Goal: Entertainment & Leisure: Browse casually

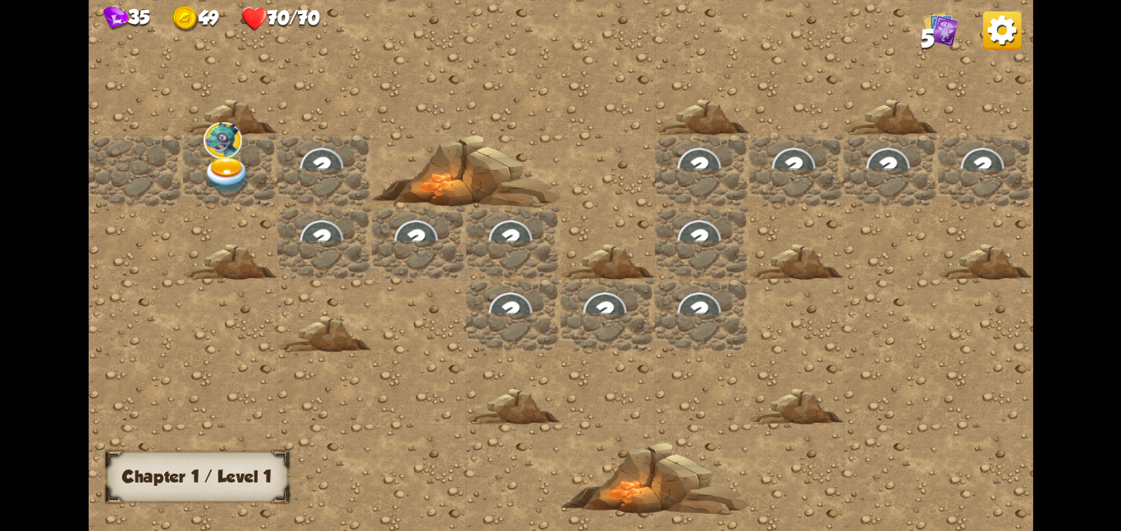
click at [252, 173] on div at bounding box center [230, 170] width 94 height 72
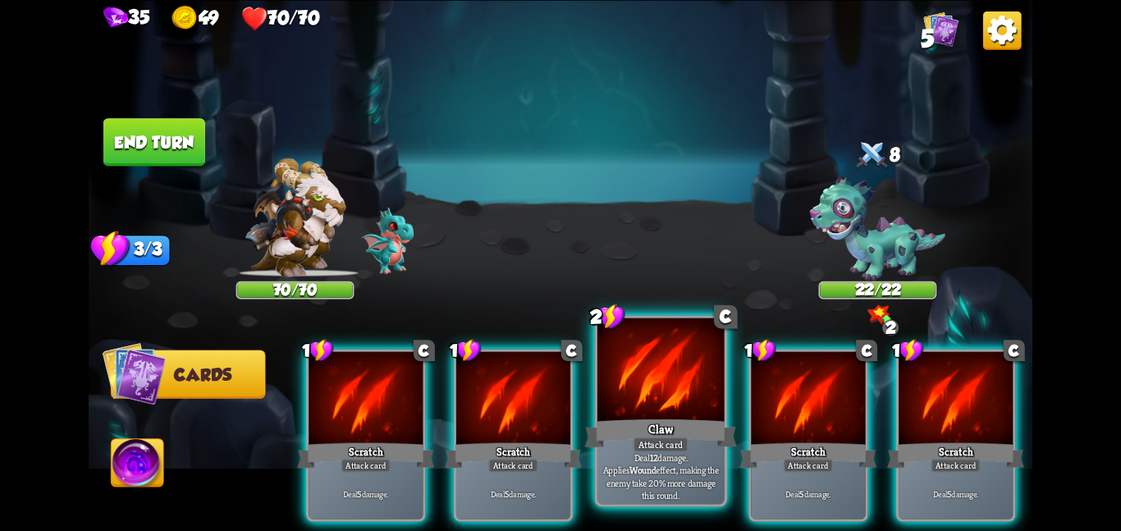
click at [687, 435] on div "Claw" at bounding box center [660, 433] width 152 height 34
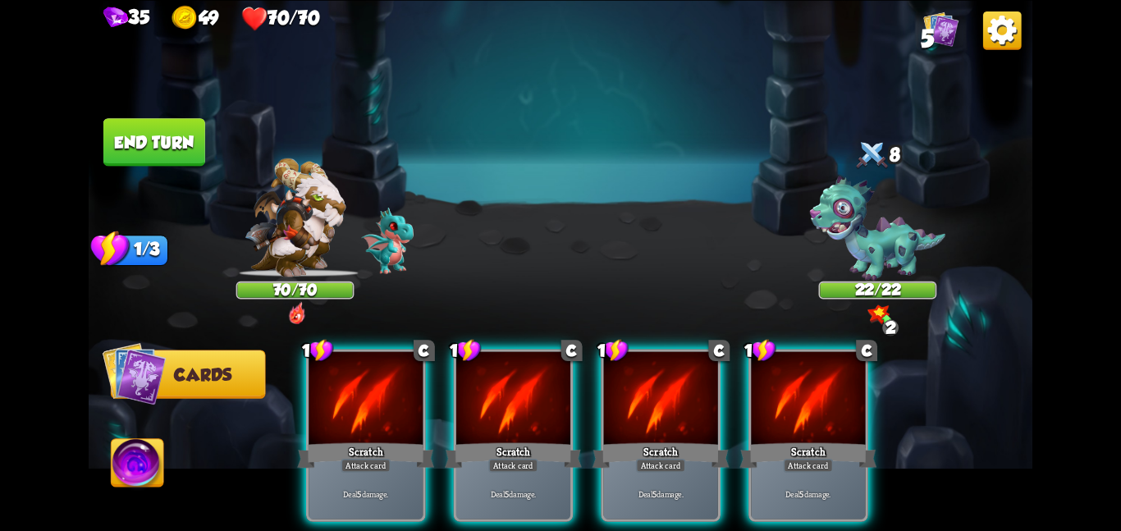
click at [687, 440] on div "Scratch" at bounding box center [660, 455] width 137 height 30
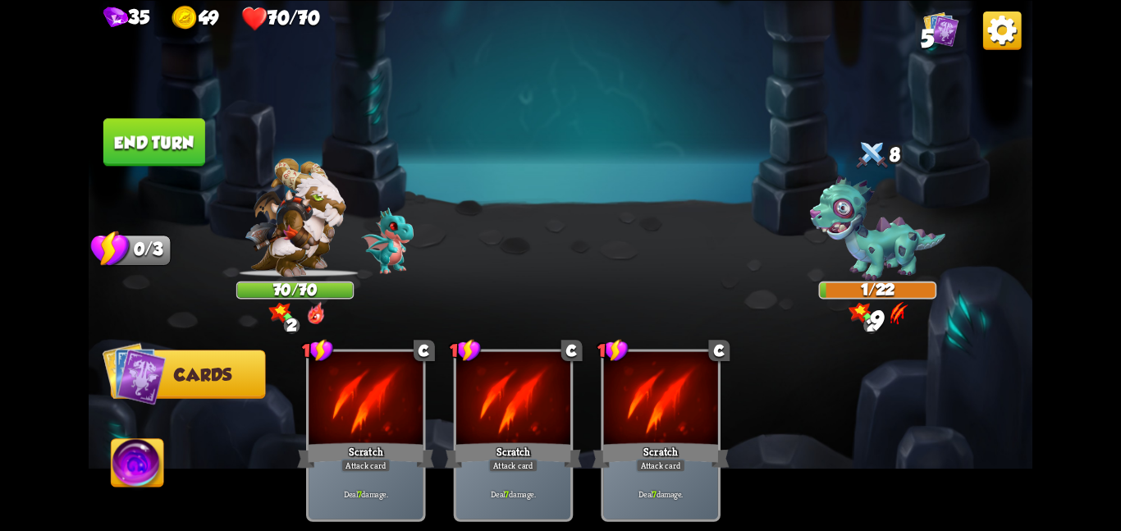
click at [166, 151] on button "End turn" at bounding box center [154, 142] width 102 height 48
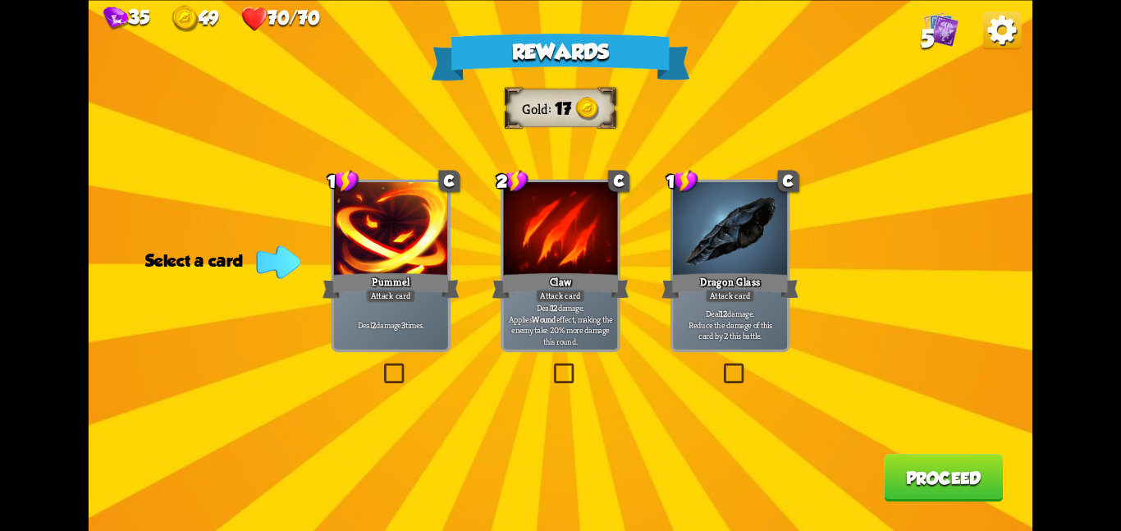
click at [716, 285] on div "Dragon Glass" at bounding box center [729, 285] width 137 height 30
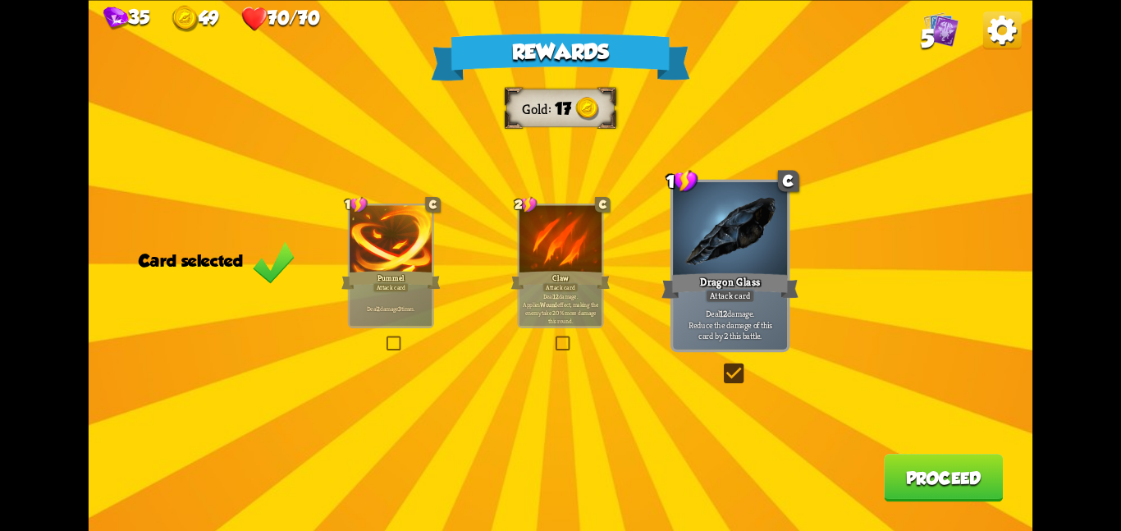
click at [921, 482] on button "Proceed" at bounding box center [943, 478] width 119 height 48
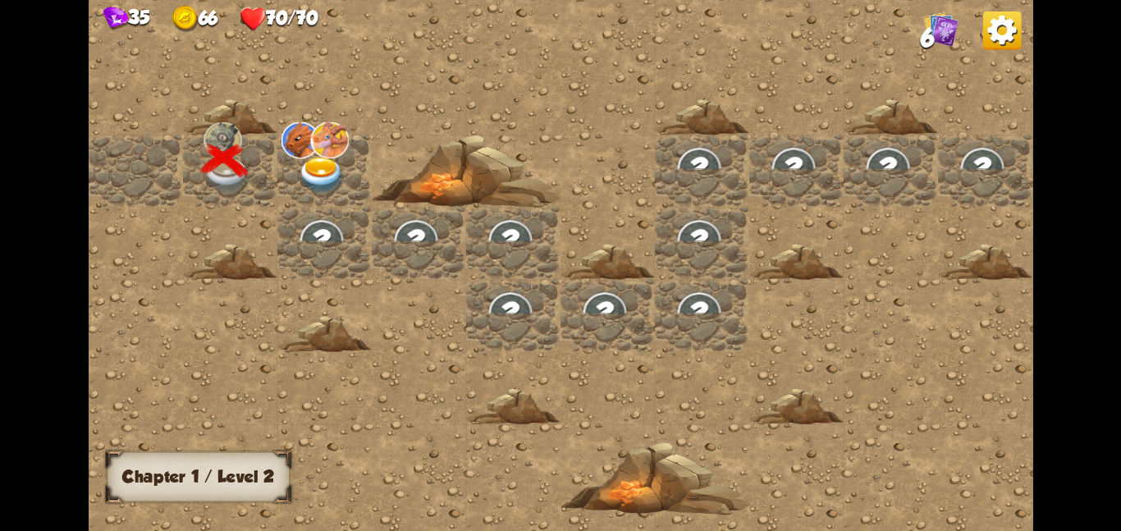
click at [318, 121] on img at bounding box center [329, 139] width 39 height 36
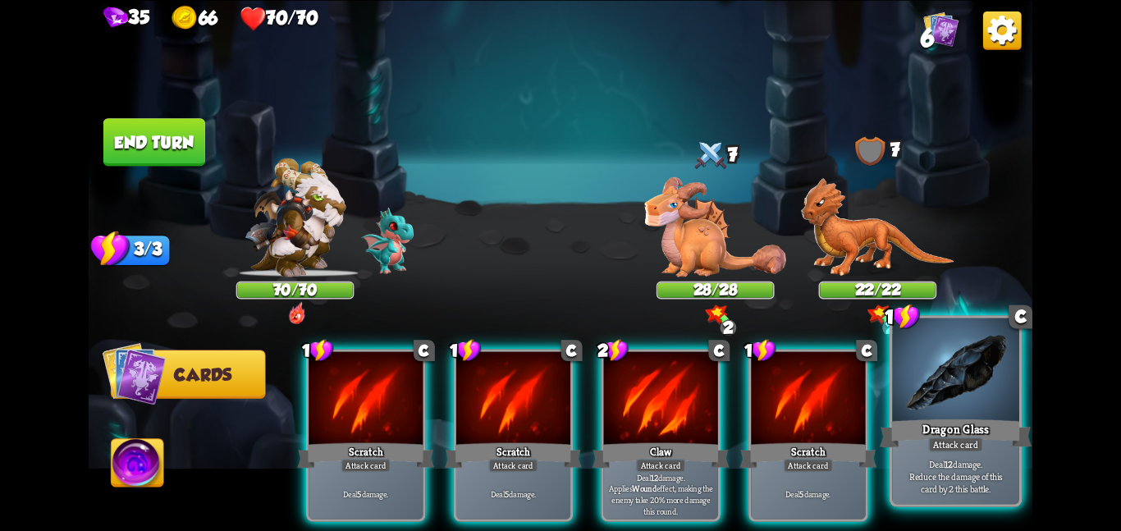
click at [911, 393] on div at bounding box center [955, 370] width 127 height 107
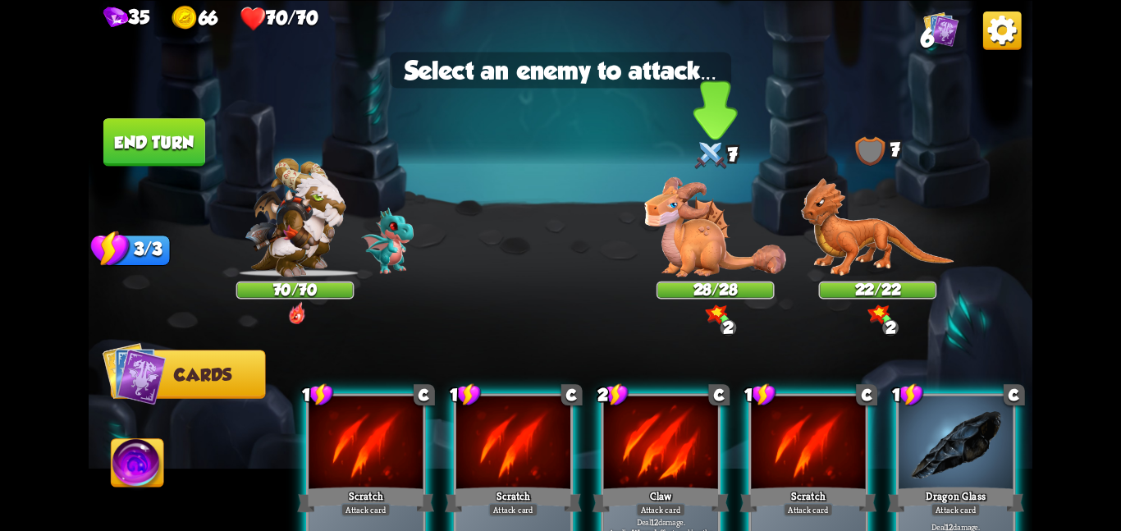
click at [695, 245] on img at bounding box center [715, 225] width 142 height 99
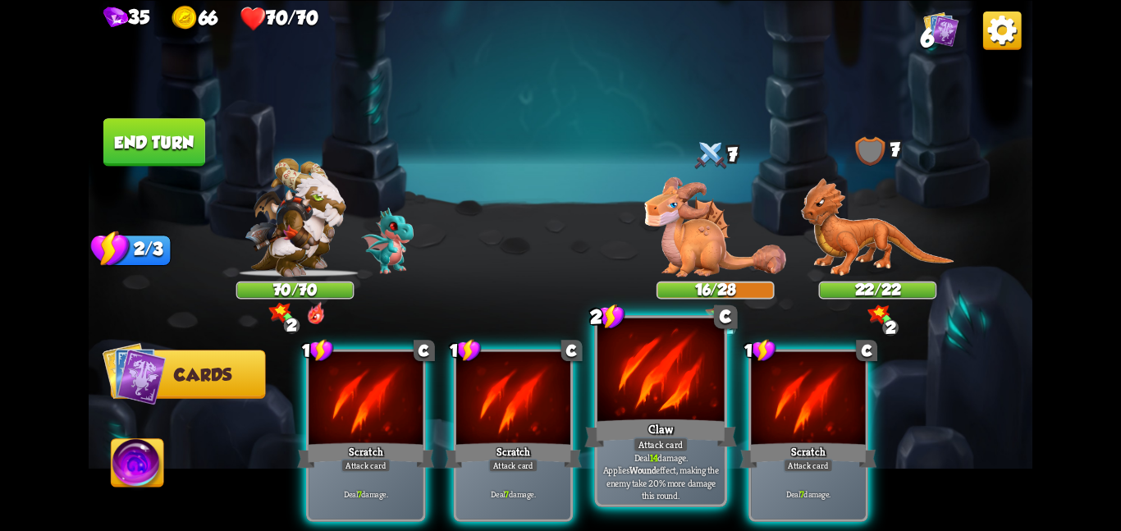
click at [640, 364] on div at bounding box center [660, 370] width 127 height 107
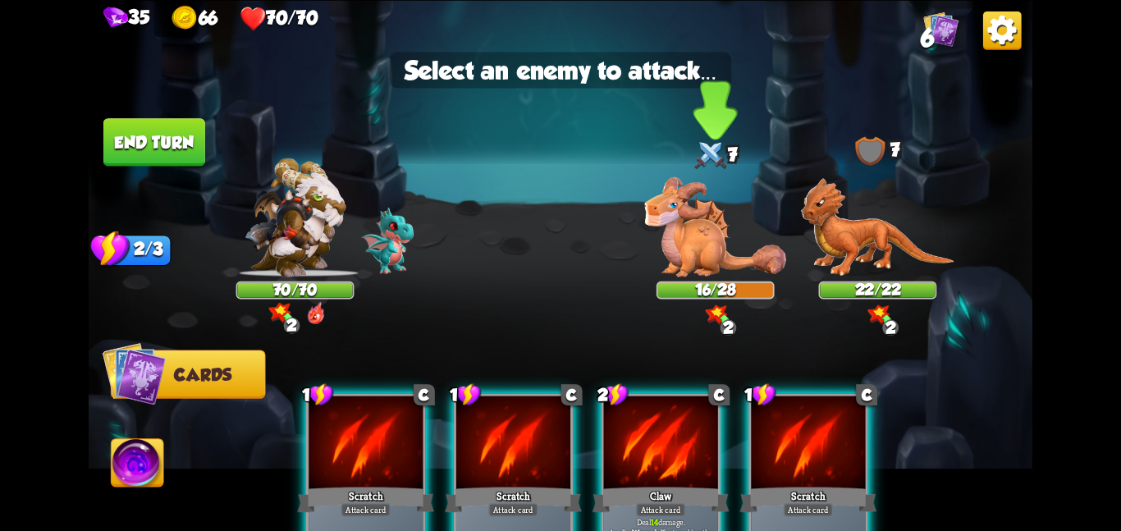
click at [670, 286] on div "16/28" at bounding box center [715, 289] width 115 height 15
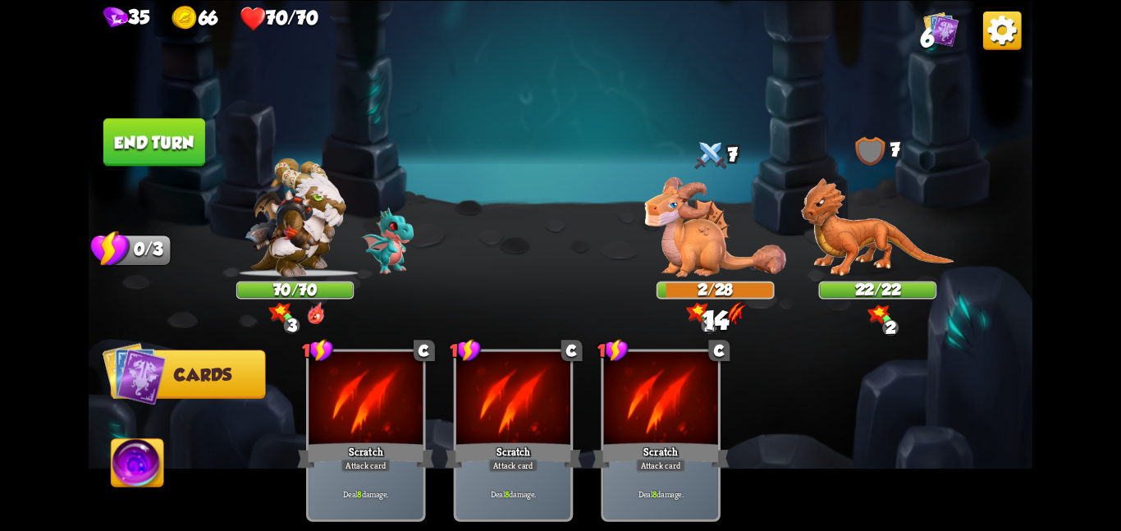
click at [190, 152] on button "End turn" at bounding box center [154, 142] width 102 height 48
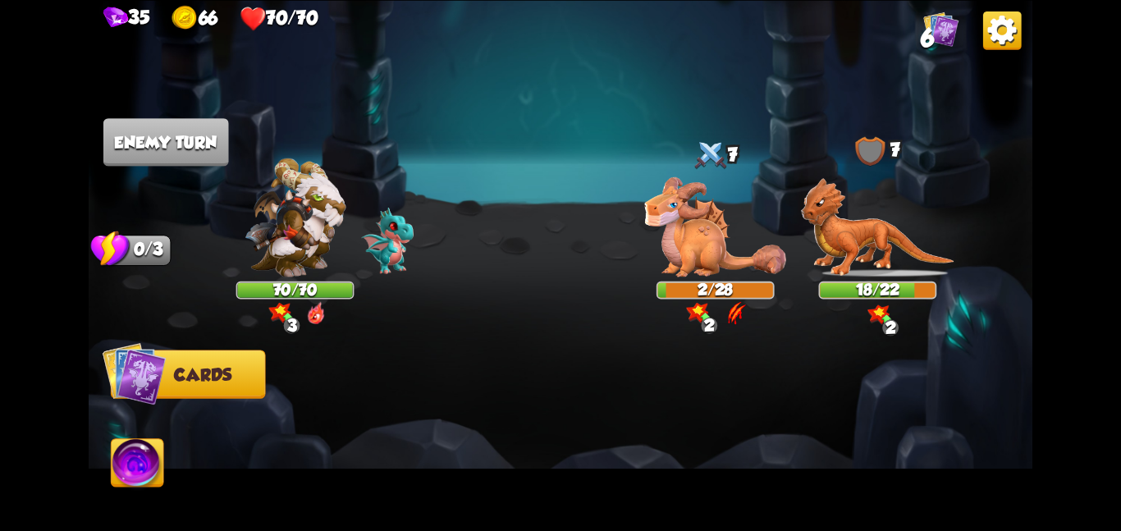
click at [135, 454] on img at bounding box center [138, 465] width 53 height 53
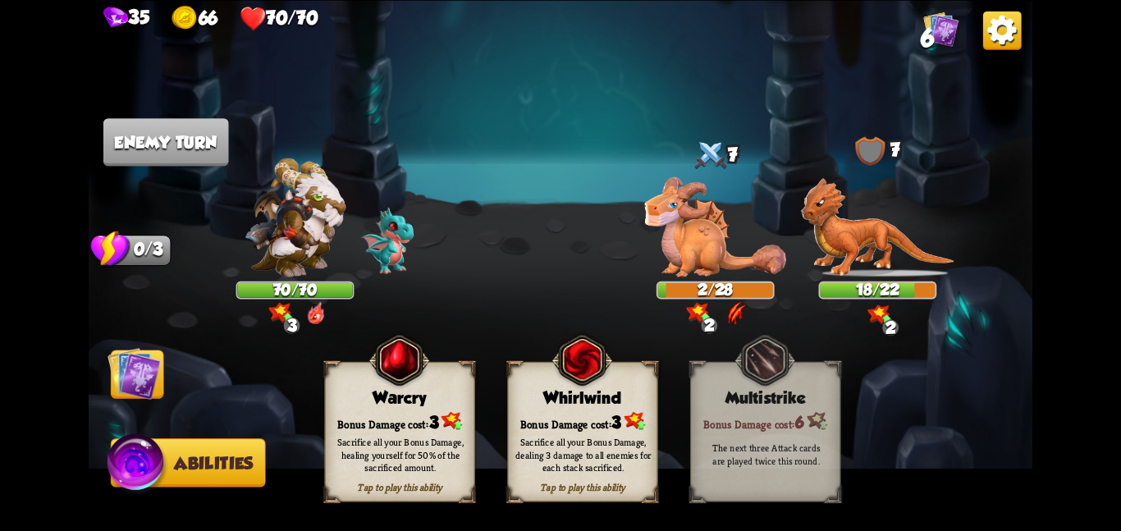
click at [524, 411] on div "Bonus Damage cost: 3" at bounding box center [582, 420] width 149 height 21
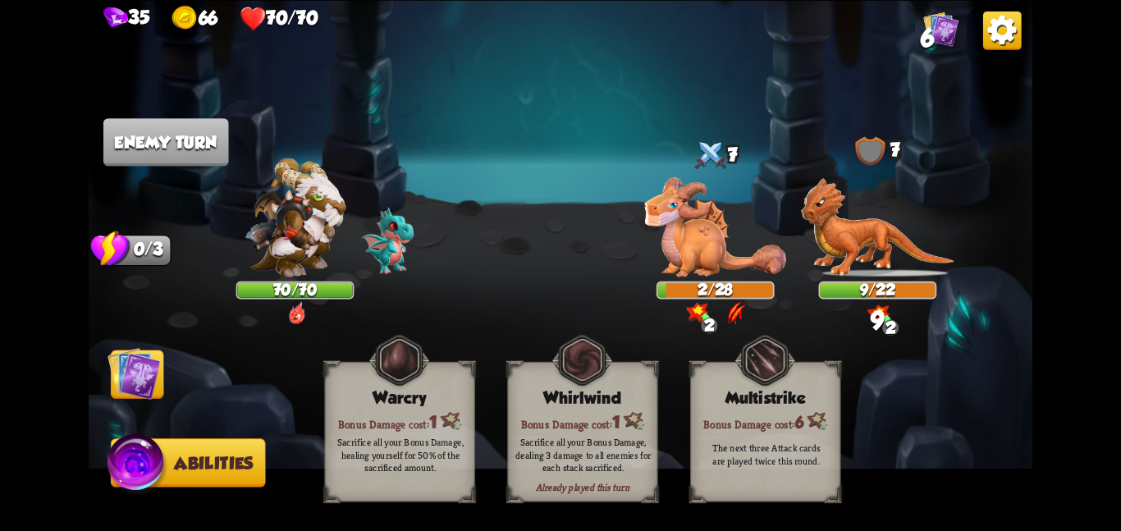
click at [144, 376] on img at bounding box center [133, 372] width 53 height 53
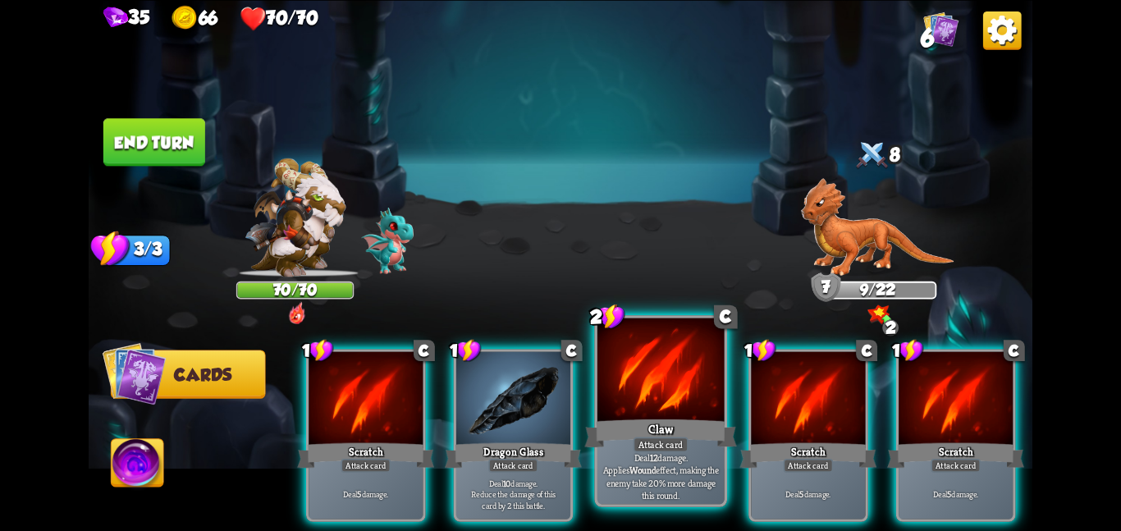
click at [618, 395] on div at bounding box center [660, 370] width 127 height 107
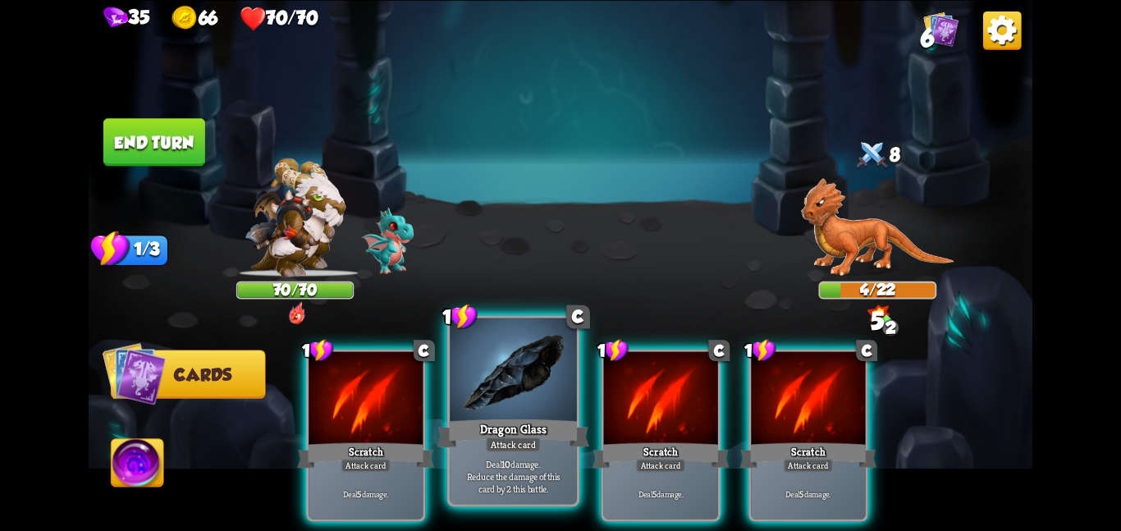
click at [521, 390] on div at bounding box center [513, 370] width 127 height 107
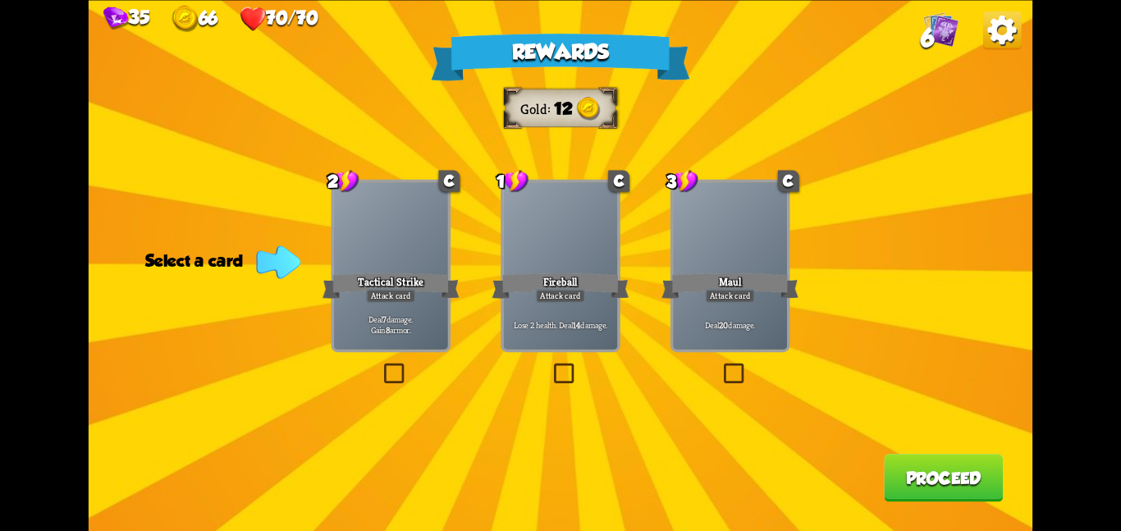
click at [377, 310] on div "Deal 7 damage. Gain 8 armor." at bounding box center [391, 324] width 114 height 50
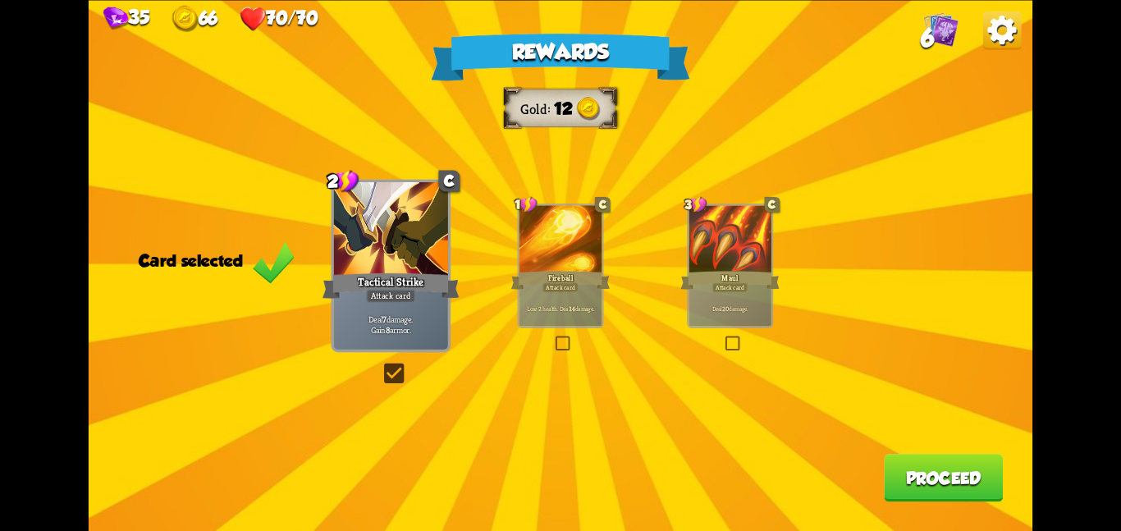
click at [912, 478] on button "Proceed" at bounding box center [943, 478] width 119 height 48
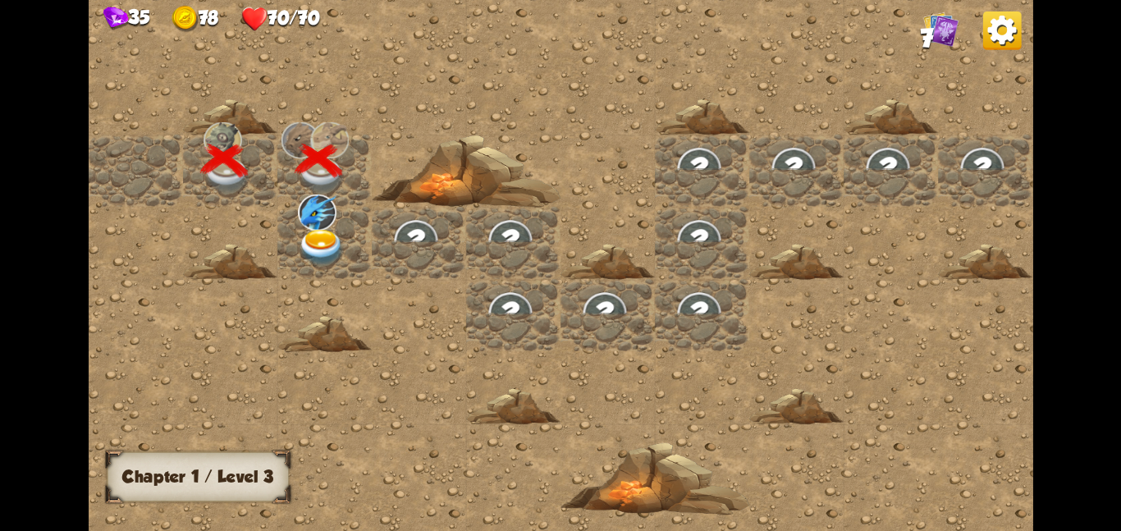
click at [321, 218] on img at bounding box center [317, 212] width 39 height 36
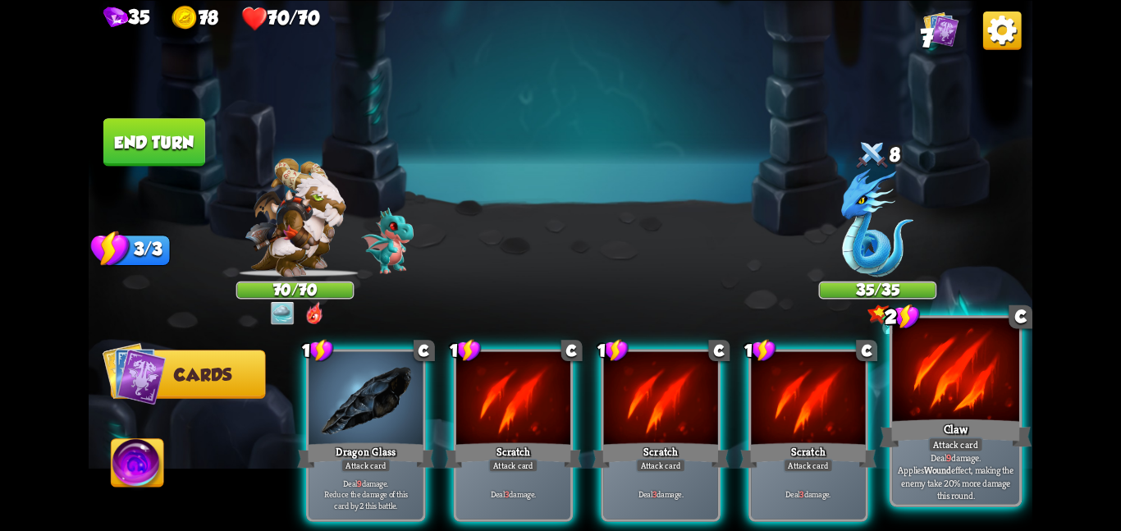
click at [920, 402] on div at bounding box center [955, 370] width 127 height 107
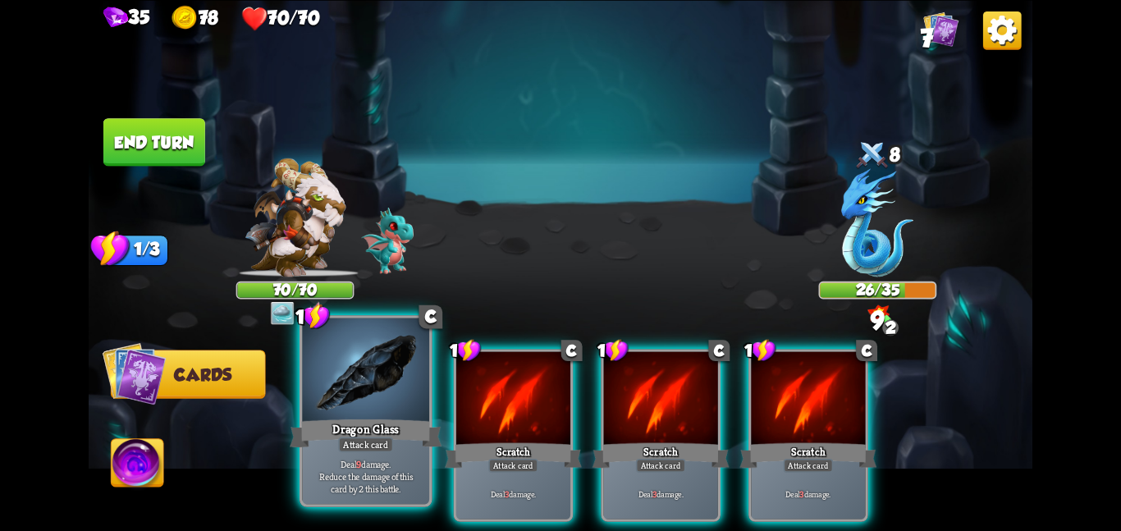
click at [379, 359] on div at bounding box center [365, 370] width 127 height 107
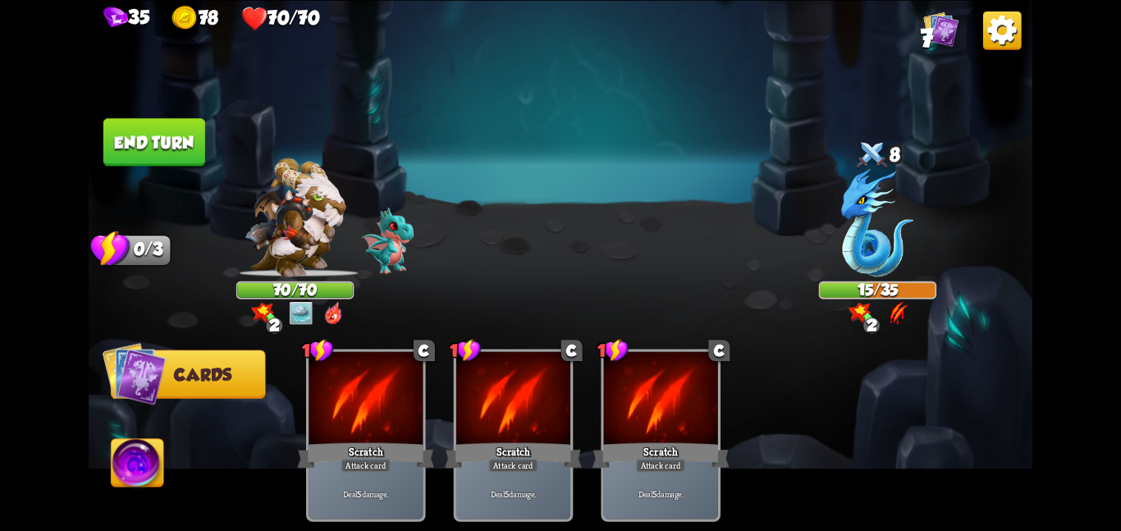
click at [116, 128] on button "End turn" at bounding box center [154, 142] width 102 height 48
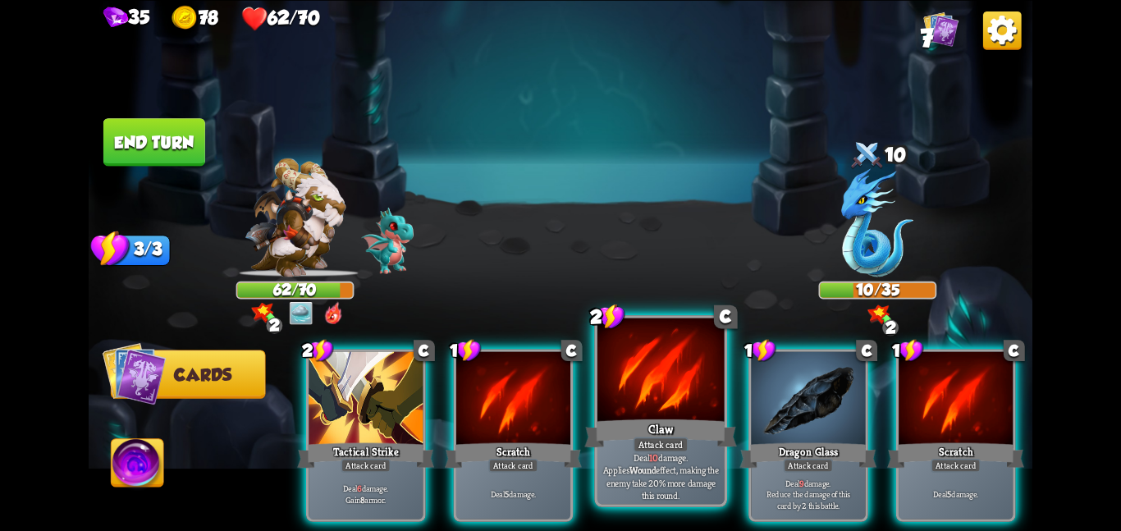
click at [607, 392] on div at bounding box center [660, 370] width 127 height 107
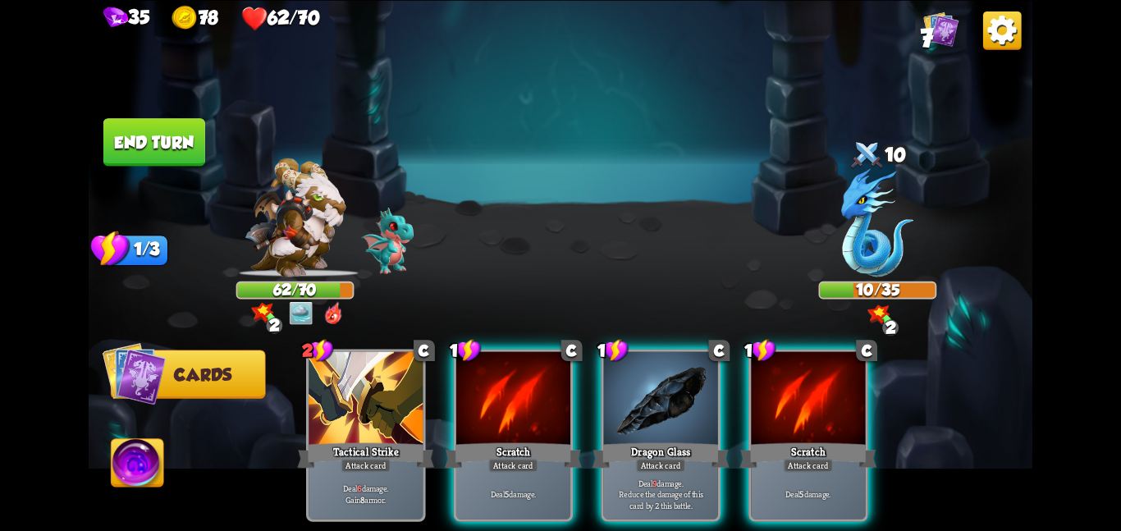
click at [607, 392] on div at bounding box center [661, 399] width 114 height 96
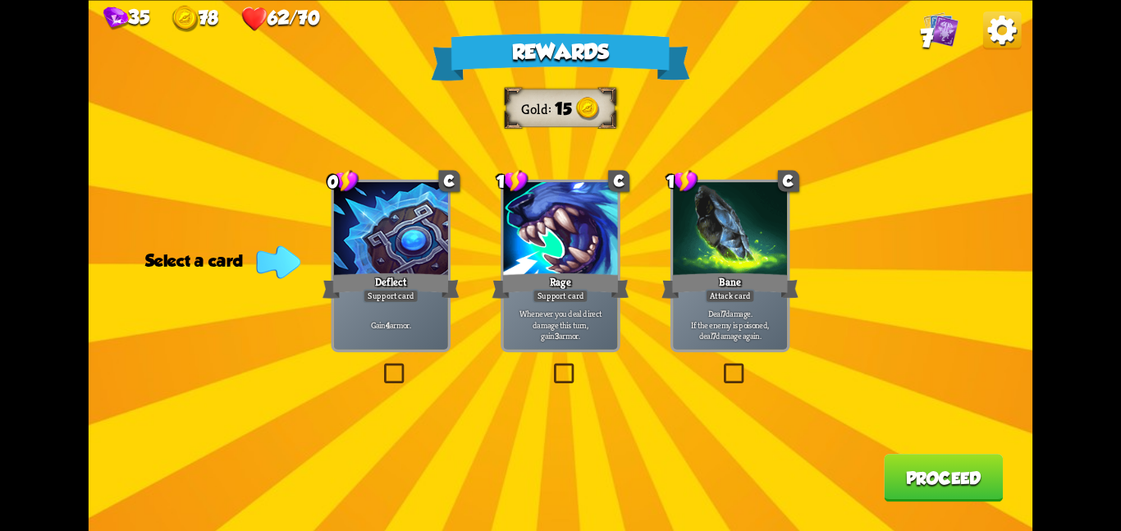
click at [704, 180] on div "1 C Bane Attack card Deal 7 damage. If the enemy is poisoned, deal 7 damage aga…" at bounding box center [730, 265] width 120 height 172
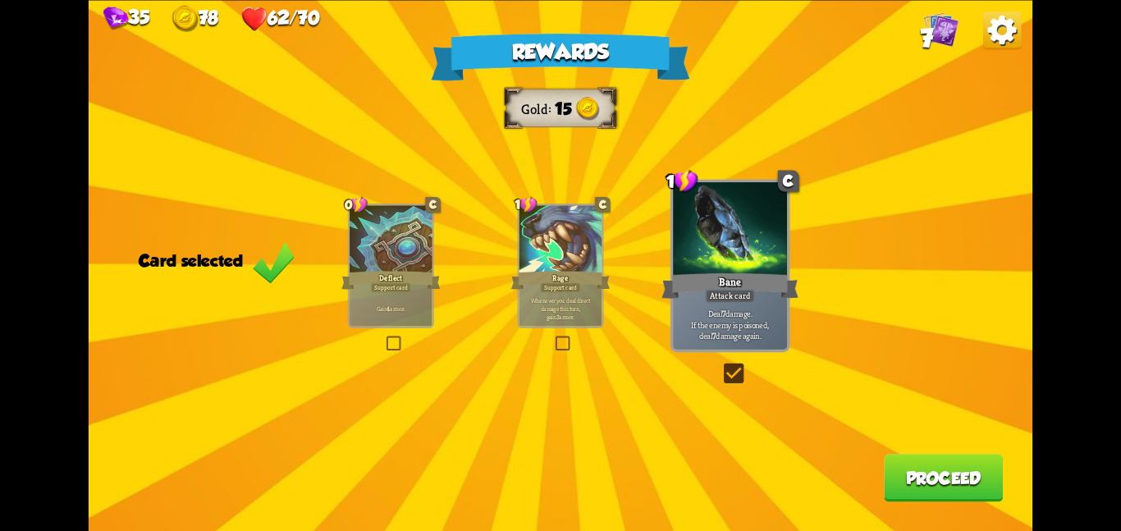
click at [891, 462] on button "Proceed" at bounding box center [943, 478] width 119 height 48
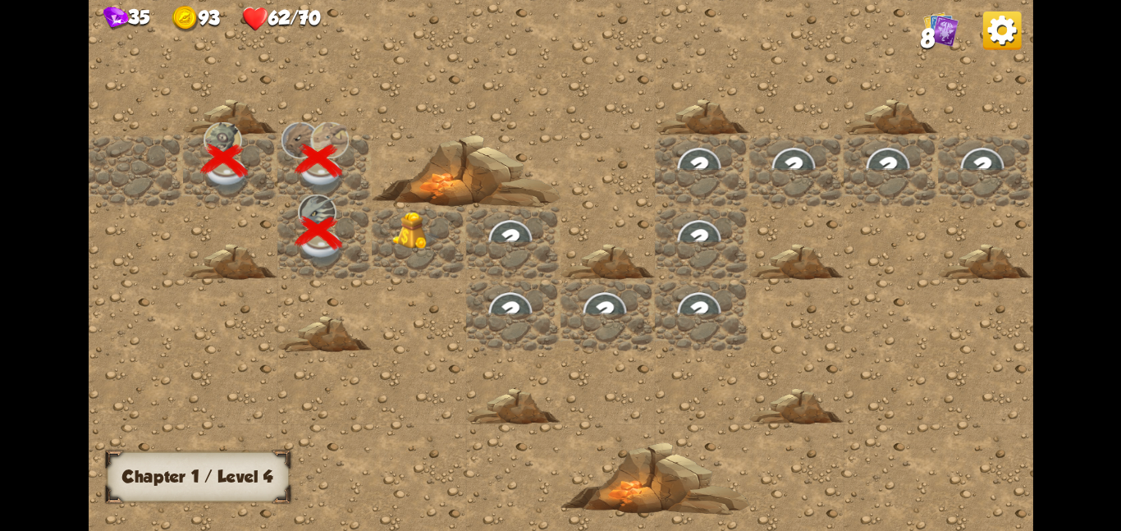
click at [408, 249] on div at bounding box center [419, 242] width 94 height 72
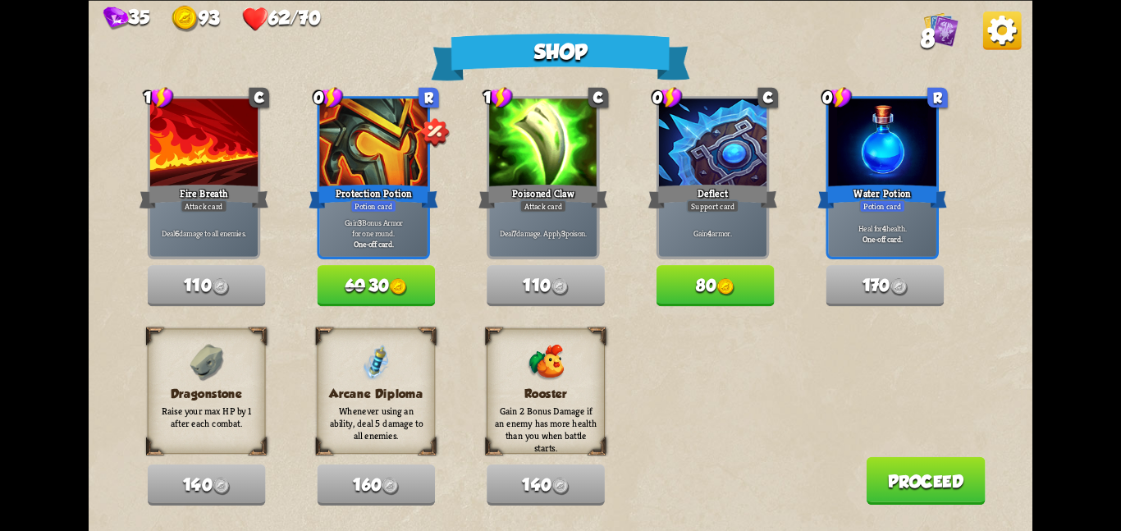
click at [948, 491] on button "Proceed" at bounding box center [924, 480] width 119 height 48
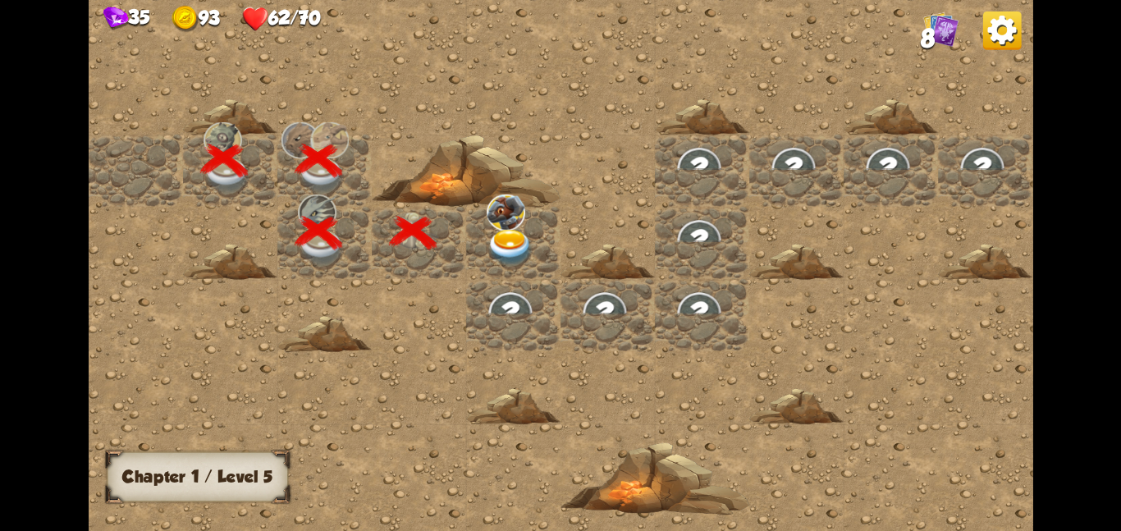
click at [551, 271] on div at bounding box center [513, 242] width 94 height 72
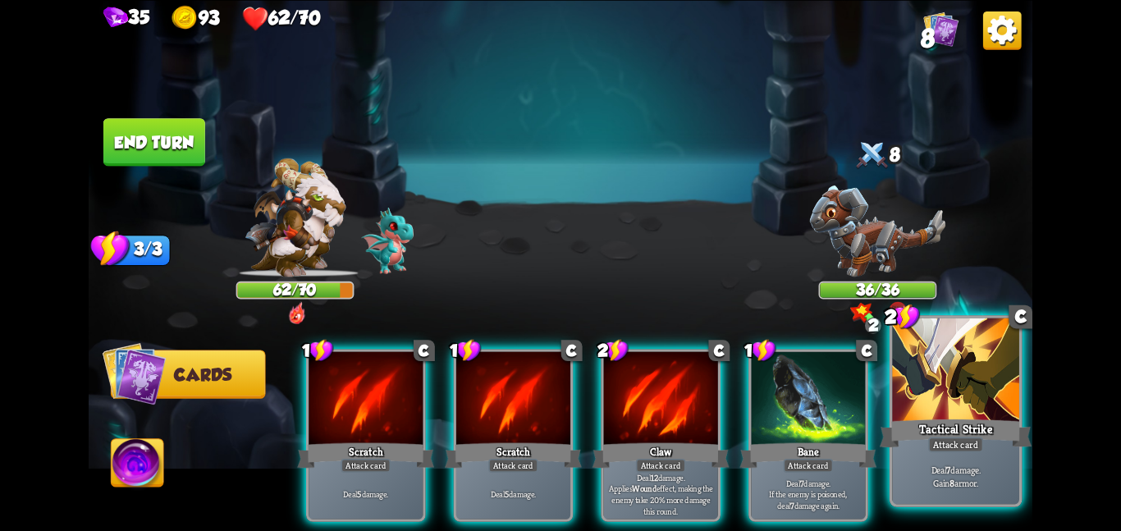
click at [896, 403] on div at bounding box center [955, 370] width 127 height 107
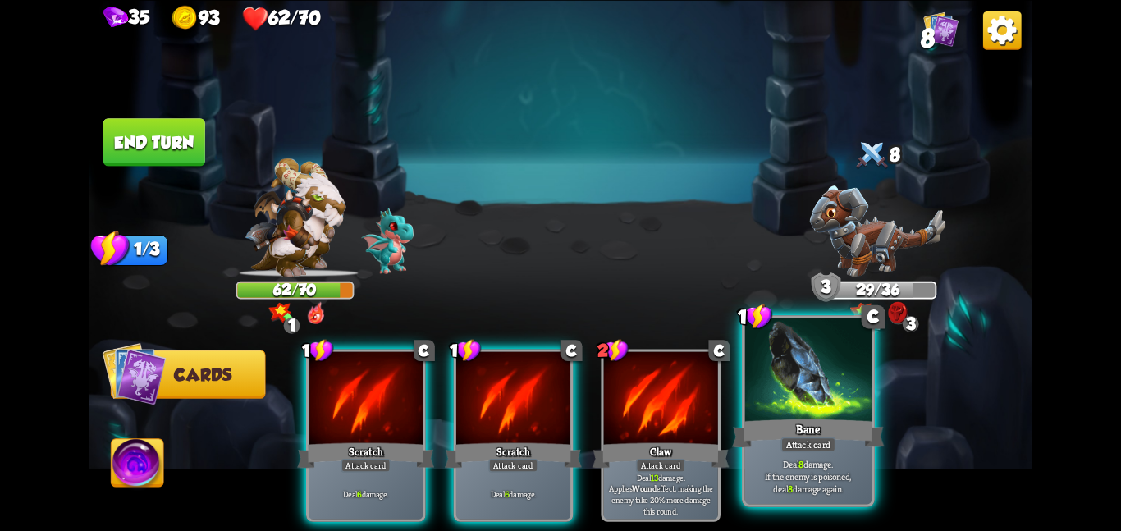
click at [788, 440] on div "Attack card" at bounding box center [807, 444] width 55 height 16
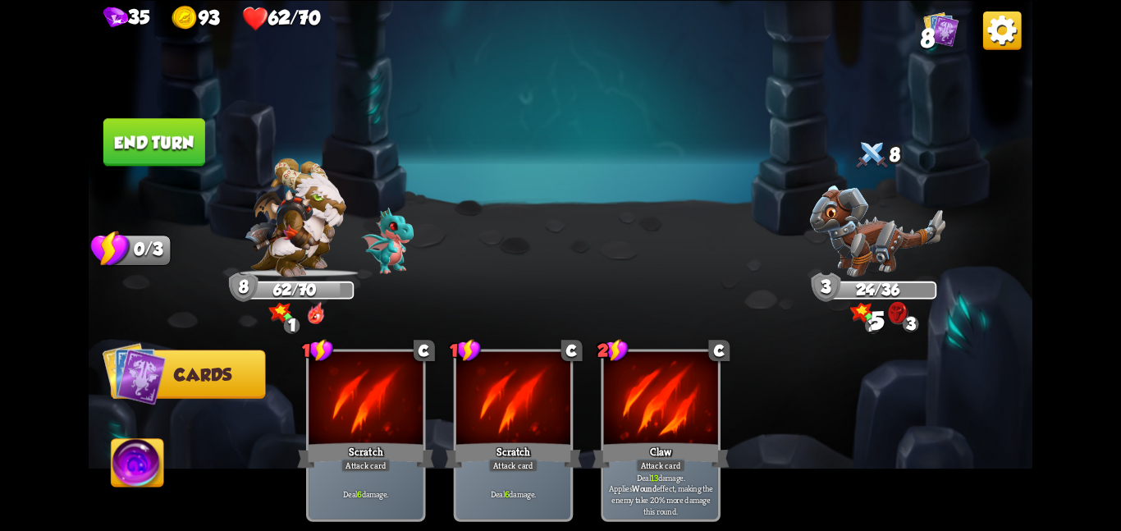
click at [162, 127] on button "End turn" at bounding box center [154, 142] width 102 height 48
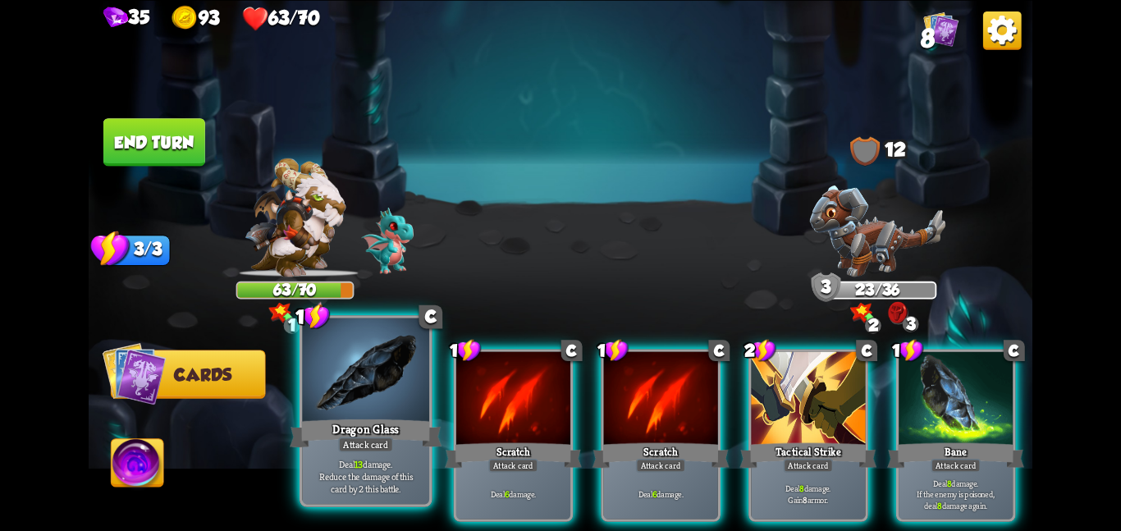
click at [388, 386] on div at bounding box center [365, 370] width 127 height 107
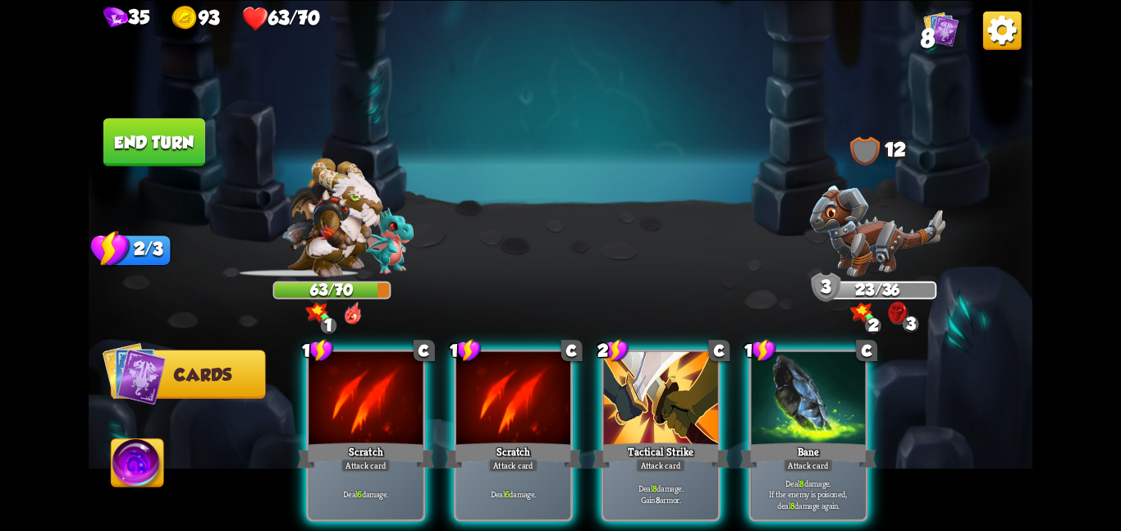
click at [388, 386] on div at bounding box center [365, 399] width 114 height 96
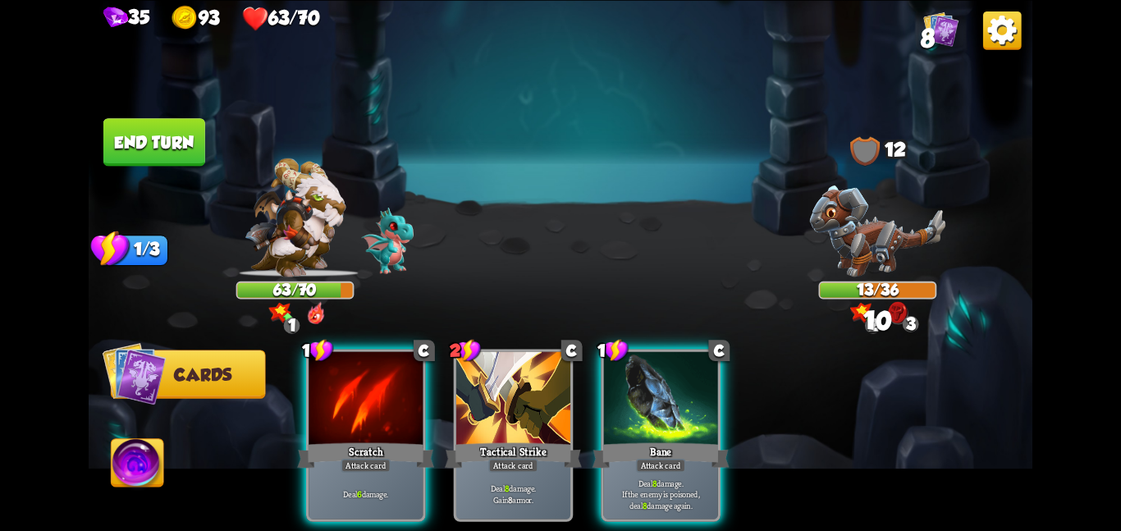
click at [388, 386] on div at bounding box center [365, 399] width 114 height 96
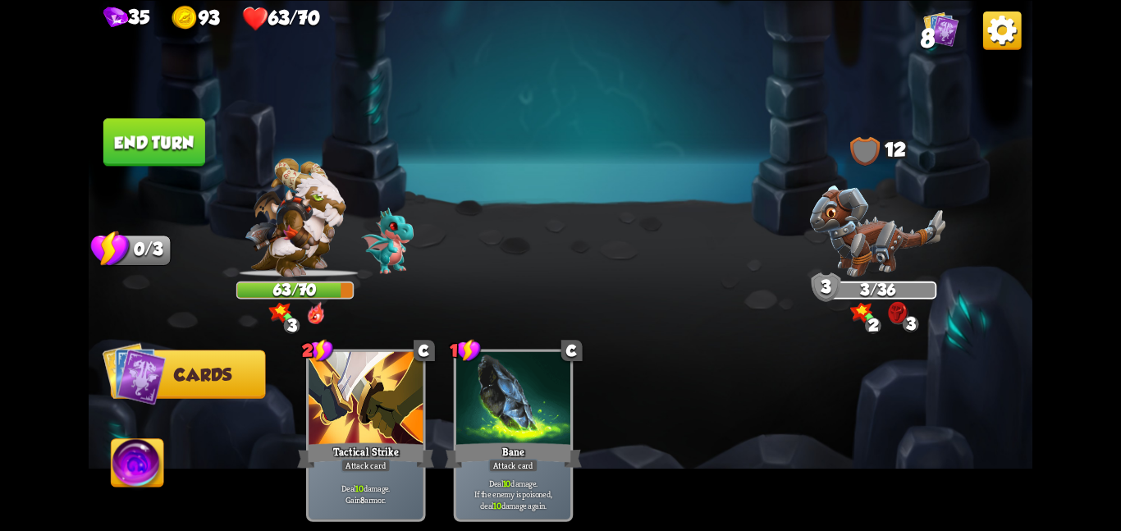
click at [122, 458] on img at bounding box center [138, 465] width 53 height 53
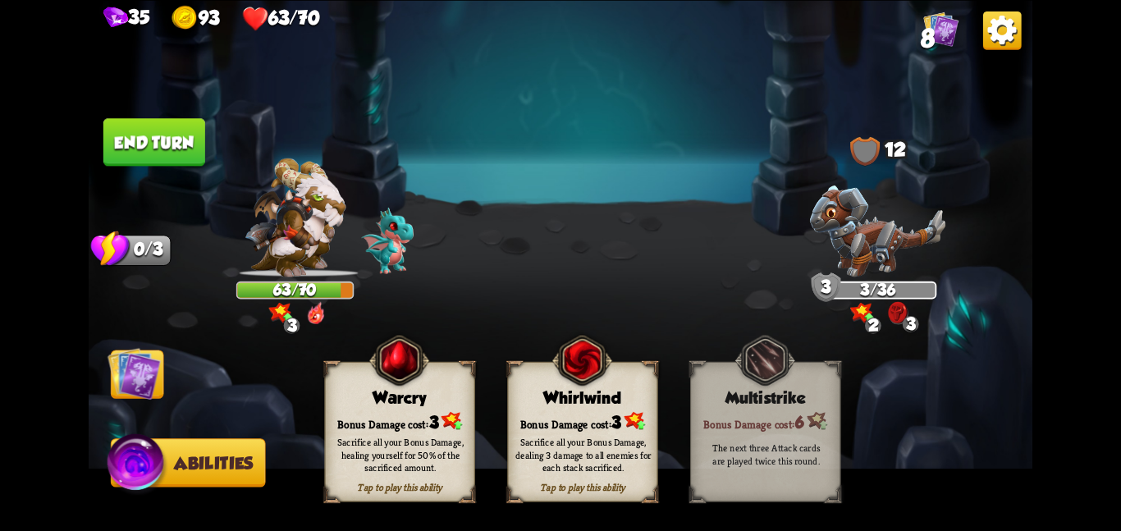
click at [516, 417] on div "Bonus Damage cost: 3" at bounding box center [582, 420] width 149 height 21
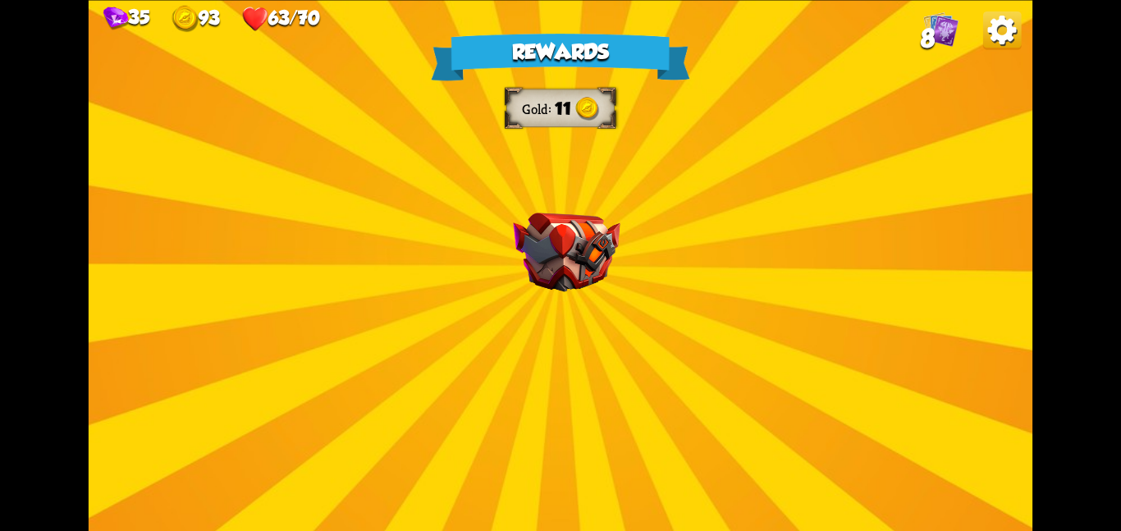
click at [577, 257] on img at bounding box center [566, 252] width 107 height 80
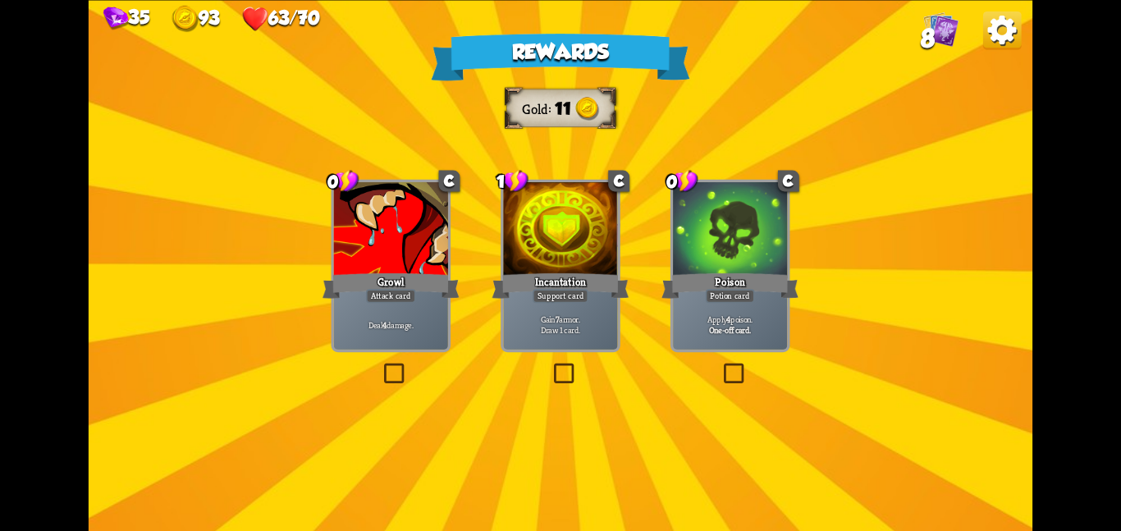
click at [577, 257] on div at bounding box center [560, 230] width 114 height 96
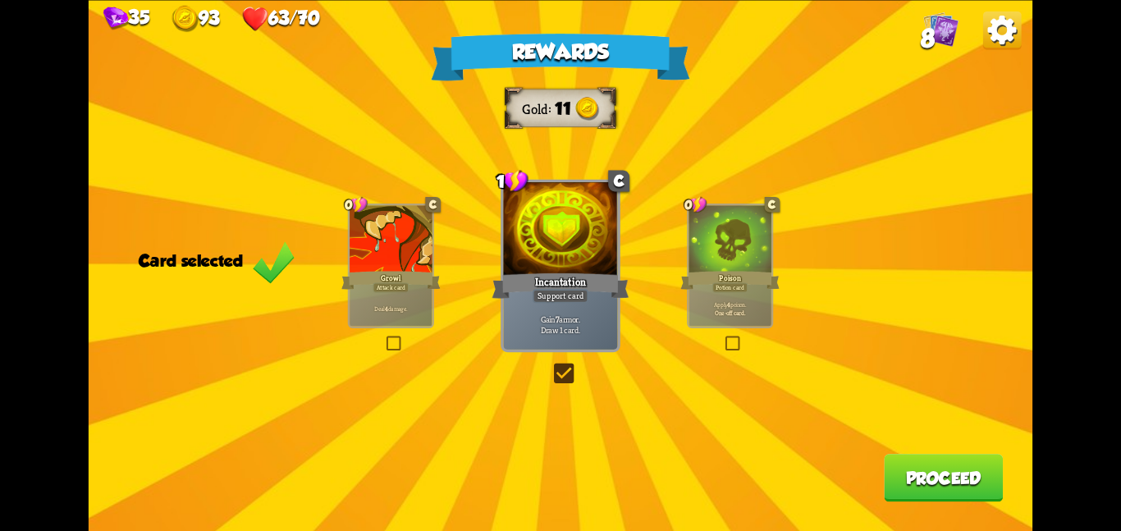
click at [703, 262] on div at bounding box center [729, 240] width 82 height 70
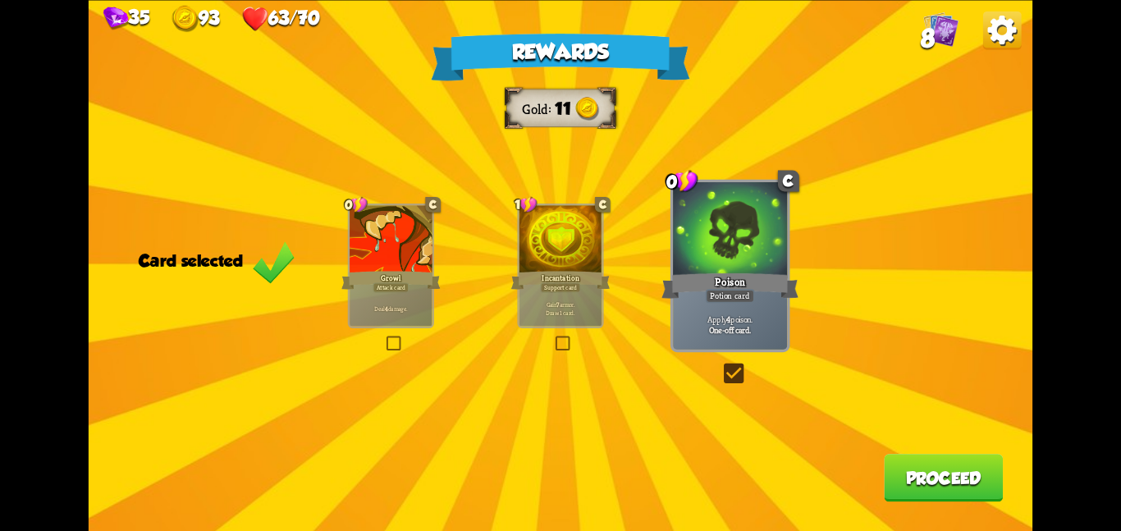
click at [914, 471] on button "Proceed" at bounding box center [943, 478] width 119 height 48
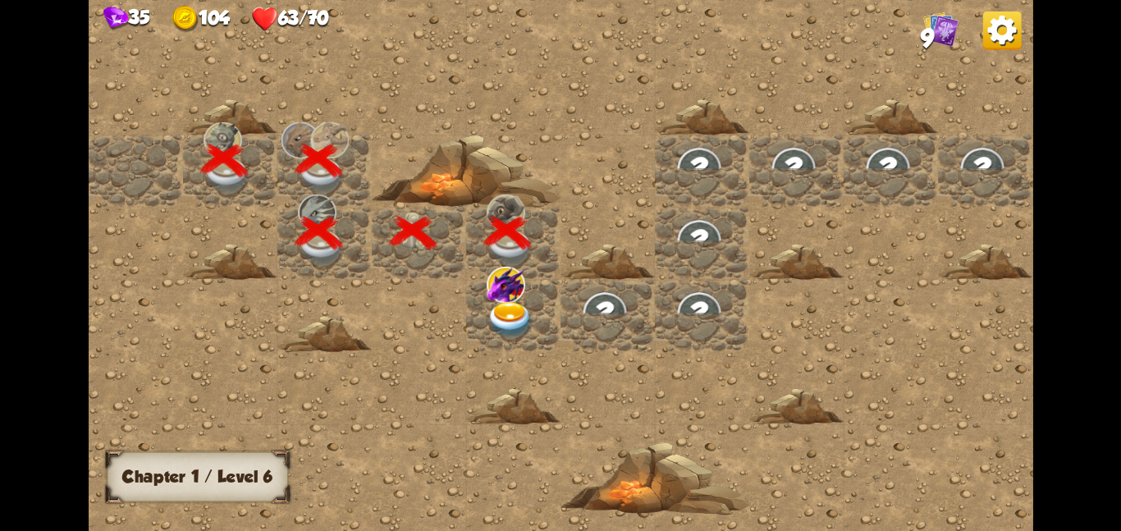
click at [497, 302] on img at bounding box center [510, 319] width 48 height 37
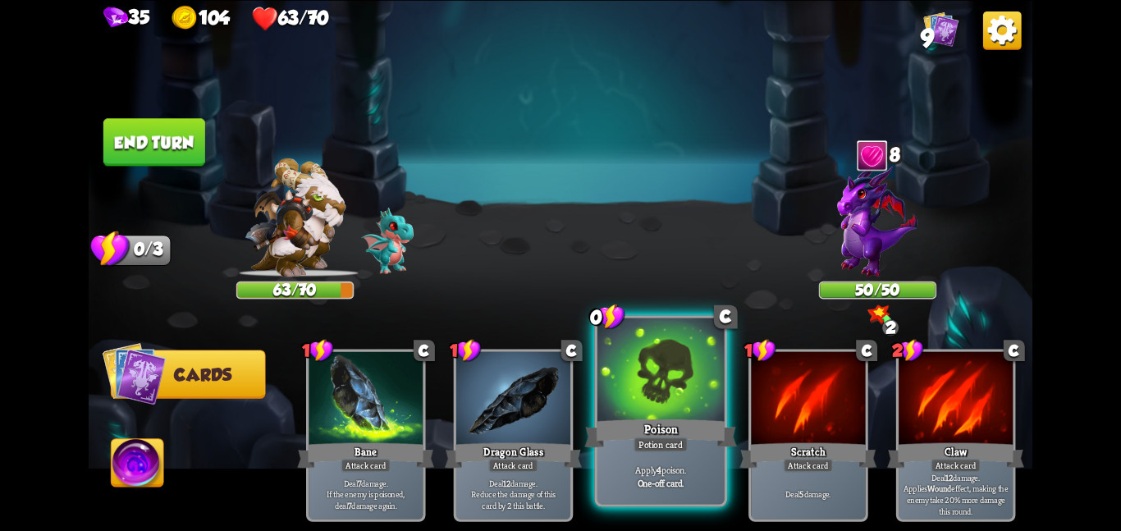
click at [660, 395] on div at bounding box center [660, 370] width 127 height 107
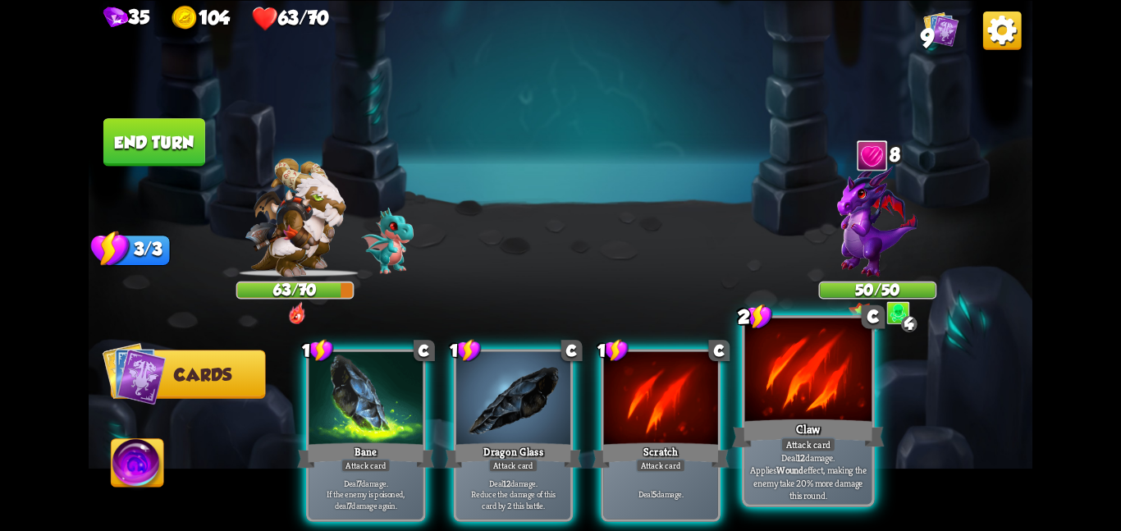
click at [782, 391] on div at bounding box center [808, 370] width 127 height 107
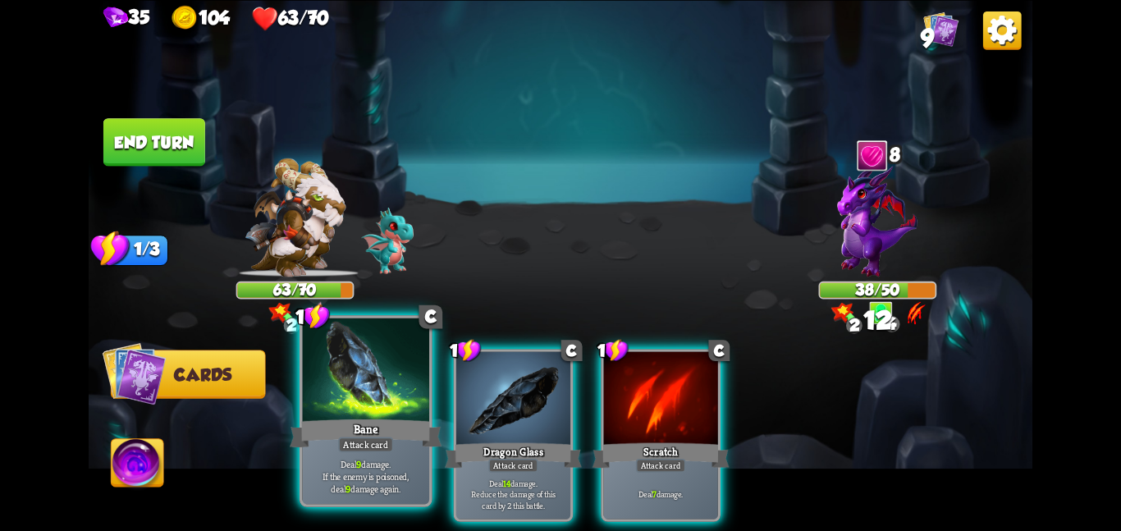
click at [401, 430] on div "Bane" at bounding box center [366, 433] width 152 height 34
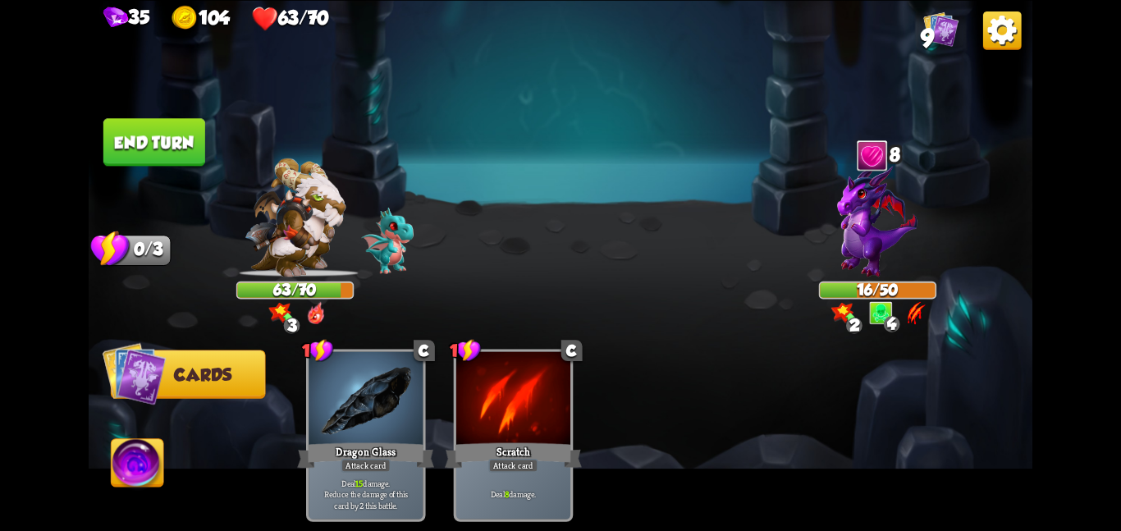
click at [139, 456] on img at bounding box center [138, 465] width 53 height 53
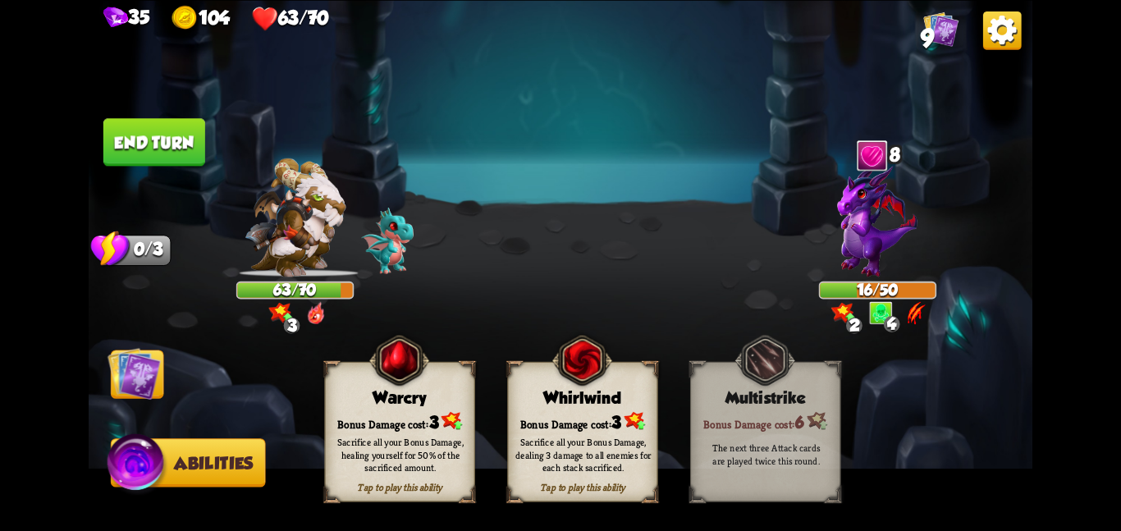
click at [591, 406] on div "Tap to play this ability Whirlwind Bonus Damage cost: 3 Sacrifice all your Bonu…" at bounding box center [582, 431] width 150 height 140
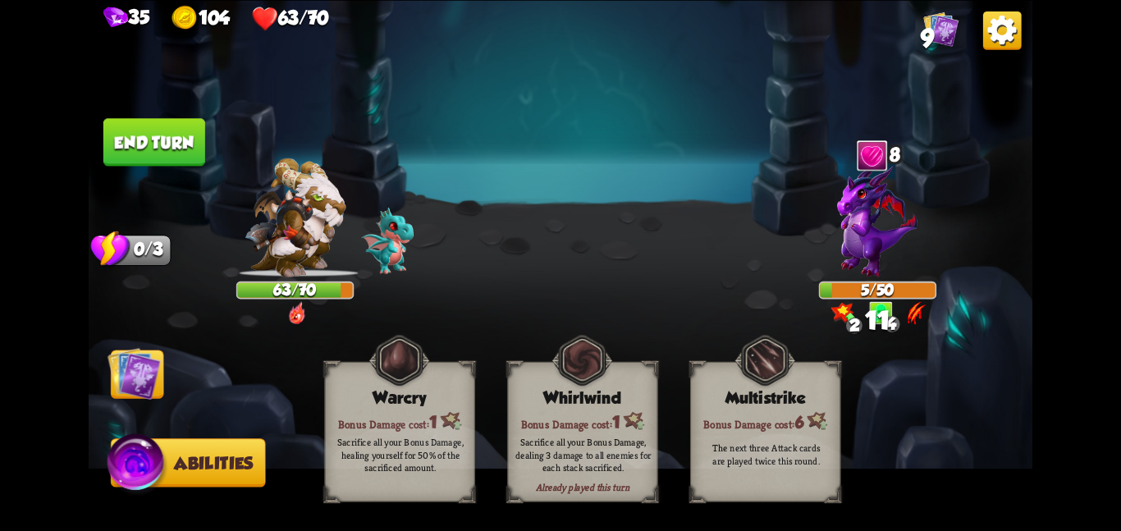
click at [138, 367] on img at bounding box center [133, 372] width 53 height 53
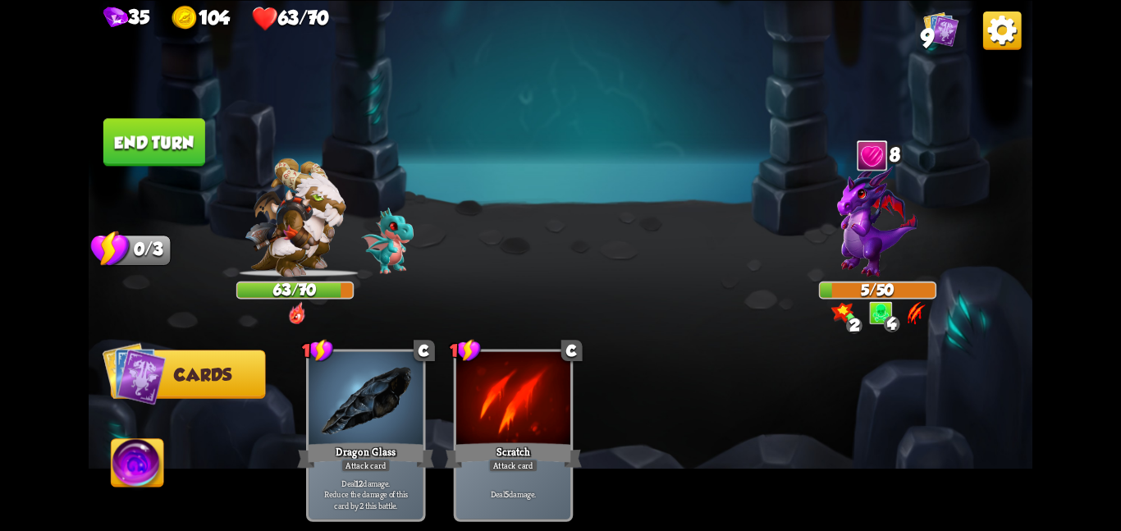
click at [153, 147] on button "End turn" at bounding box center [154, 142] width 102 height 48
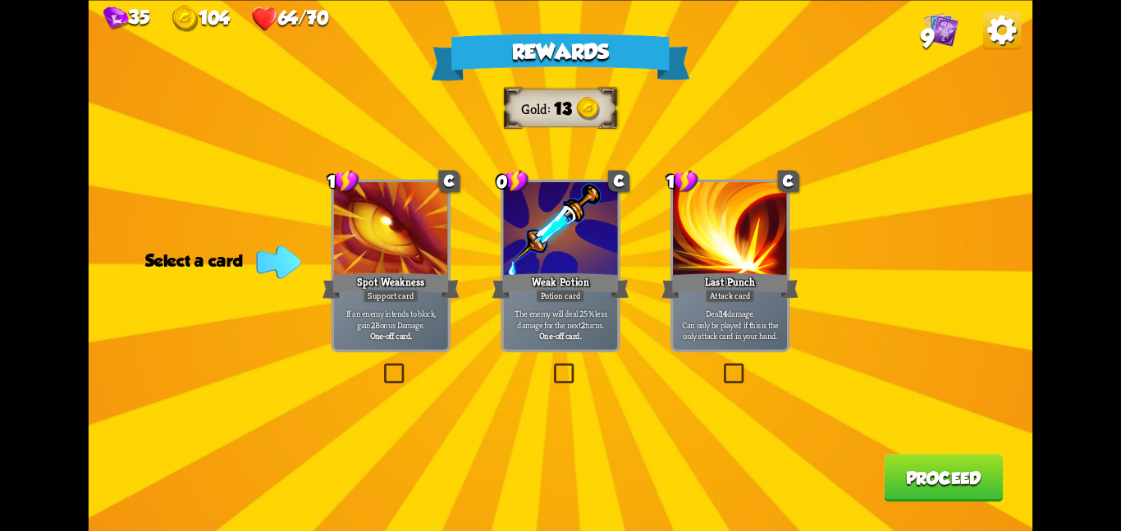
click at [605, 286] on div "Weak Potion" at bounding box center [560, 285] width 137 height 30
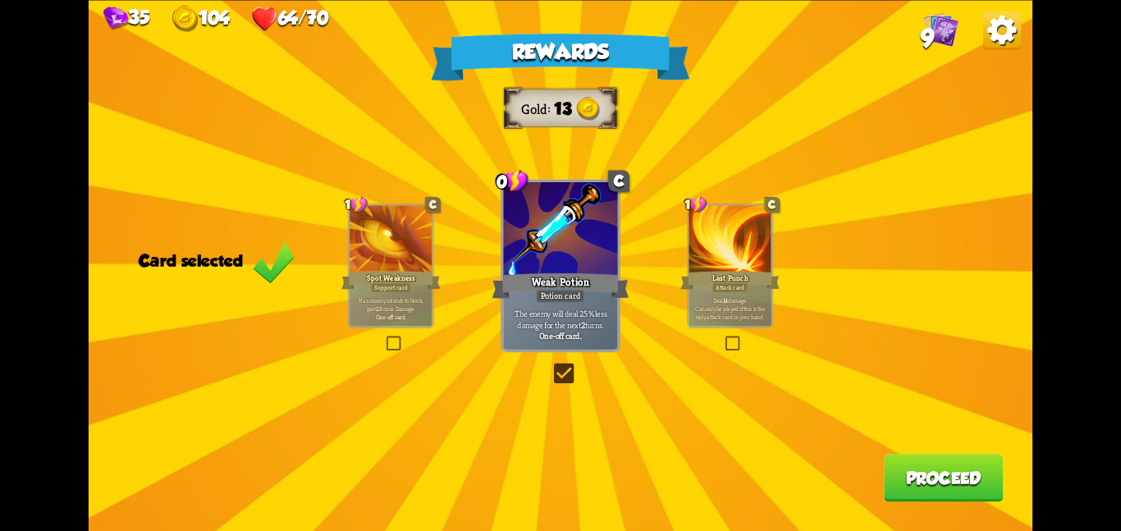
click at [902, 479] on button "Proceed" at bounding box center [943, 478] width 119 height 48
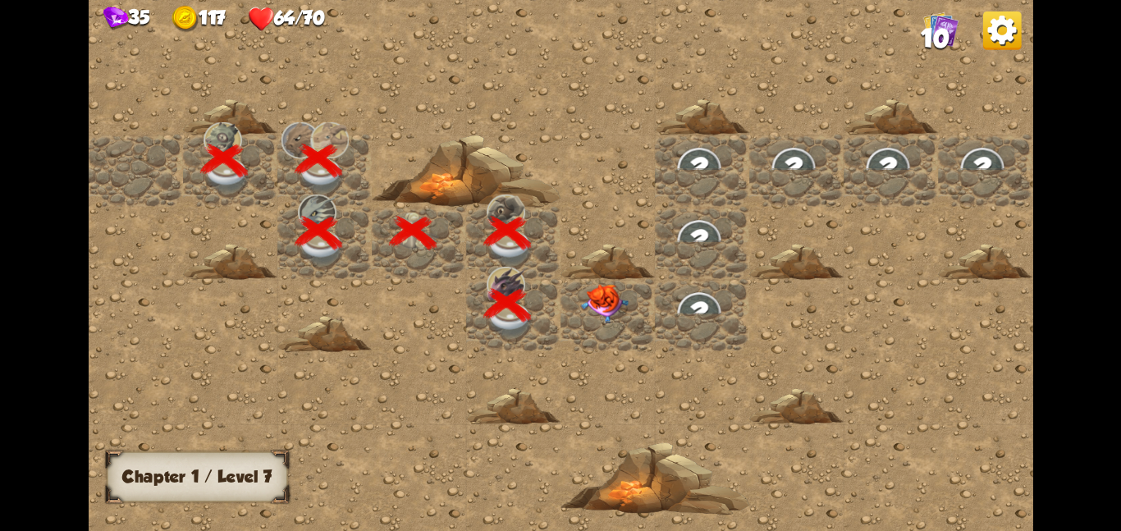
click at [639, 317] on div at bounding box center [607, 314] width 94 height 72
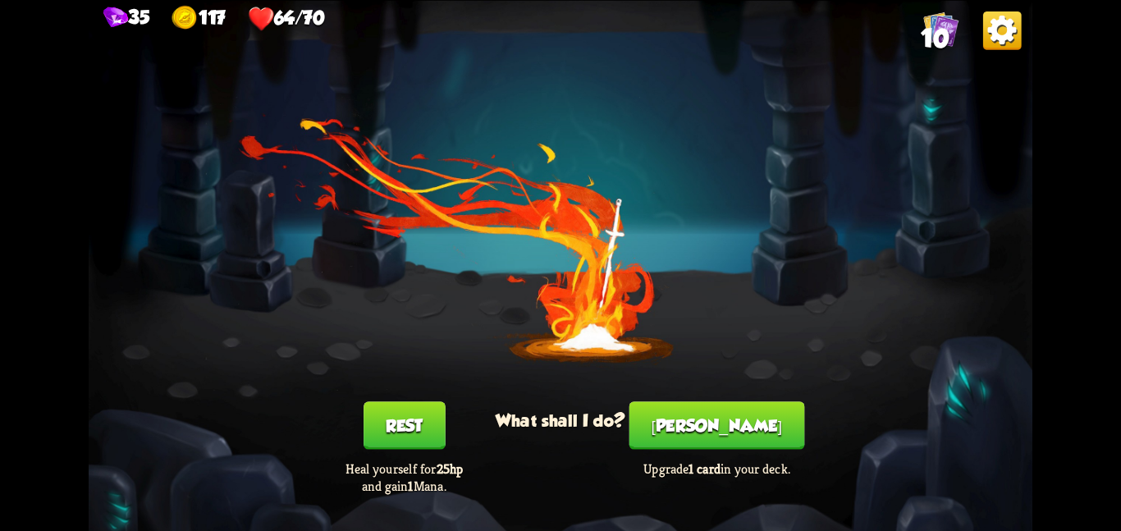
click at [693, 422] on button "[PERSON_NAME]" at bounding box center [717, 425] width 176 height 48
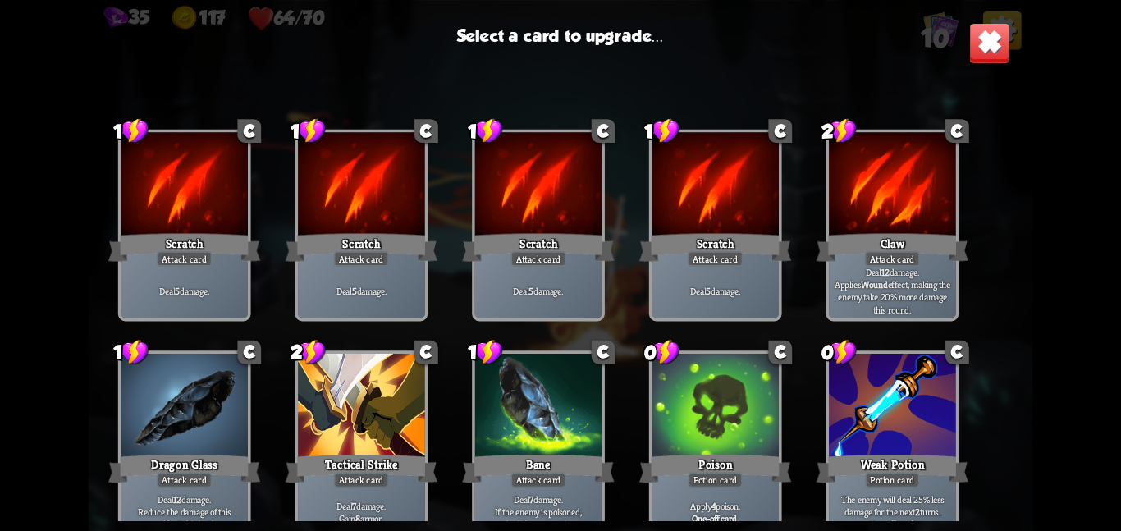
scroll to position [24, 0]
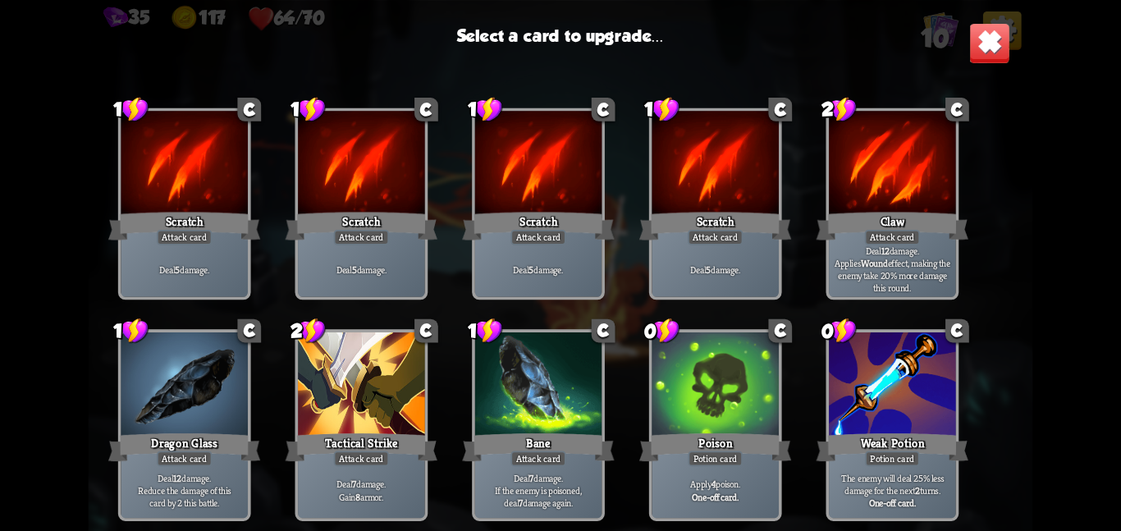
click at [560, 391] on div at bounding box center [538, 385] width 127 height 107
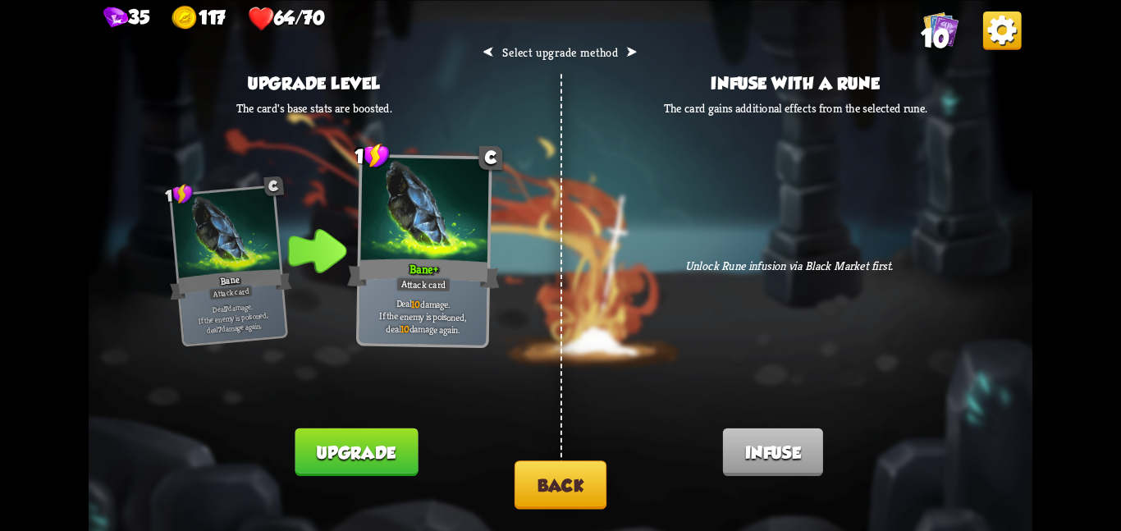
click at [386, 436] on button "Upgrade" at bounding box center [356, 451] width 123 height 48
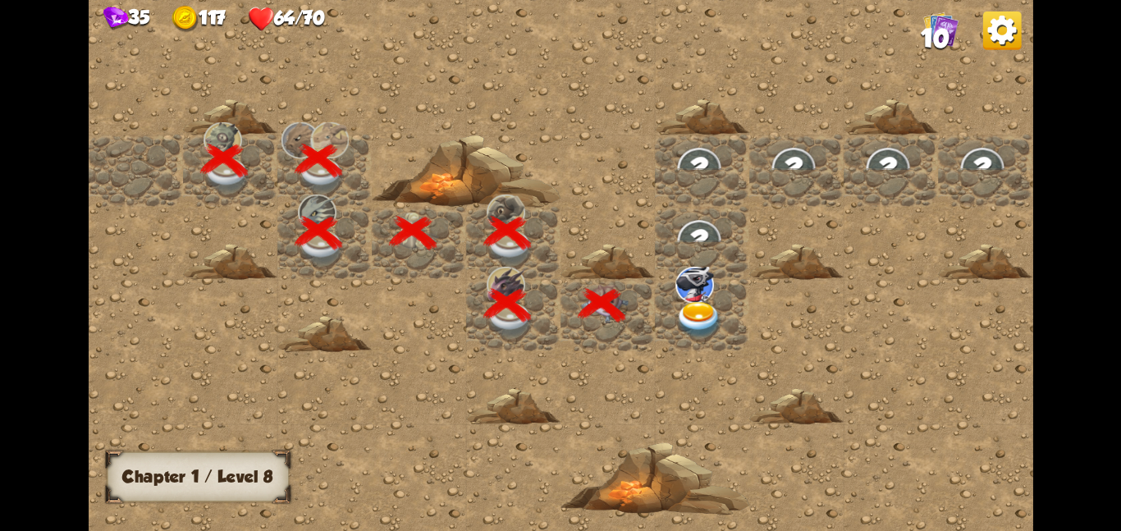
click at [672, 293] on div at bounding box center [702, 314] width 94 height 72
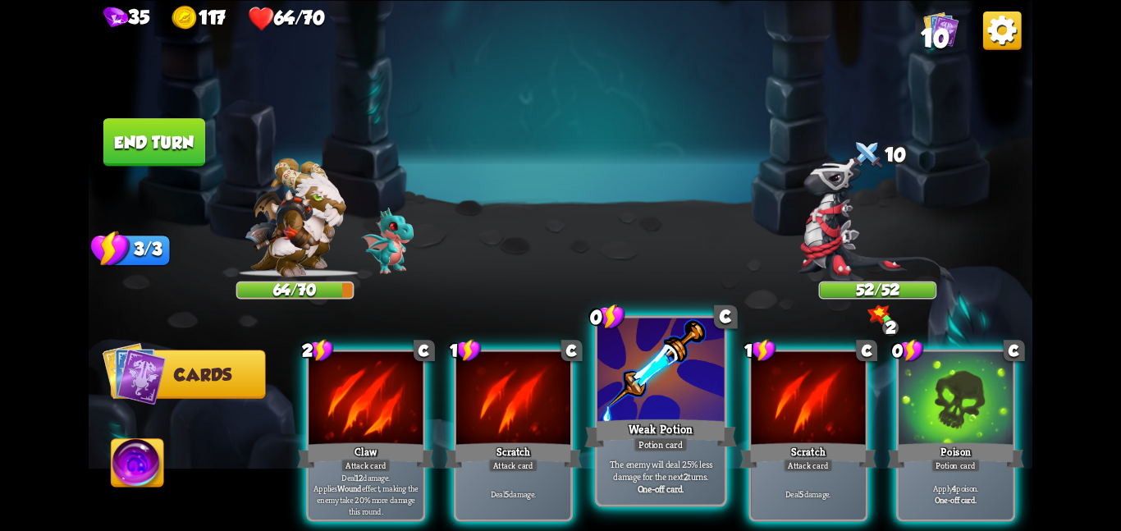
click at [682, 433] on div "Weak Potion" at bounding box center [660, 433] width 152 height 34
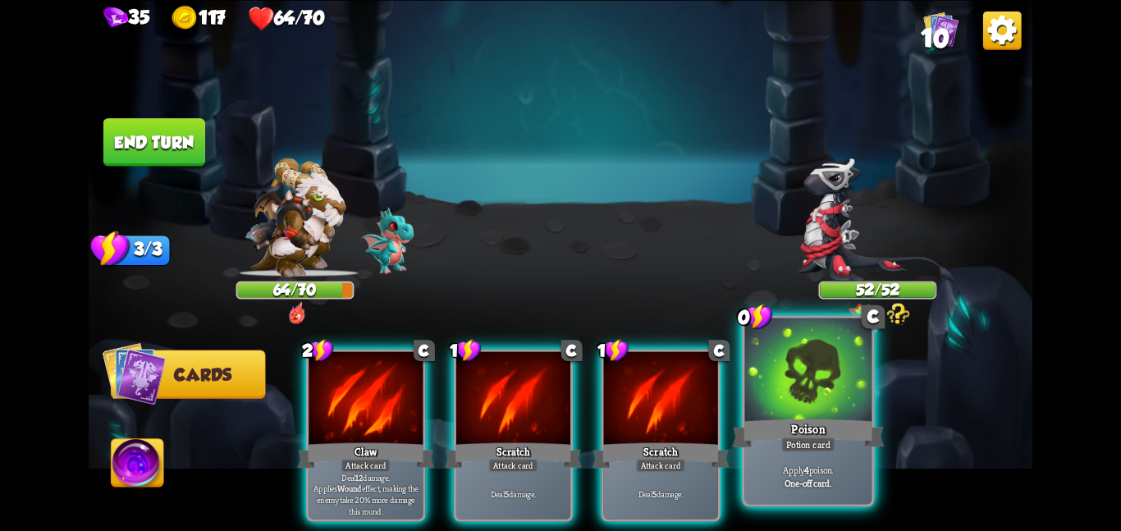
click at [811, 409] on div at bounding box center [808, 370] width 127 height 107
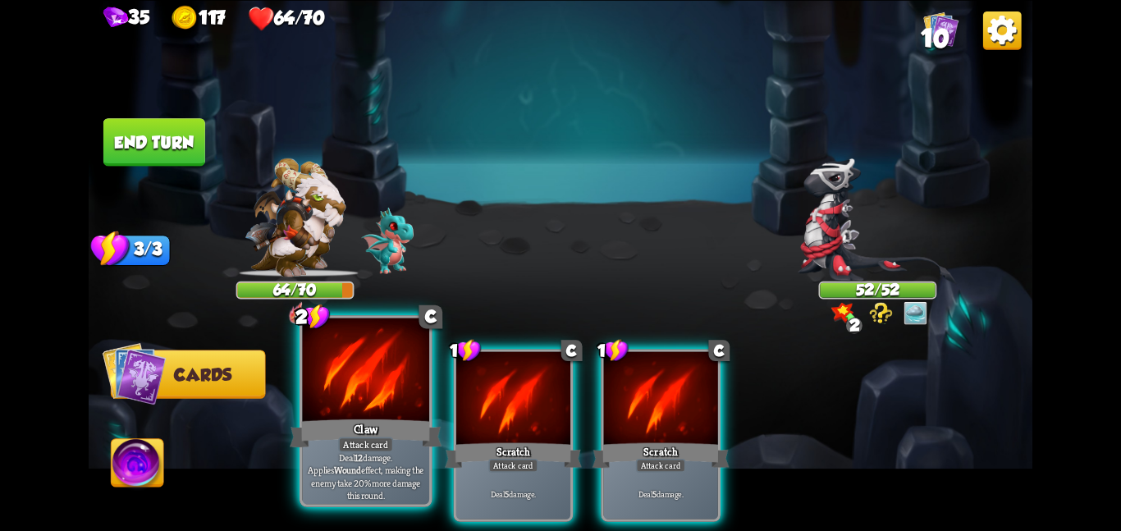
click at [309, 422] on div "Claw" at bounding box center [366, 433] width 152 height 34
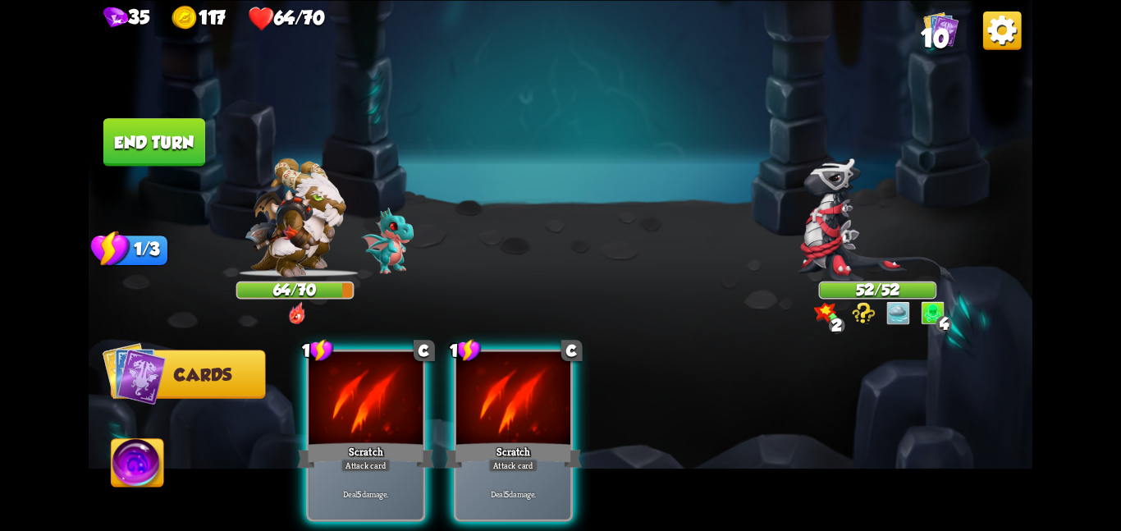
click at [309, 440] on div "Scratch" at bounding box center [365, 455] width 137 height 30
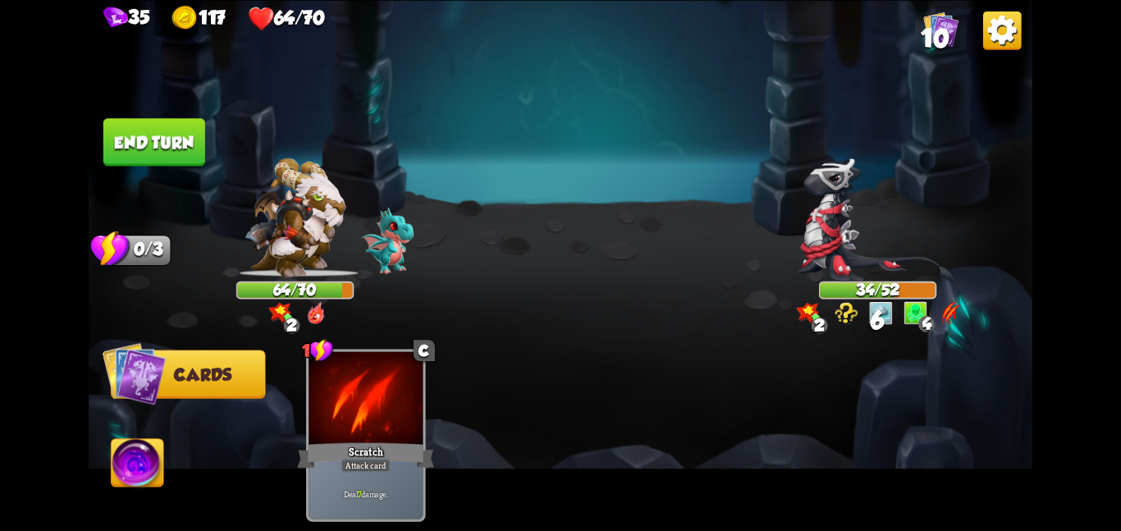
click at [196, 135] on button "End turn" at bounding box center [154, 142] width 102 height 48
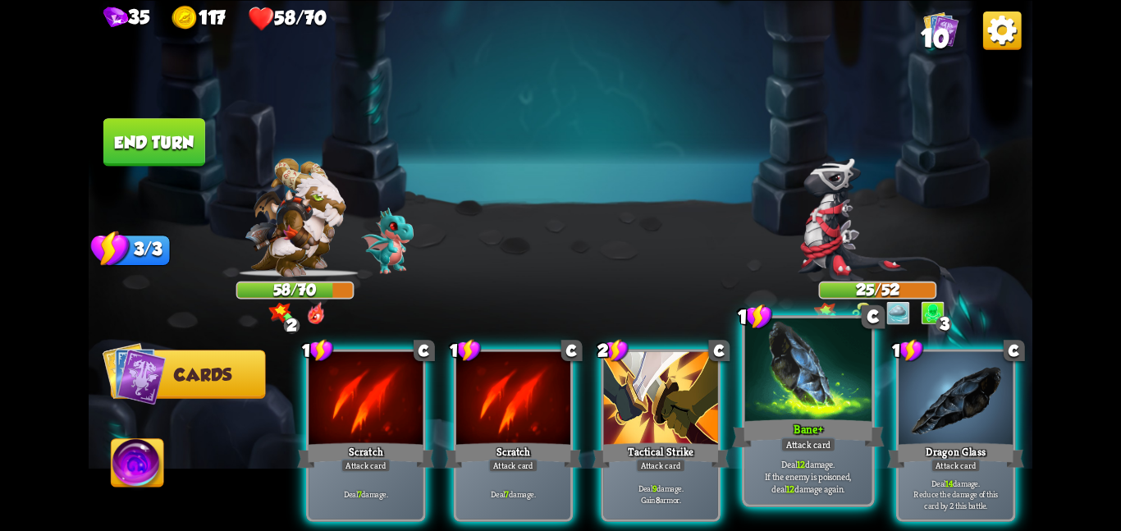
click at [843, 423] on div "Bane +" at bounding box center [808, 433] width 152 height 34
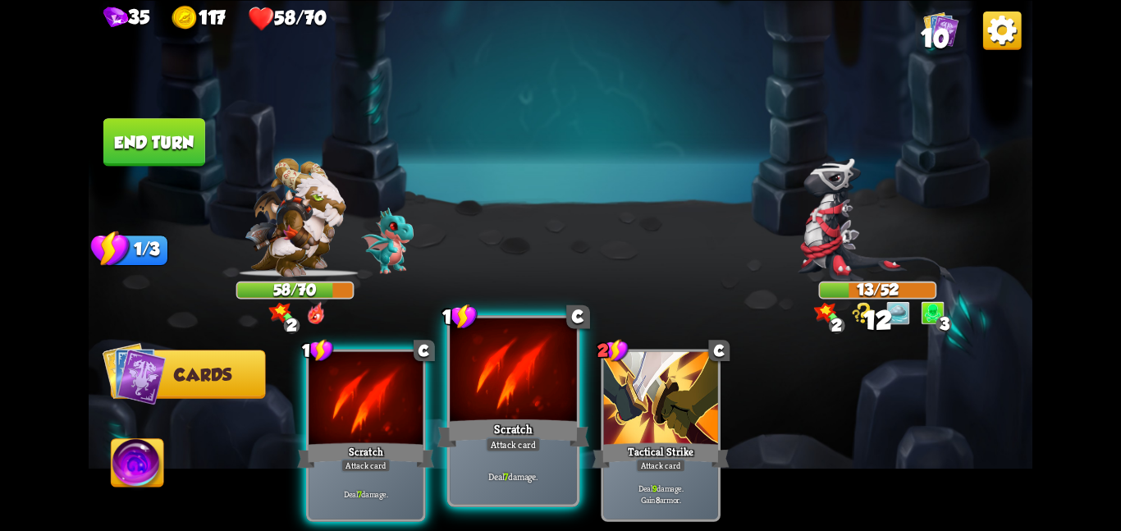
click at [458, 406] on div at bounding box center [513, 370] width 127 height 107
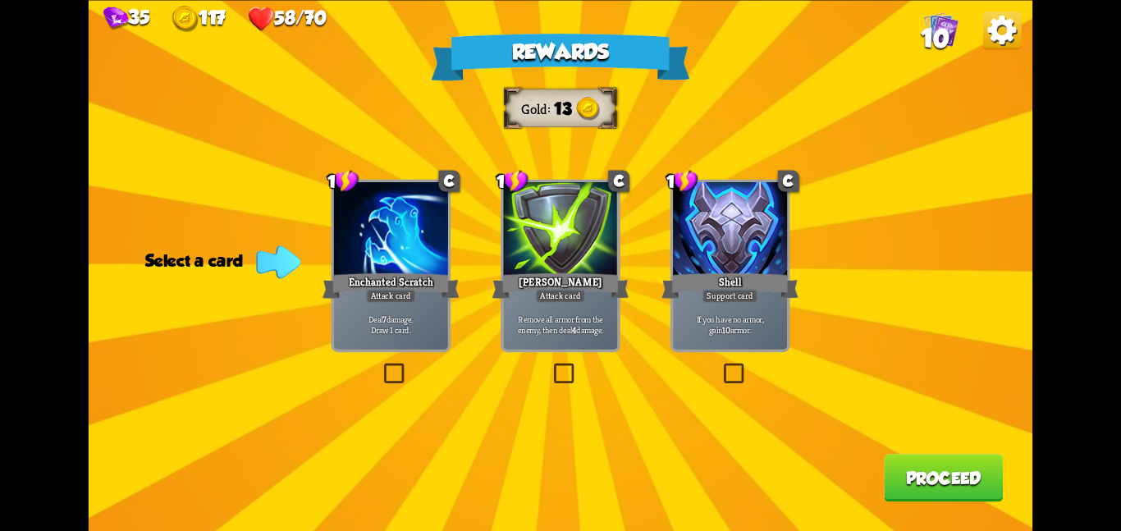
click at [767, 349] on div "If you have no armor, gain 10 armor." at bounding box center [730, 324] width 114 height 50
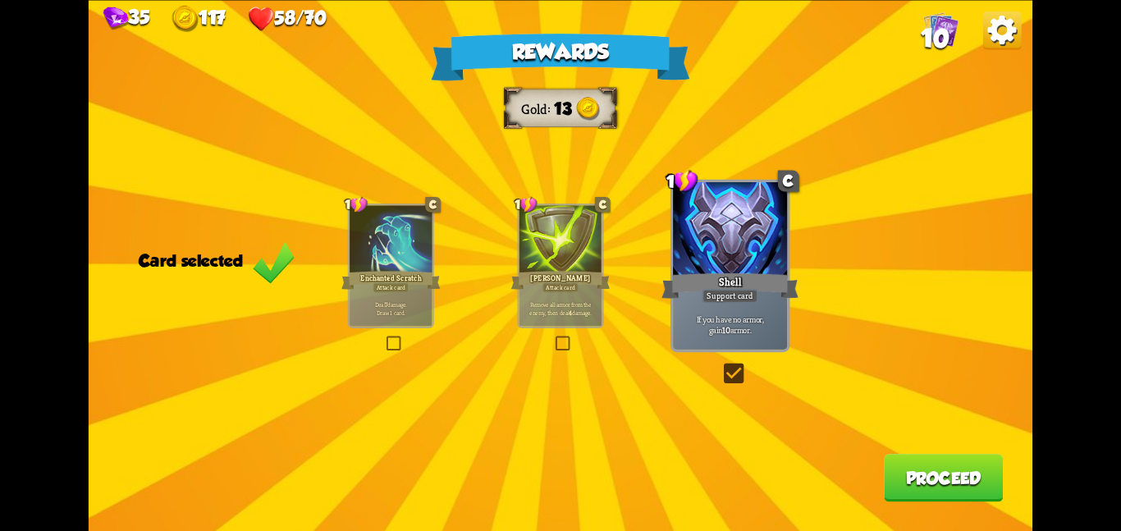
click at [910, 473] on button "Proceed" at bounding box center [943, 478] width 119 height 48
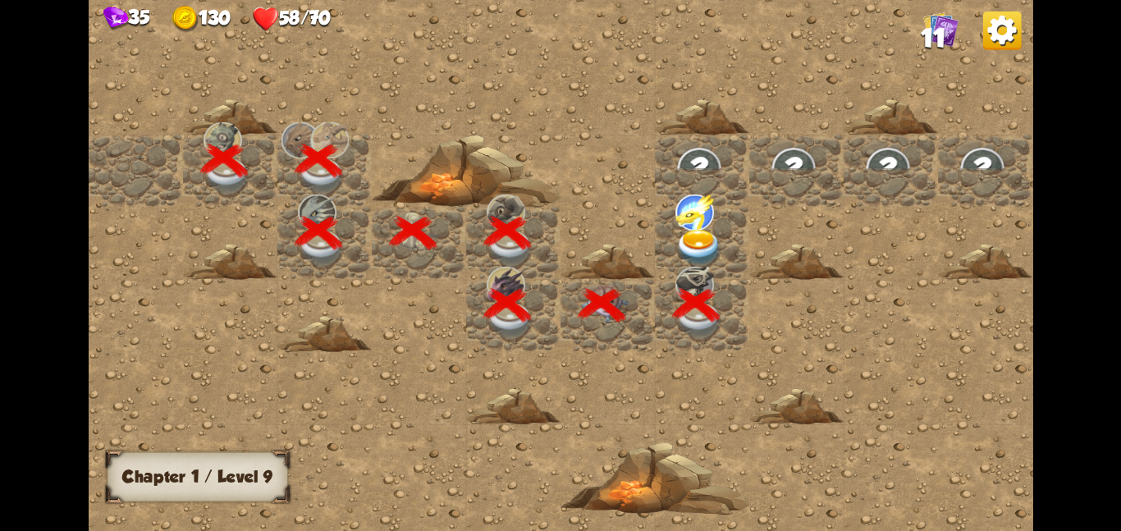
click at [742, 207] on div at bounding box center [702, 242] width 94 height 72
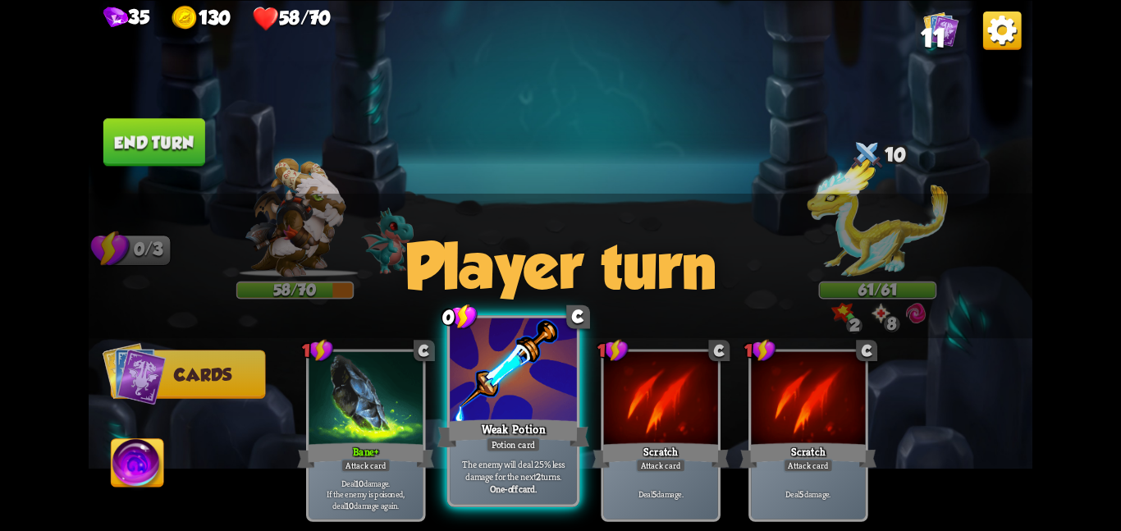
click at [532, 409] on div at bounding box center [513, 370] width 127 height 107
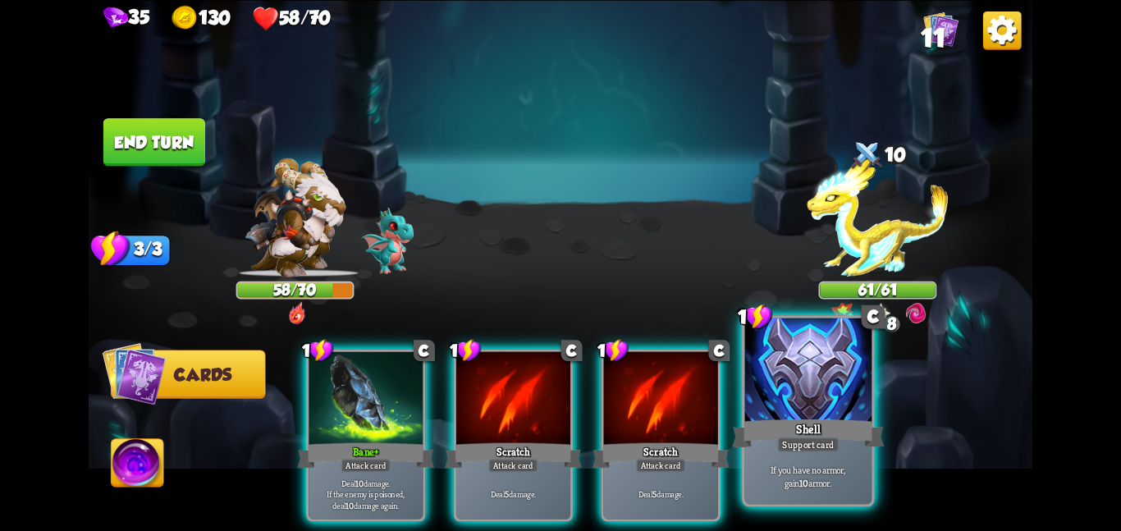
click at [771, 405] on div at bounding box center [808, 370] width 127 height 107
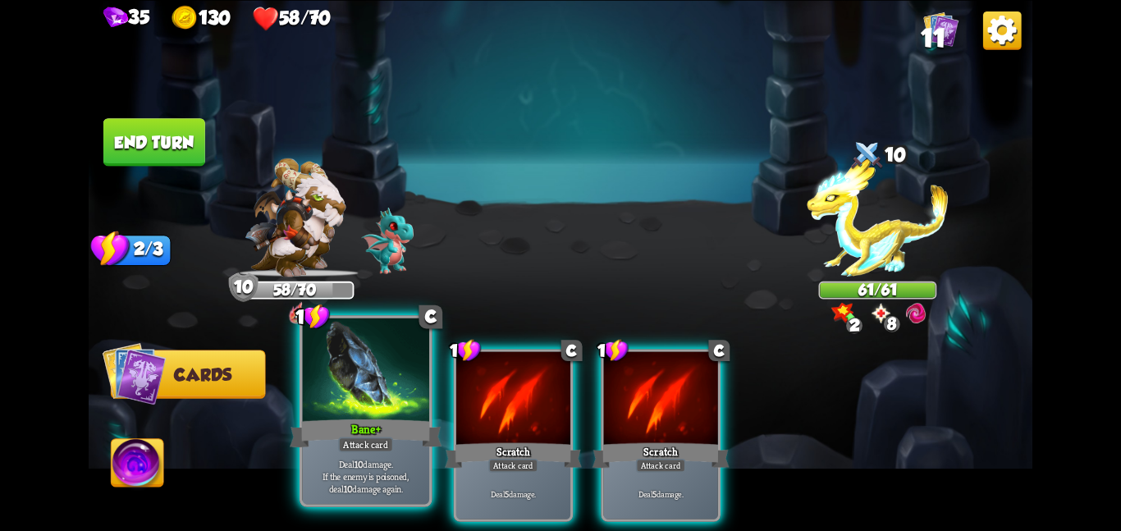
click at [392, 404] on div at bounding box center [365, 370] width 127 height 107
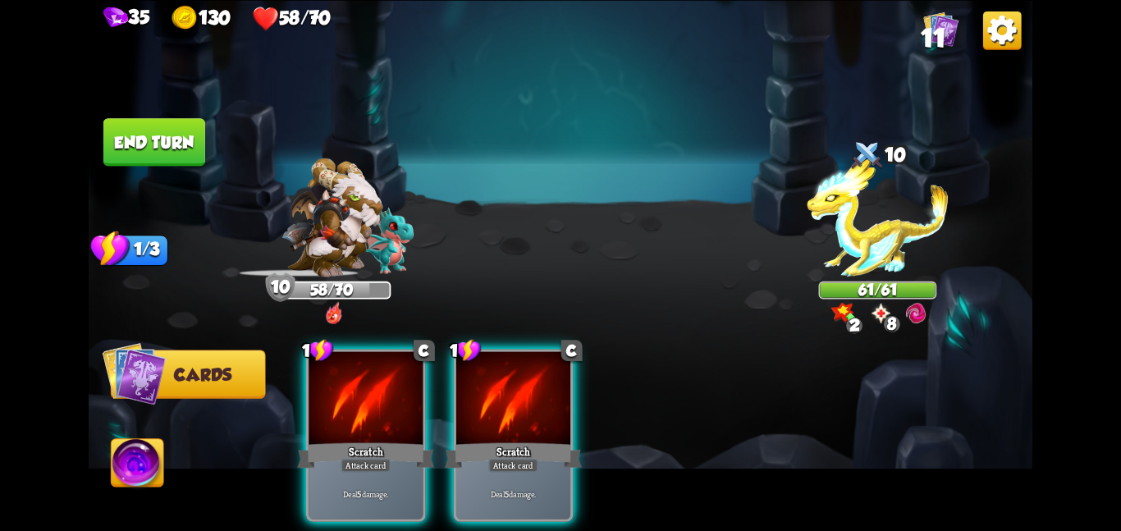
click at [392, 404] on div at bounding box center [365, 399] width 114 height 96
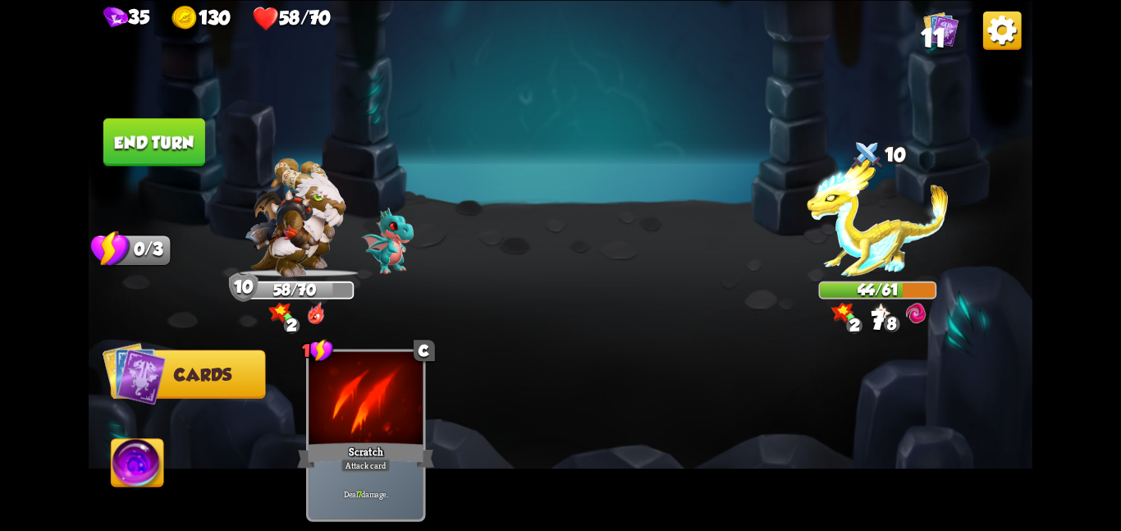
click at [150, 155] on button "End turn" at bounding box center [154, 142] width 102 height 48
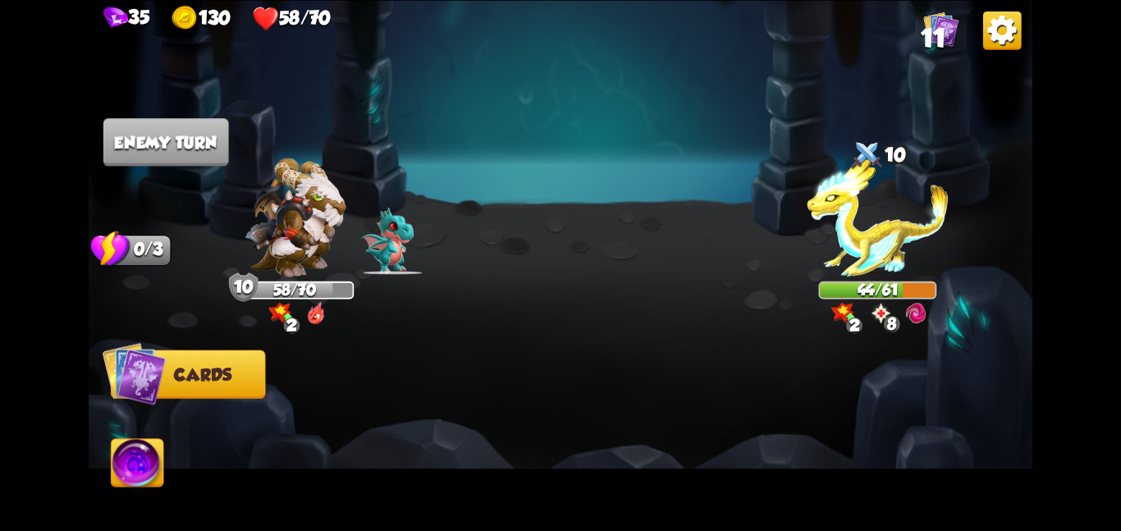
click at [284, 124] on img at bounding box center [560, 265] width 943 height 531
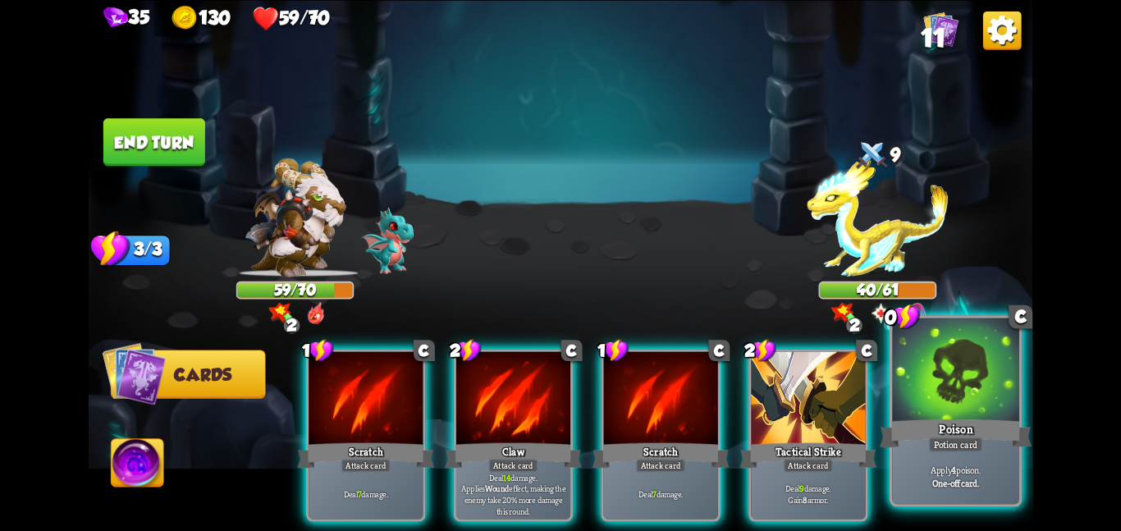
click at [906, 409] on div at bounding box center [955, 370] width 127 height 107
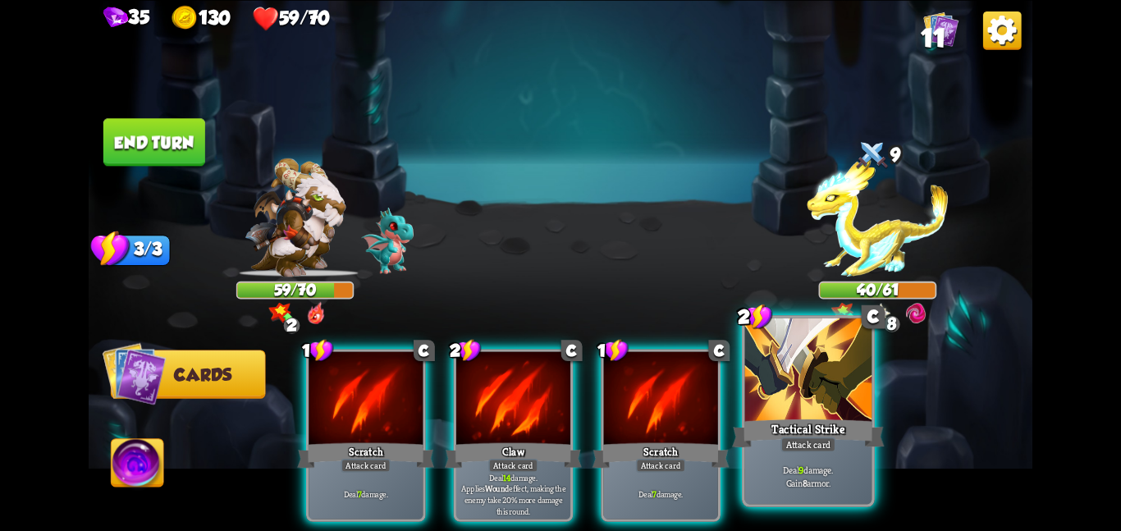
click at [799, 421] on div "Tactical Strike" at bounding box center [808, 433] width 152 height 34
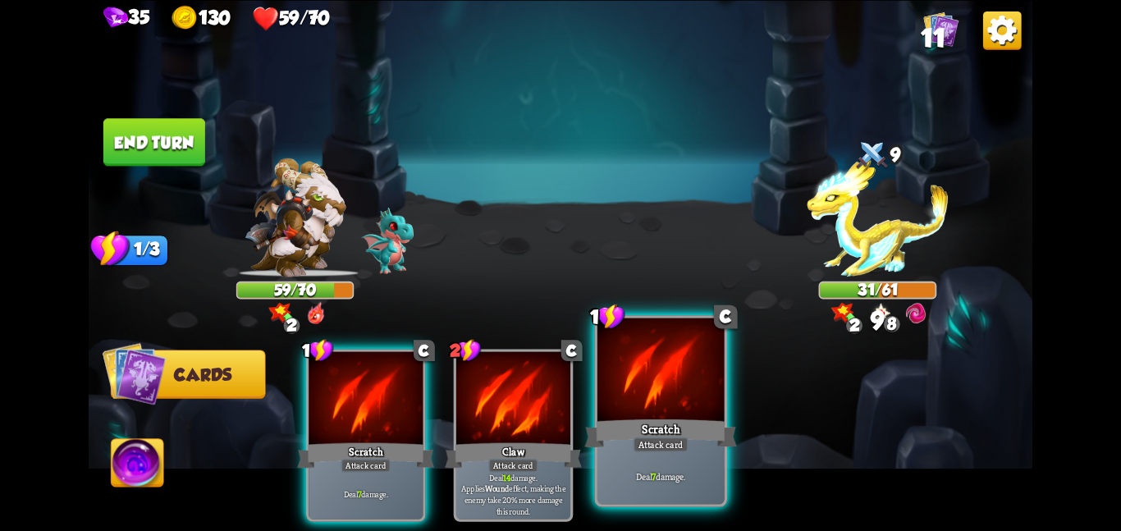
click at [689, 407] on div at bounding box center [660, 370] width 127 height 107
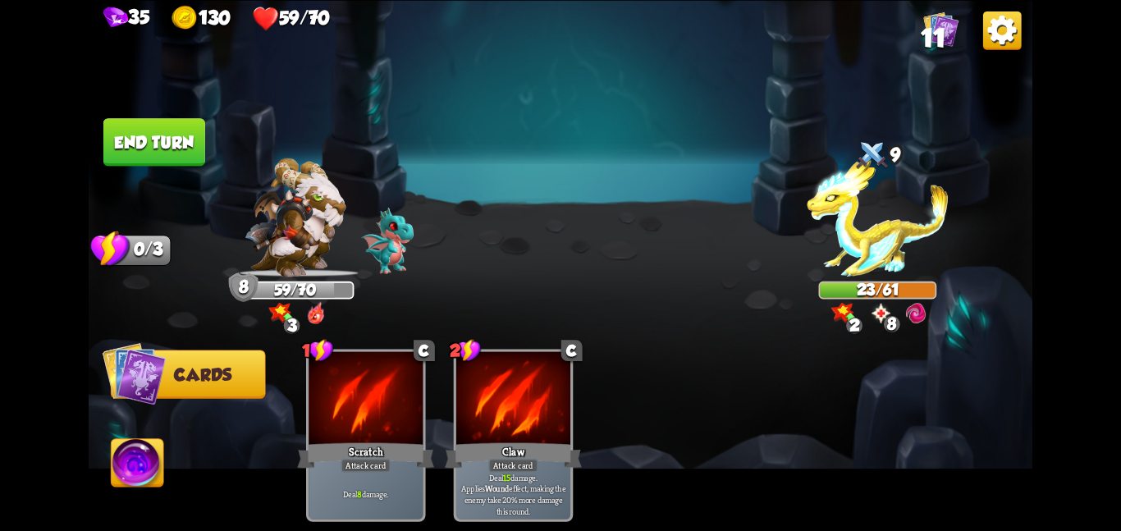
click at [176, 148] on button "End turn" at bounding box center [154, 142] width 102 height 48
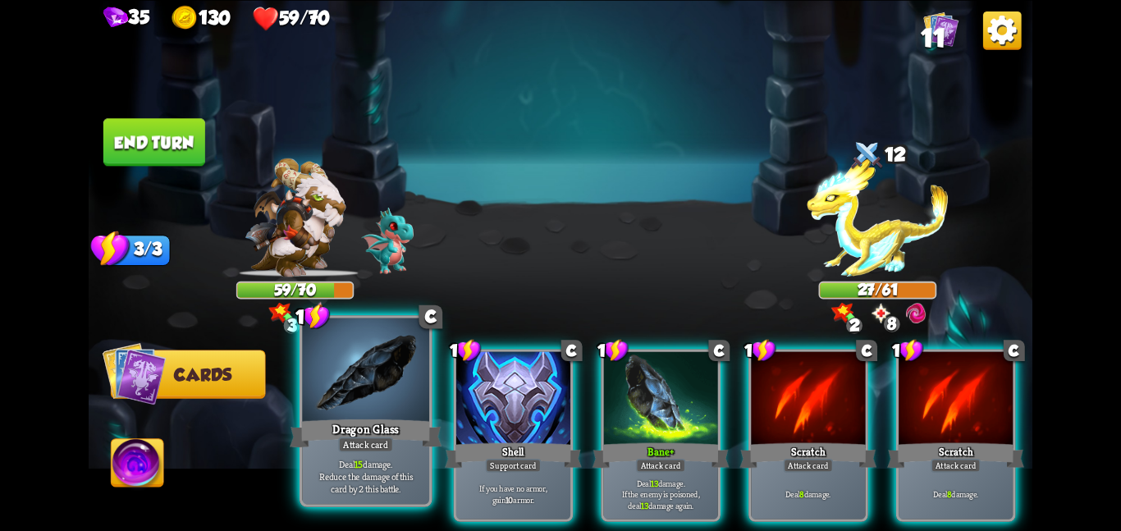
click at [381, 386] on div at bounding box center [365, 370] width 127 height 107
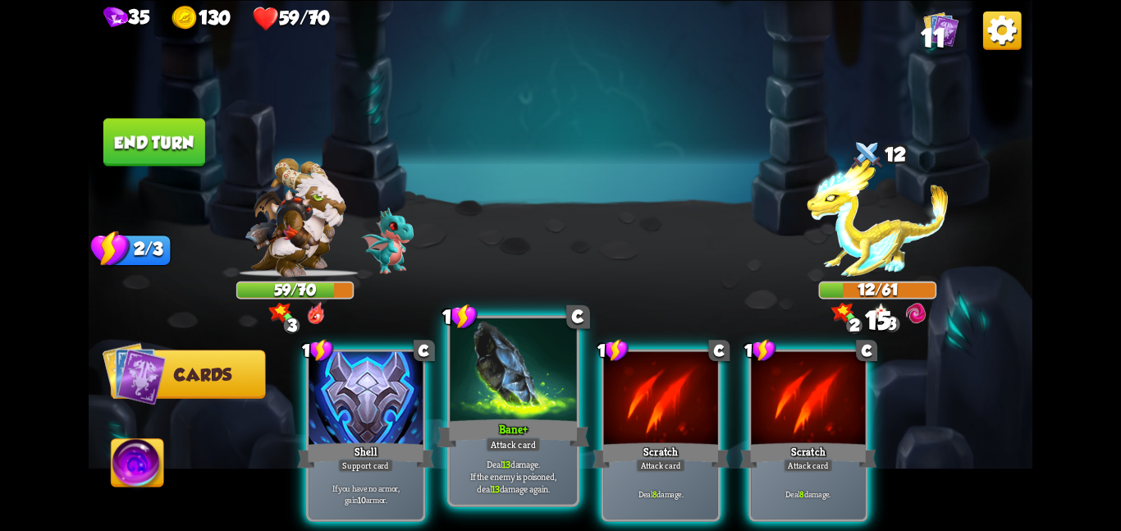
click at [559, 404] on div at bounding box center [513, 370] width 127 height 107
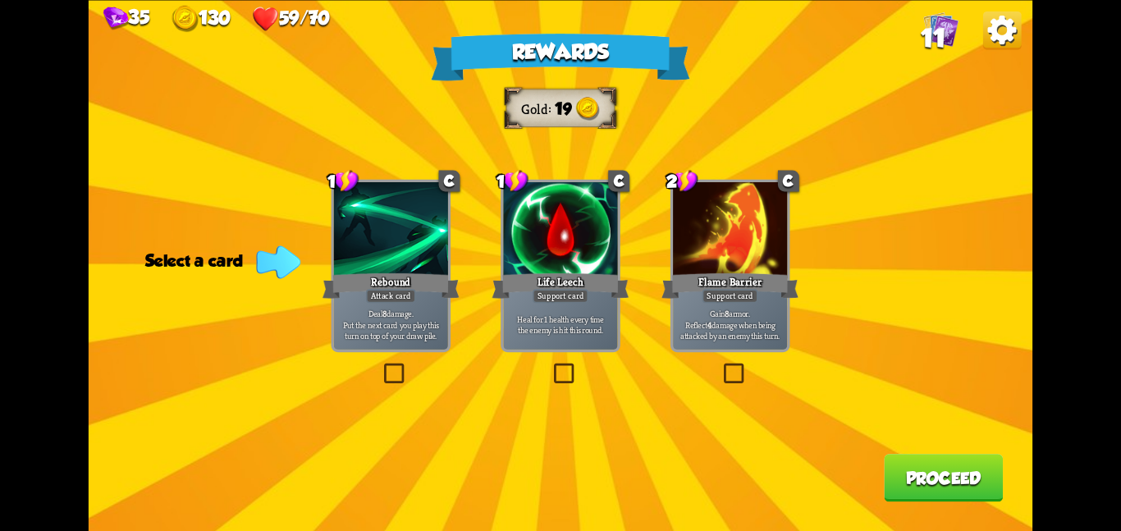
click at [722, 313] on p "Gain 8 armor. Reflect 4 damage when being attacked by an enemy this turn." at bounding box center [730, 324] width 108 height 34
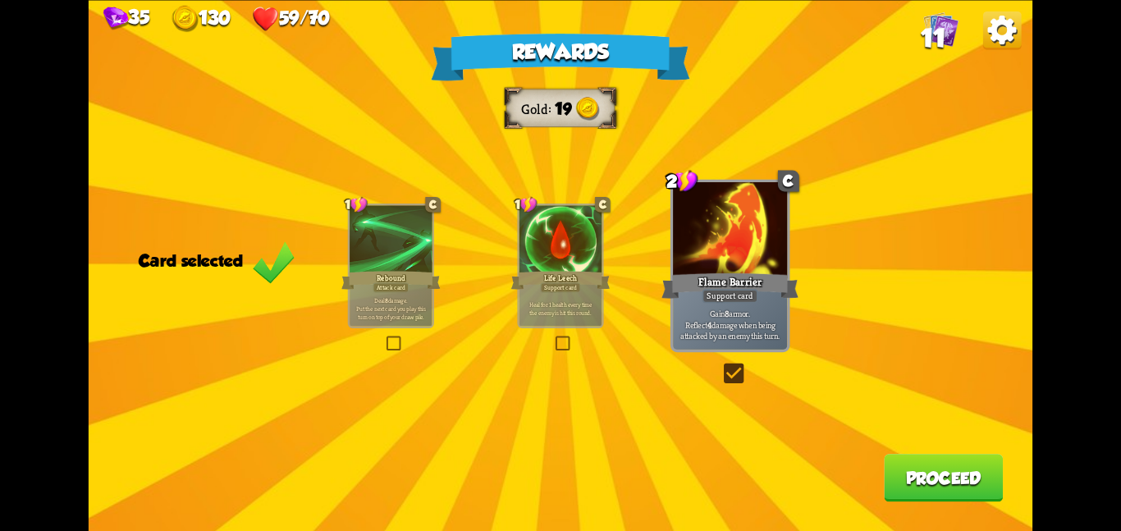
click at [921, 487] on button "Proceed" at bounding box center [943, 478] width 119 height 48
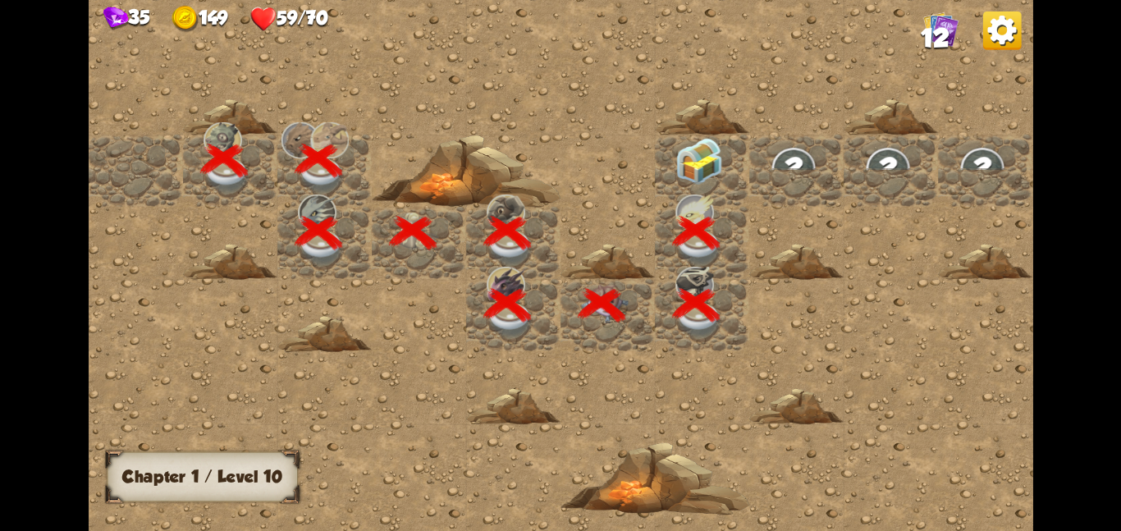
click at [709, 185] on div at bounding box center [702, 170] width 94 height 72
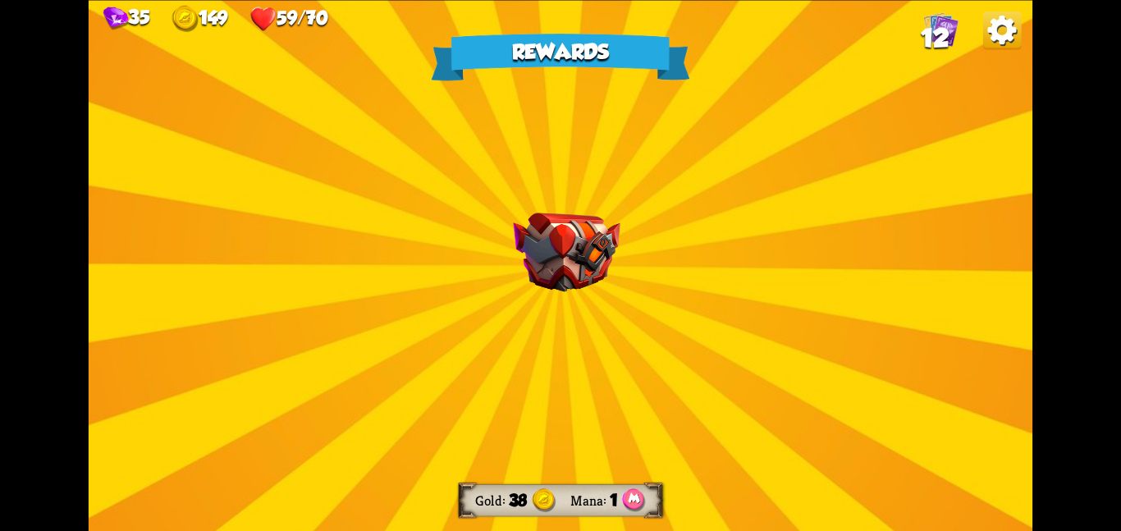
click at [623, 197] on div "Rewards Gold 38 Mana 1 Select a card 3 R Energy Strike Attack card Deal 7 damag…" at bounding box center [560, 265] width 943 height 531
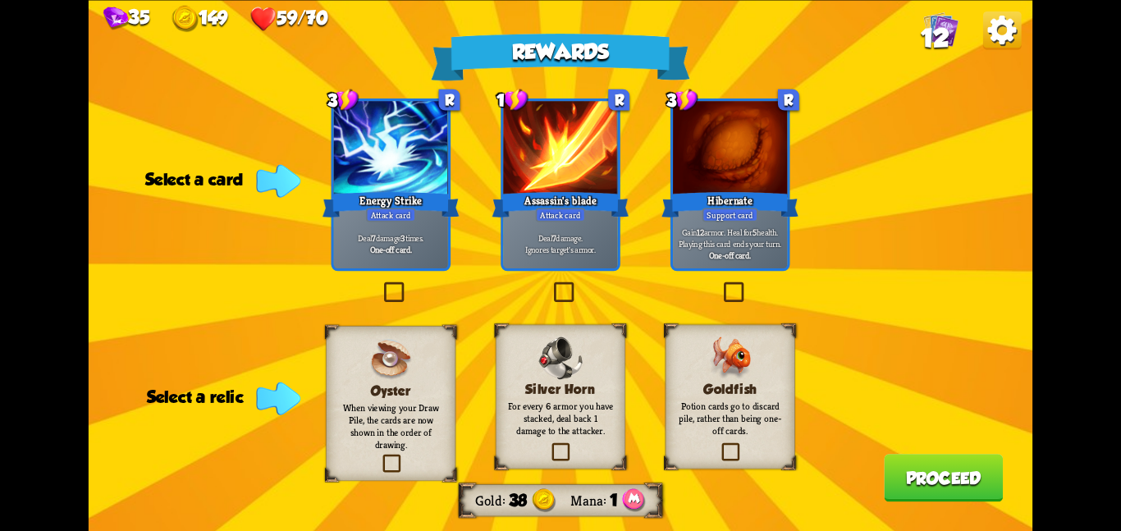
click at [678, 381] on h3 "Goldfish" at bounding box center [730, 389] width 105 height 16
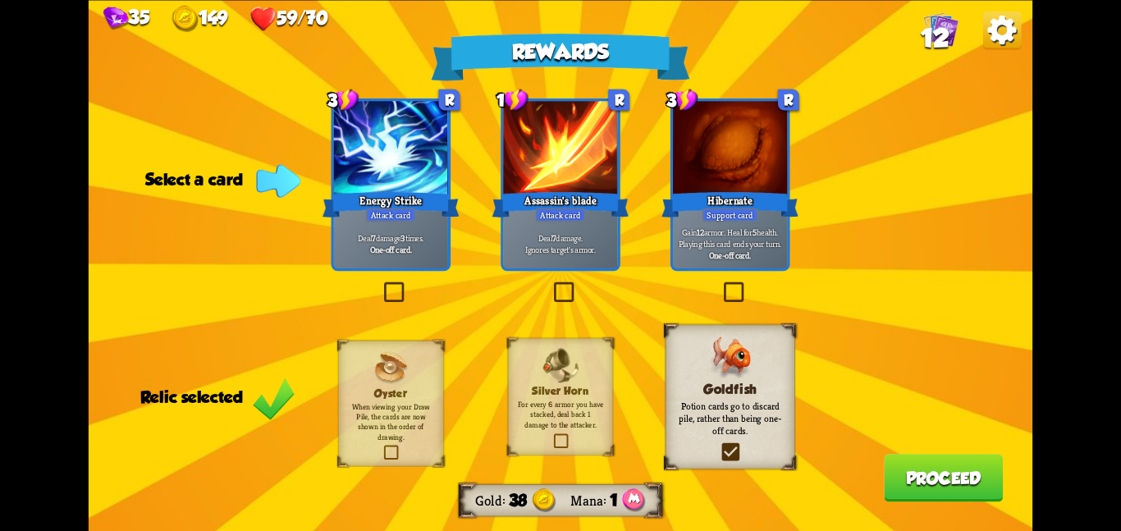
click at [695, 135] on div at bounding box center [730, 149] width 114 height 96
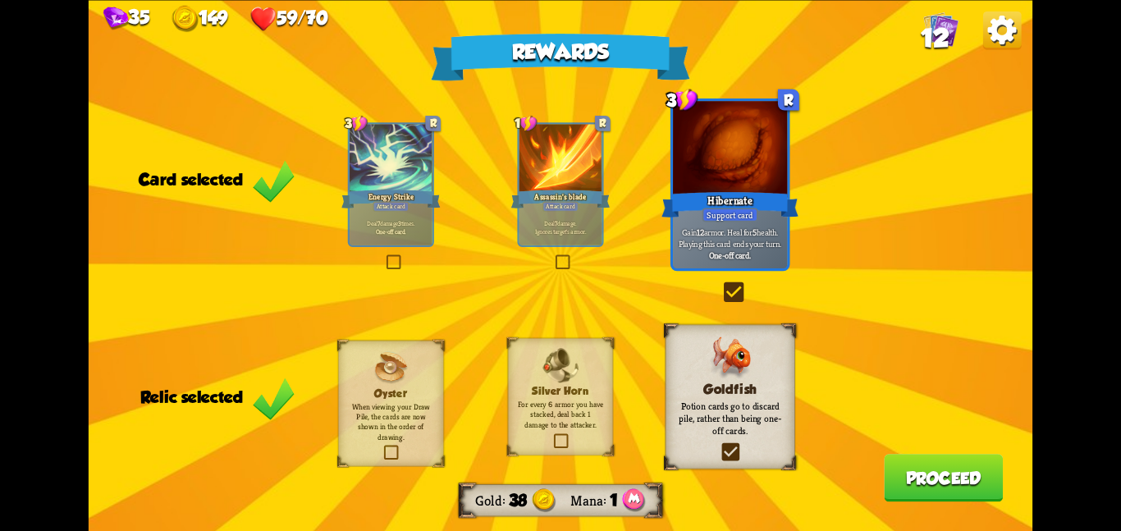
click at [929, 482] on button "Proceed" at bounding box center [943, 478] width 119 height 48
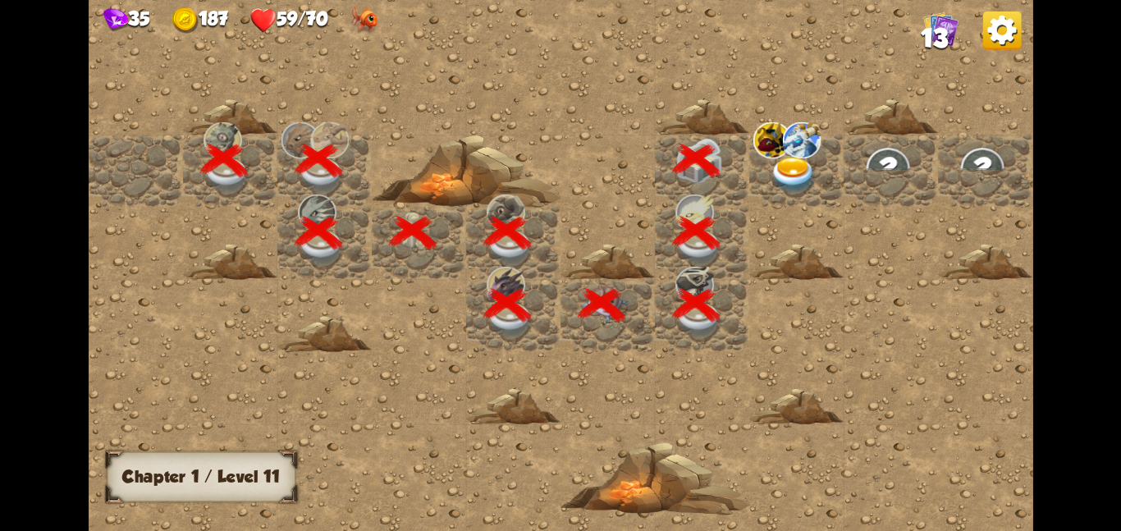
scroll to position [0, 315]
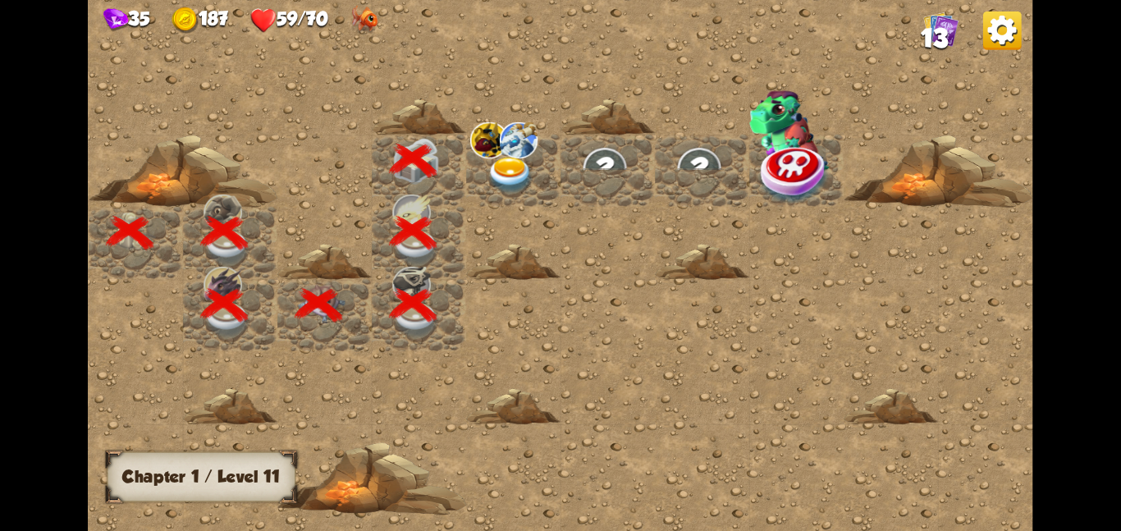
click at [471, 155] on img at bounding box center [488, 139] width 39 height 36
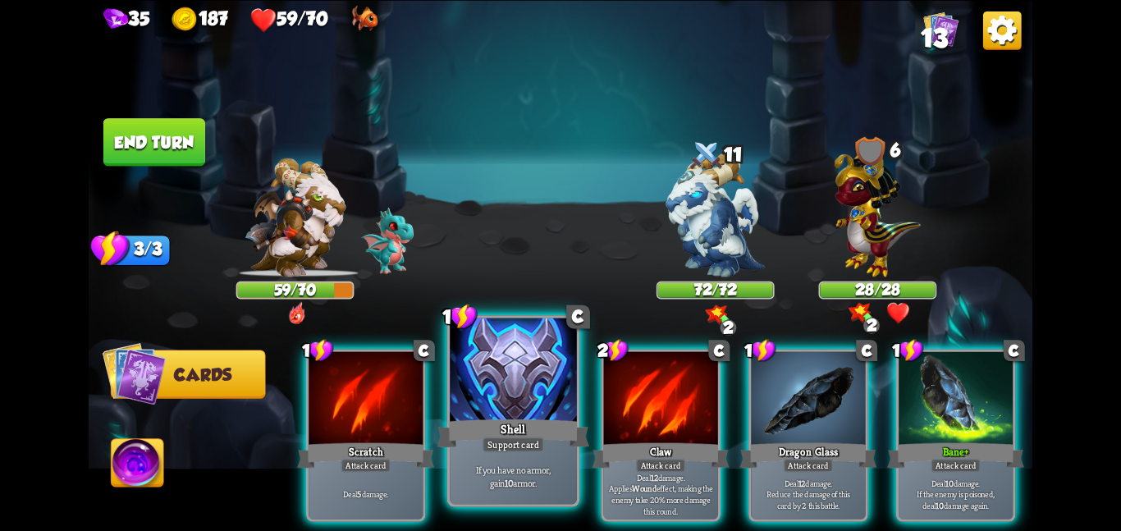
click at [521, 425] on div "Shell" at bounding box center [513, 433] width 152 height 34
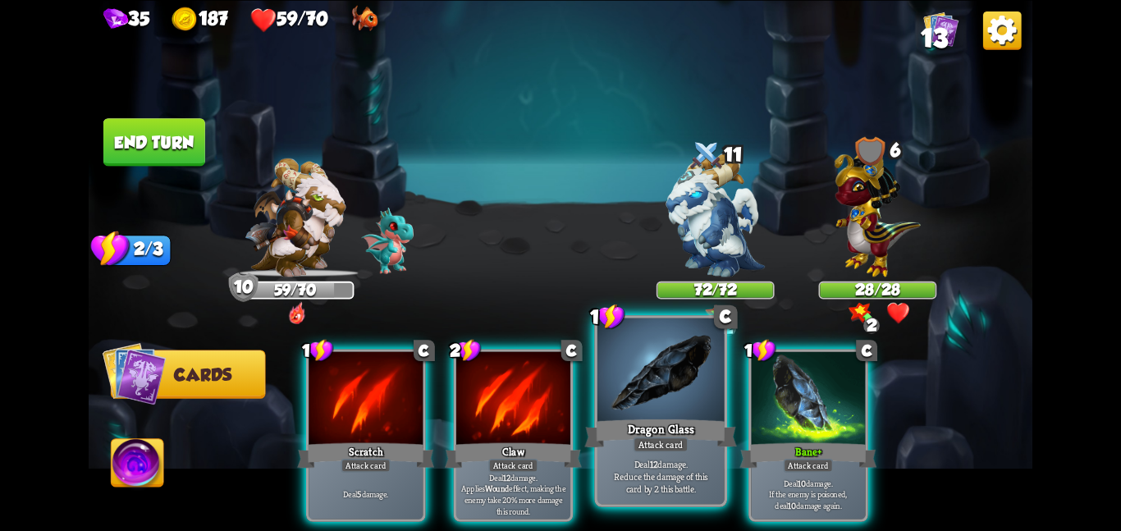
click at [679, 398] on div at bounding box center [660, 370] width 127 height 107
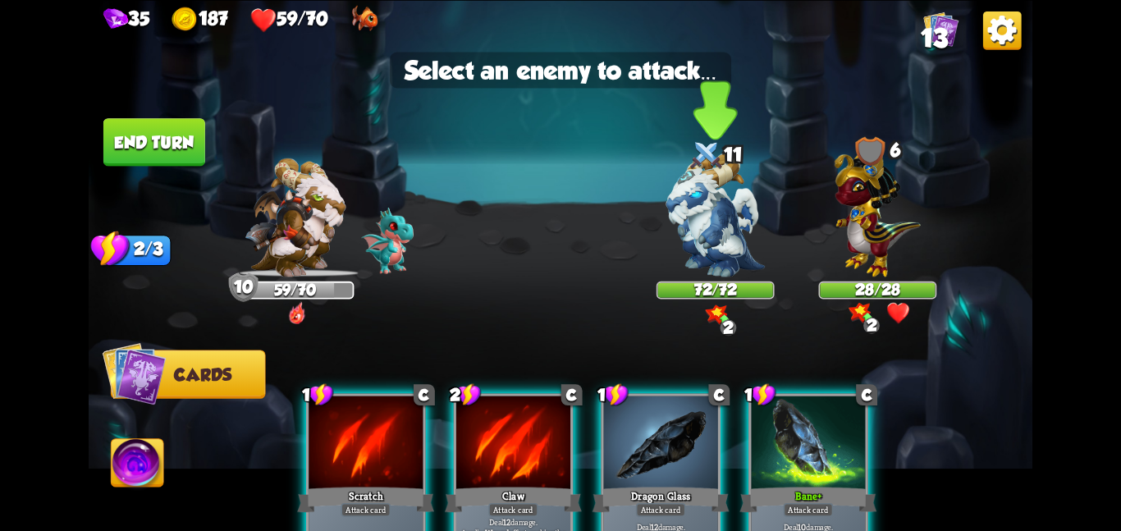
click at [715, 185] on img at bounding box center [715, 215] width 98 height 124
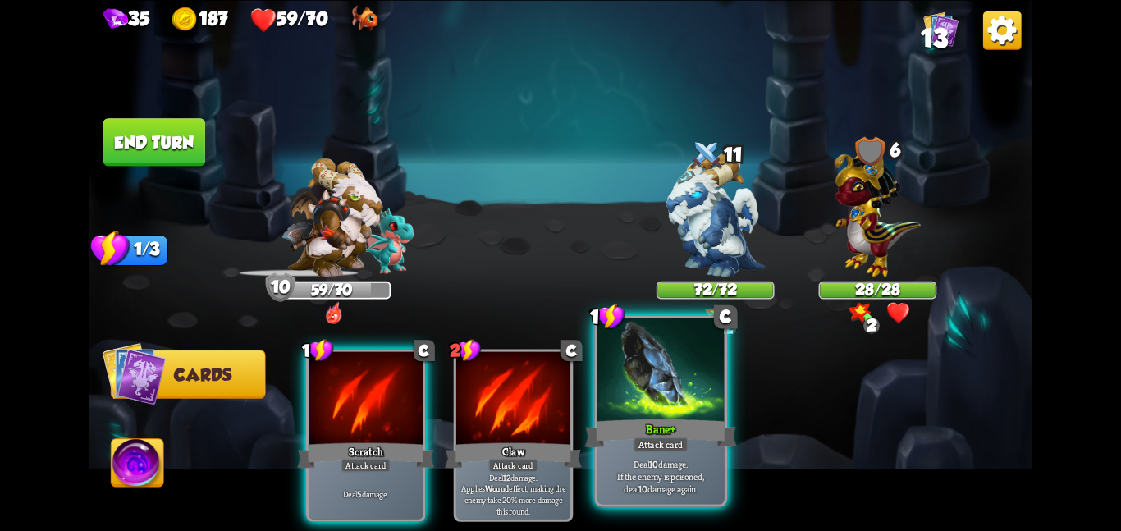
click at [666, 372] on div at bounding box center [660, 370] width 127 height 107
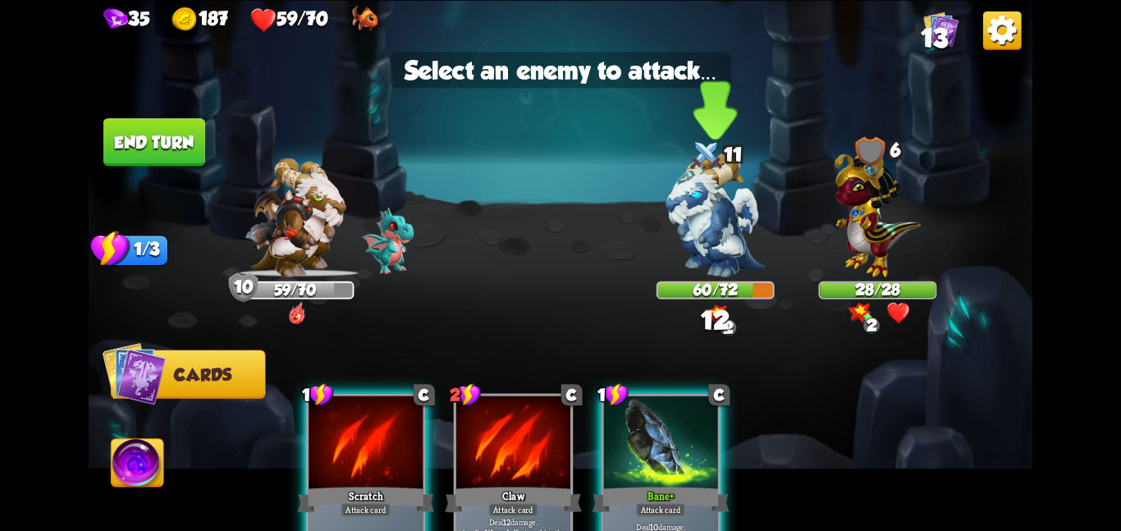
click at [685, 250] on img at bounding box center [715, 215] width 98 height 124
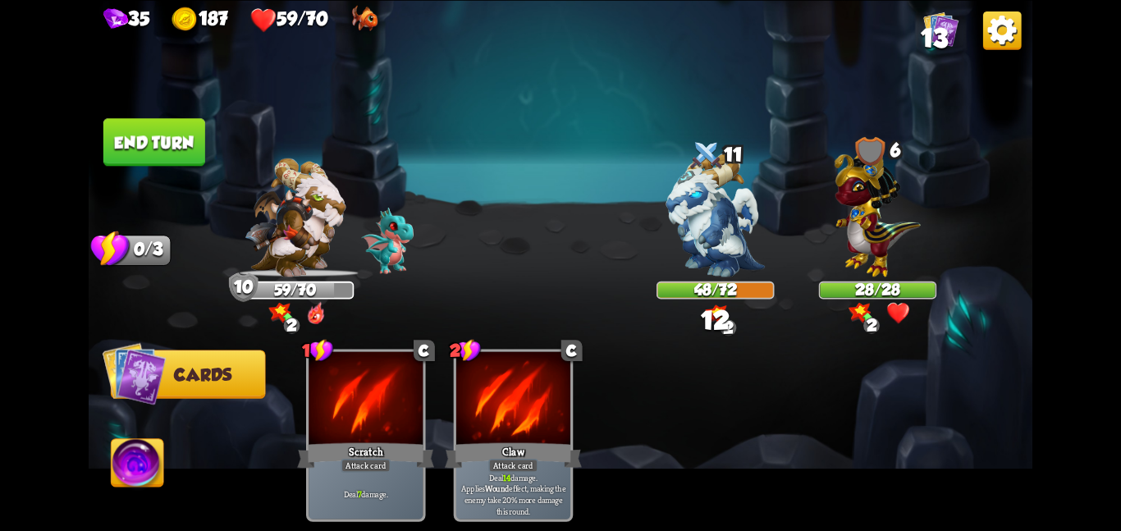
click at [187, 144] on button "End turn" at bounding box center [154, 142] width 102 height 48
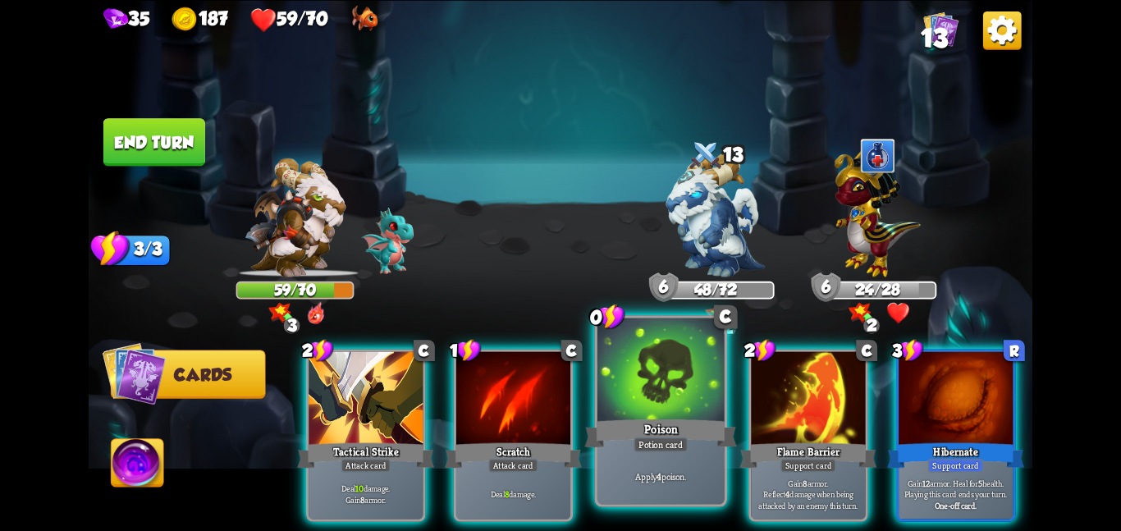
click at [713, 462] on div "Apply 4 poison." at bounding box center [660, 475] width 127 height 55
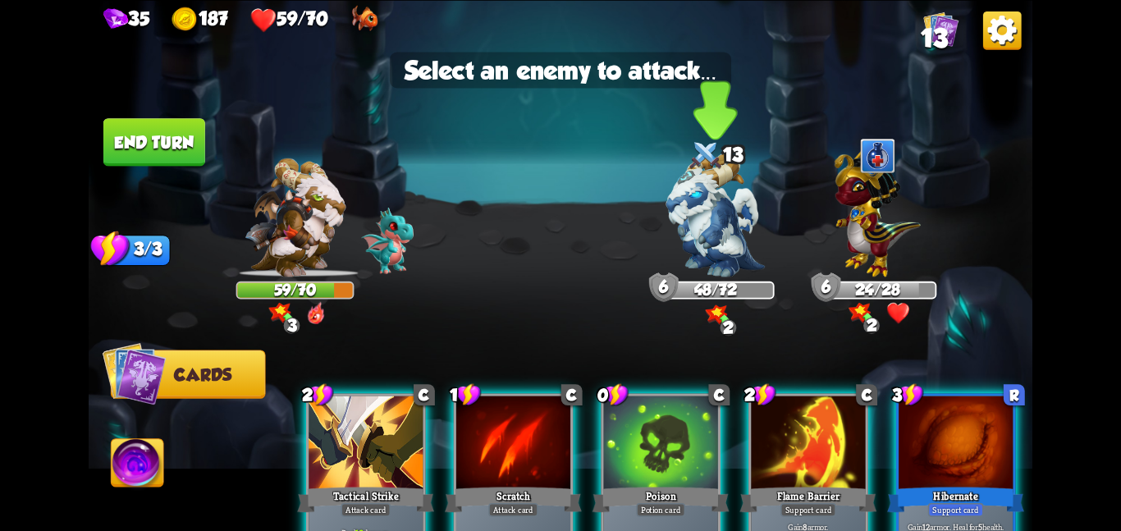
click at [710, 223] on img at bounding box center [715, 215] width 98 height 124
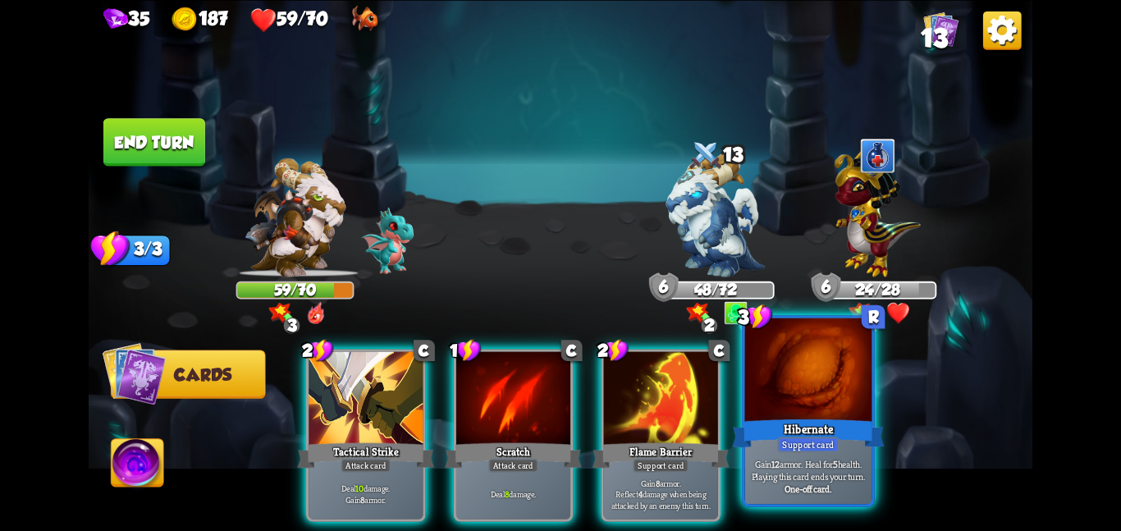
click at [782, 386] on div at bounding box center [808, 370] width 127 height 107
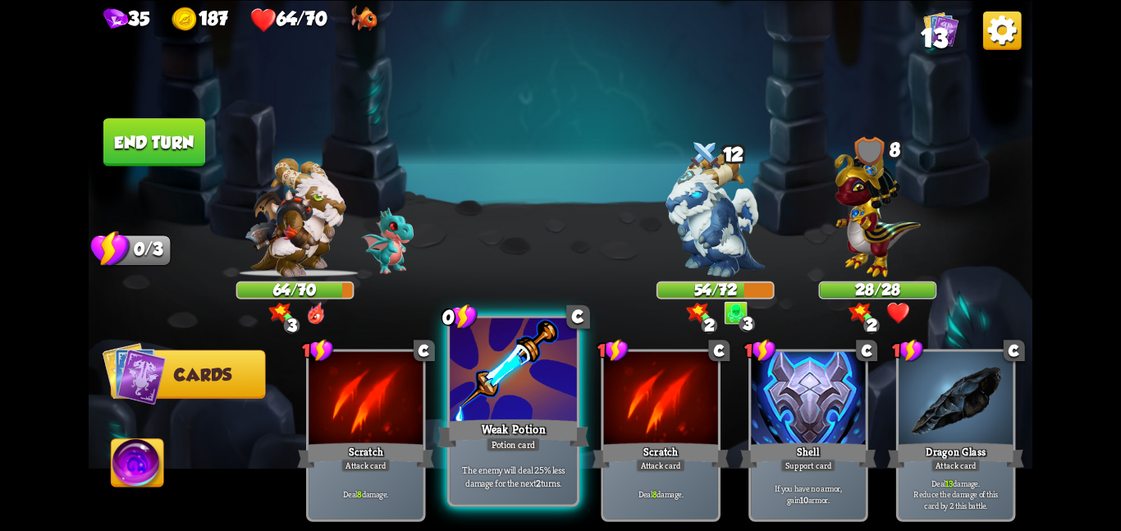
click at [493, 439] on div "Potion card" at bounding box center [513, 444] width 54 height 16
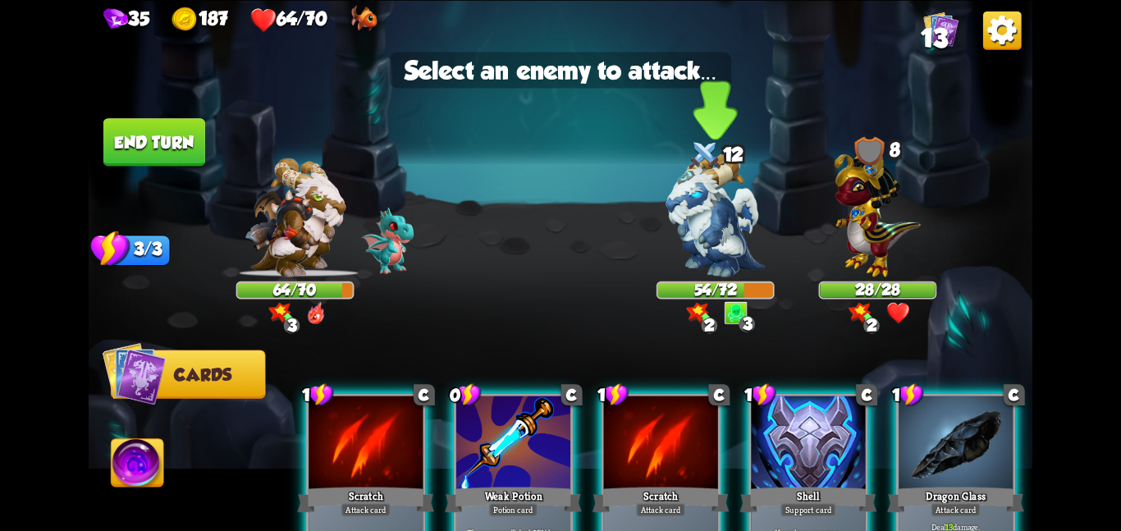
click at [675, 194] on img at bounding box center [715, 215] width 98 height 124
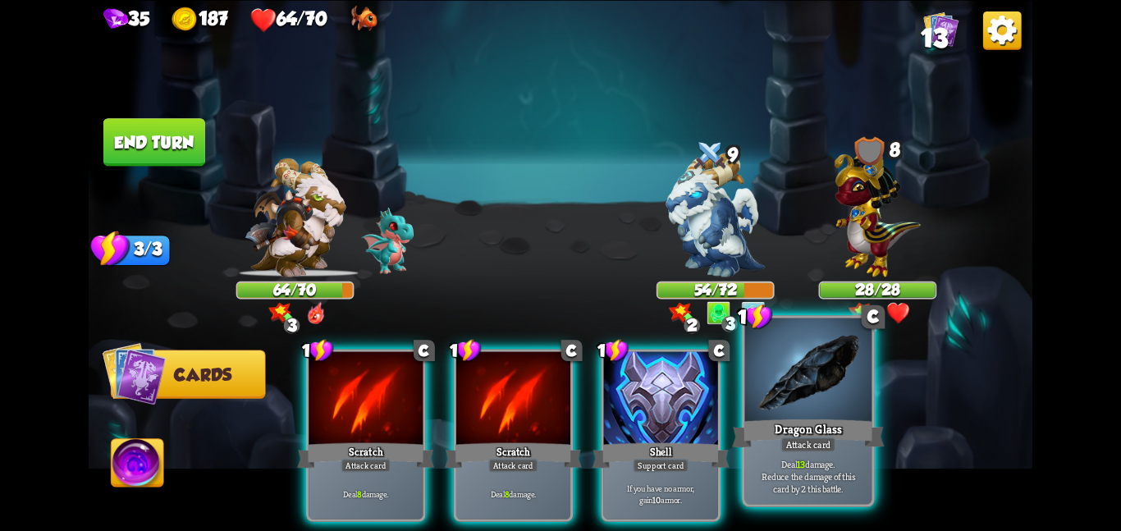
click at [753, 432] on div "Dragon Glass" at bounding box center [808, 433] width 152 height 34
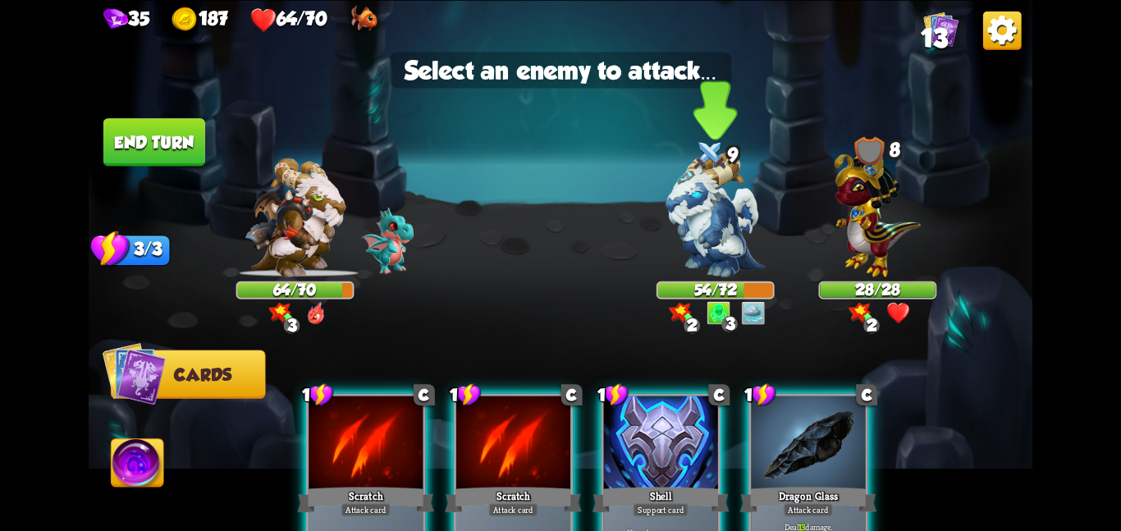
click at [691, 180] on img at bounding box center [715, 215] width 98 height 124
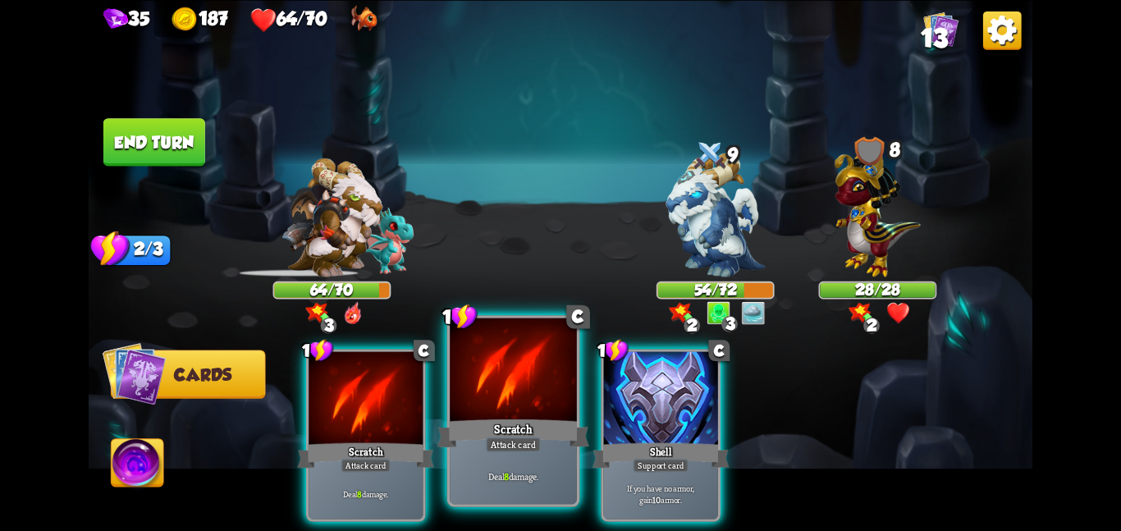
click at [511, 399] on div at bounding box center [513, 370] width 127 height 107
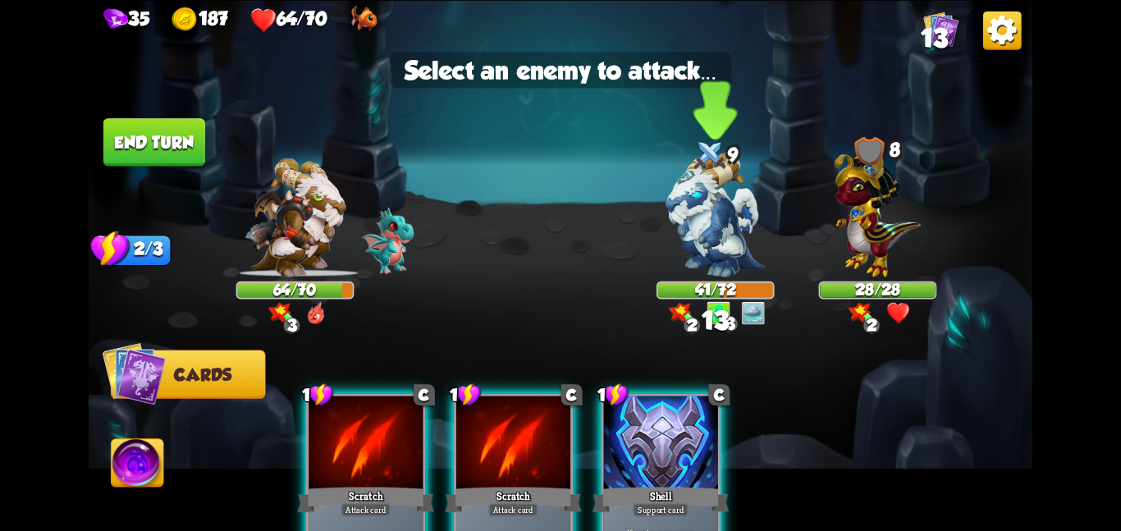
click at [687, 254] on img at bounding box center [715, 215] width 98 height 124
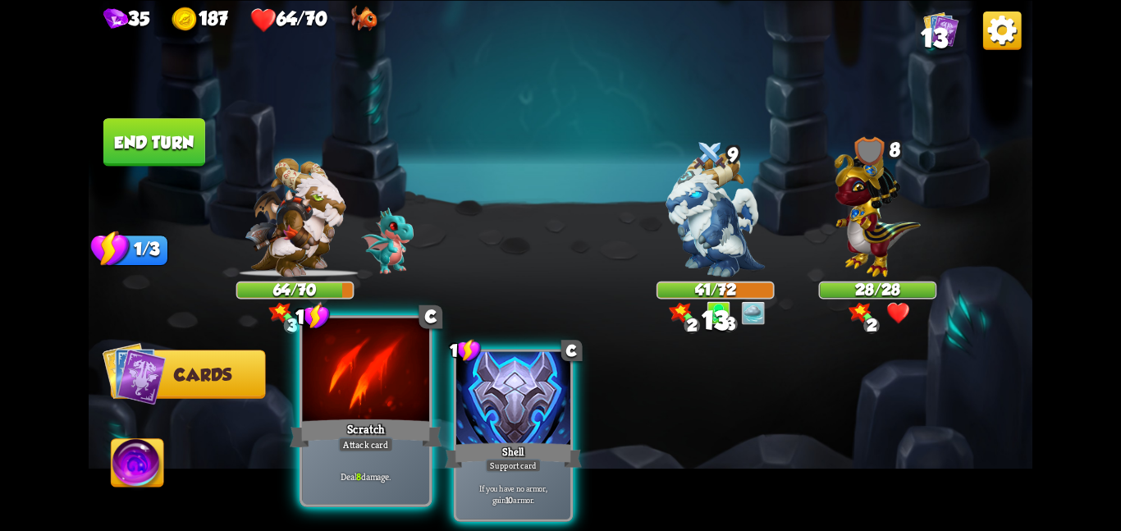
click at [387, 396] on div at bounding box center [365, 370] width 127 height 107
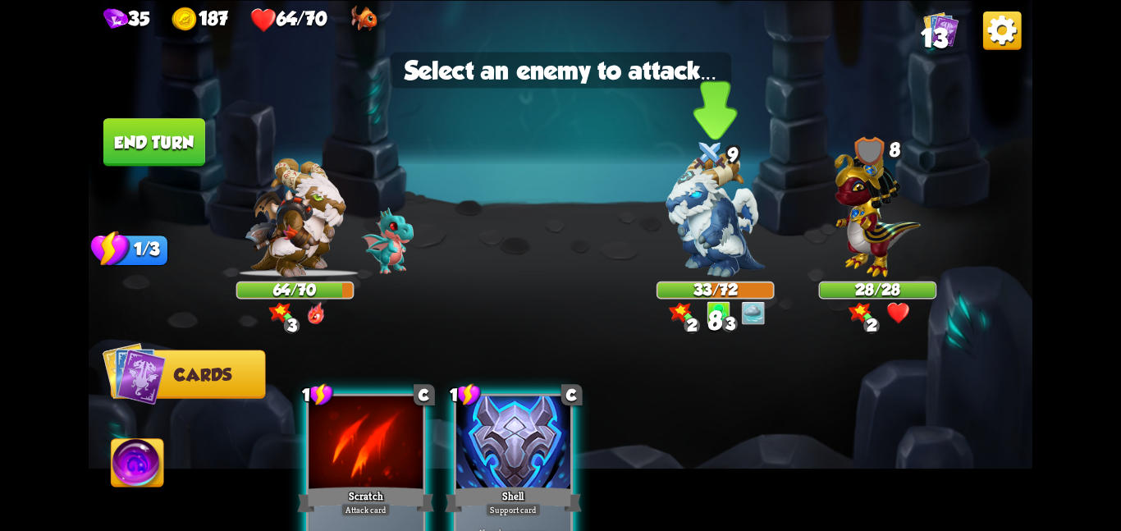
click at [668, 243] on img at bounding box center [715, 215] width 98 height 124
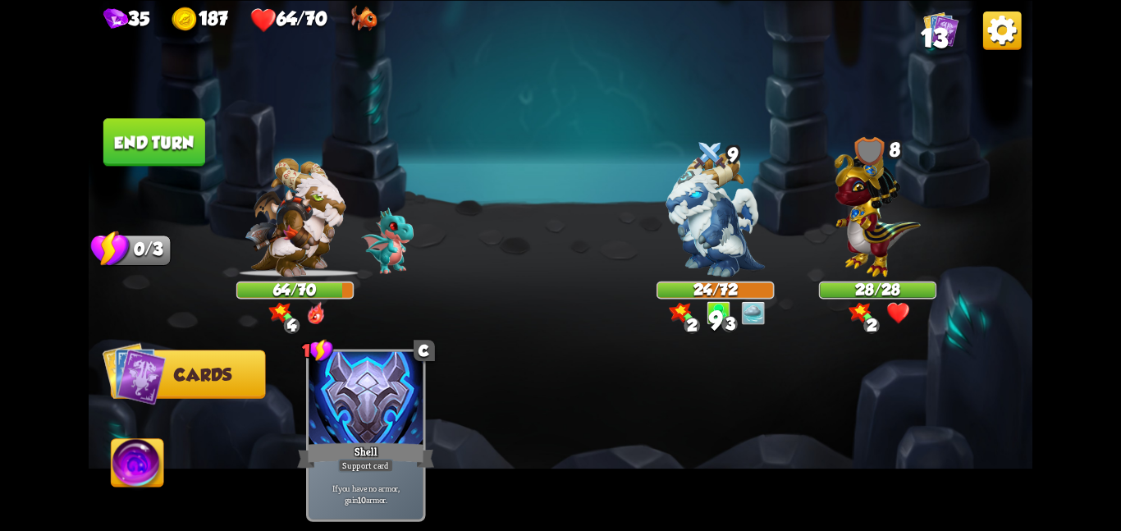
click at [135, 460] on img at bounding box center [138, 465] width 53 height 53
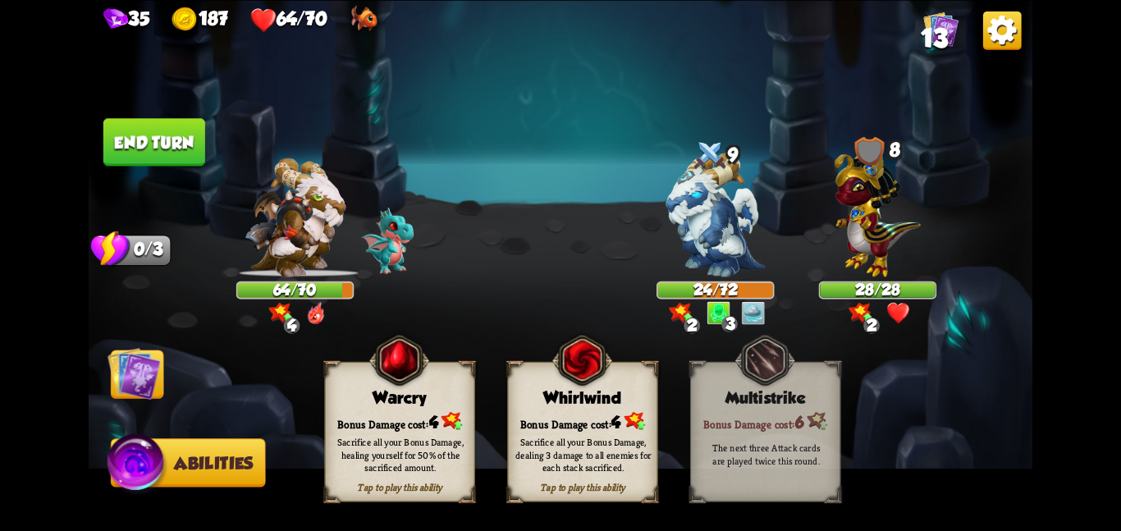
click at [134, 364] on img at bounding box center [133, 372] width 53 height 53
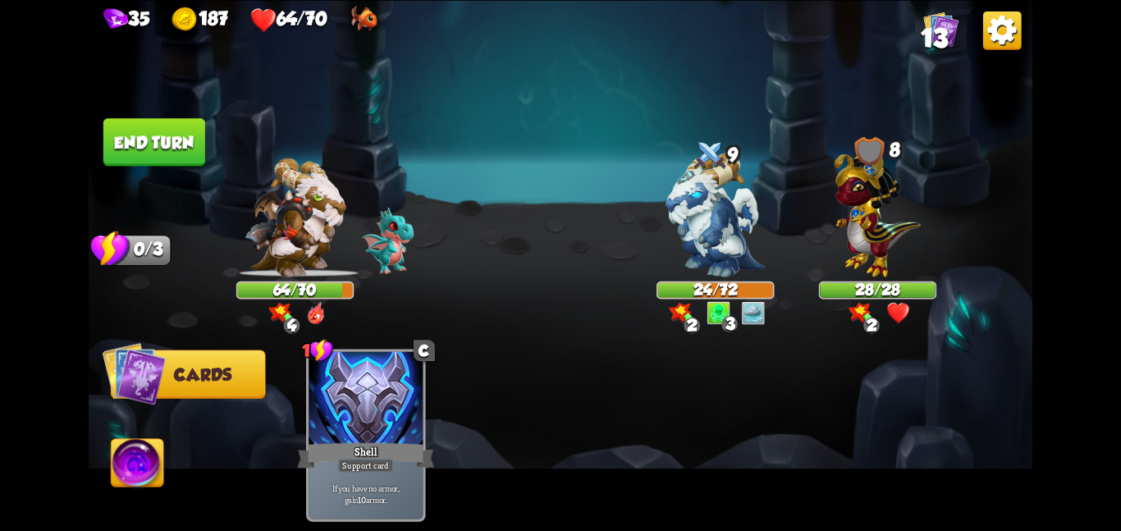
click at [146, 133] on button "End turn" at bounding box center [154, 142] width 102 height 48
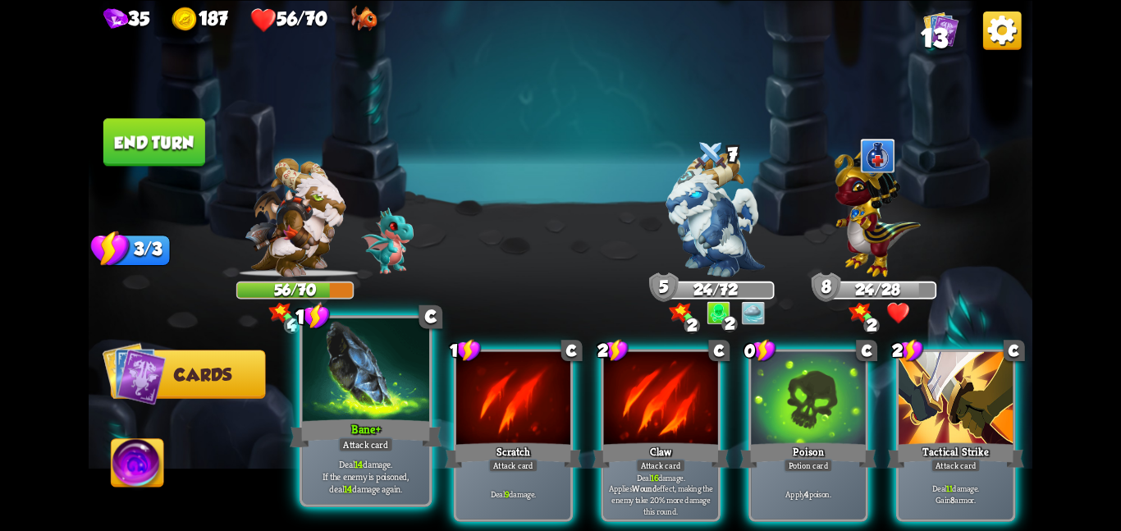
click at [338, 386] on div at bounding box center [365, 370] width 127 height 107
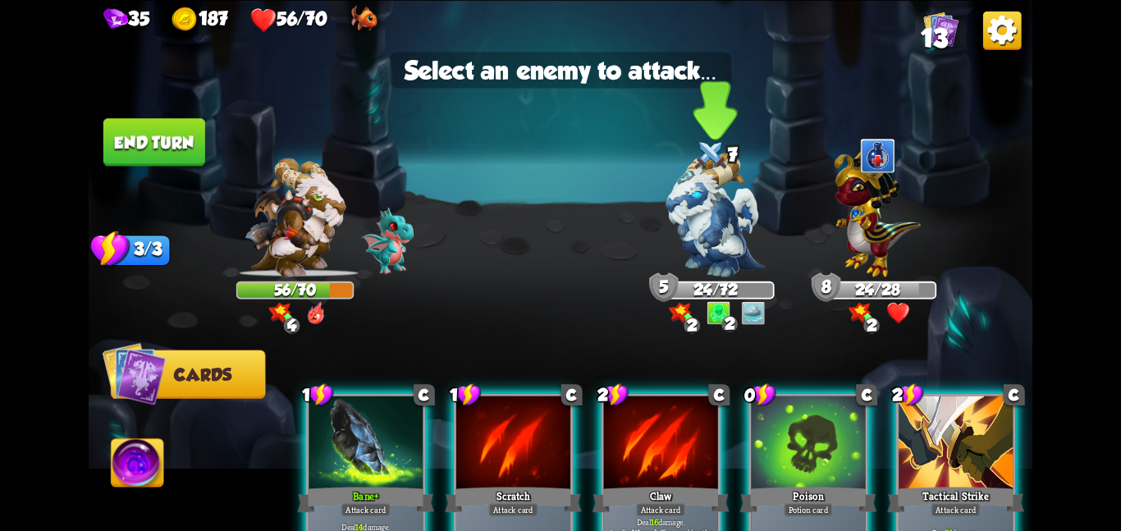
click at [689, 255] on img at bounding box center [715, 215] width 98 height 124
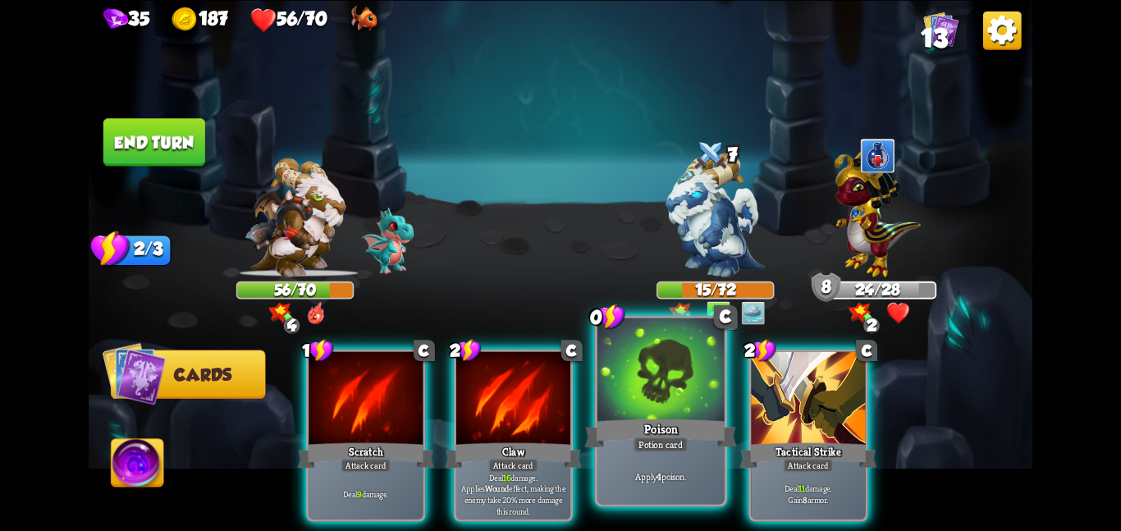
click at [652, 394] on div at bounding box center [660, 370] width 127 height 107
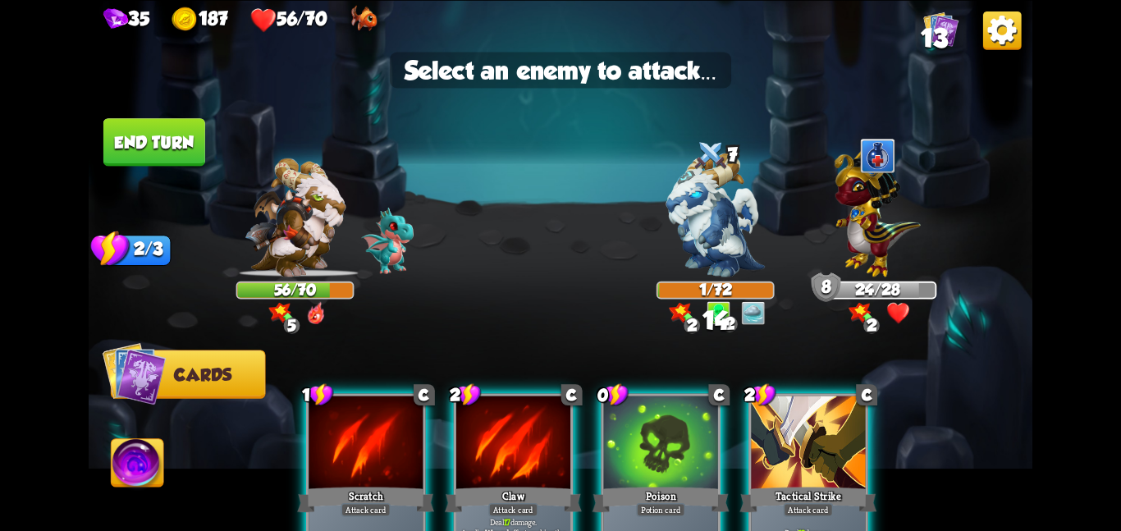
click at [676, 458] on div at bounding box center [661, 443] width 114 height 96
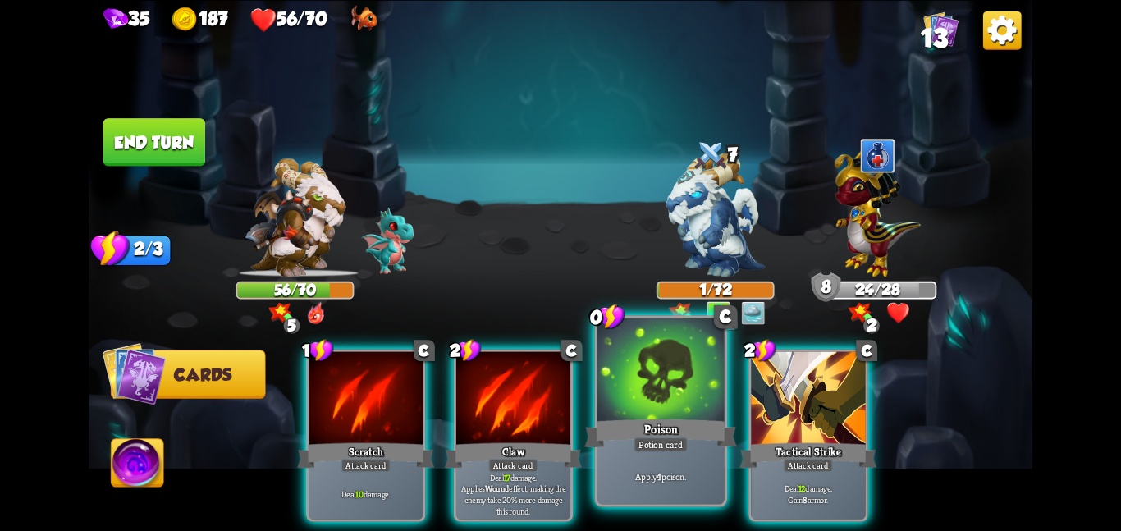
click at [701, 434] on div "Poison" at bounding box center [660, 433] width 152 height 34
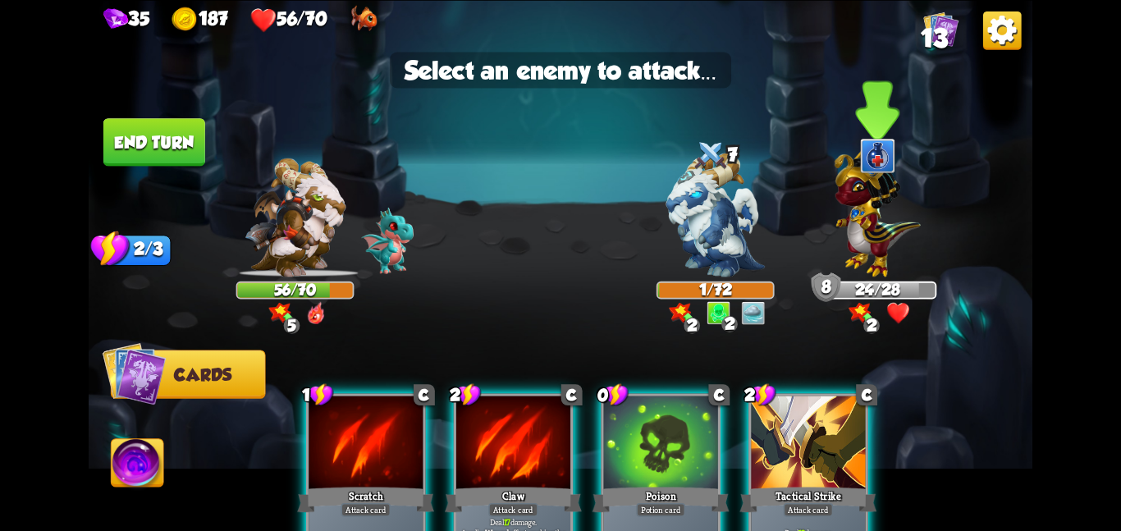
click at [865, 267] on img at bounding box center [877, 209] width 86 height 135
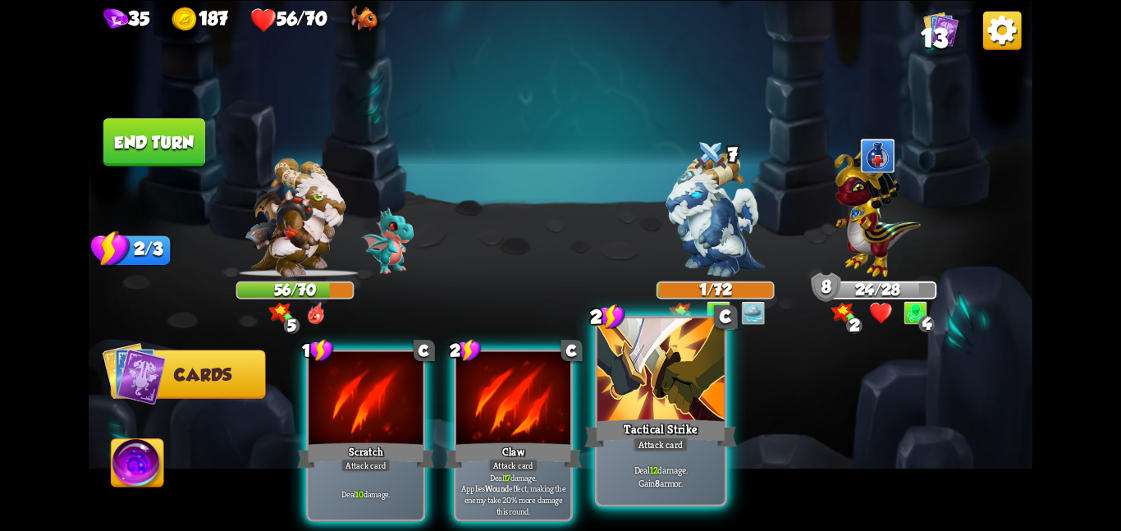
click at [628, 399] on div at bounding box center [660, 370] width 127 height 107
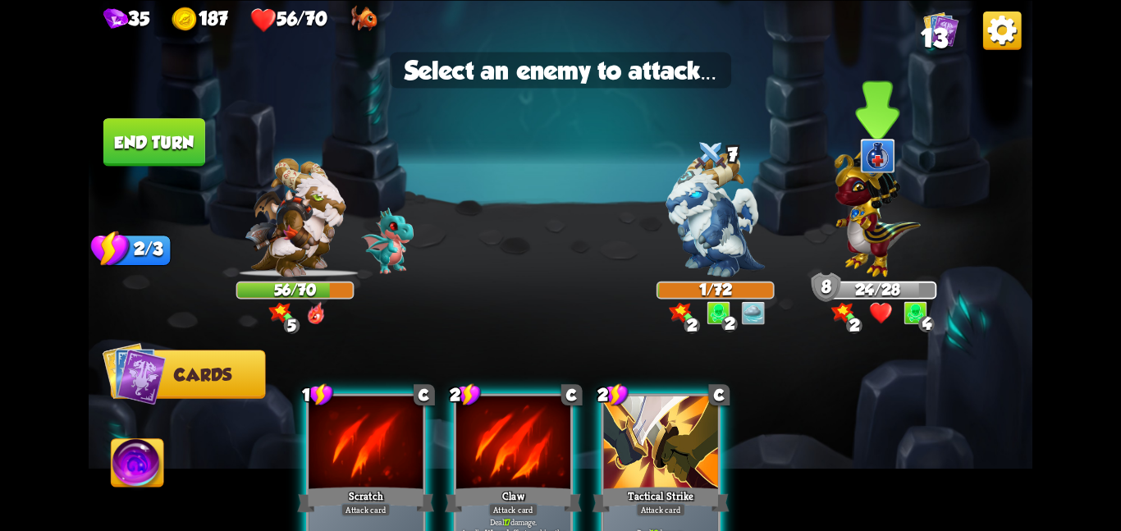
click at [848, 249] on img at bounding box center [877, 209] width 86 height 135
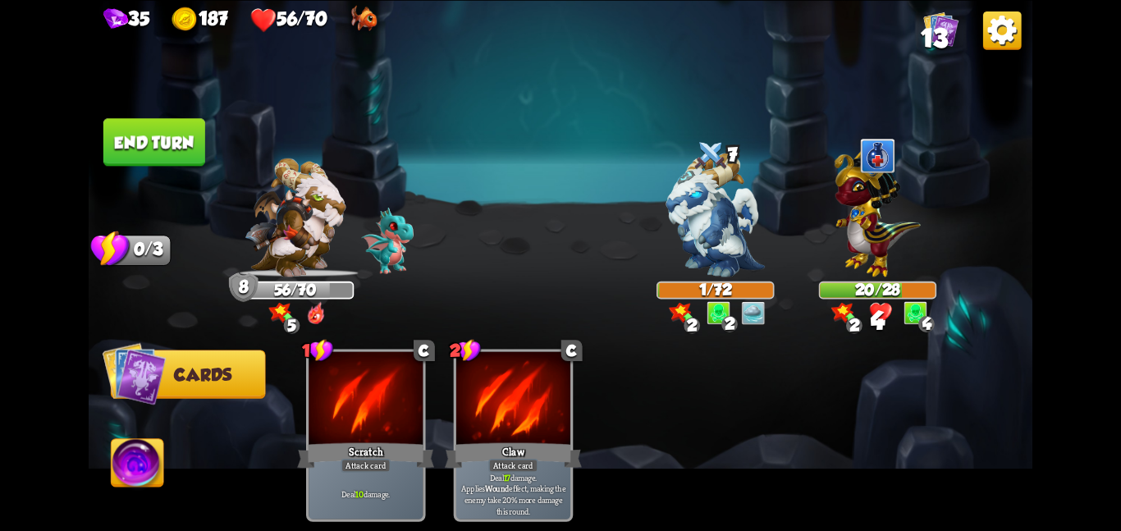
click at [148, 137] on button "End turn" at bounding box center [154, 142] width 102 height 48
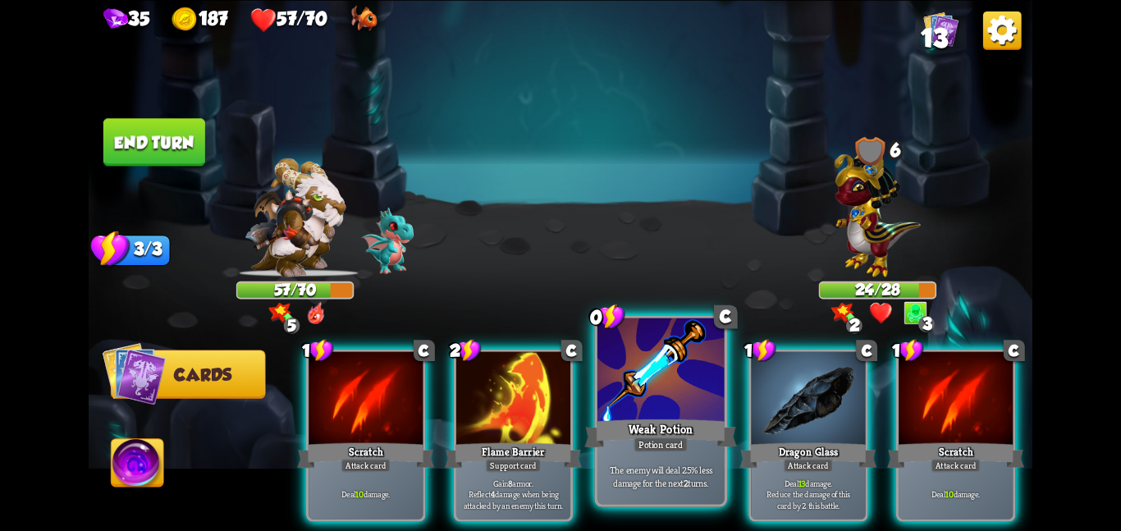
click at [656, 404] on div at bounding box center [660, 370] width 127 height 107
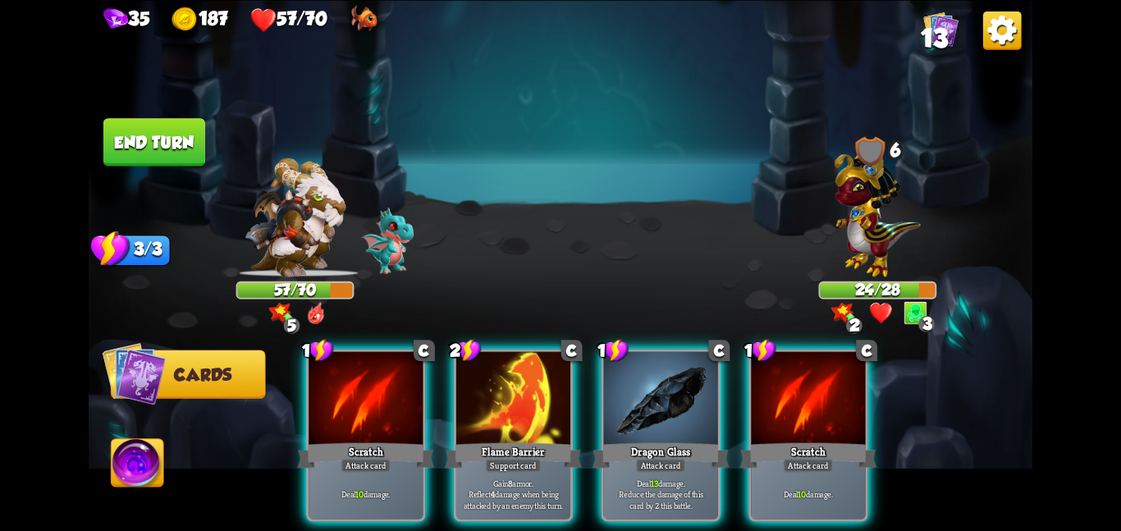
click at [656, 404] on div at bounding box center [661, 399] width 114 height 96
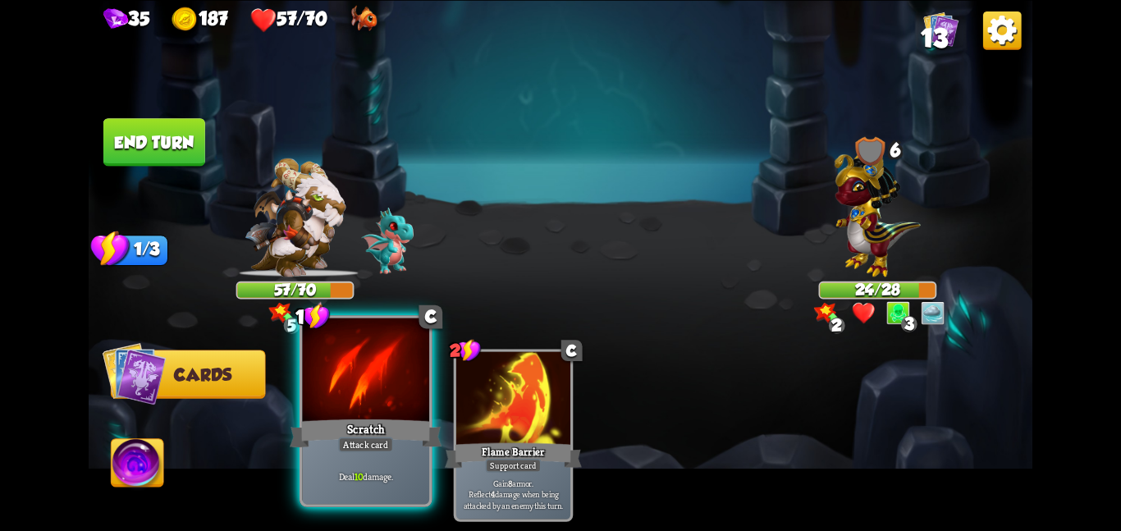
click at [348, 409] on div at bounding box center [365, 370] width 127 height 107
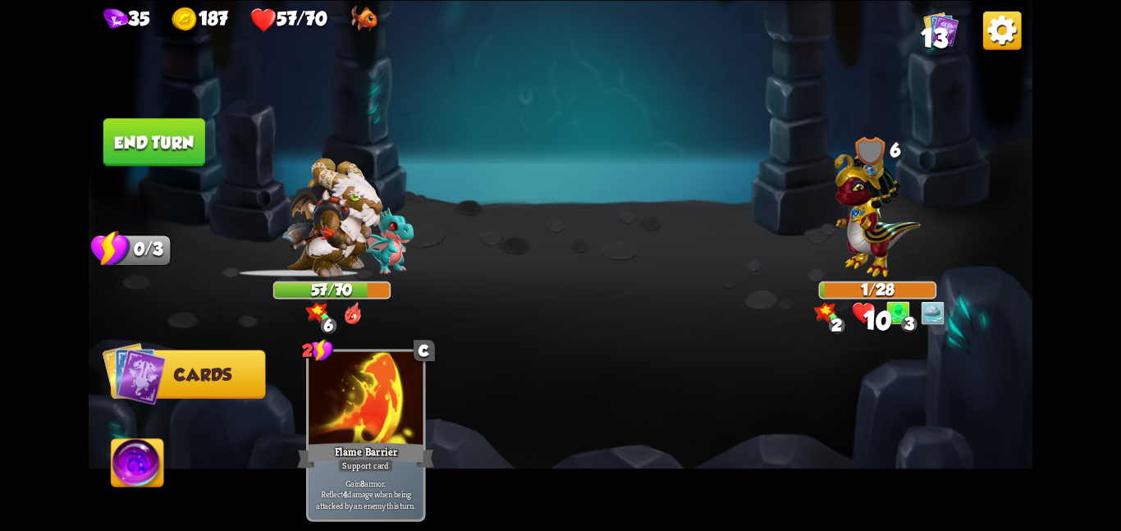
click at [163, 139] on button "End turn" at bounding box center [154, 142] width 102 height 48
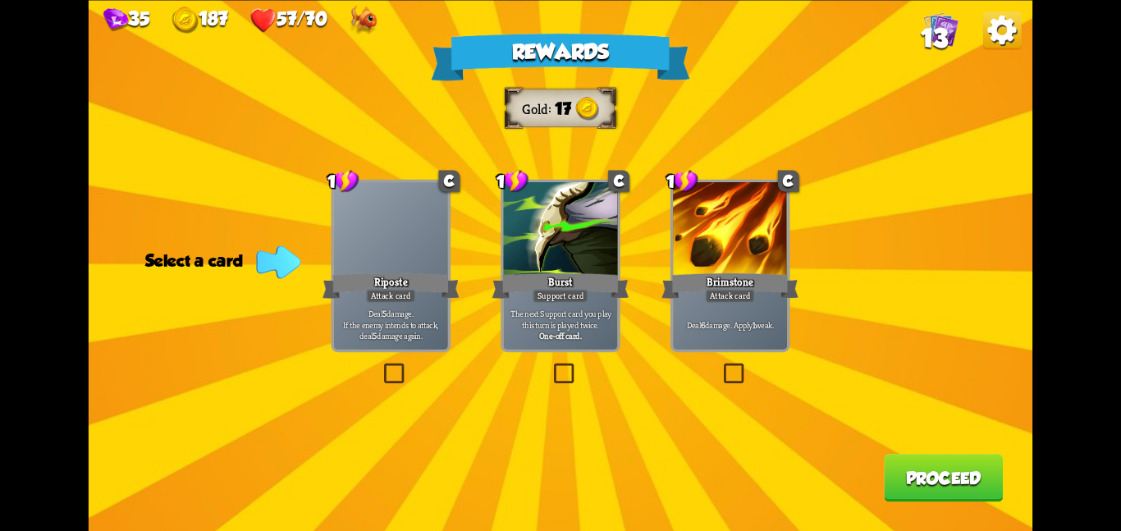
click at [728, 303] on div "Attack card" at bounding box center [730, 296] width 50 height 14
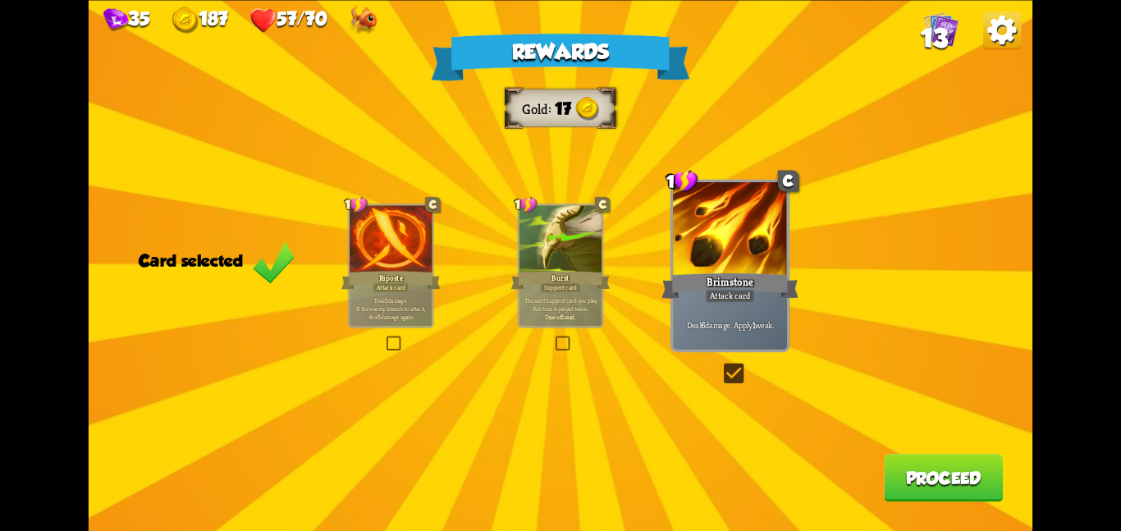
click at [363, 269] on div "Riposte" at bounding box center [390, 280] width 99 height 22
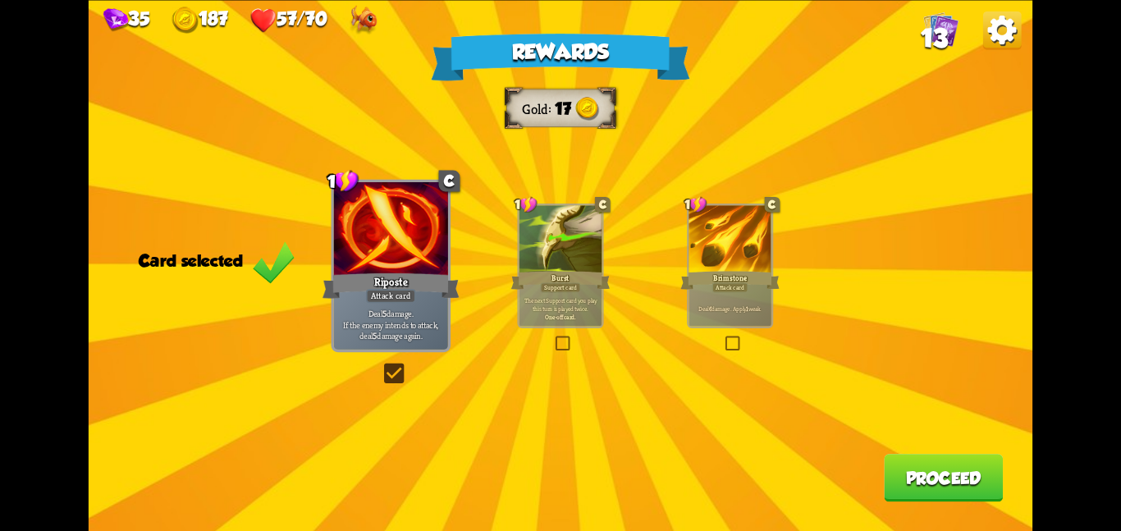
click at [899, 482] on button "Proceed" at bounding box center [943, 478] width 119 height 48
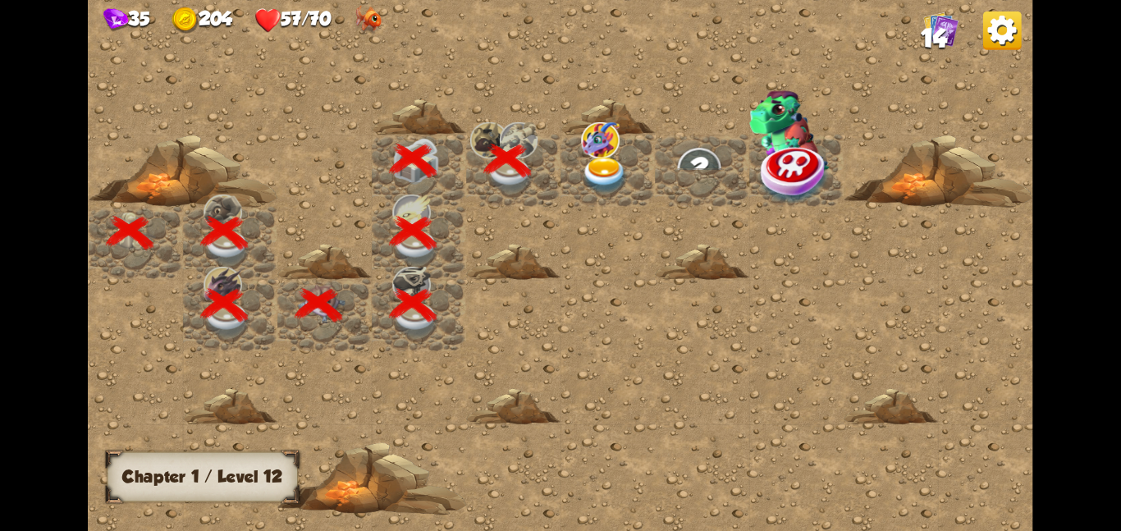
click at [606, 171] on img at bounding box center [605, 174] width 48 height 37
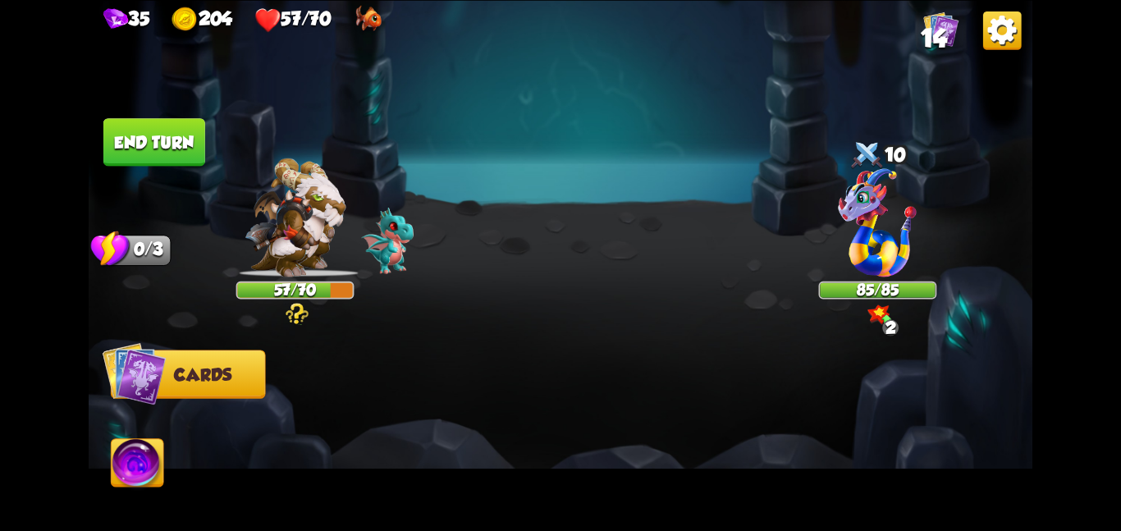
click at [606, 171] on img at bounding box center [560, 265] width 943 height 531
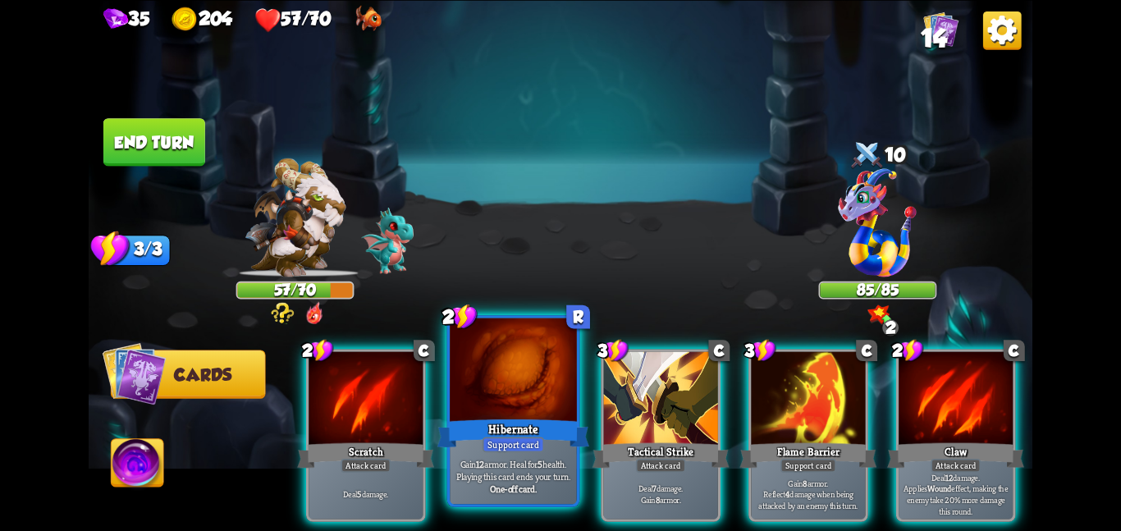
click at [546, 366] on div at bounding box center [513, 370] width 127 height 107
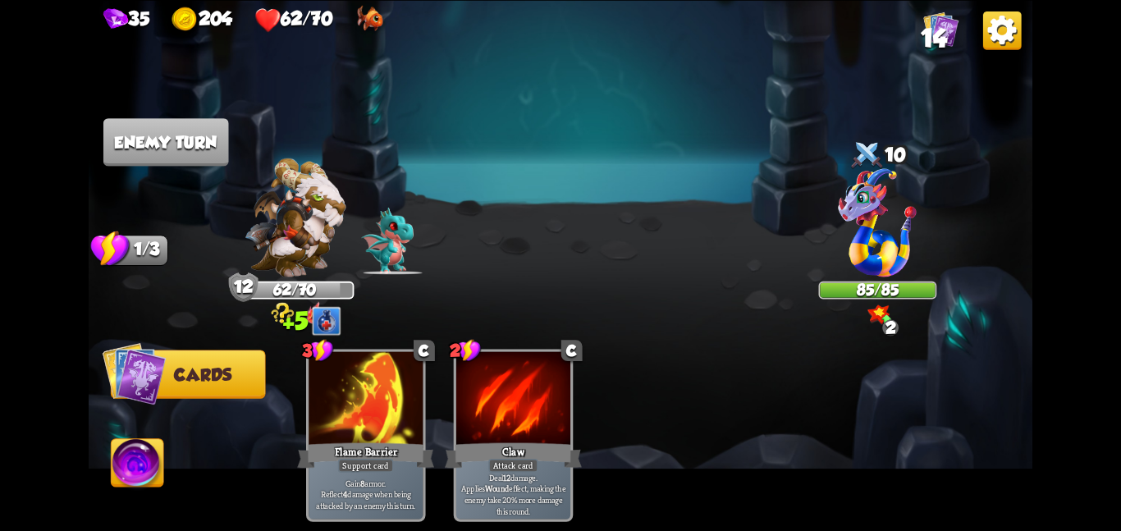
click at [231, 137] on img at bounding box center [560, 265] width 943 height 531
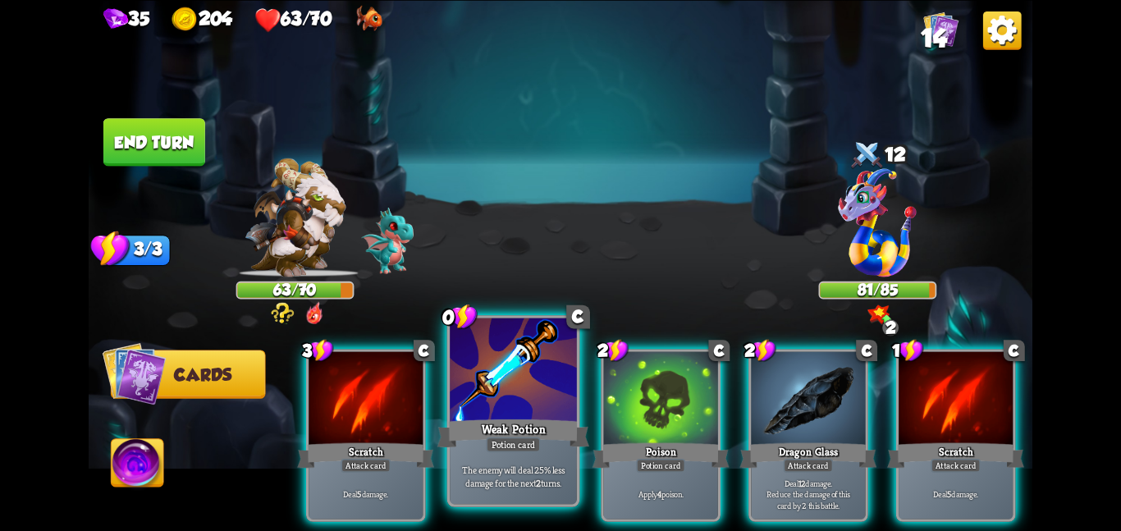
click at [474, 386] on div at bounding box center [513, 370] width 127 height 107
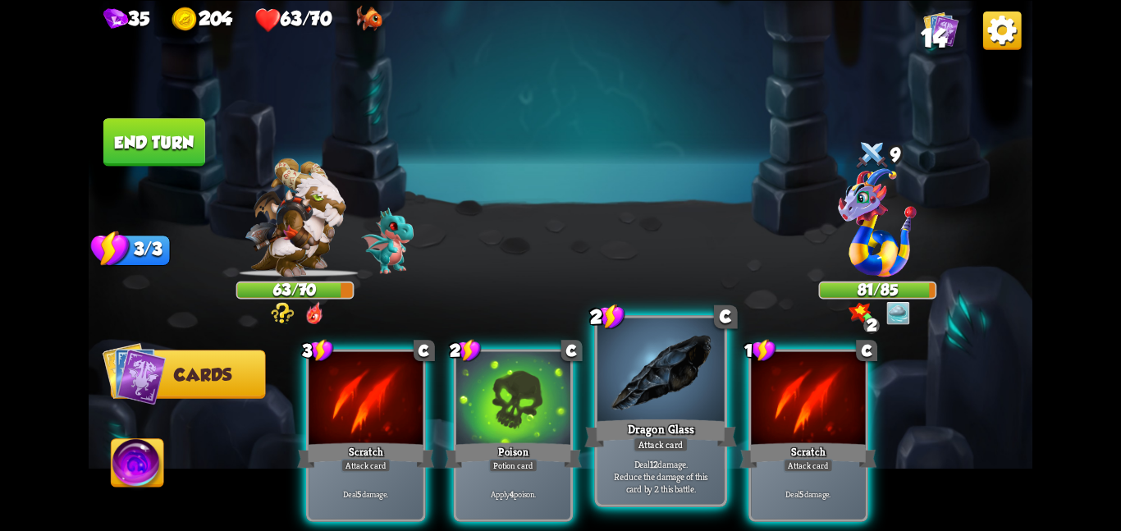
click at [622, 416] on div "Dragon Glass" at bounding box center [660, 433] width 152 height 34
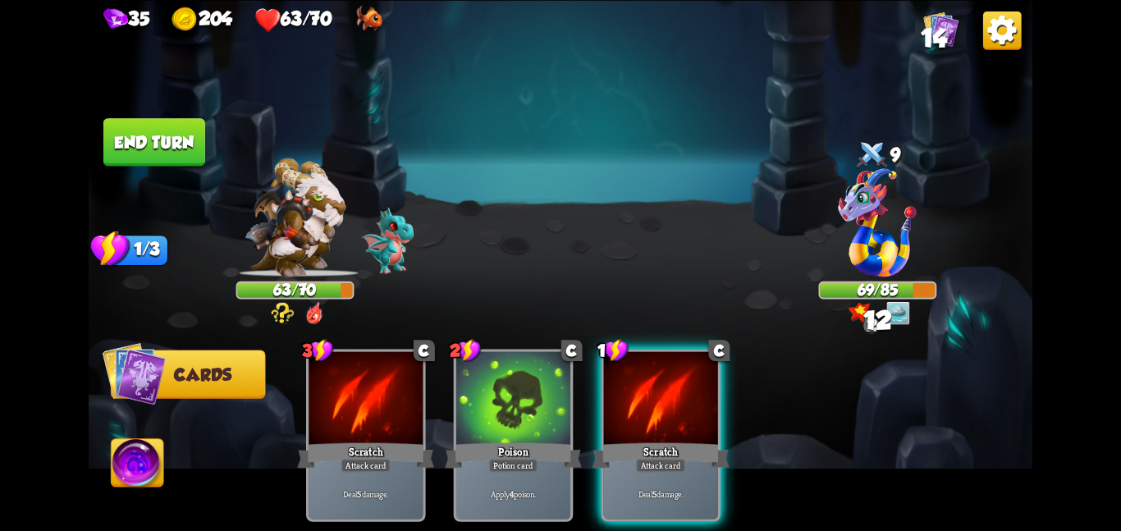
click at [622, 440] on div "Scratch" at bounding box center [660, 455] width 137 height 30
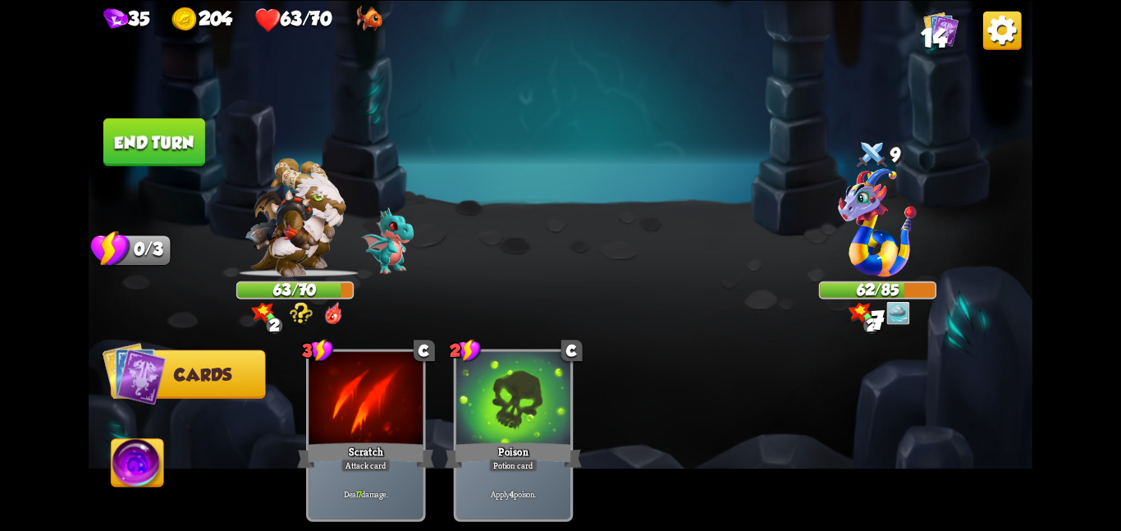
click at [164, 149] on button "End turn" at bounding box center [154, 142] width 102 height 48
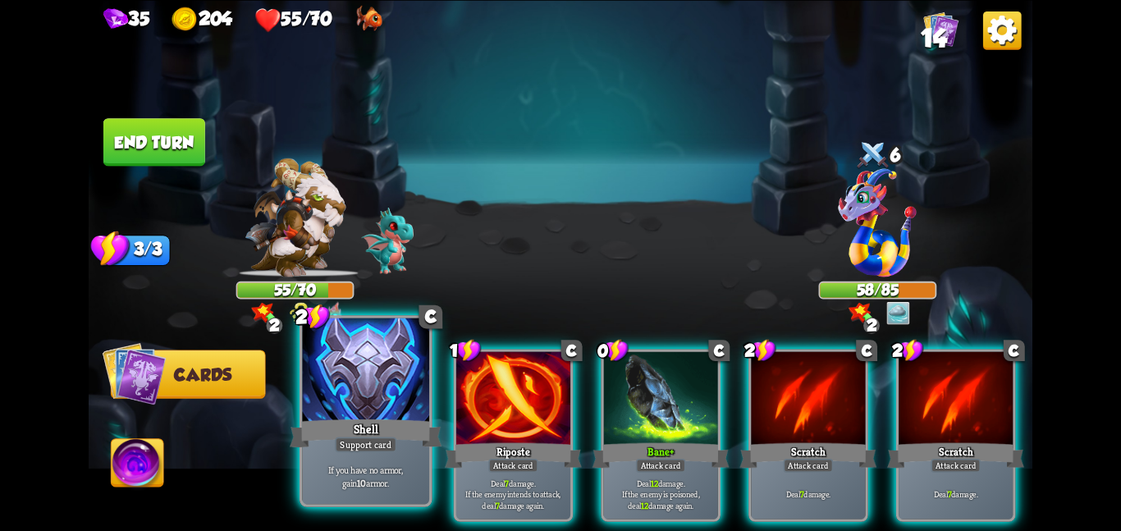
click at [372, 377] on div at bounding box center [365, 370] width 127 height 107
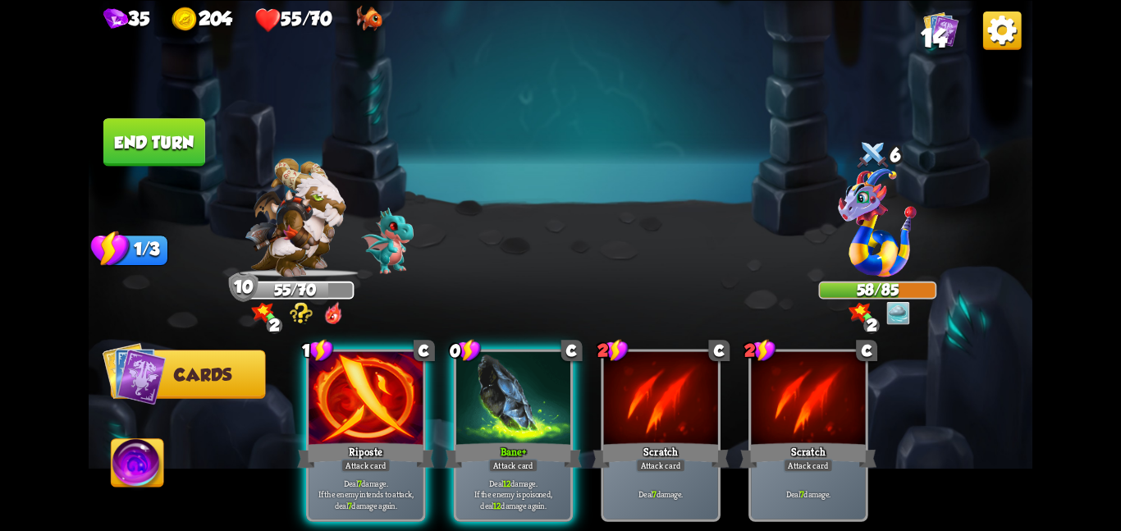
click at [372, 377] on div at bounding box center [365, 399] width 114 height 96
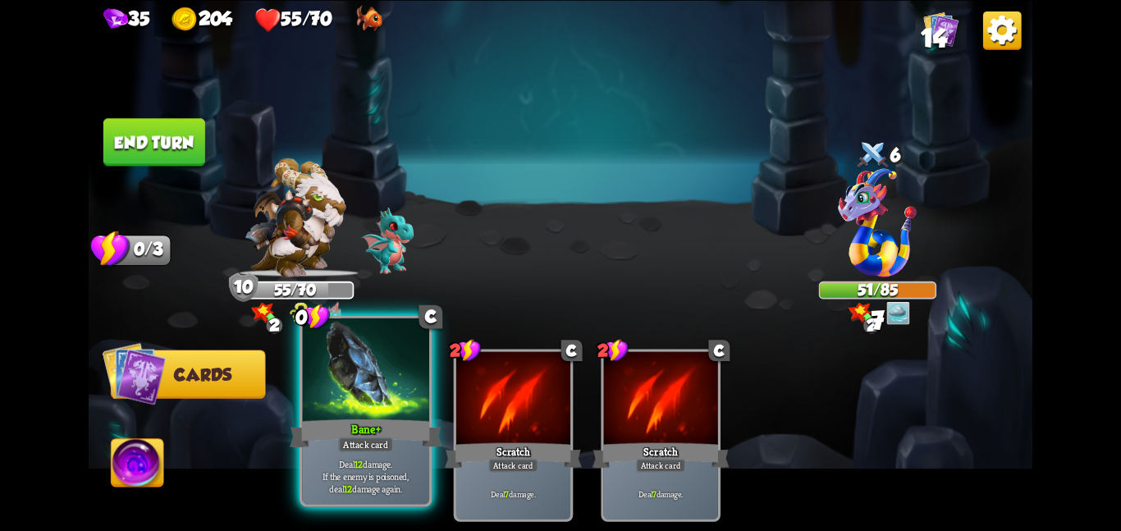
click at [372, 377] on div at bounding box center [365, 370] width 127 height 107
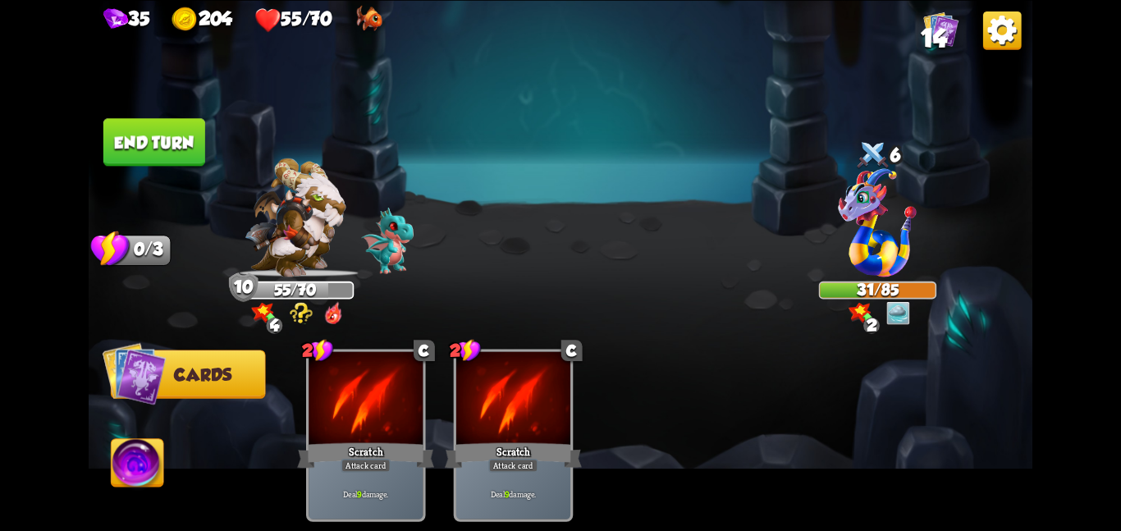
click at [178, 138] on button "End turn" at bounding box center [154, 142] width 102 height 48
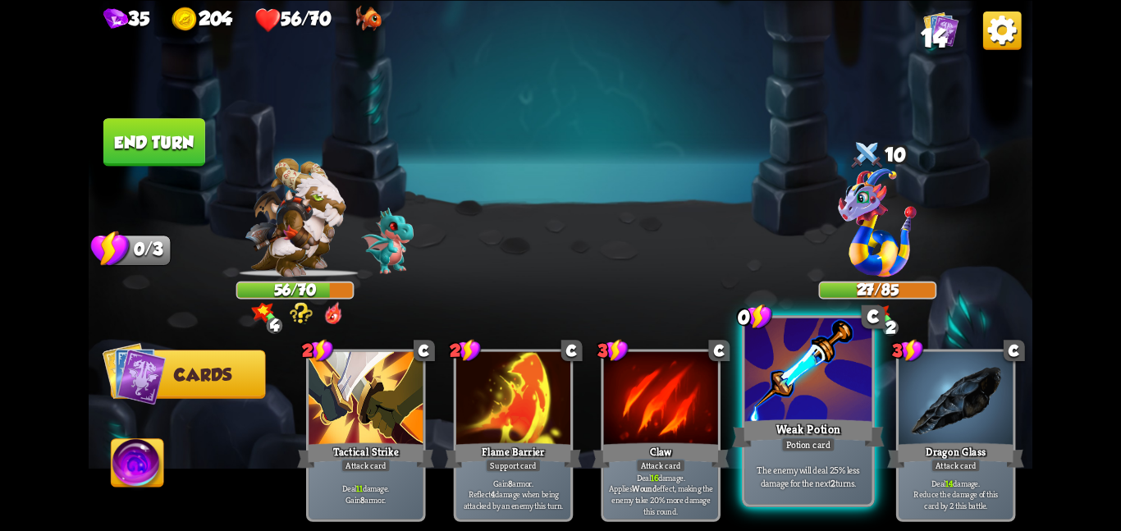
click at [766, 424] on div "Weak Potion" at bounding box center [808, 433] width 152 height 34
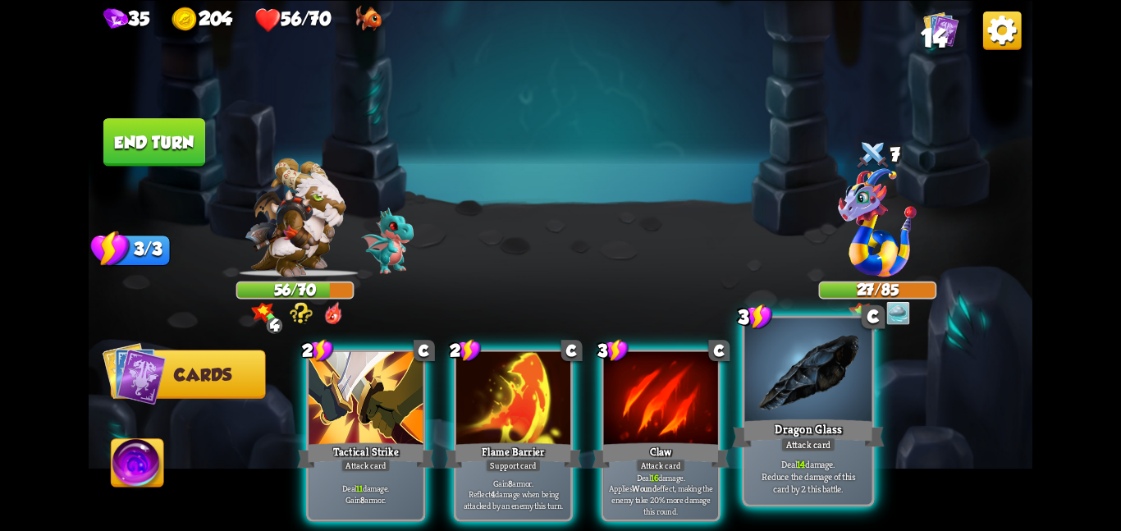
click at [847, 428] on div "Dragon Glass" at bounding box center [808, 433] width 152 height 34
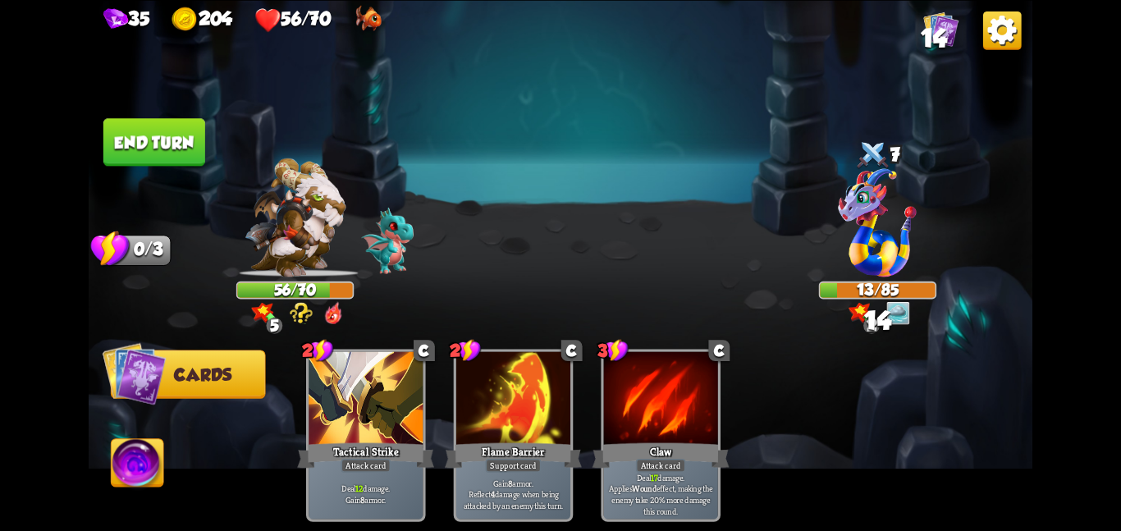
click at [132, 460] on img at bounding box center [138, 465] width 53 height 53
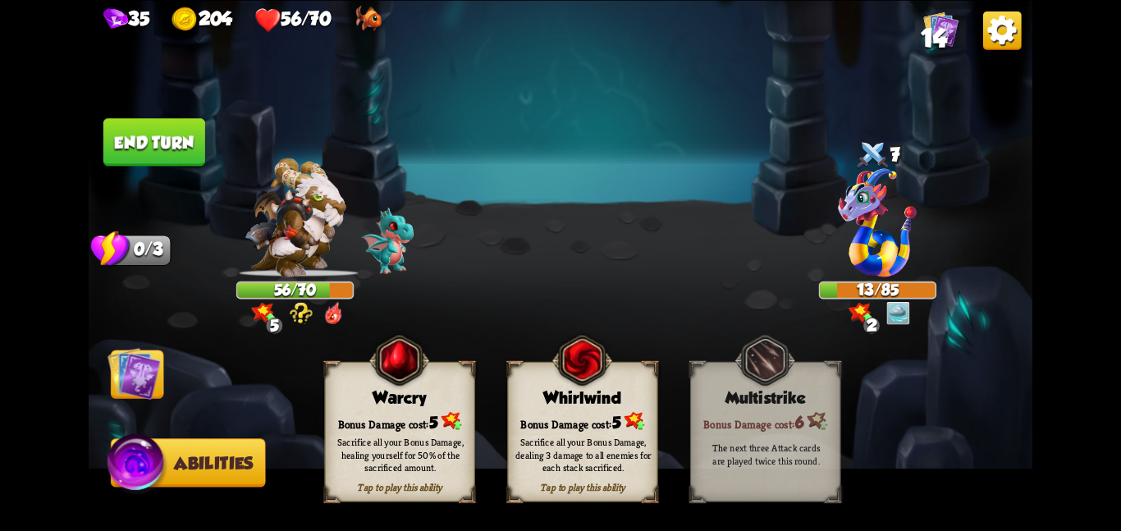
click at [514, 376] on span at bounding box center [515, 373] width 28 height 30
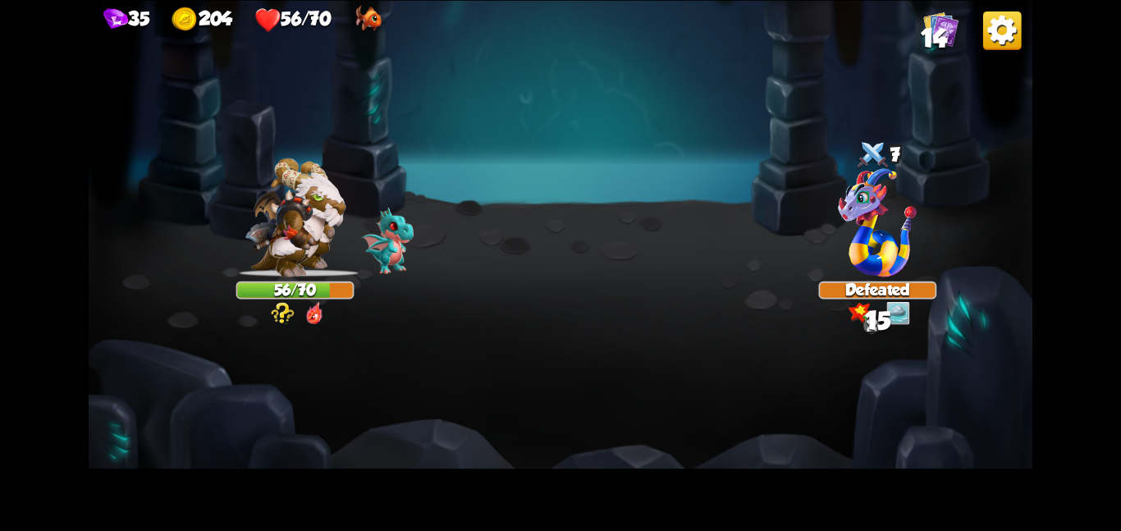
click at [158, 365] on img at bounding box center [560, 265] width 943 height 531
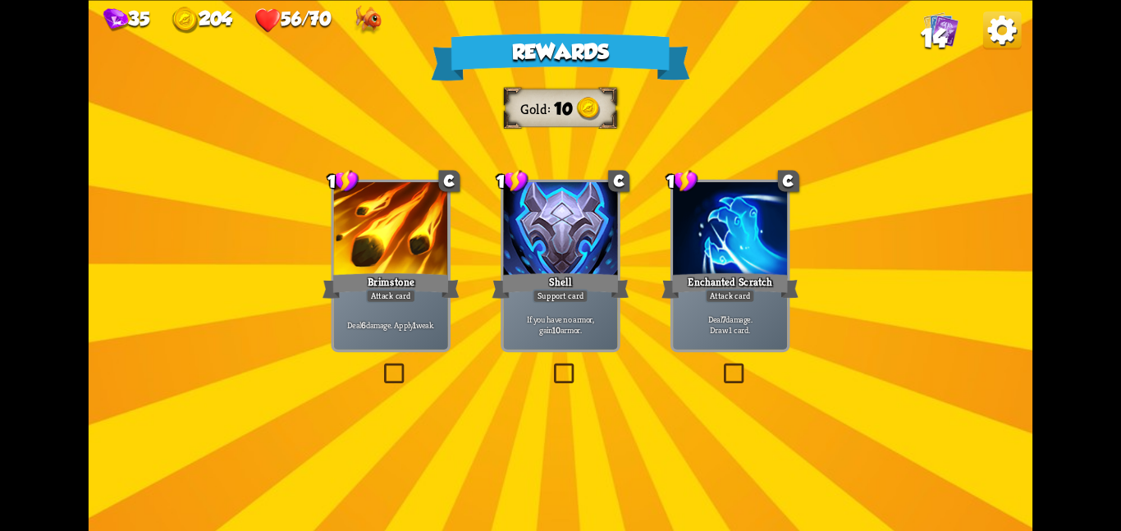
click at [390, 271] on div "Brimstone" at bounding box center [390, 285] width 137 height 30
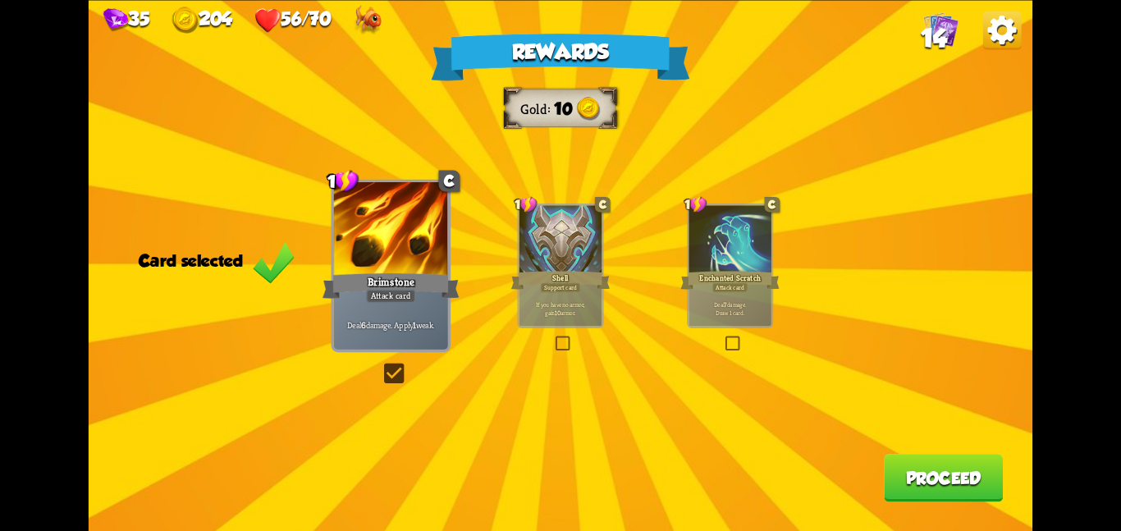
click at [900, 459] on button "Proceed" at bounding box center [943, 478] width 119 height 48
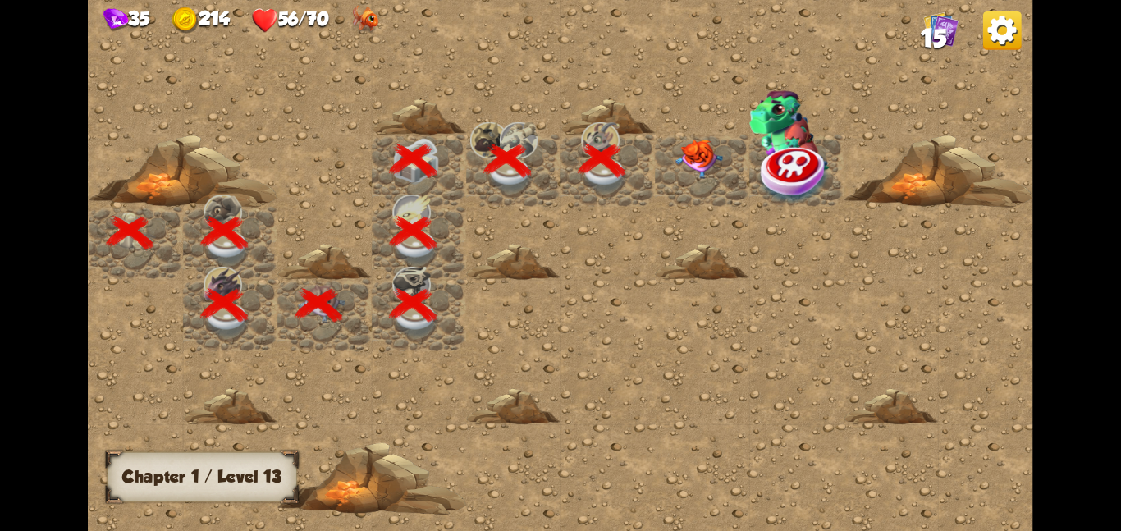
click at [681, 148] on img at bounding box center [699, 158] width 48 height 39
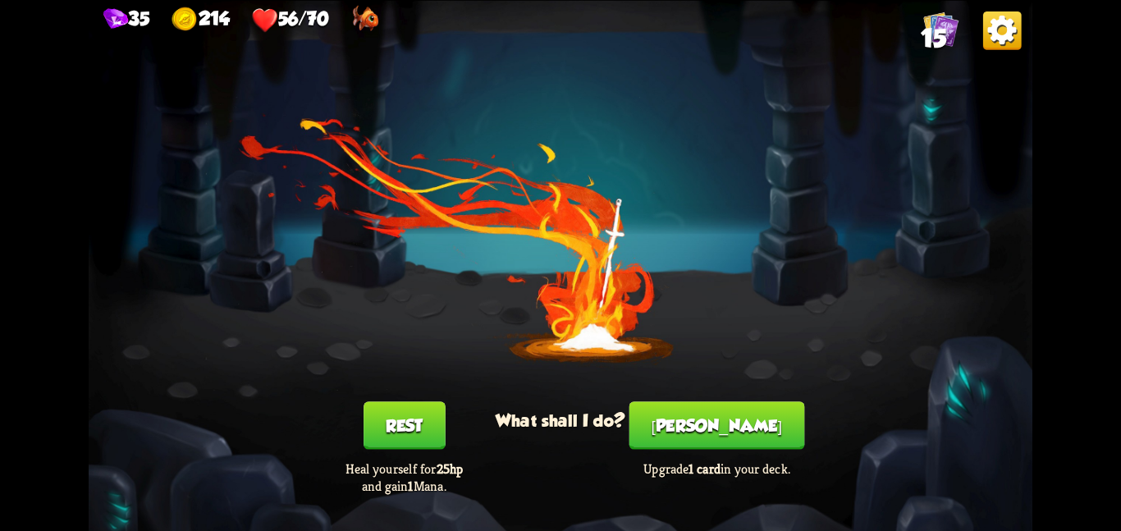
click at [725, 417] on button "[PERSON_NAME]" at bounding box center [717, 425] width 176 height 48
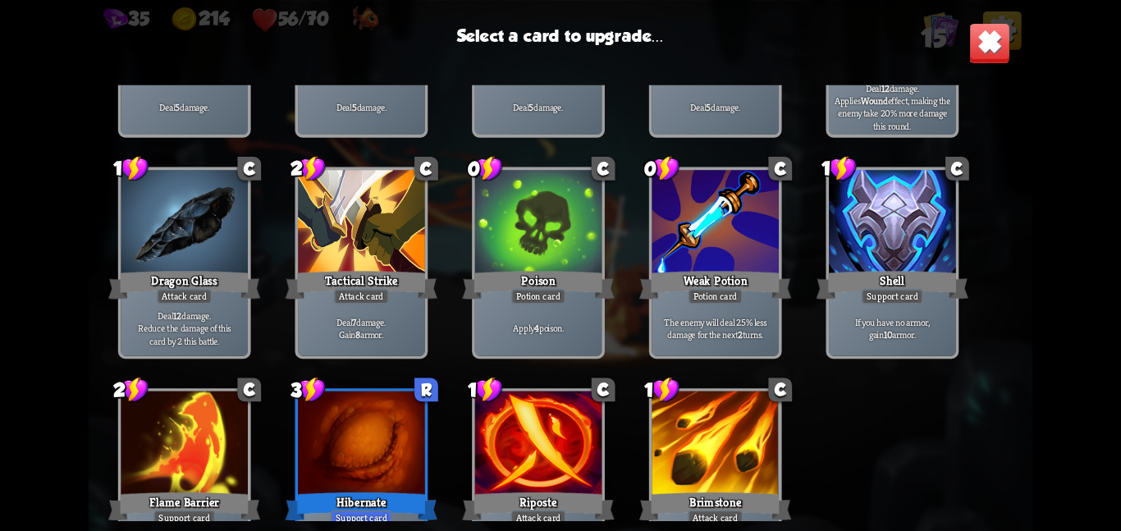
scroll to position [270, 0]
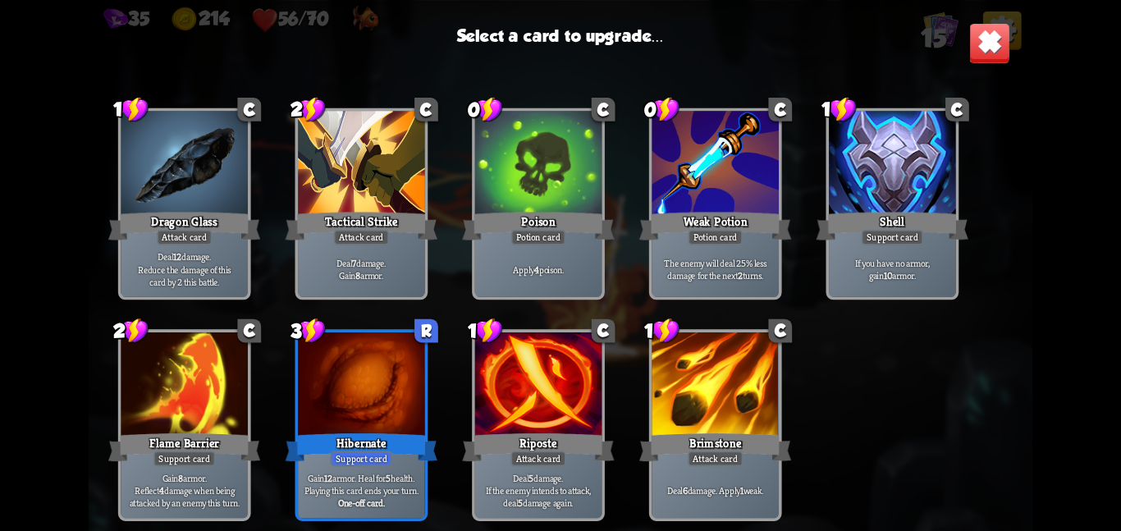
click at [385, 381] on div at bounding box center [361, 385] width 127 height 107
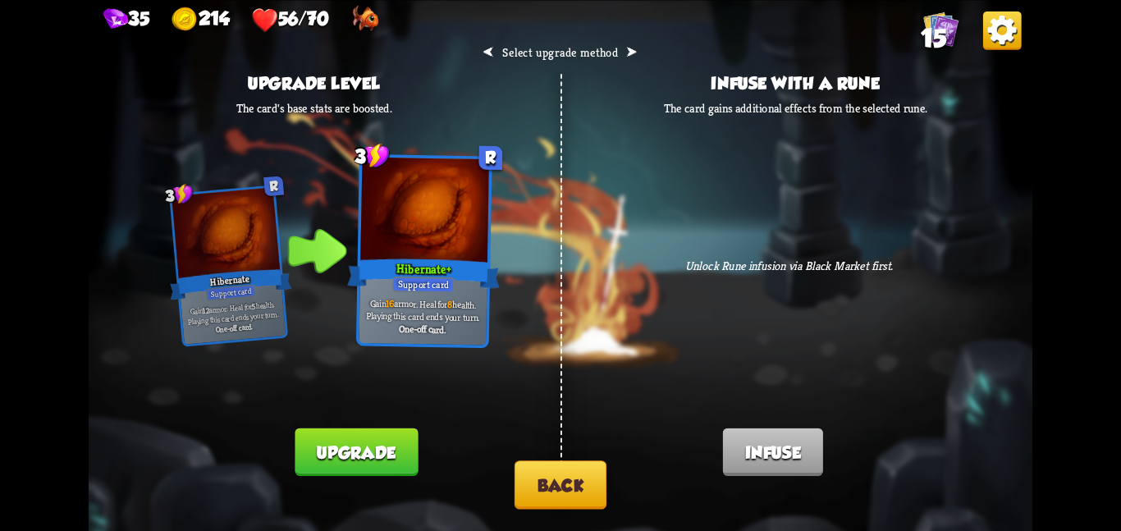
click at [369, 437] on button "Upgrade" at bounding box center [356, 451] width 123 height 48
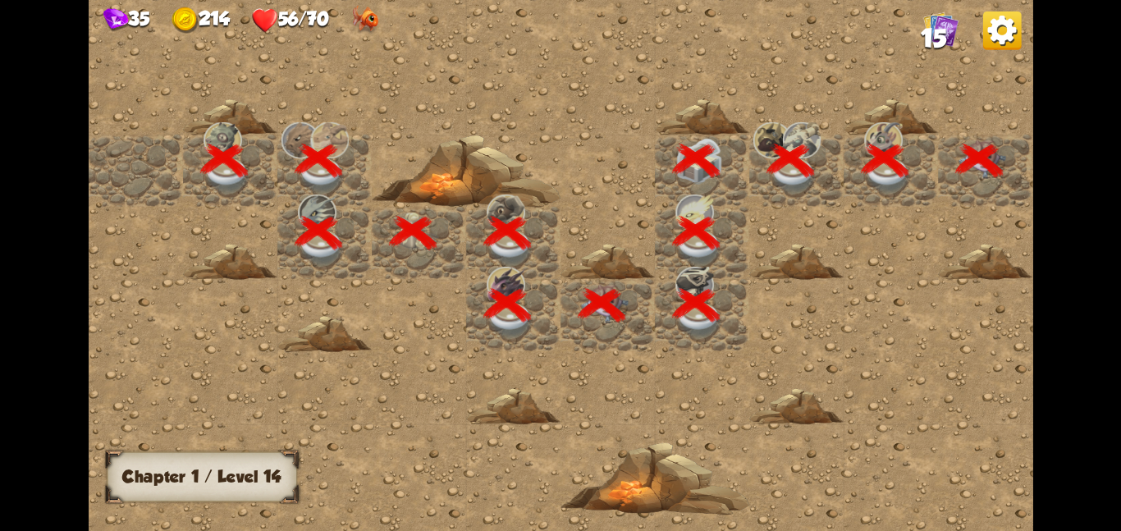
scroll to position [0, 315]
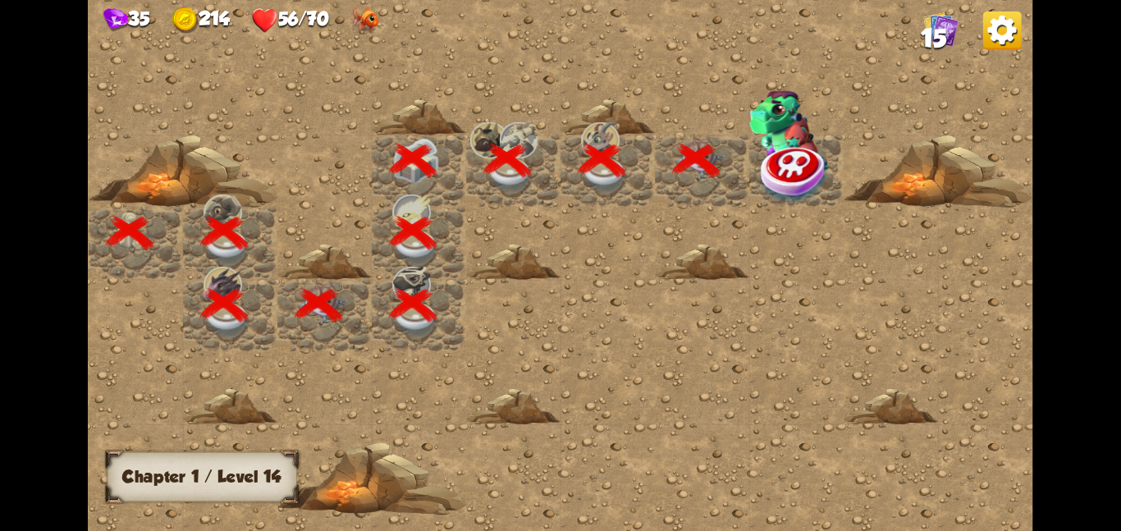
click at [785, 179] on img at bounding box center [795, 174] width 71 height 62
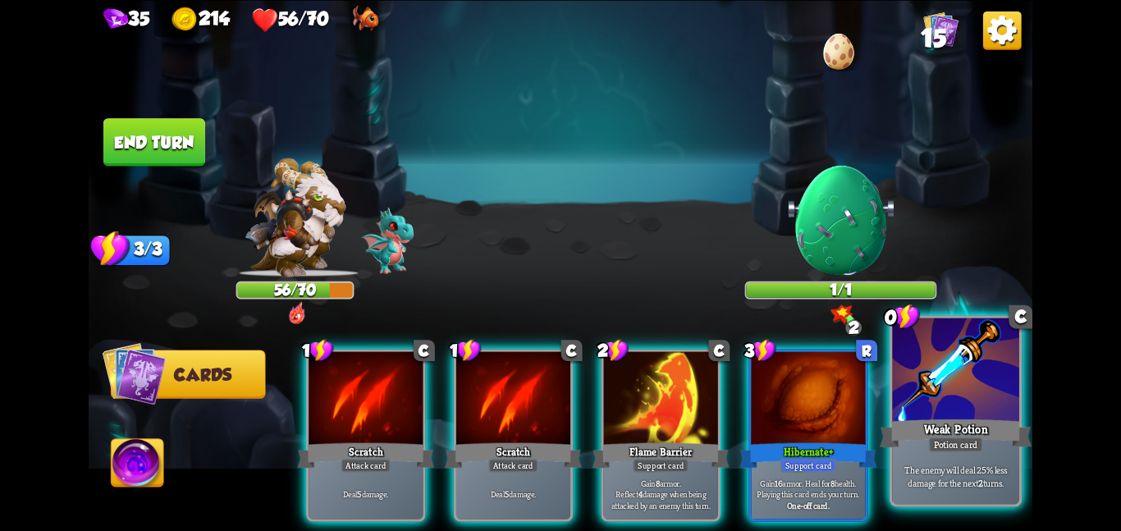
click at [925, 397] on div at bounding box center [955, 370] width 127 height 107
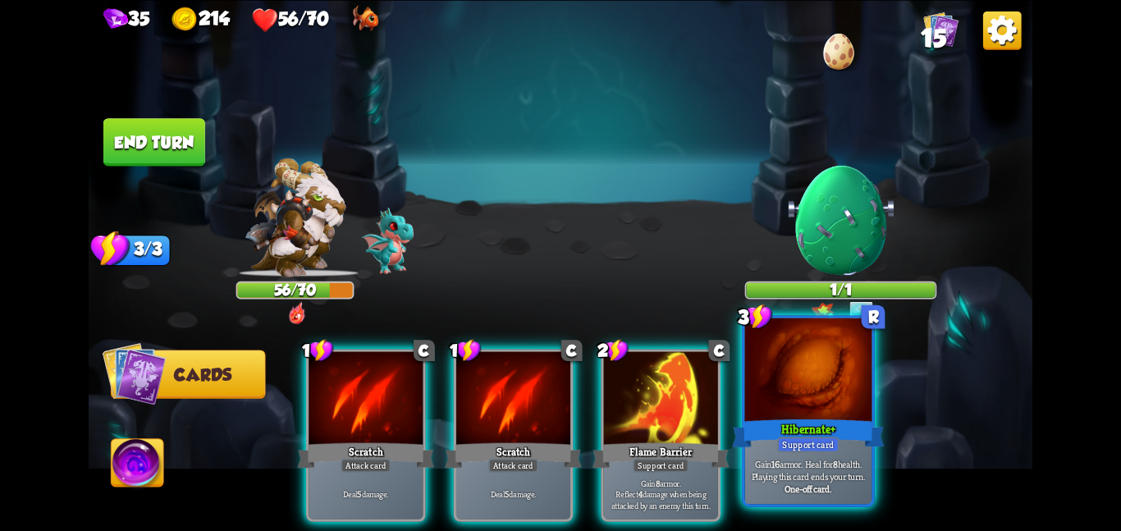
click at [779, 405] on div at bounding box center [808, 370] width 127 height 107
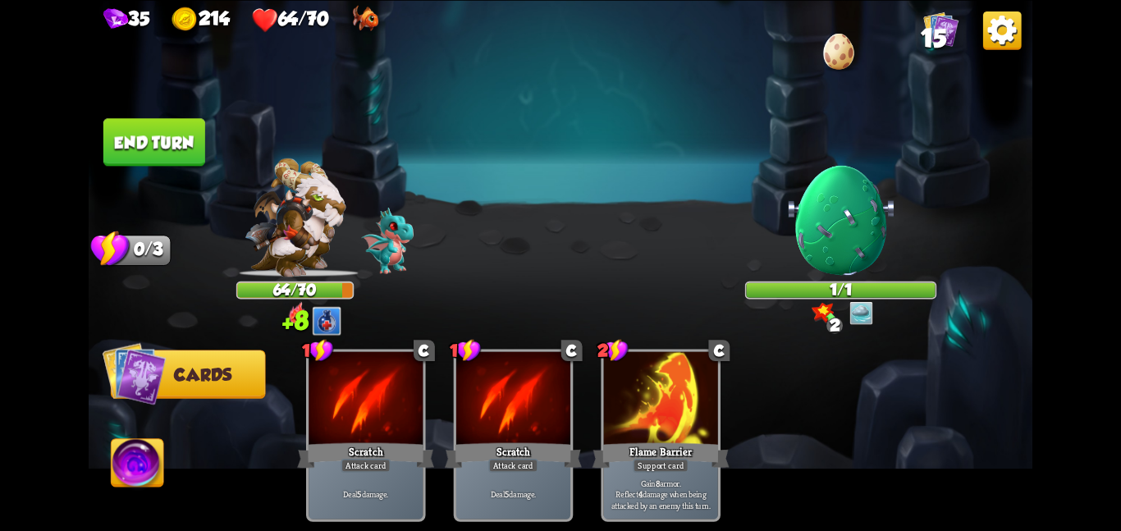
click at [820, 294] on div "1/1" at bounding box center [840, 289] width 189 height 15
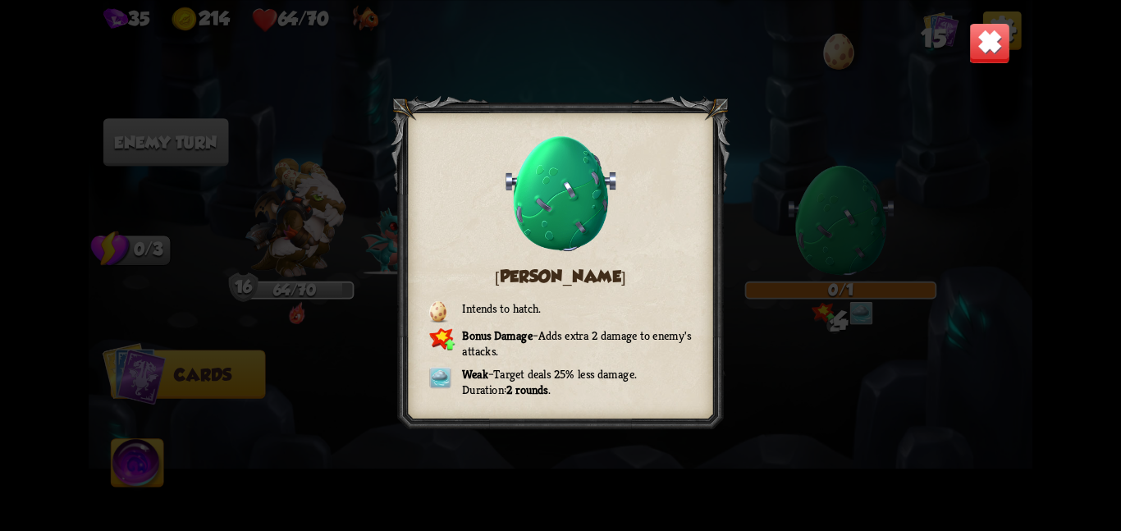
click at [984, 21] on div "[PERSON_NAME] Intends to hatch. Bonus Damage – Adds extra 2 damage to enemy's a…" at bounding box center [560, 265] width 943 height 531
click at [977, 48] on img at bounding box center [989, 42] width 41 height 41
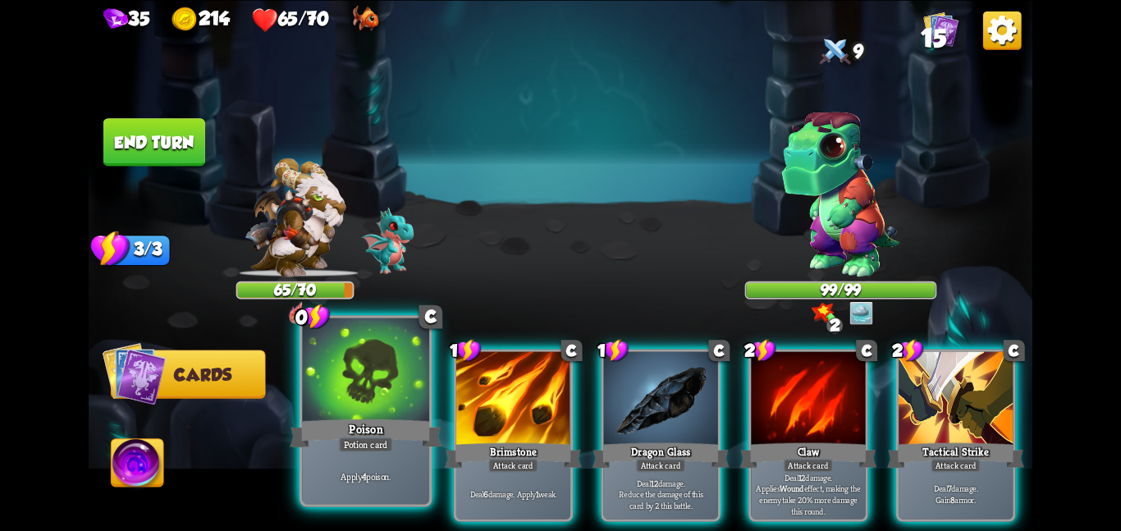
click at [386, 405] on div at bounding box center [365, 370] width 127 height 107
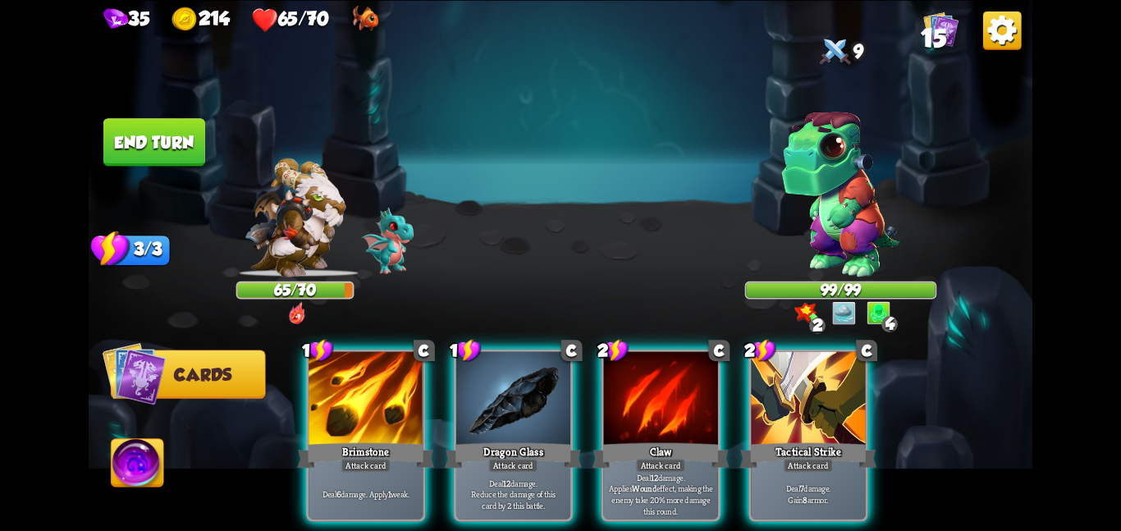
click at [386, 405] on div at bounding box center [365, 399] width 114 height 96
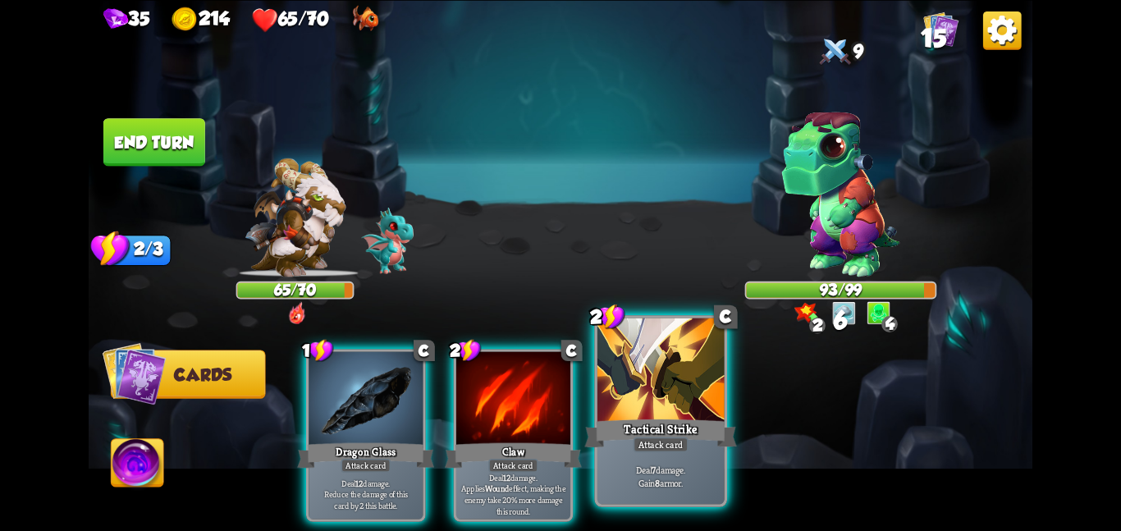
click at [665, 397] on div at bounding box center [660, 370] width 127 height 107
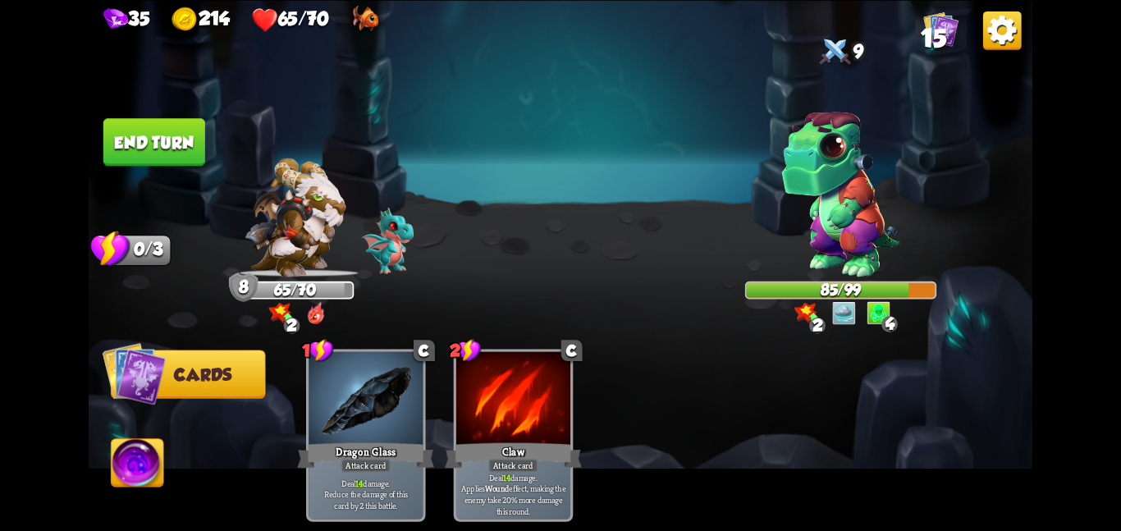
click at [157, 151] on button "End turn" at bounding box center [154, 142] width 102 height 48
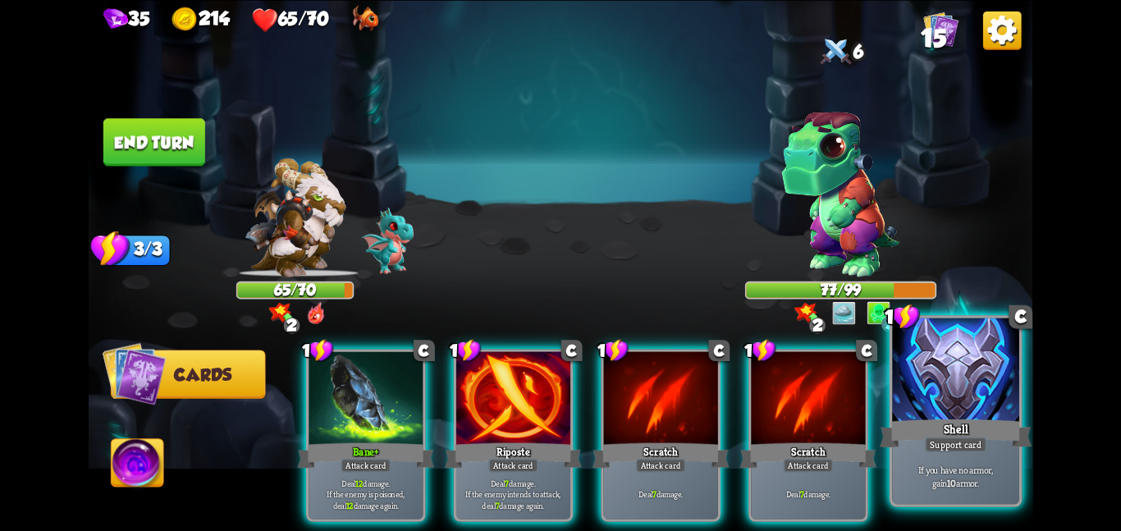
click at [929, 432] on div "Shell" at bounding box center [955, 433] width 152 height 34
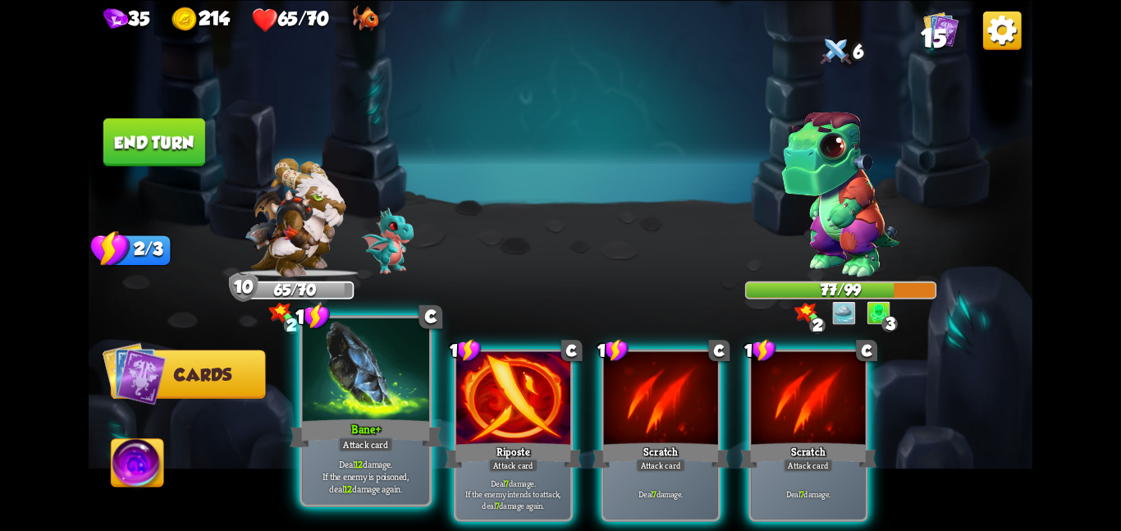
click at [326, 453] on div "Deal 12 damage. If the enemy is poisoned, deal 12 damage again." at bounding box center [365, 475] width 127 height 55
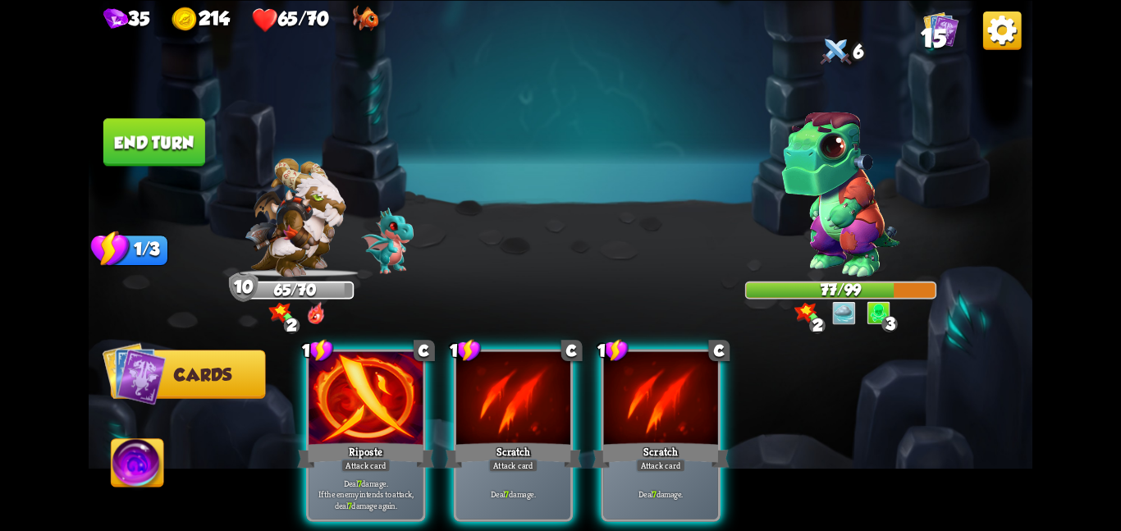
click at [326, 468] on div "Deal 7 damage. If the enemy intends to attack, deal 7 damage again." at bounding box center [365, 493] width 114 height 50
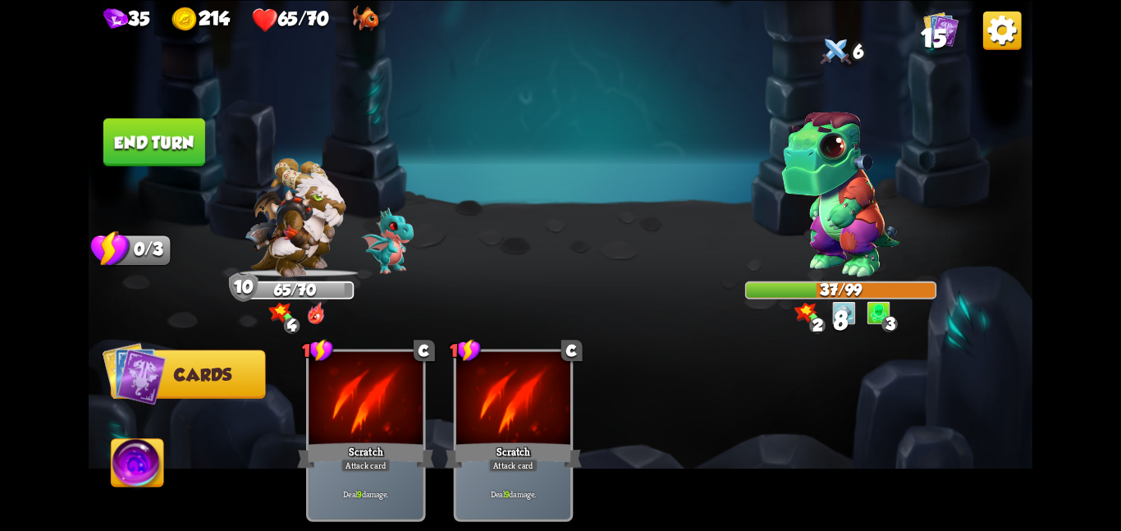
click at [182, 152] on button "End turn" at bounding box center [154, 142] width 102 height 48
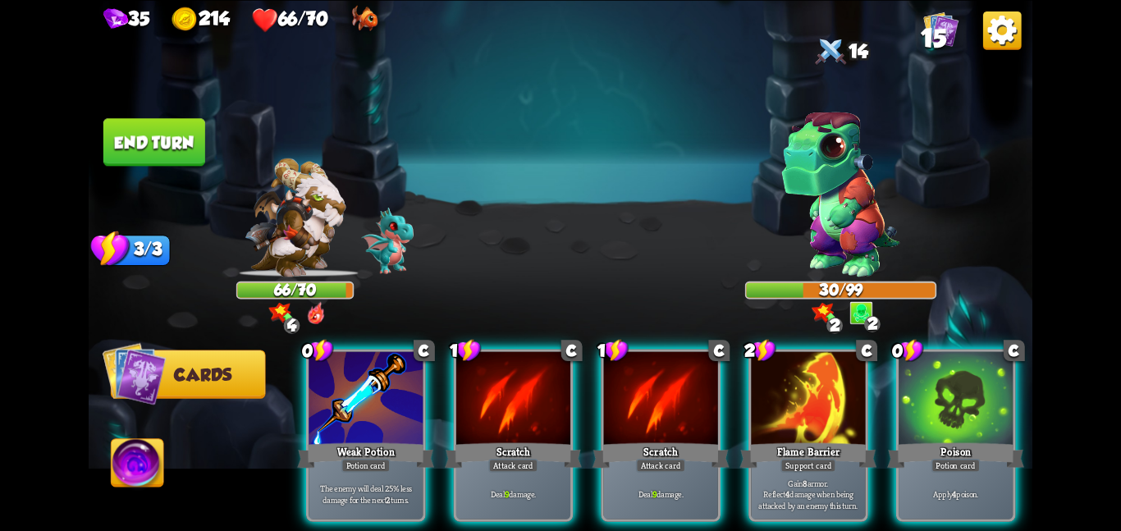
click at [377, 340] on div "0 C Weak Potion Potion card The enemy will deal 25% less damage for the next 2 …" at bounding box center [654, 413] width 755 height 236
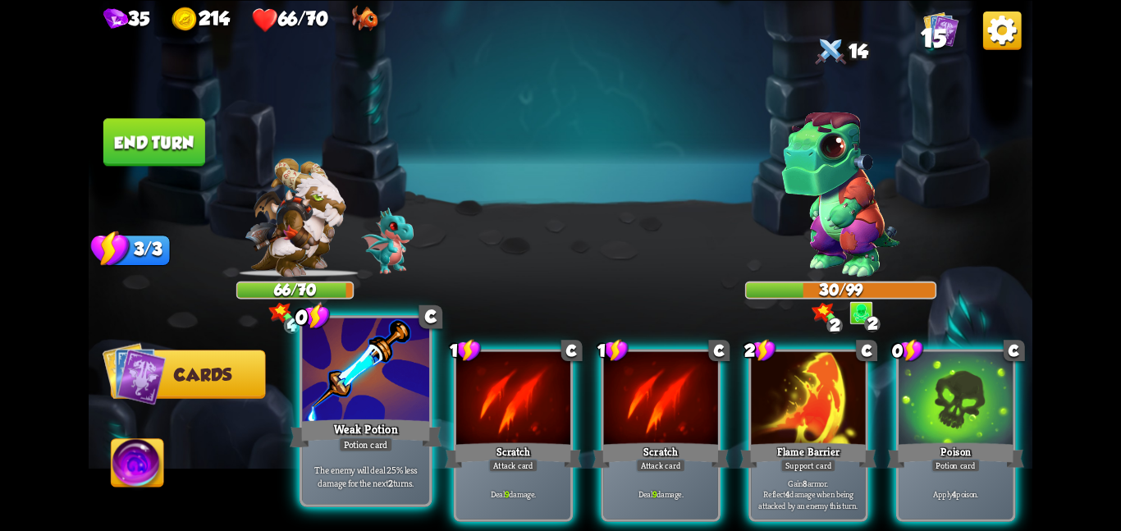
click at [366, 399] on div at bounding box center [365, 370] width 127 height 107
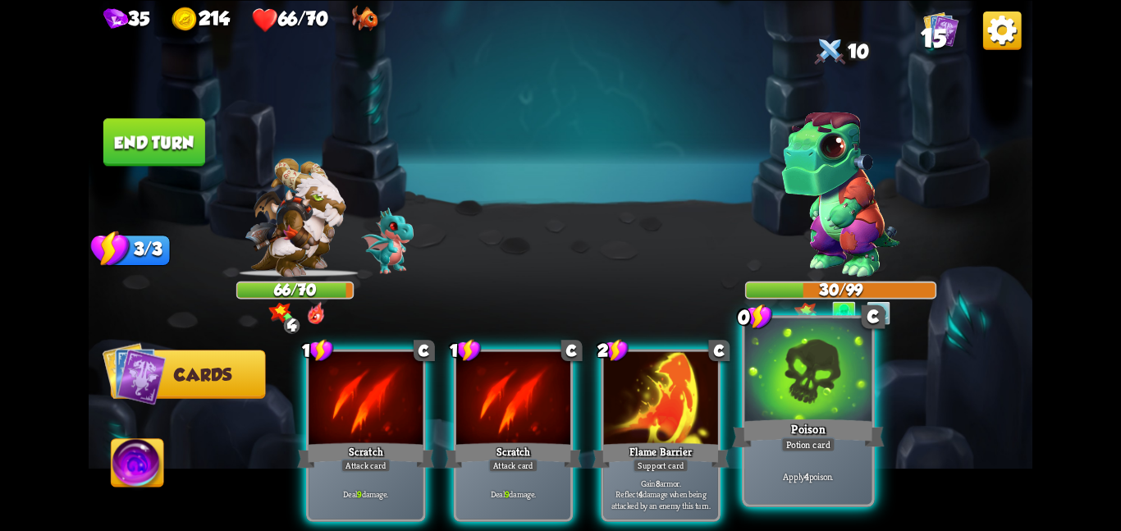
click at [764, 422] on div "Poison" at bounding box center [808, 433] width 152 height 34
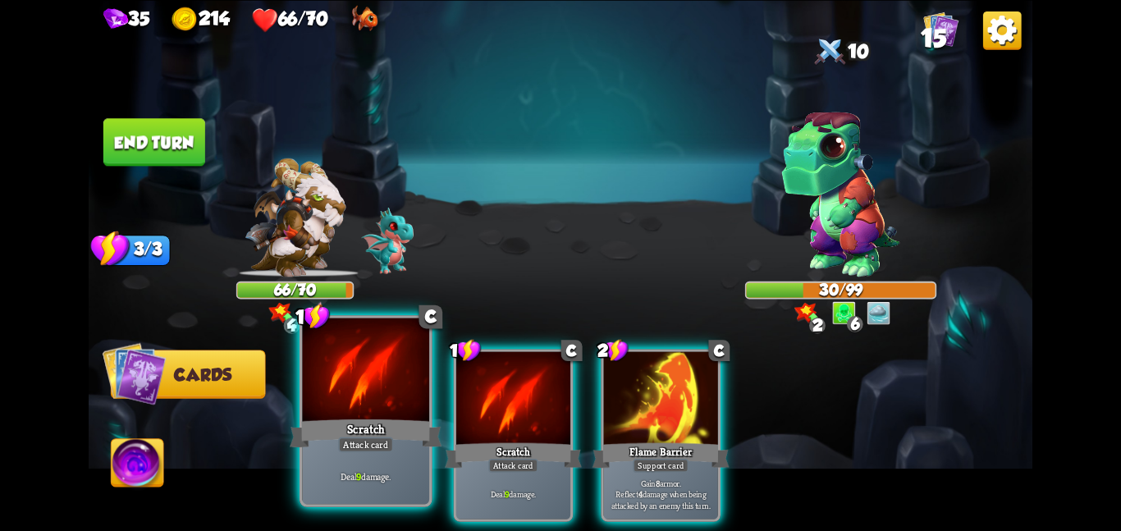
click at [371, 390] on div at bounding box center [365, 370] width 127 height 107
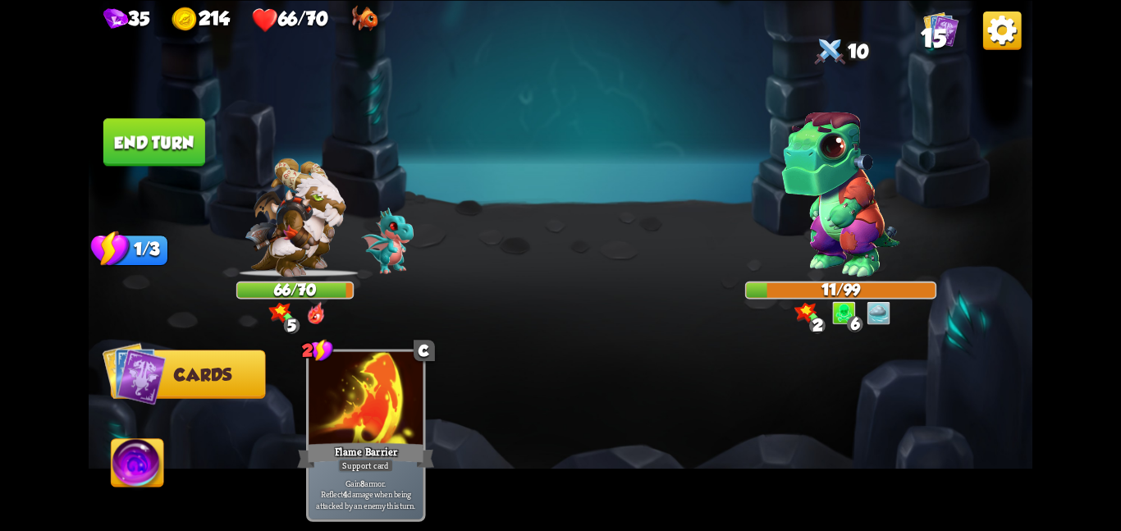
click at [157, 135] on button "End turn" at bounding box center [154, 142] width 102 height 48
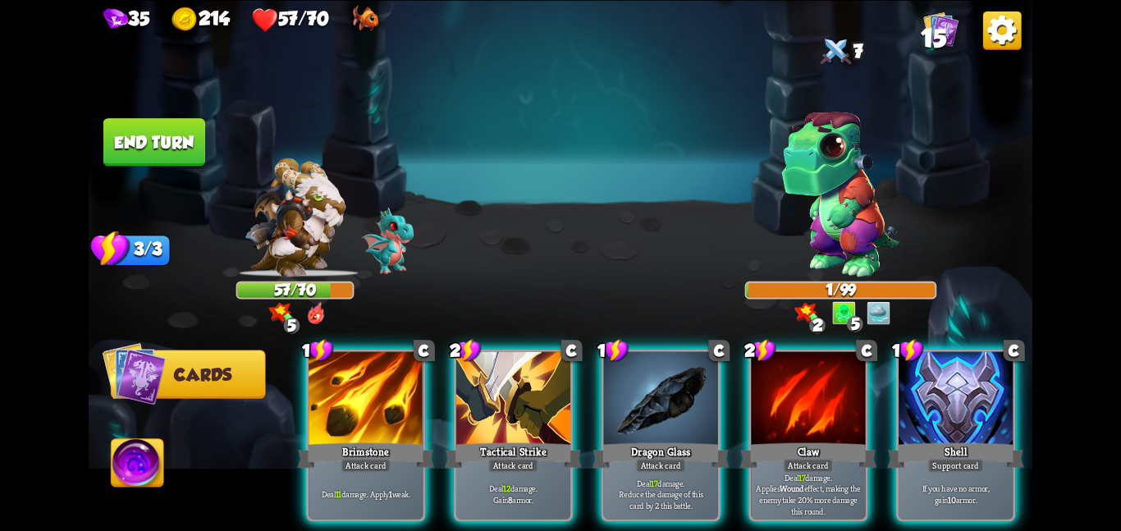
click at [172, 139] on button "End turn" at bounding box center [154, 142] width 102 height 48
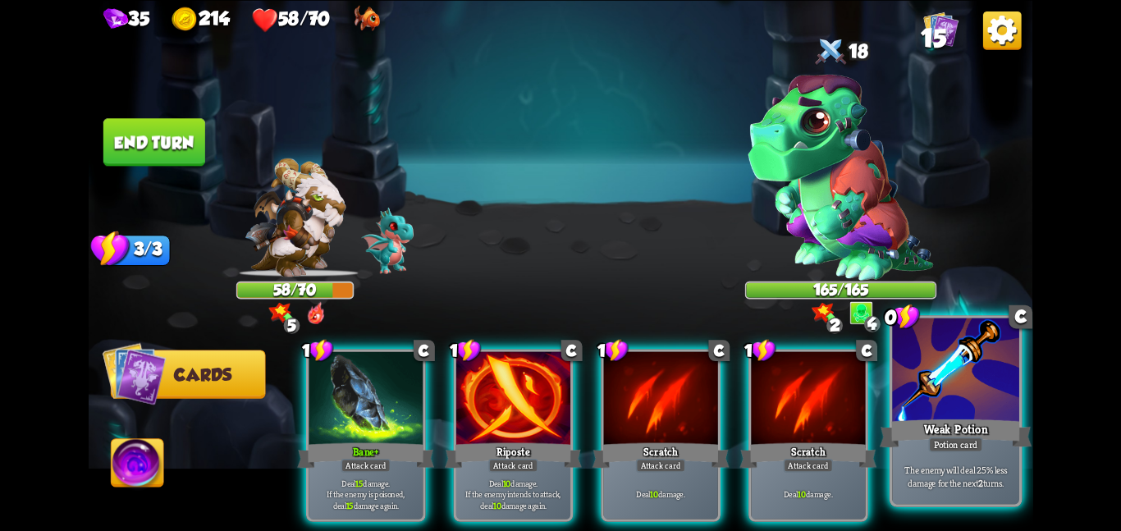
click at [939, 411] on div at bounding box center [955, 370] width 127 height 107
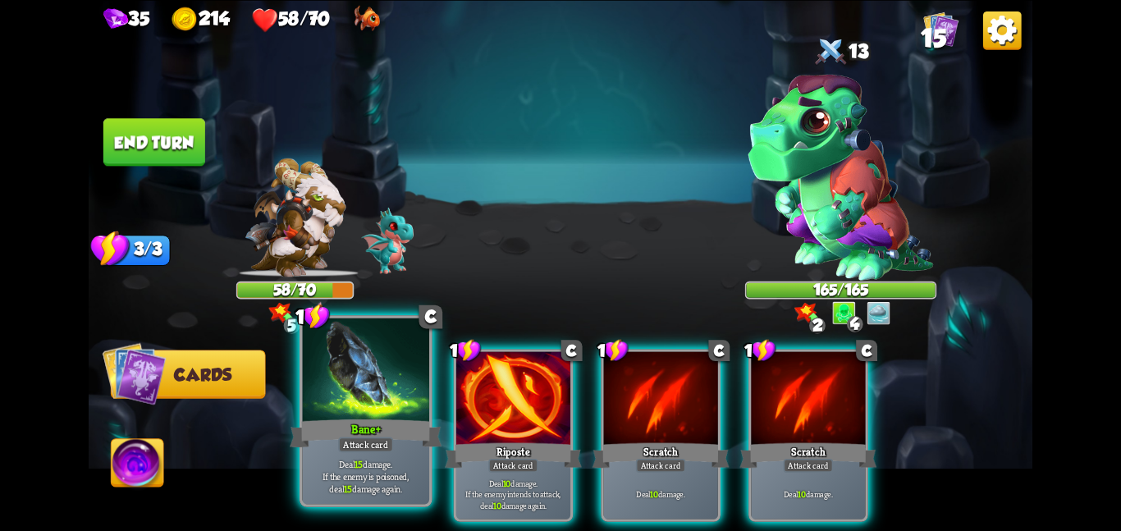
click at [397, 442] on div "Bane +" at bounding box center [366, 433] width 152 height 34
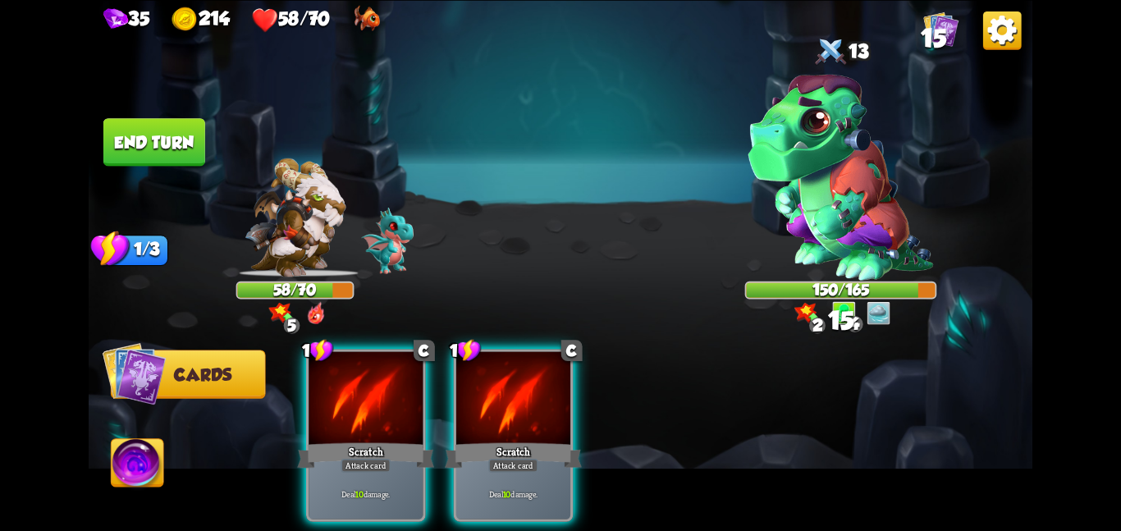
click at [397, 442] on div "Scratch" at bounding box center [365, 455] width 137 height 30
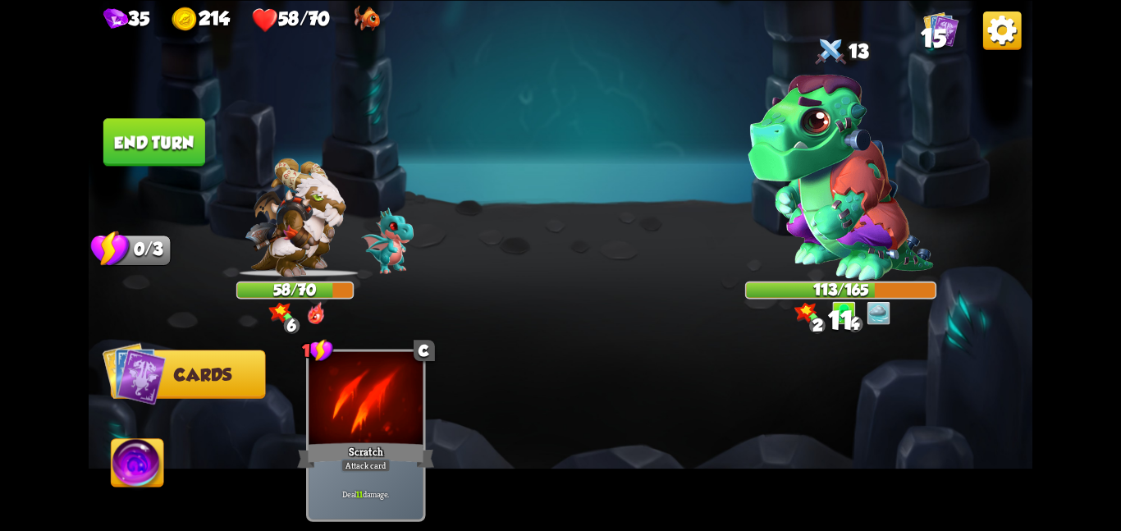
click at [183, 147] on button "End turn" at bounding box center [154, 142] width 102 height 48
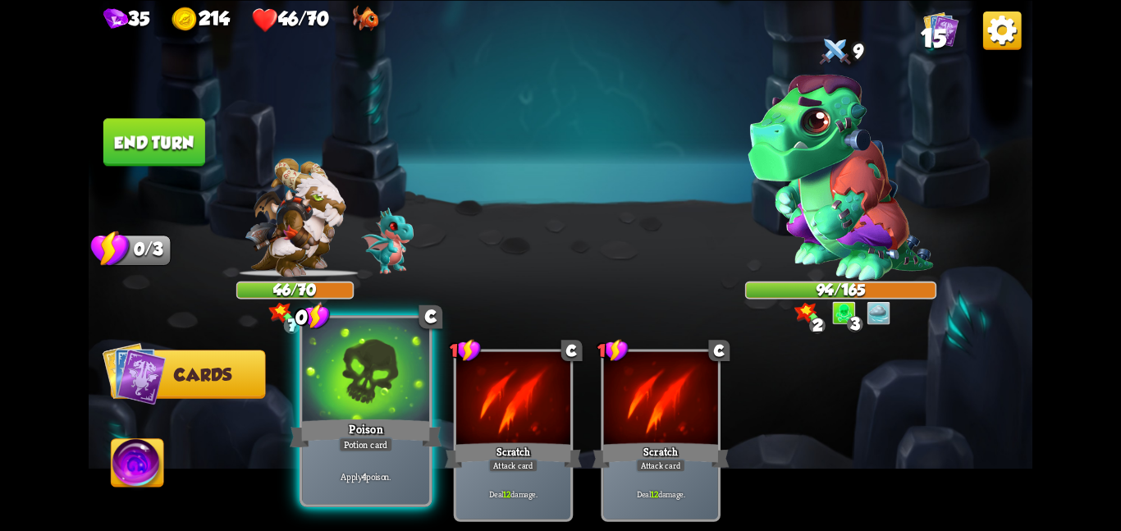
click at [352, 371] on div at bounding box center [365, 370] width 127 height 107
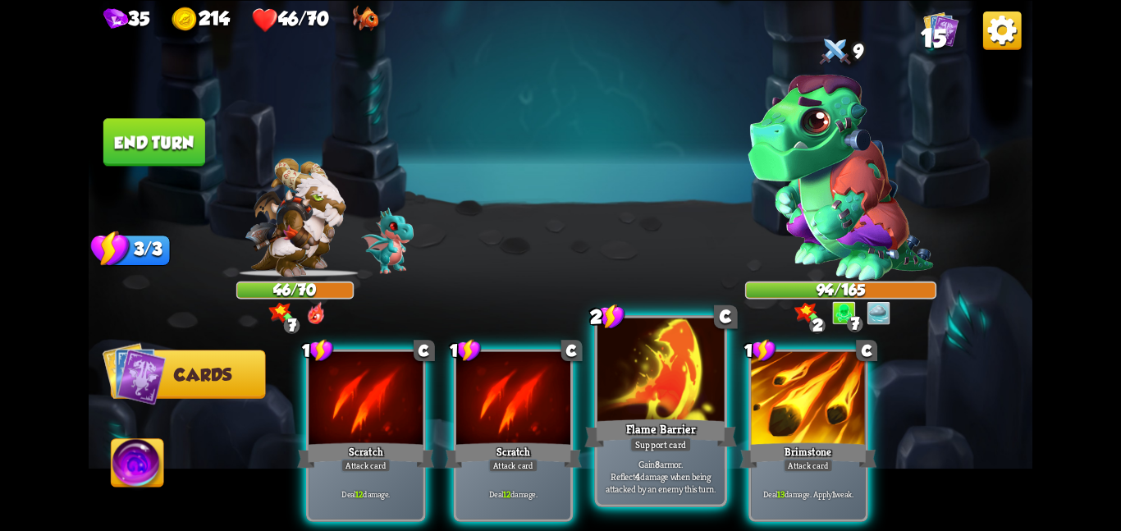
click at [663, 395] on div at bounding box center [660, 370] width 127 height 107
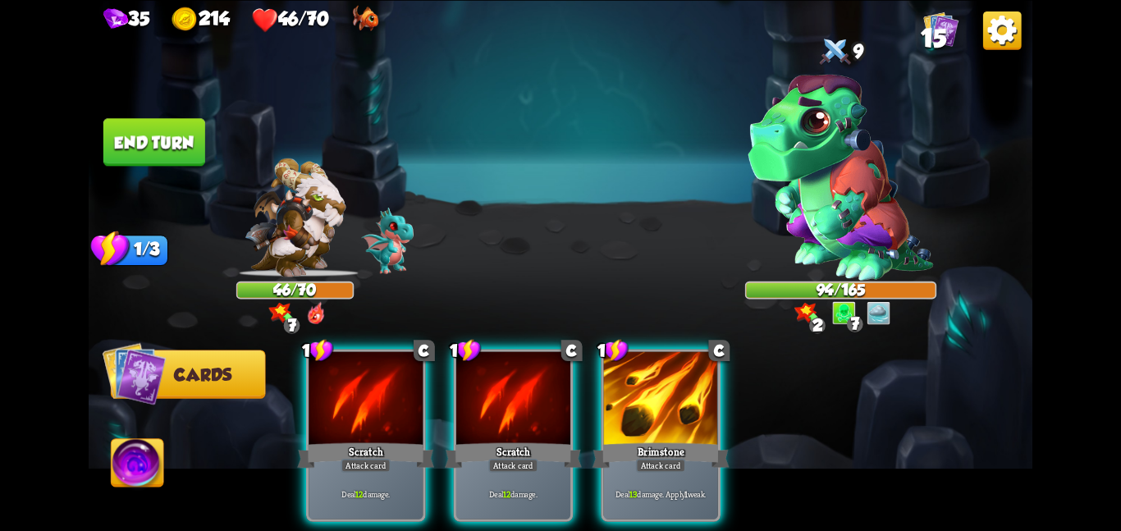
click at [663, 395] on div at bounding box center [661, 399] width 114 height 96
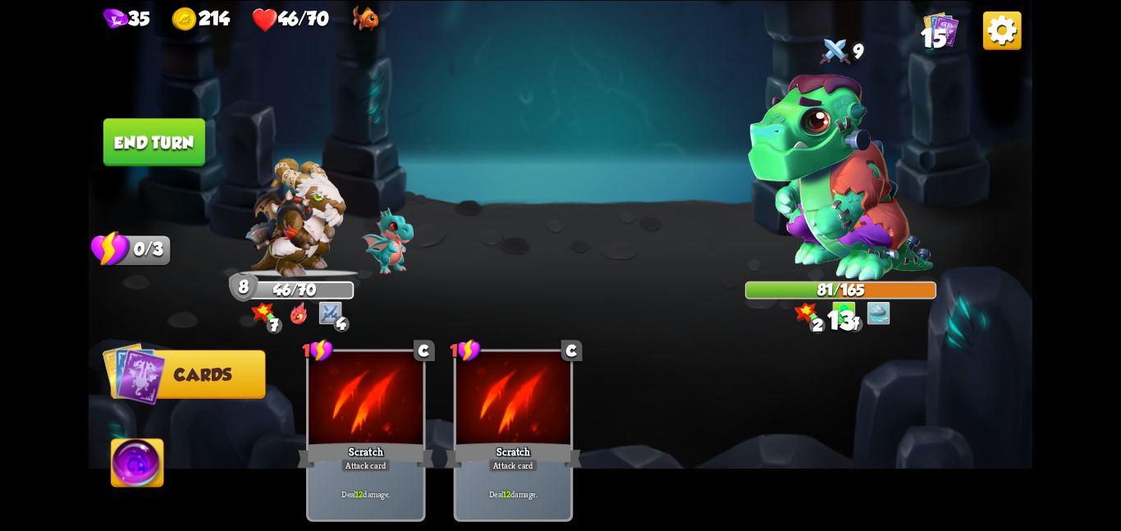
click at [183, 142] on button "End turn" at bounding box center [154, 142] width 102 height 48
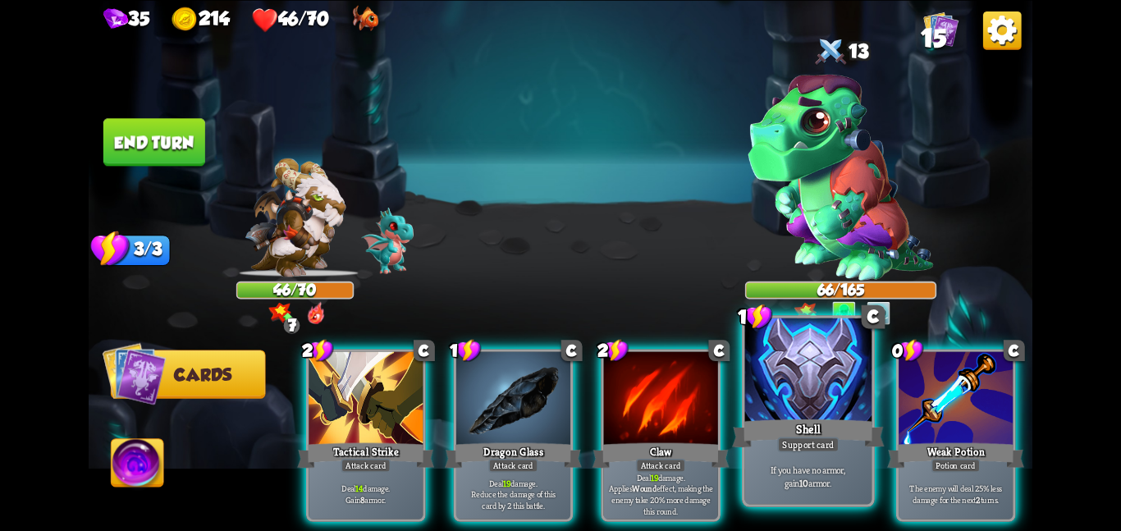
click at [806, 420] on div "Shell" at bounding box center [808, 433] width 152 height 34
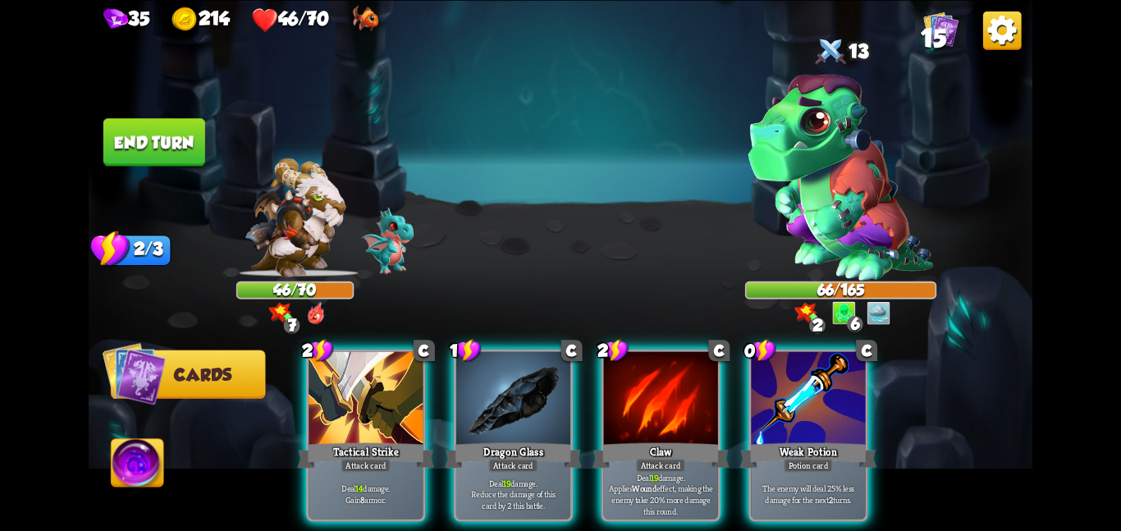
click at [806, 440] on div "Weak Potion" at bounding box center [807, 455] width 137 height 30
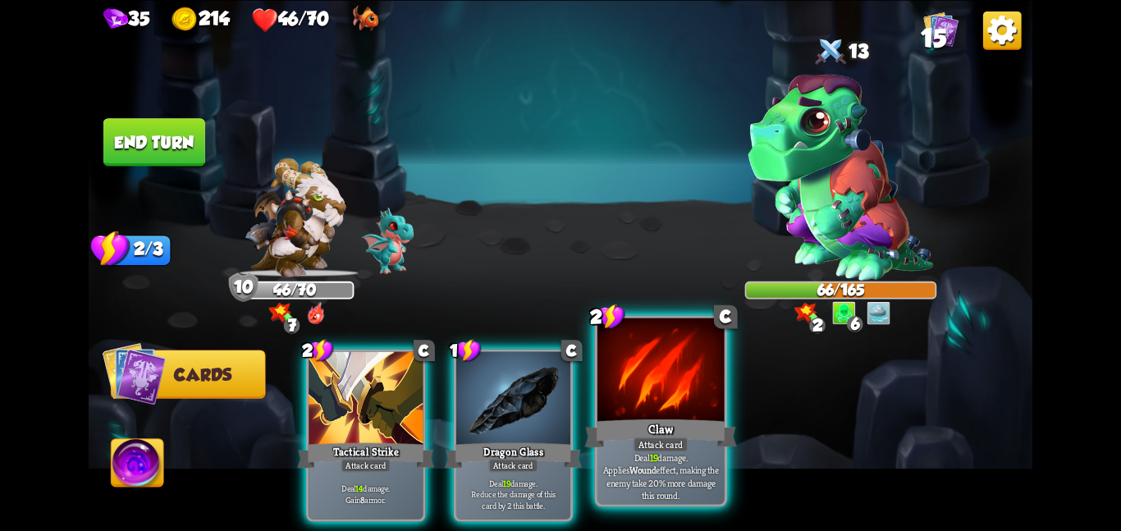
click at [662, 399] on div at bounding box center [660, 370] width 127 height 107
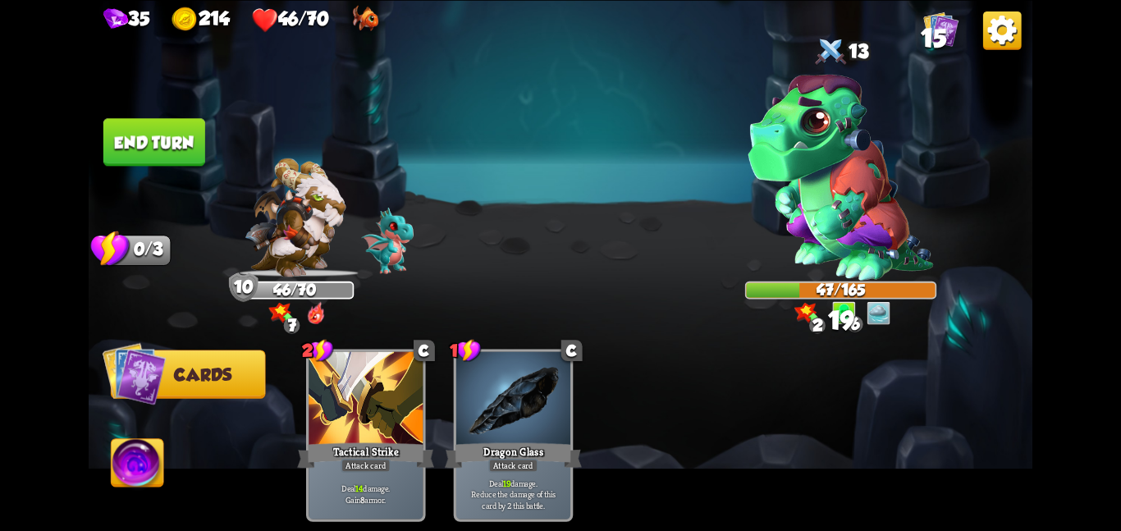
click at [143, 141] on button "End turn" at bounding box center [154, 142] width 102 height 48
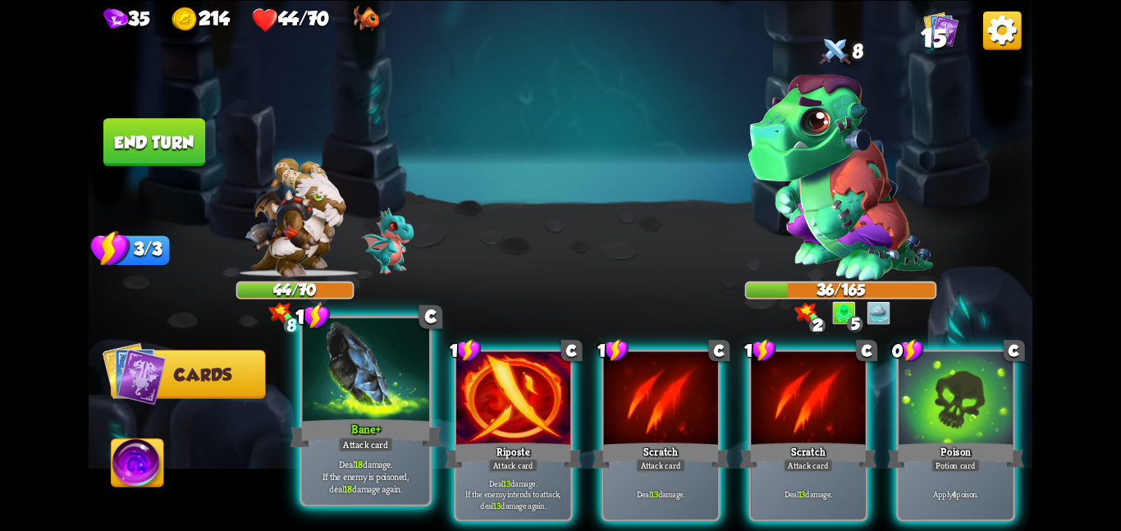
click at [394, 463] on p "Deal 18 damage. If the enemy is poisoned, deal 18 damage again." at bounding box center [365, 476] width 121 height 38
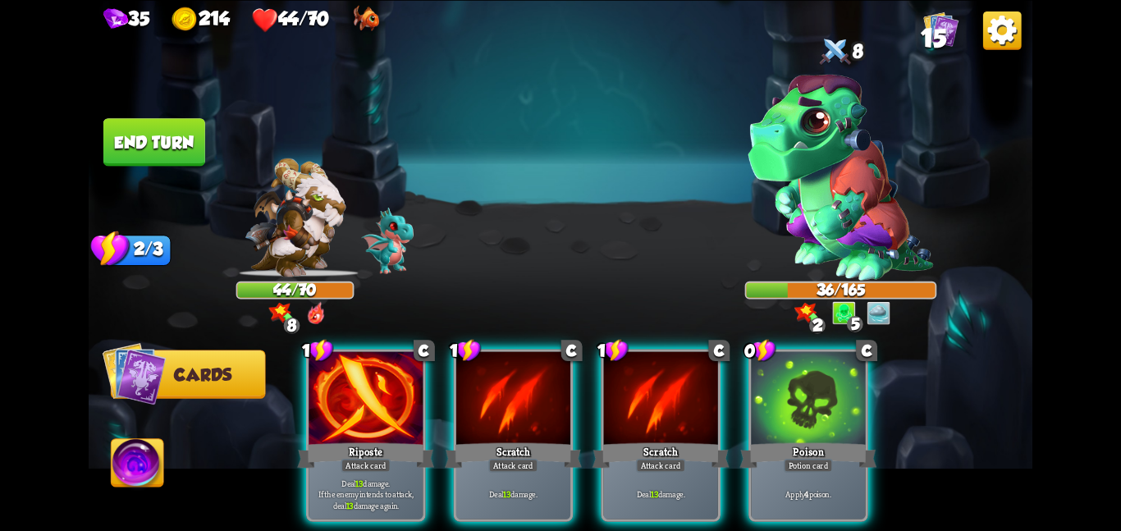
click at [394, 477] on p "Deal 13 damage. If the enemy intends to attack, deal 13 damage again." at bounding box center [366, 494] width 108 height 34
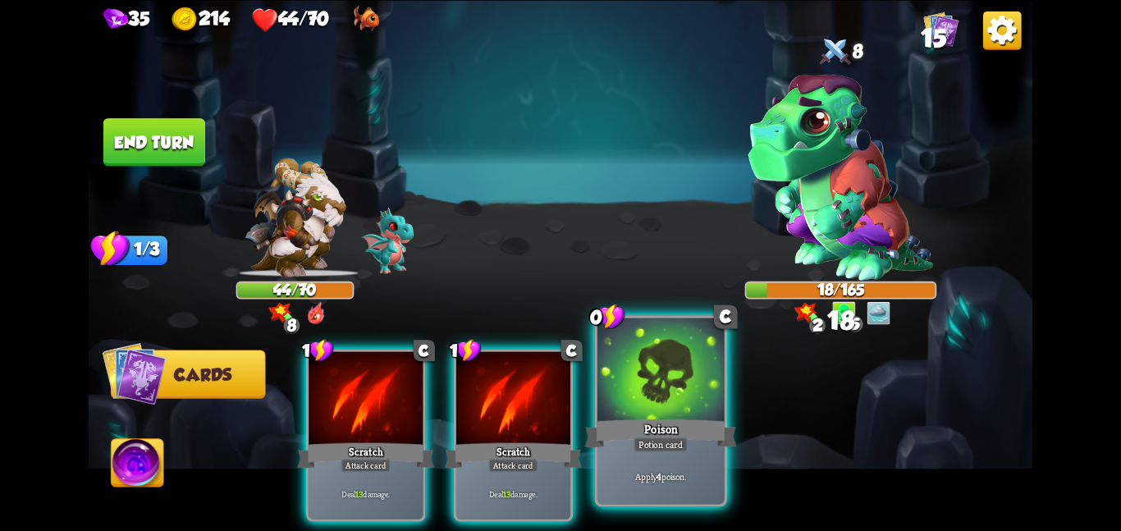
click at [626, 431] on div "Poison" at bounding box center [660, 433] width 152 height 34
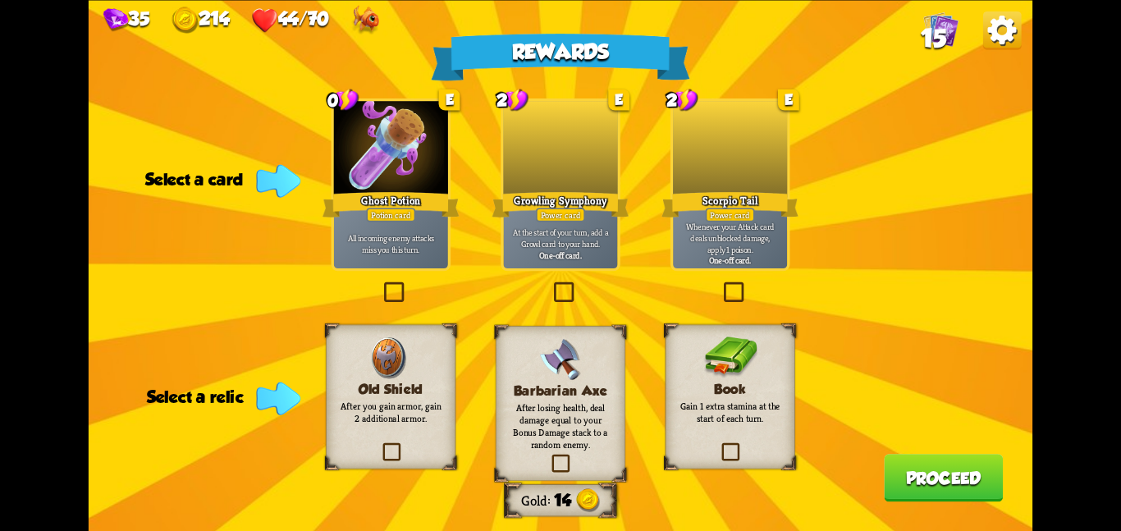
click at [682, 384] on h3 "Book" at bounding box center [730, 389] width 105 height 16
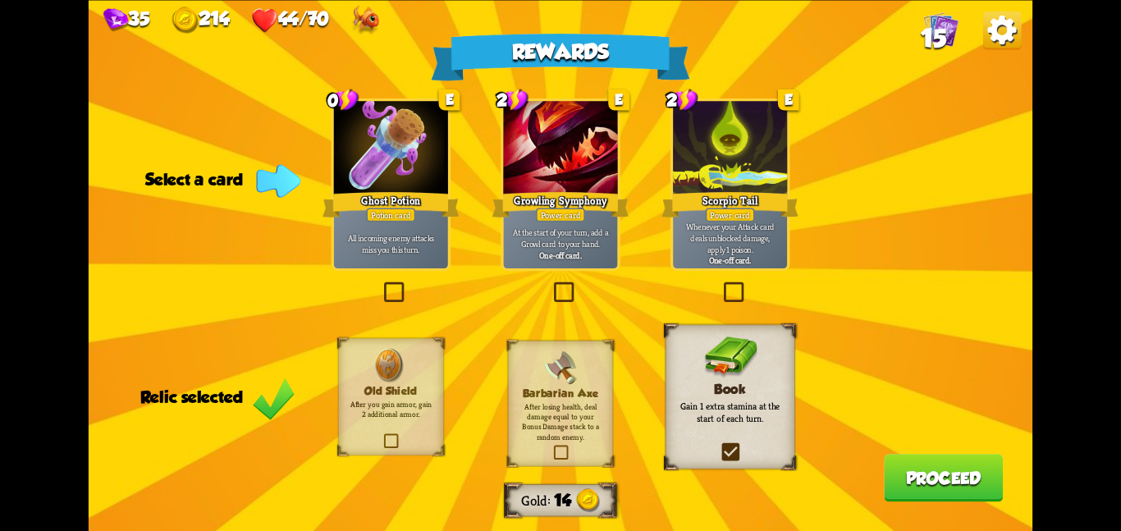
click at [418, 139] on div at bounding box center [391, 149] width 114 height 96
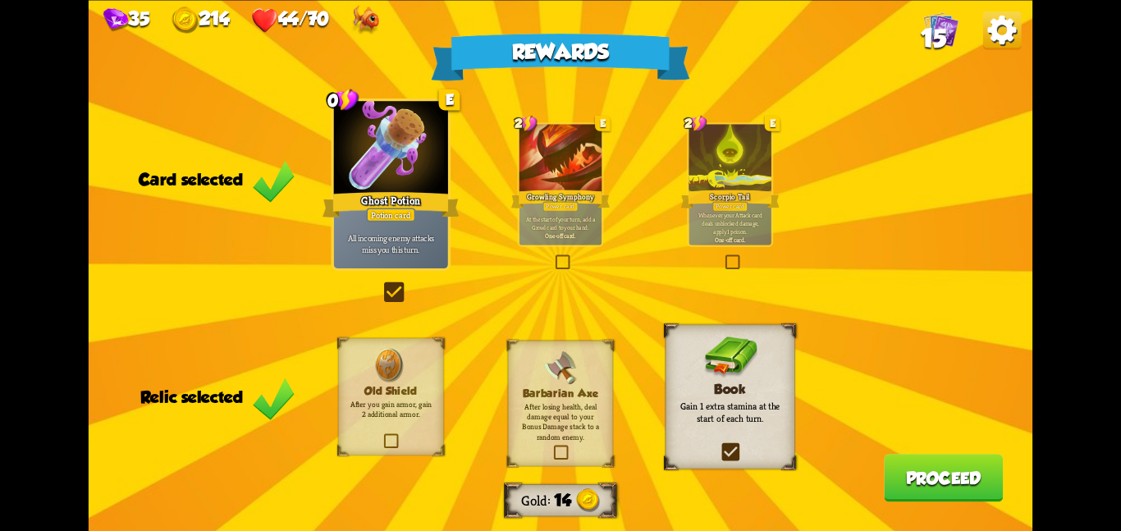
click at [902, 467] on button "Proceed" at bounding box center [943, 478] width 119 height 48
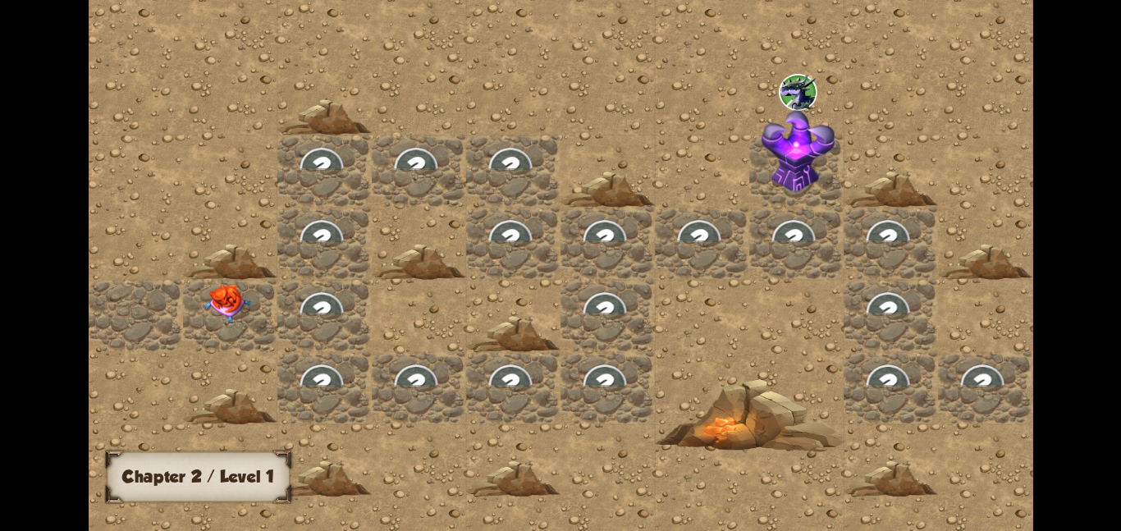
click at [249, 281] on div at bounding box center [230, 314] width 94 height 72
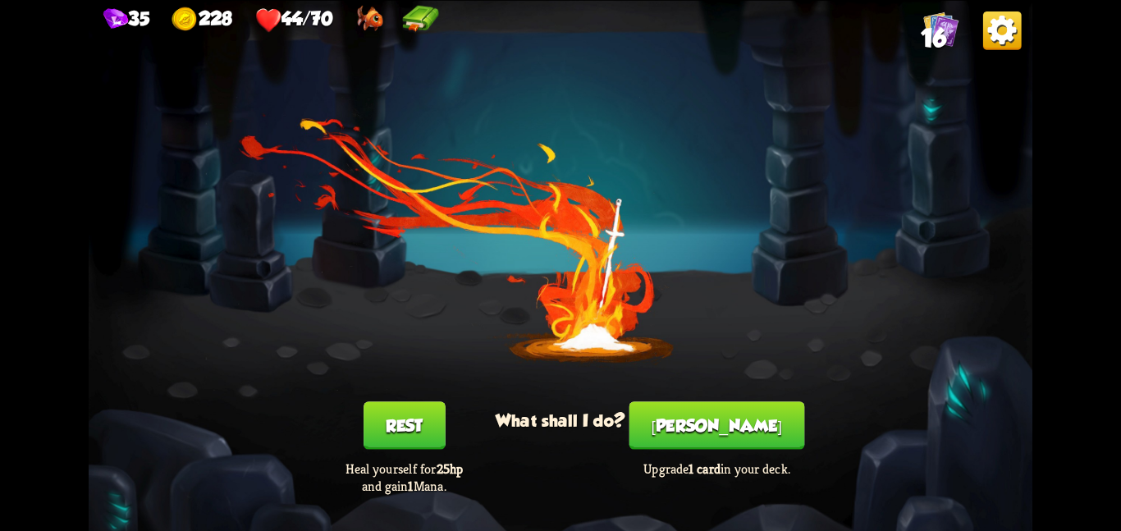
click at [693, 409] on button "[PERSON_NAME]" at bounding box center [717, 425] width 176 height 48
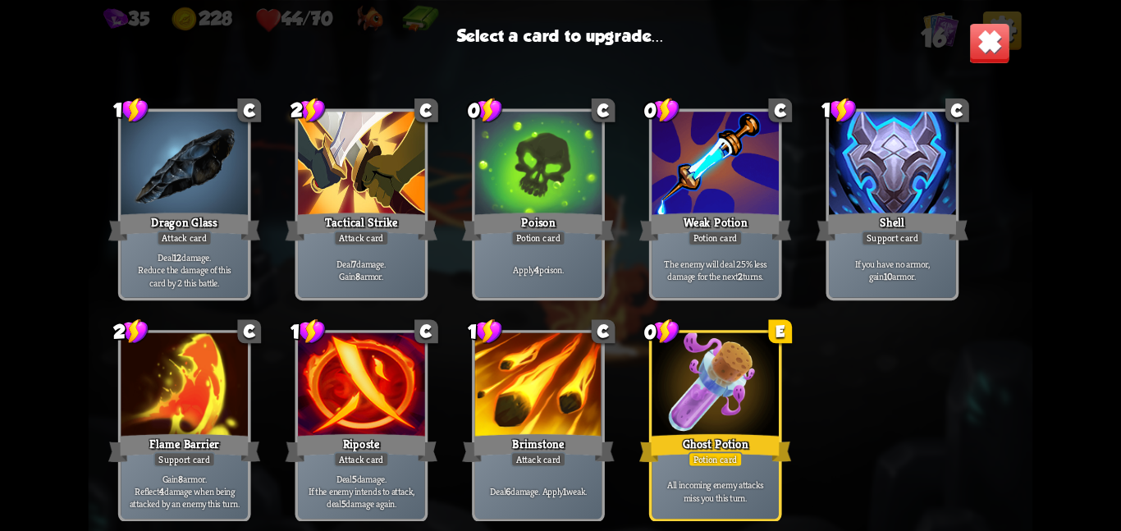
scroll to position [270, 0]
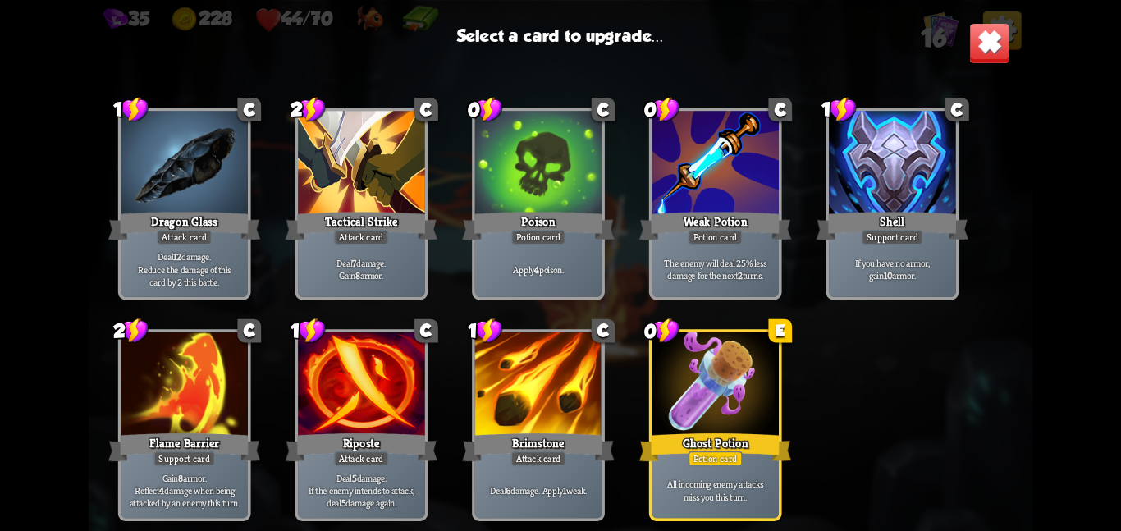
click at [681, 385] on div at bounding box center [714, 385] width 127 height 107
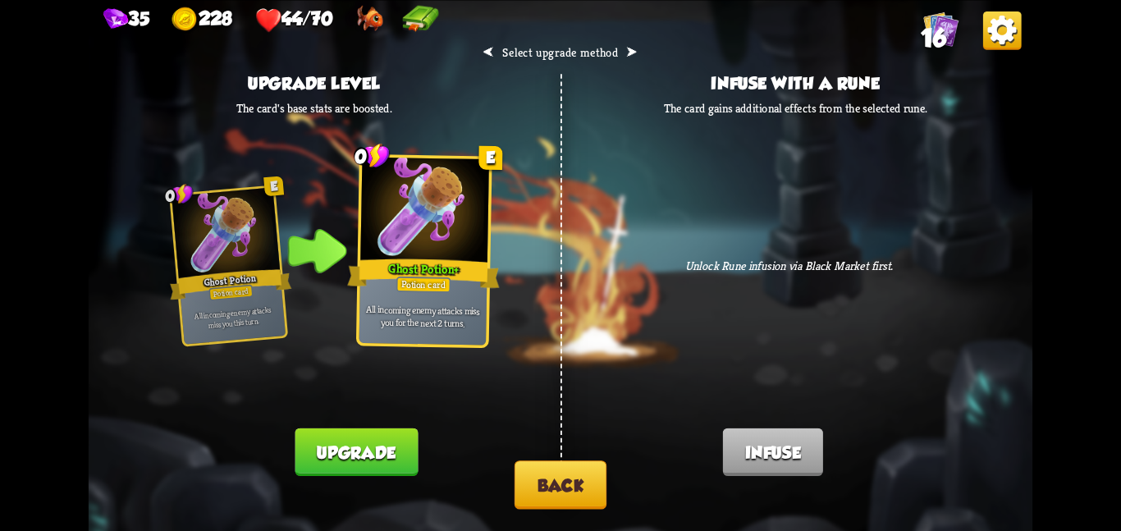
click at [363, 438] on button "Upgrade" at bounding box center [356, 451] width 123 height 48
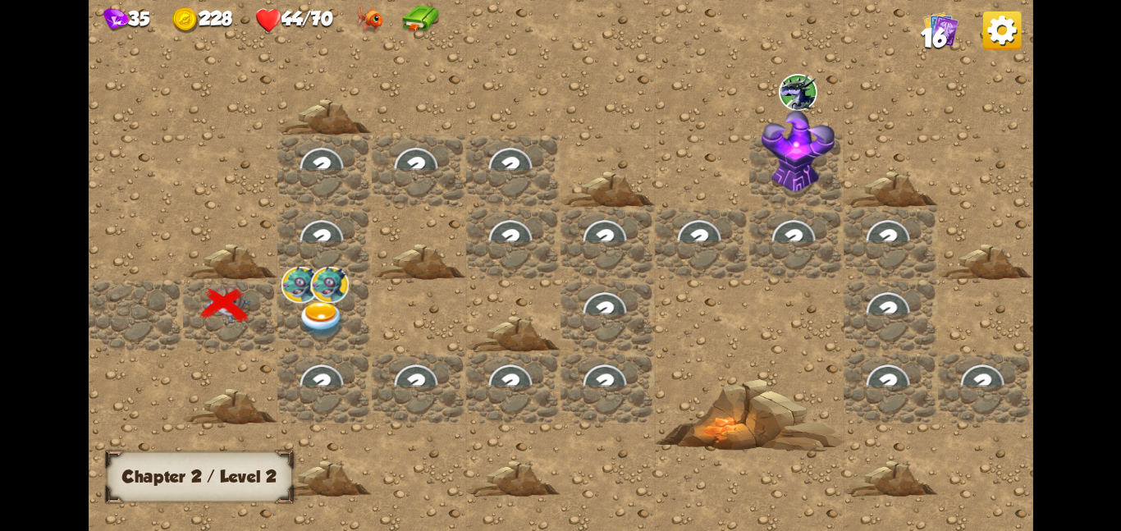
click at [286, 304] on div at bounding box center [324, 314] width 94 height 72
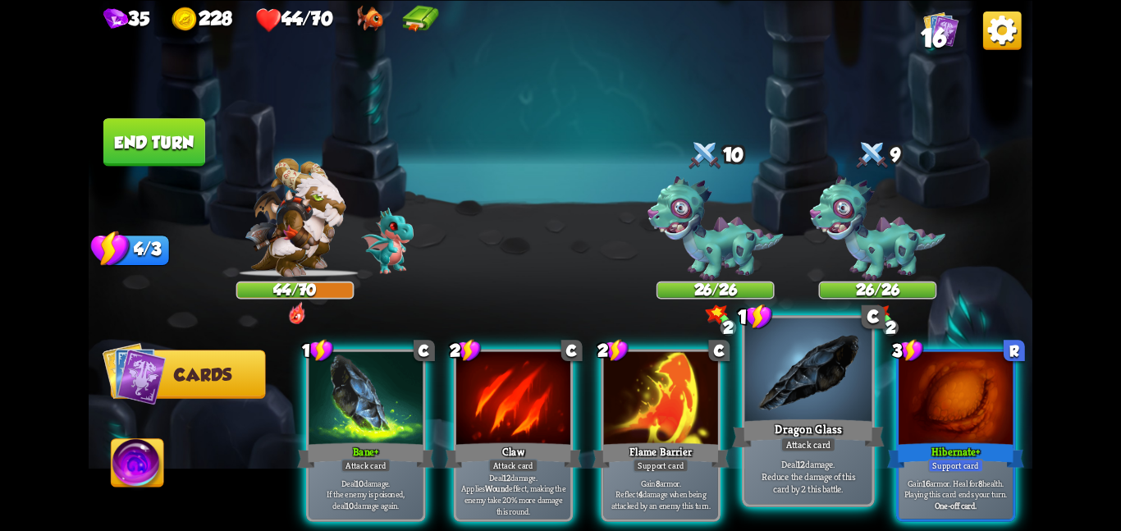
click at [752, 396] on div at bounding box center [808, 370] width 127 height 107
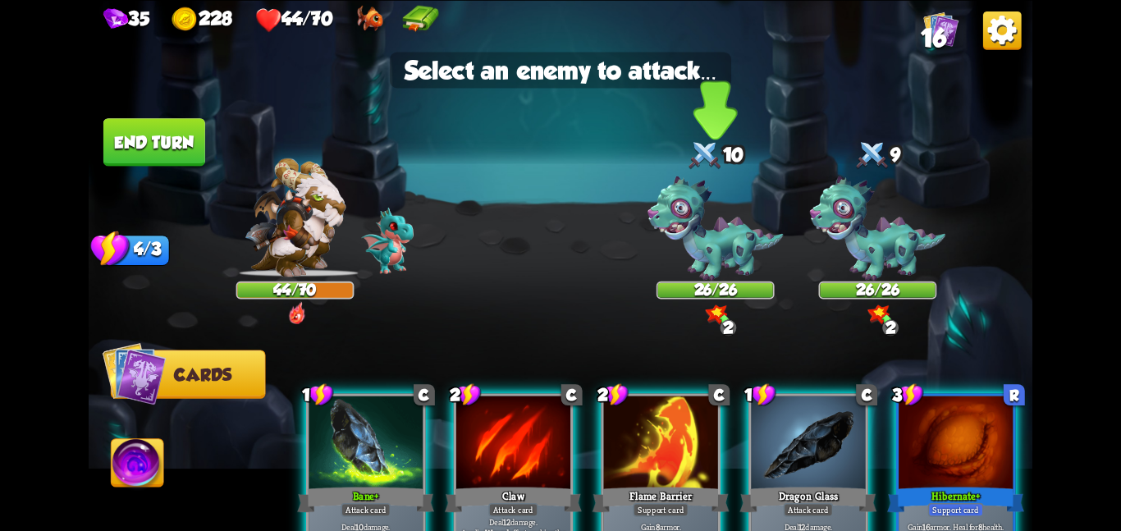
click at [724, 258] on img at bounding box center [714, 228] width 135 height 105
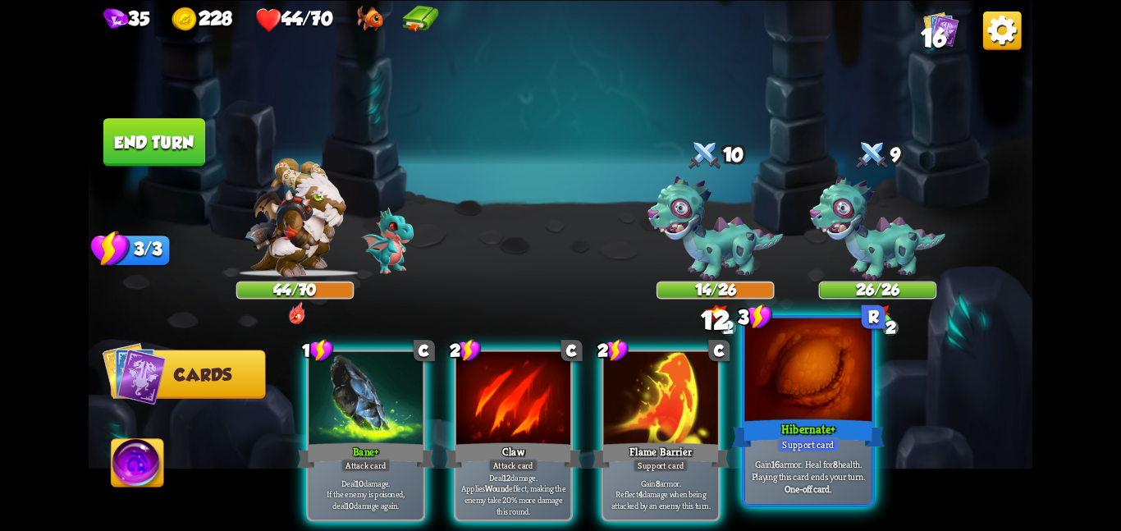
click at [816, 402] on div at bounding box center [808, 370] width 127 height 107
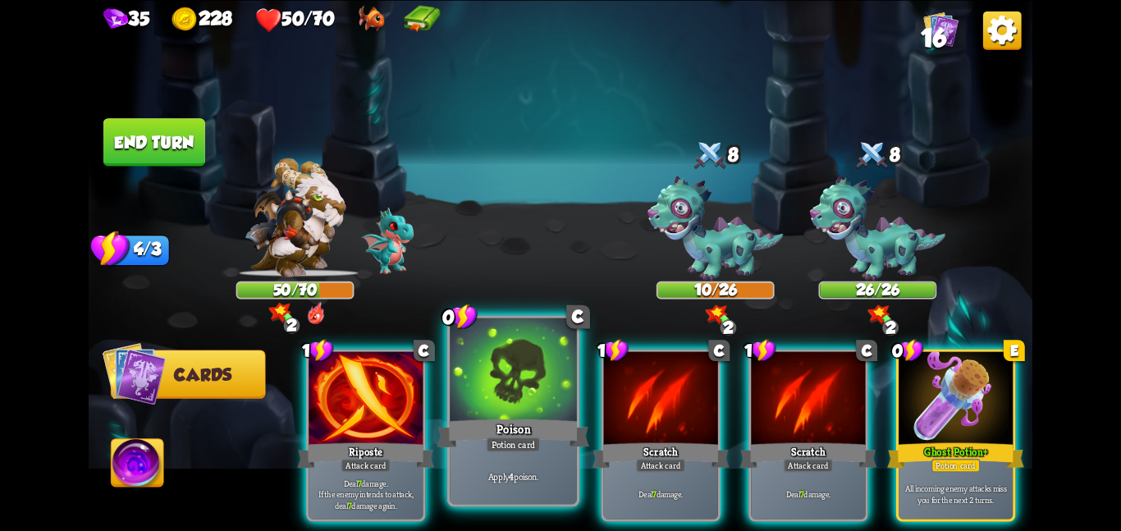
click at [549, 436] on div "Poison" at bounding box center [513, 433] width 152 height 34
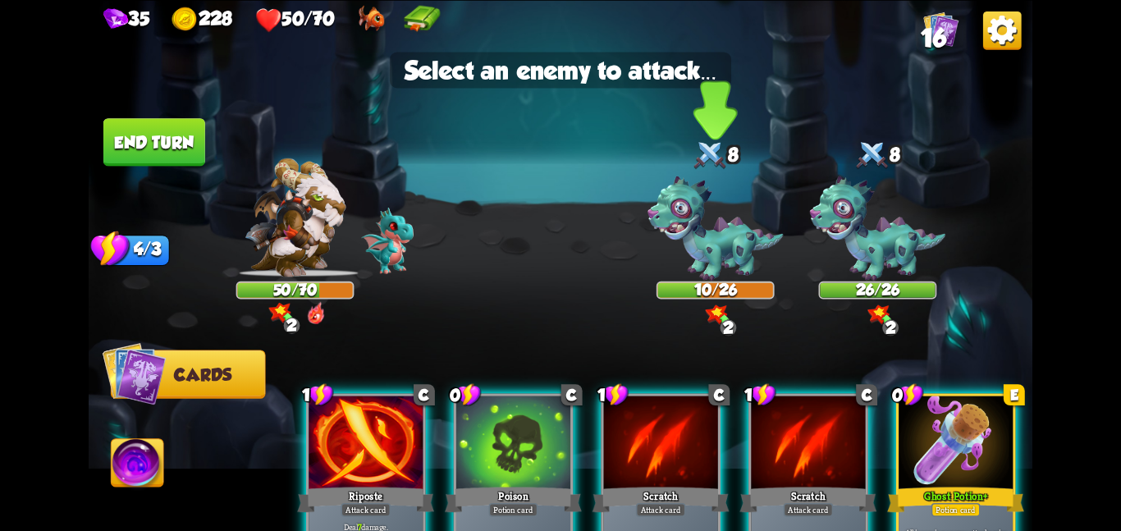
click at [701, 285] on div "10/26" at bounding box center [715, 289] width 115 height 15
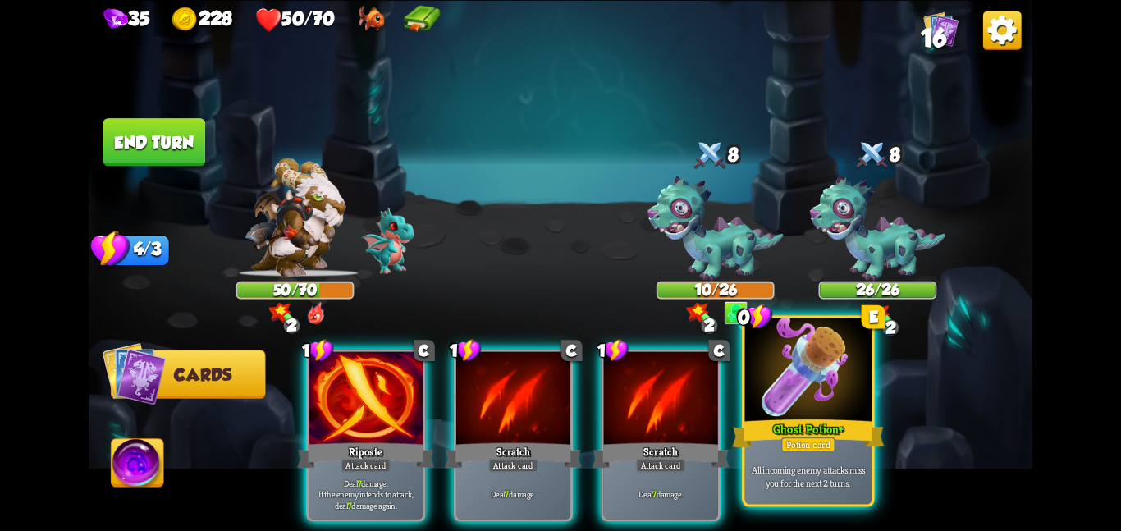
click at [785, 436] on div "Potion card" at bounding box center [808, 444] width 54 height 16
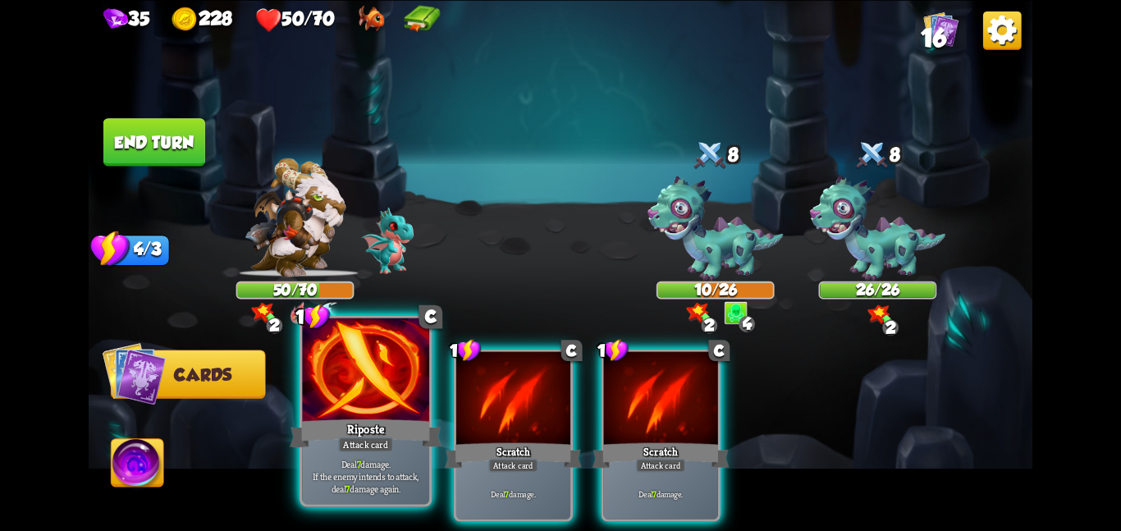
click at [415, 420] on div "Riposte" at bounding box center [366, 433] width 152 height 34
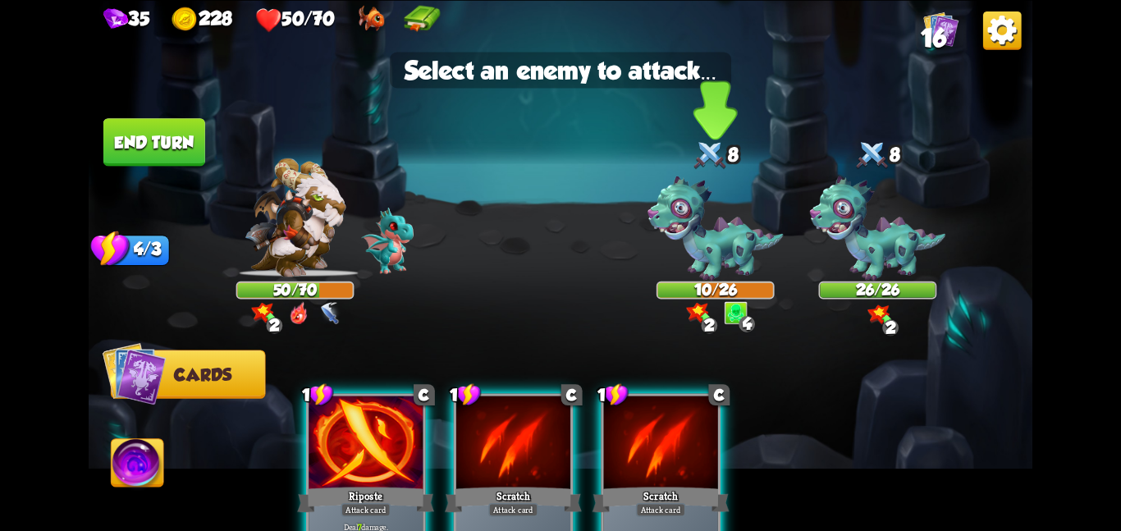
click at [704, 282] on div "10/26" at bounding box center [715, 289] width 115 height 15
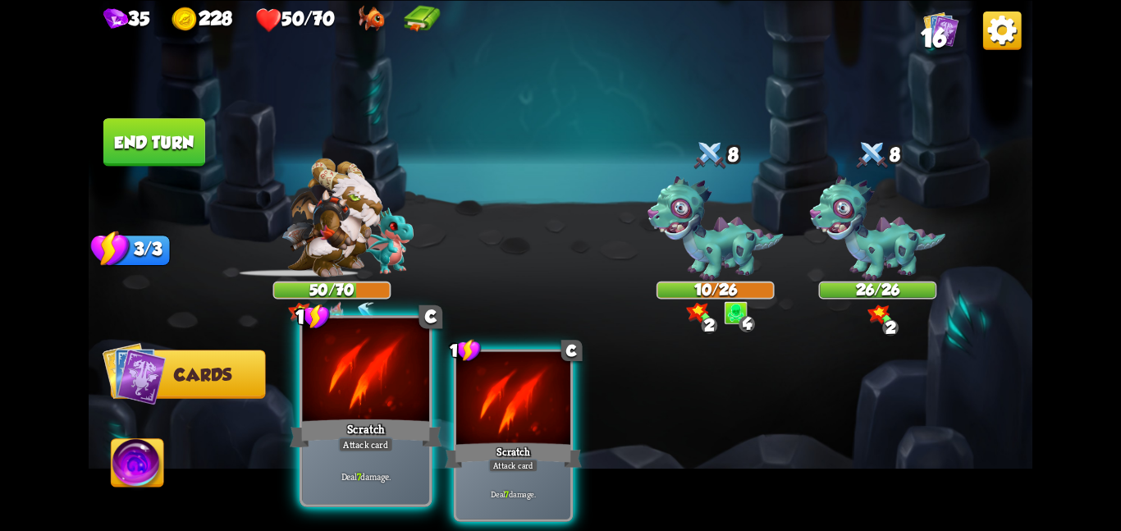
click at [335, 456] on div "Deal 7 damage." at bounding box center [365, 475] width 127 height 55
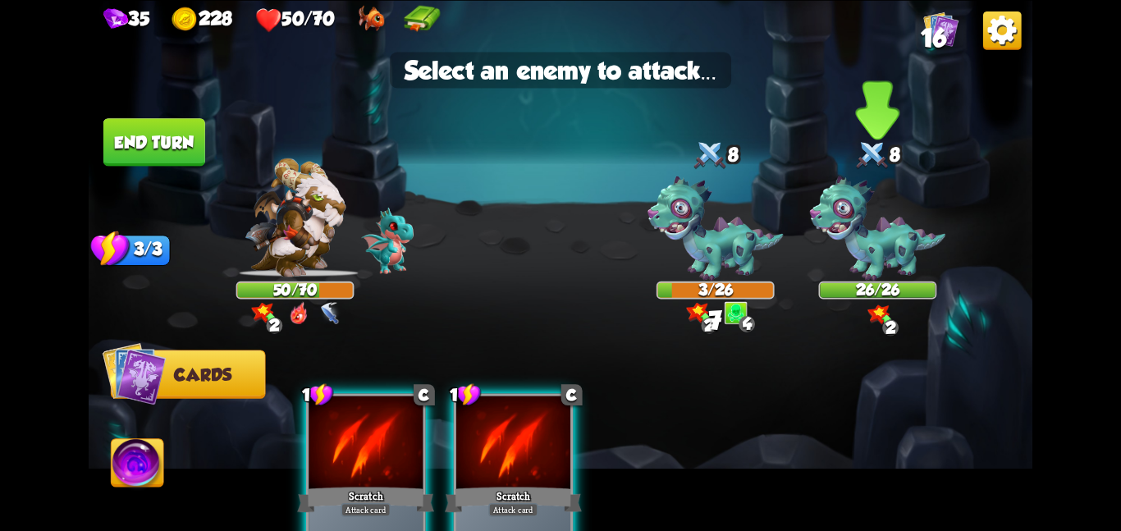
click at [820, 270] on img at bounding box center [877, 228] width 135 height 105
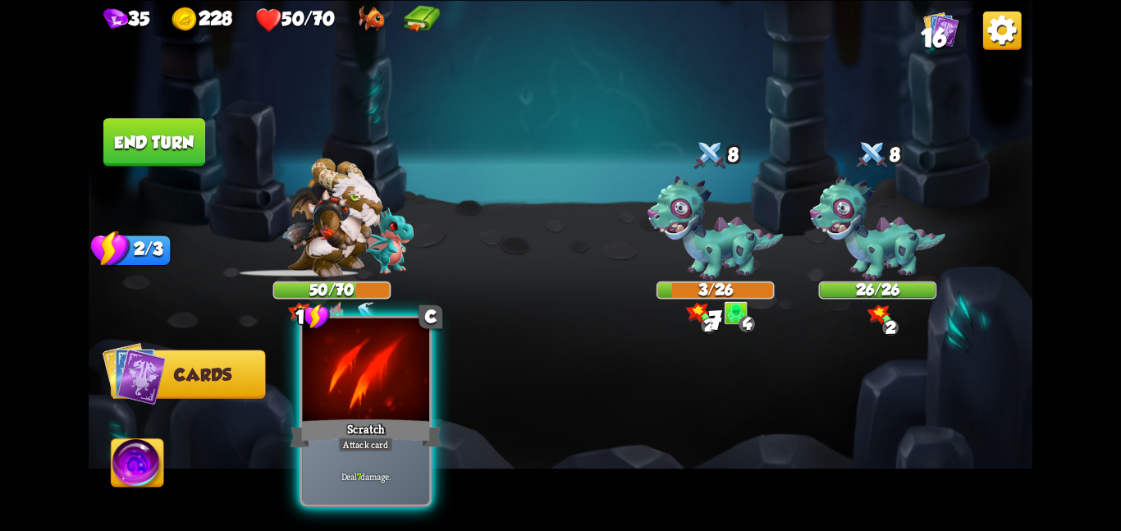
click at [325, 427] on div "Scratch" at bounding box center [366, 433] width 152 height 34
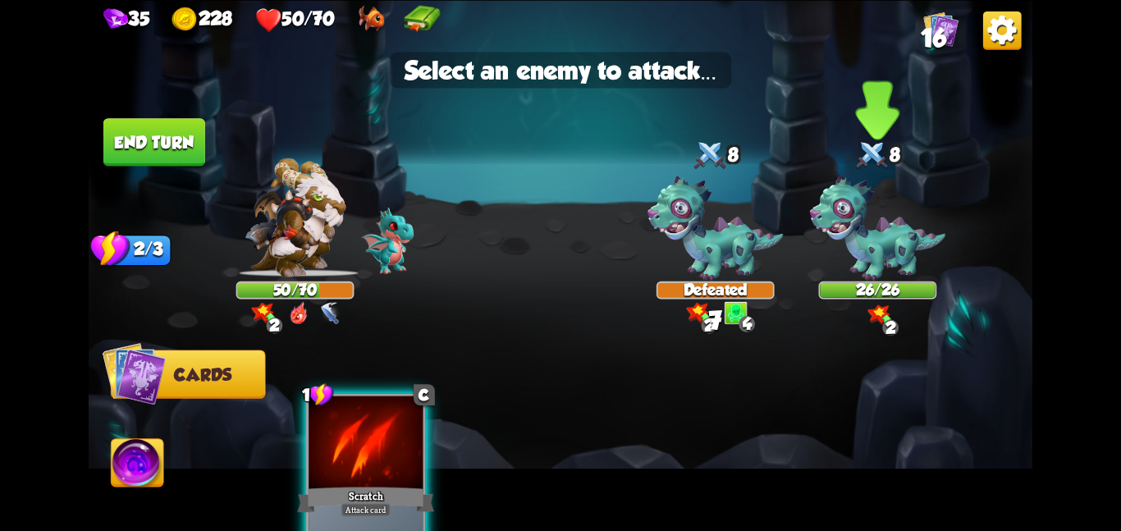
click at [934, 257] on img at bounding box center [877, 228] width 135 height 105
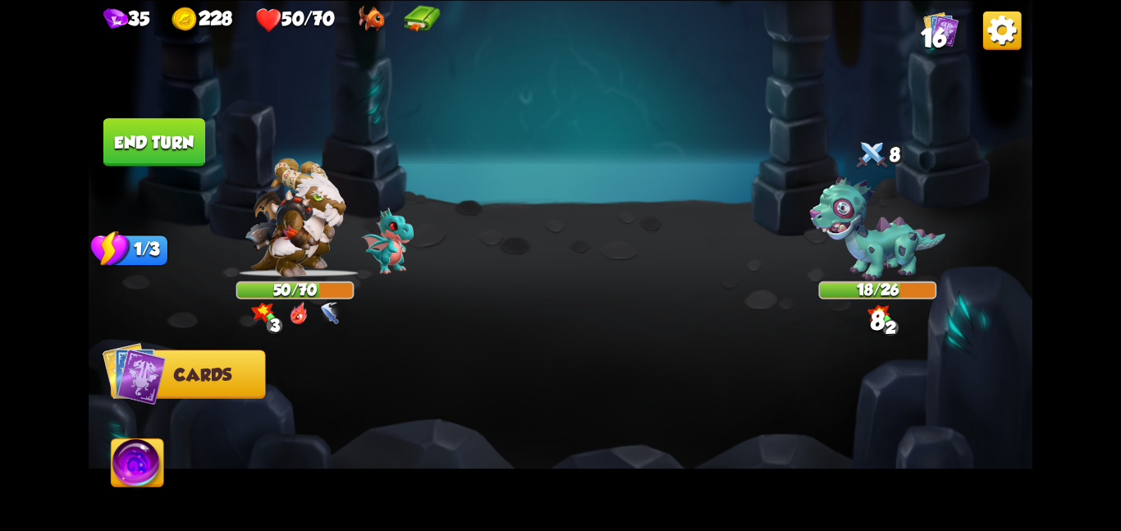
click at [146, 155] on button "End turn" at bounding box center [154, 142] width 102 height 48
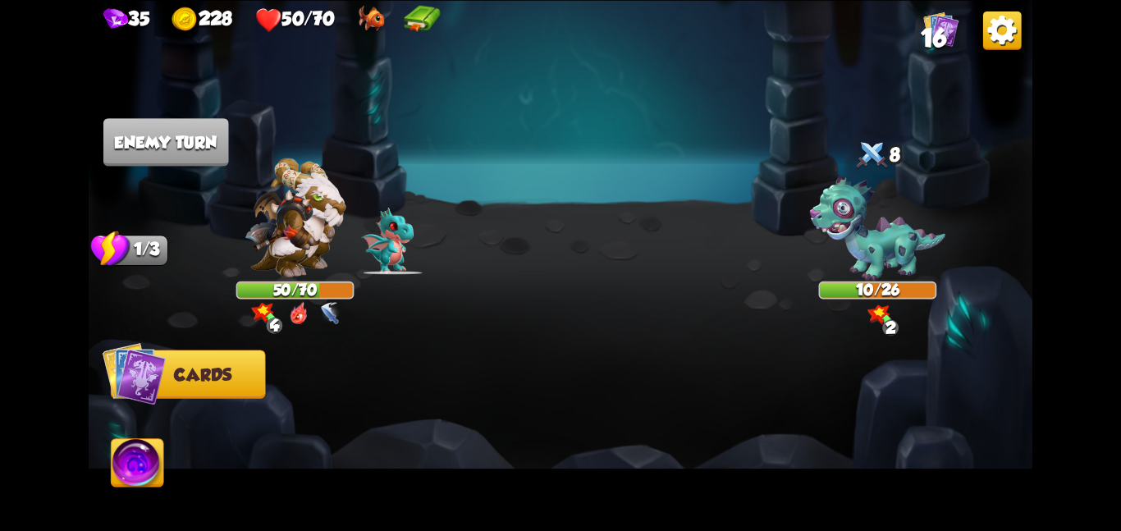
click at [140, 463] on img at bounding box center [138, 465] width 53 height 53
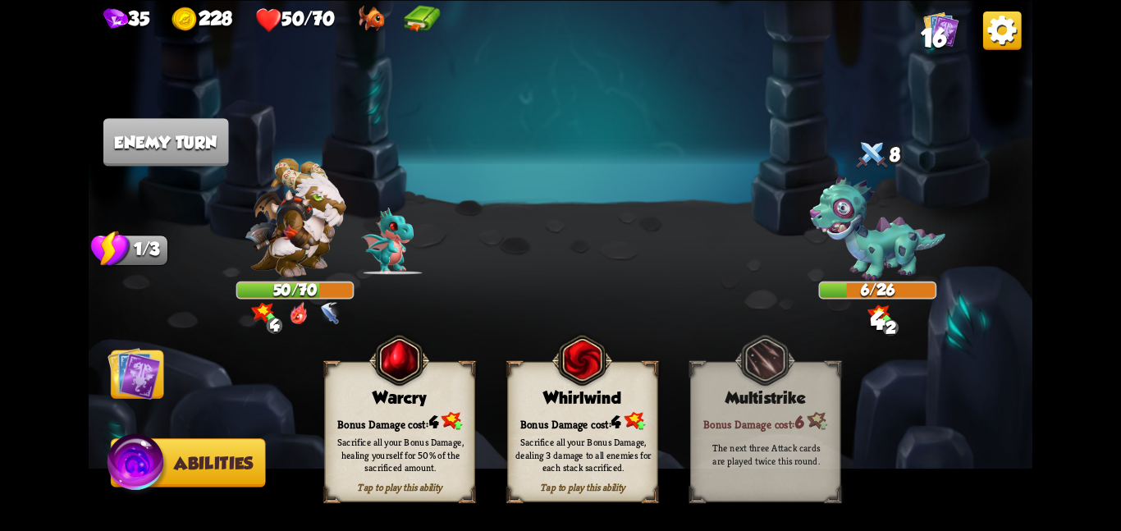
click at [129, 388] on img at bounding box center [133, 372] width 53 height 53
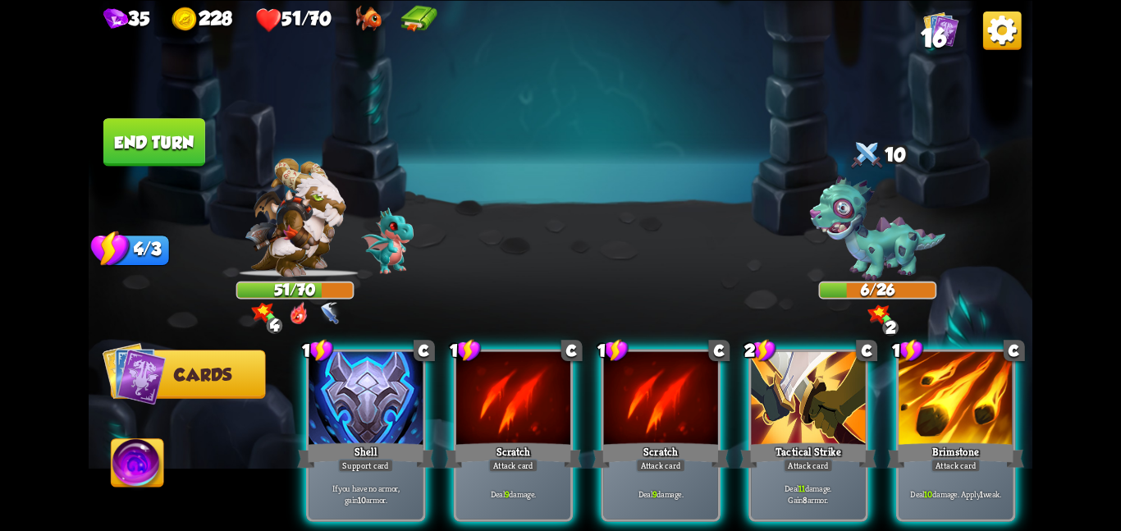
click at [172, 144] on button "End turn" at bounding box center [154, 142] width 102 height 48
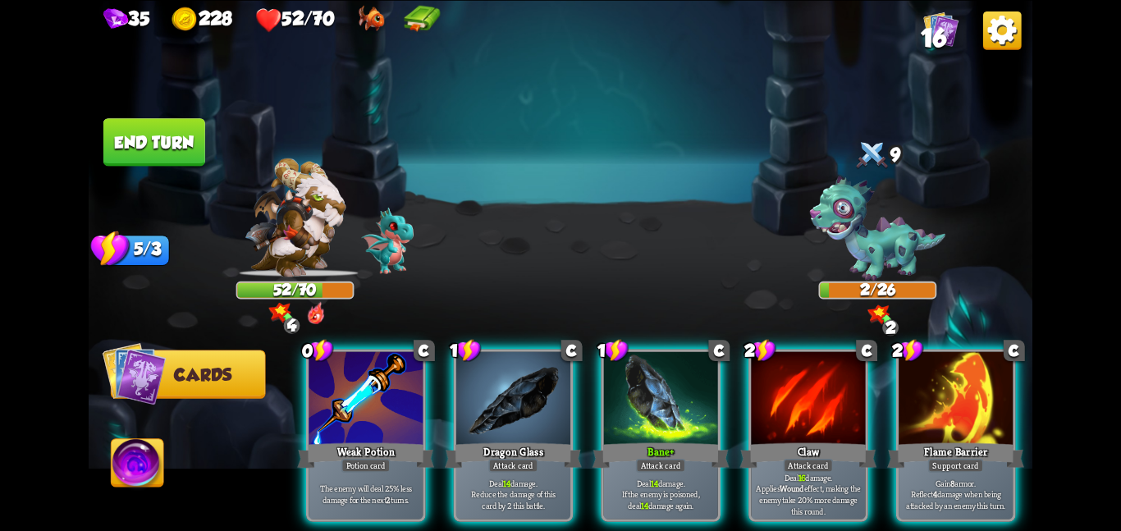
click at [159, 163] on img at bounding box center [560, 265] width 943 height 531
click at [177, 140] on button "End turn" at bounding box center [154, 142] width 102 height 48
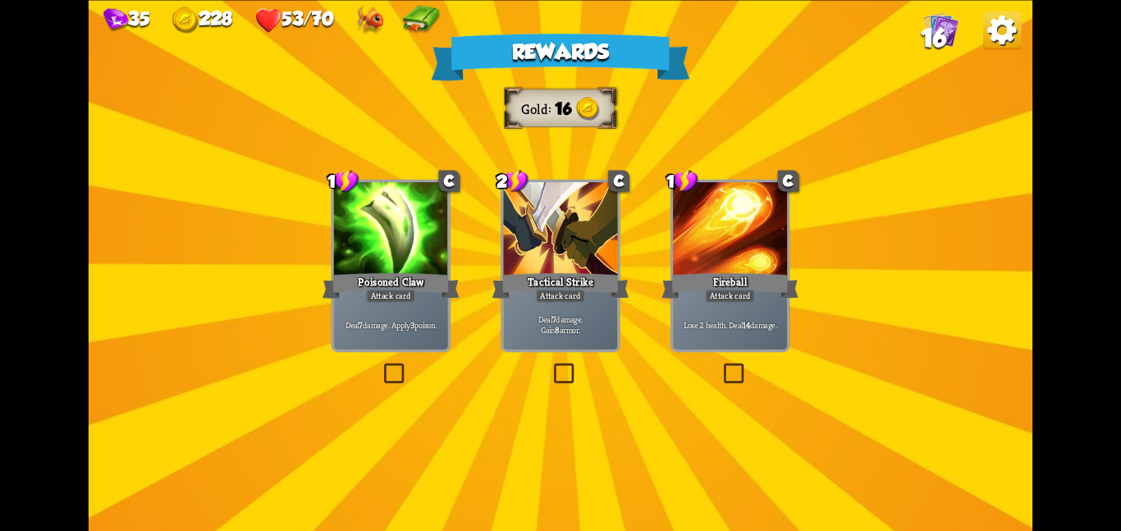
click at [375, 281] on div "Poisoned Claw" at bounding box center [390, 285] width 137 height 30
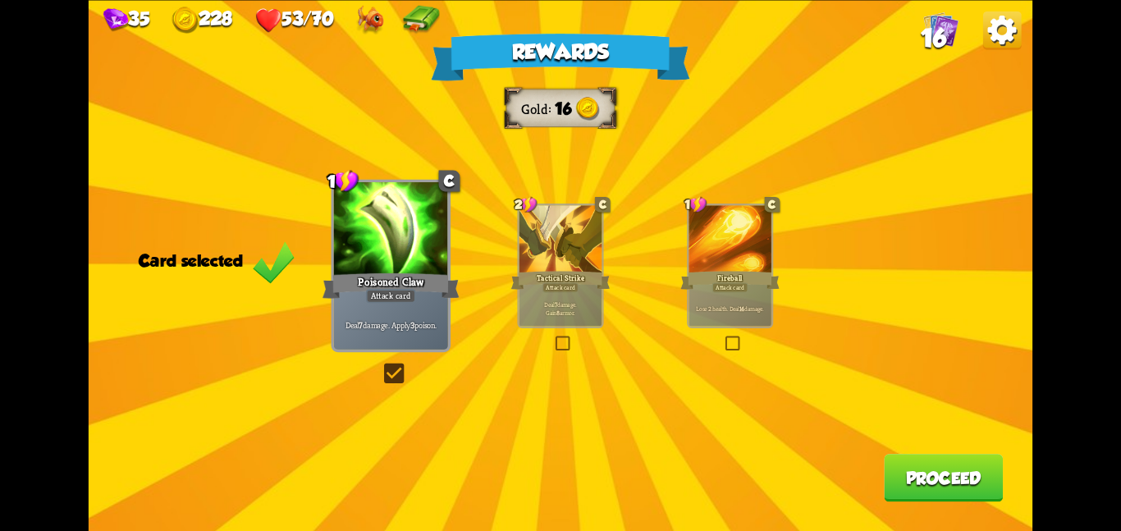
click at [906, 459] on button "Proceed" at bounding box center [943, 478] width 119 height 48
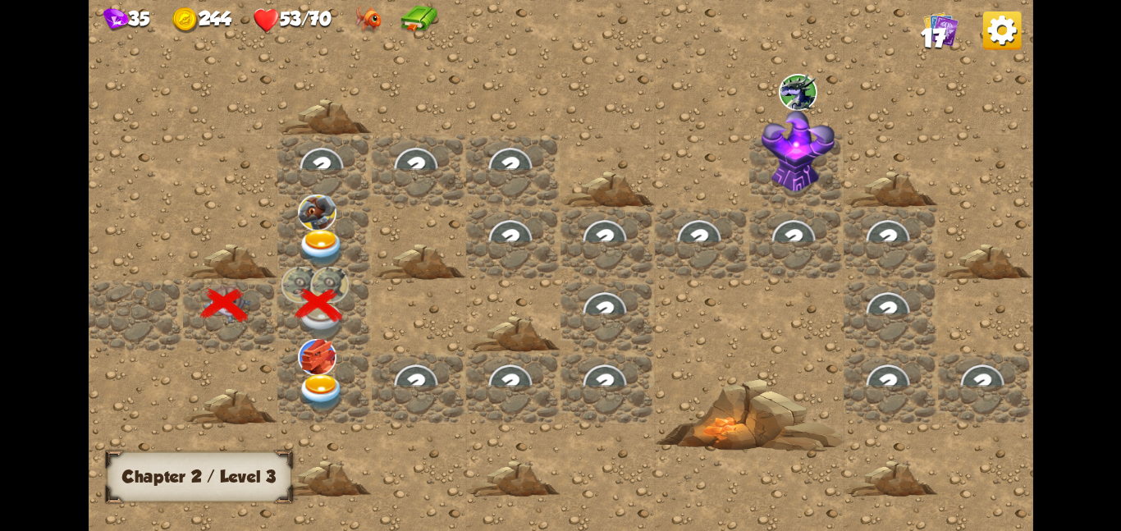
click at [319, 244] on img at bounding box center [322, 247] width 48 height 37
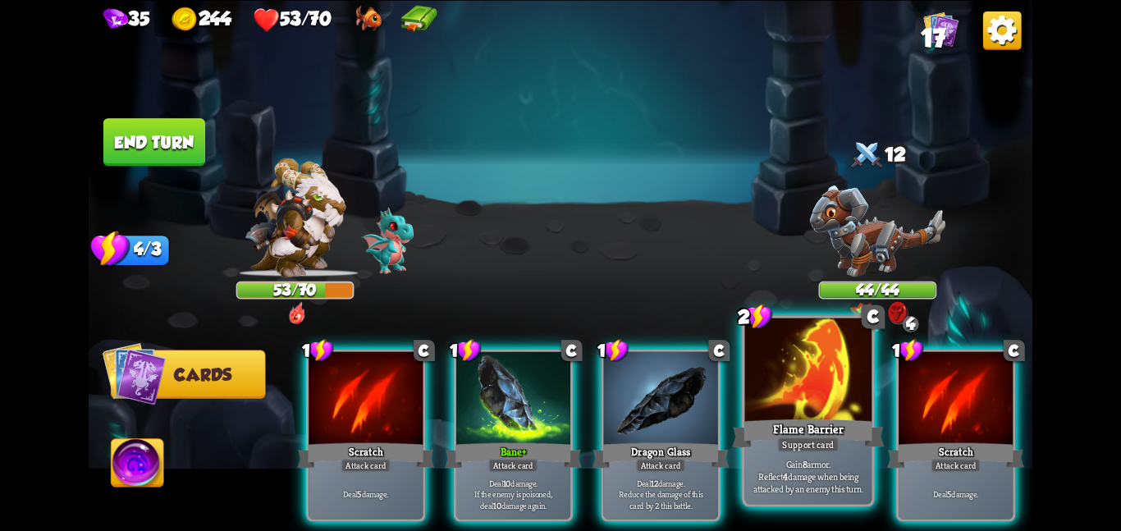
click at [783, 407] on div at bounding box center [808, 370] width 127 height 107
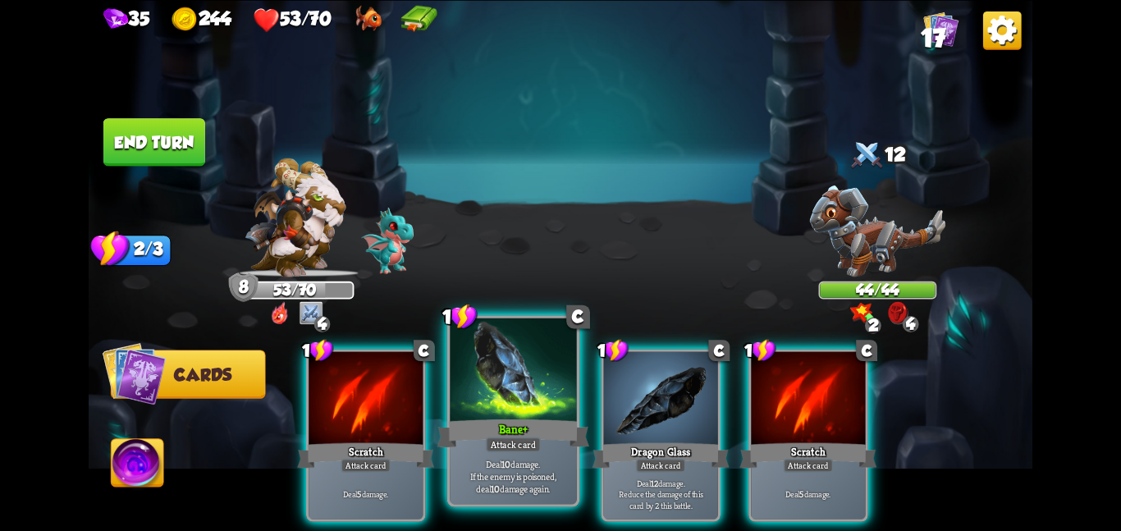
click at [532, 396] on div at bounding box center [513, 370] width 127 height 107
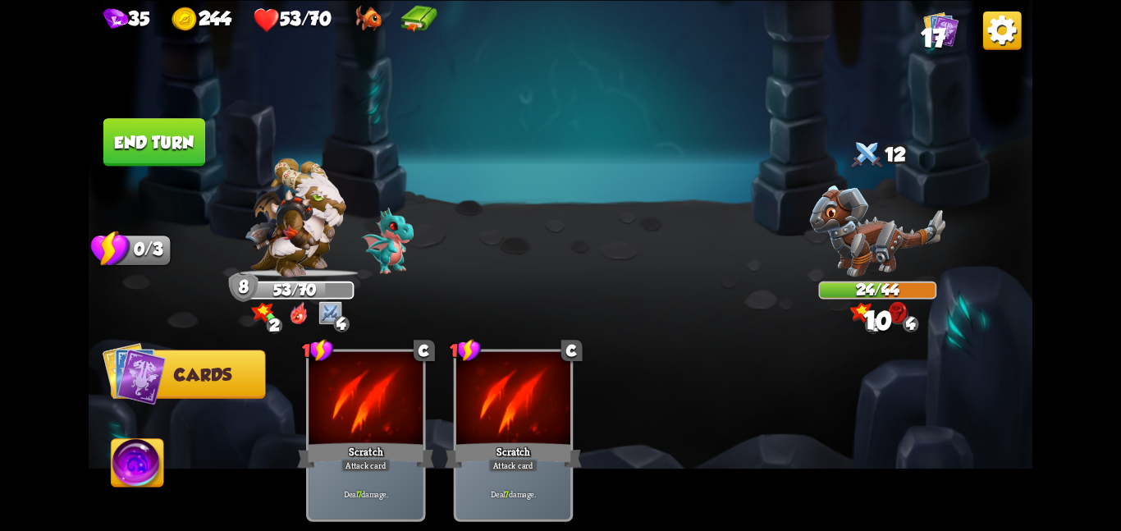
click at [143, 144] on button "End turn" at bounding box center [154, 142] width 102 height 48
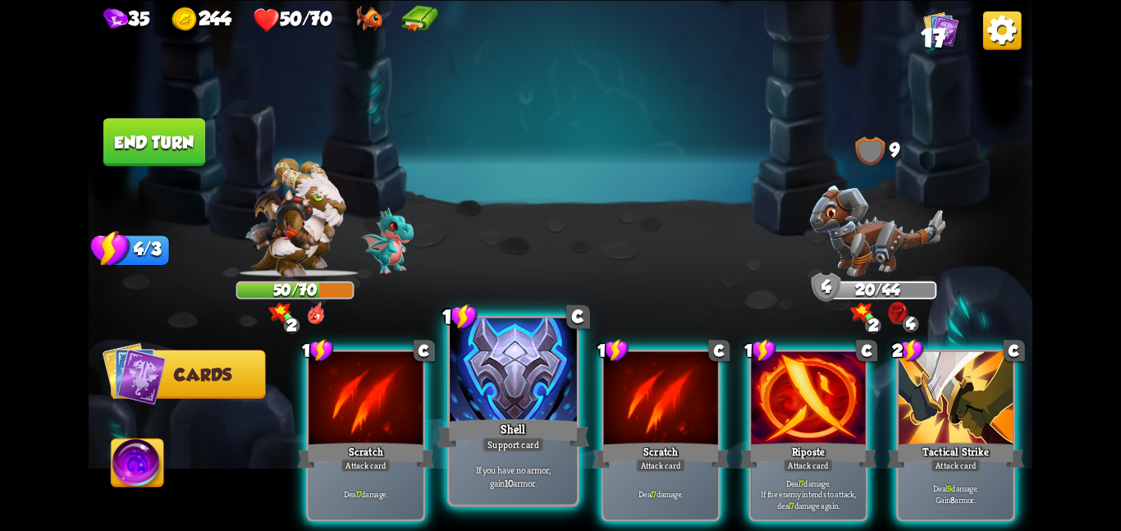
click at [477, 382] on div at bounding box center [513, 370] width 127 height 107
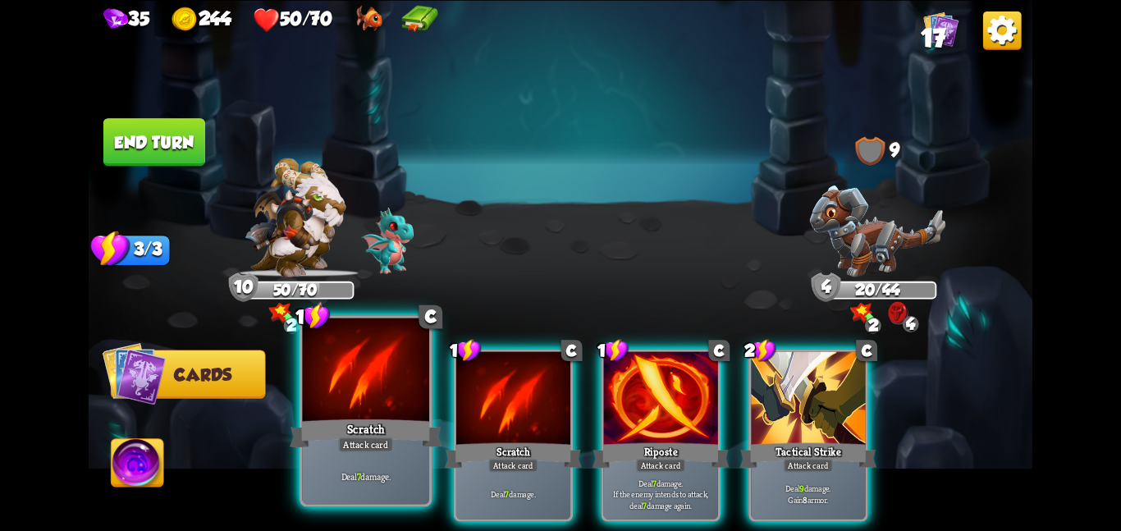
click at [371, 407] on div at bounding box center [365, 370] width 127 height 107
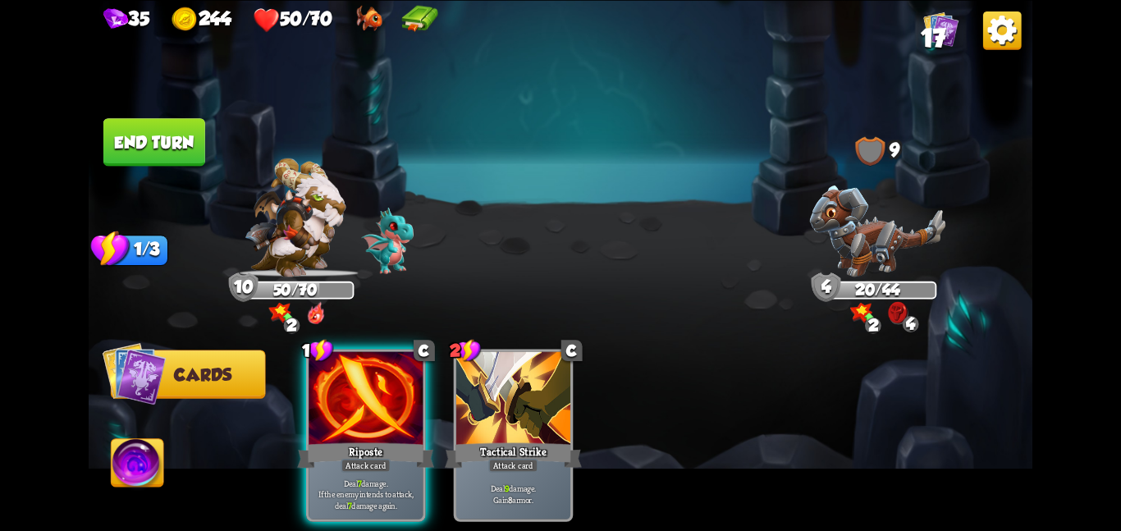
click at [371, 407] on div at bounding box center [365, 399] width 114 height 96
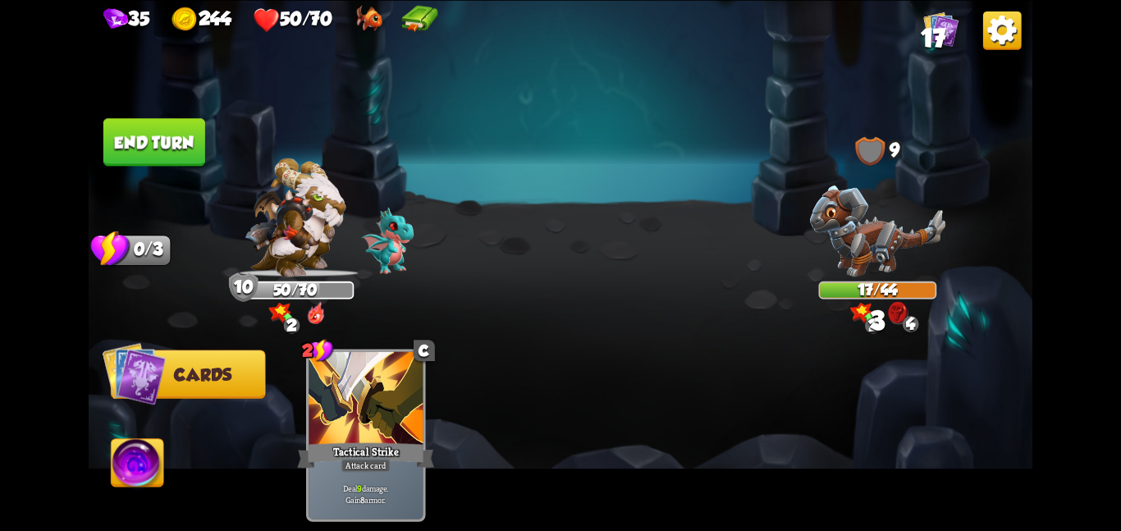
click at [171, 158] on button "End turn" at bounding box center [154, 142] width 102 height 48
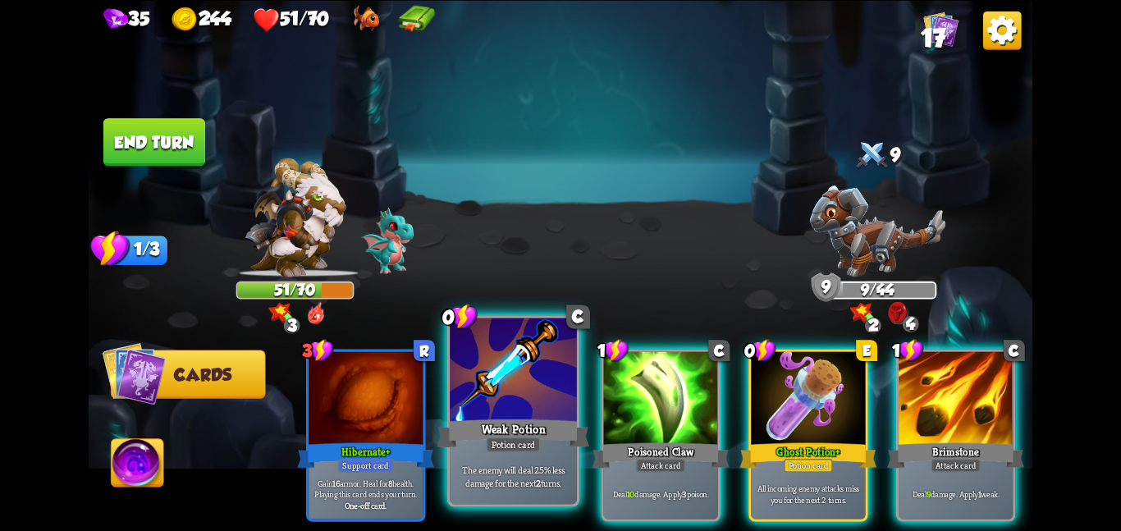
click at [481, 438] on div "Weak Potion" at bounding box center [513, 433] width 152 height 34
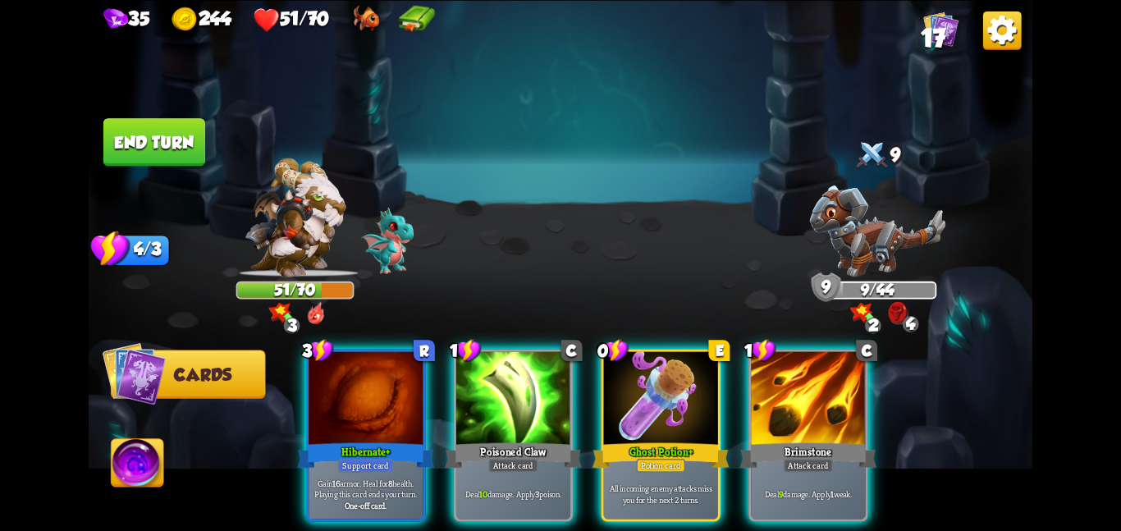
click at [481, 440] on div "Poisoned Claw" at bounding box center [513, 455] width 137 height 30
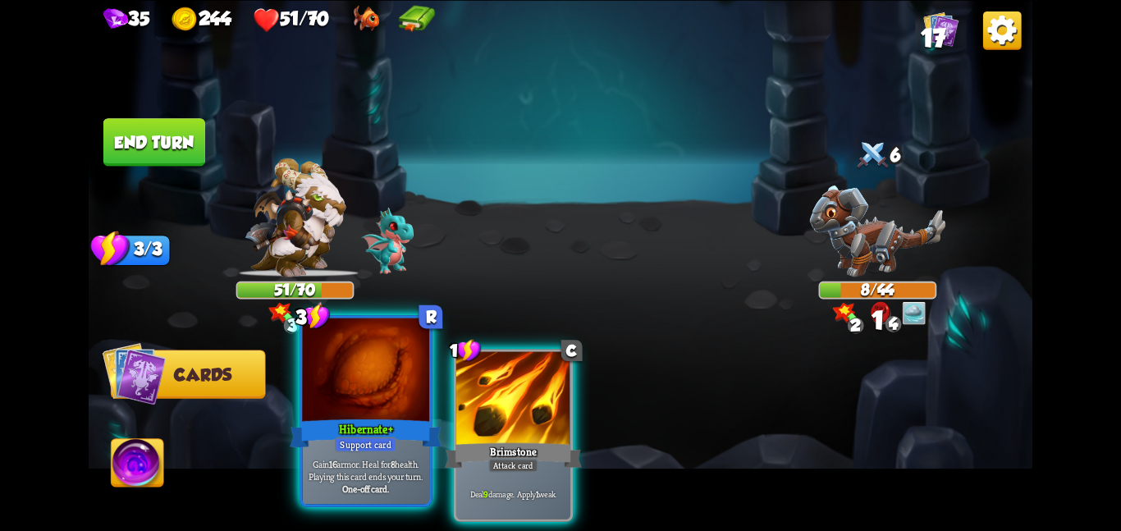
click at [378, 400] on div at bounding box center [365, 370] width 127 height 107
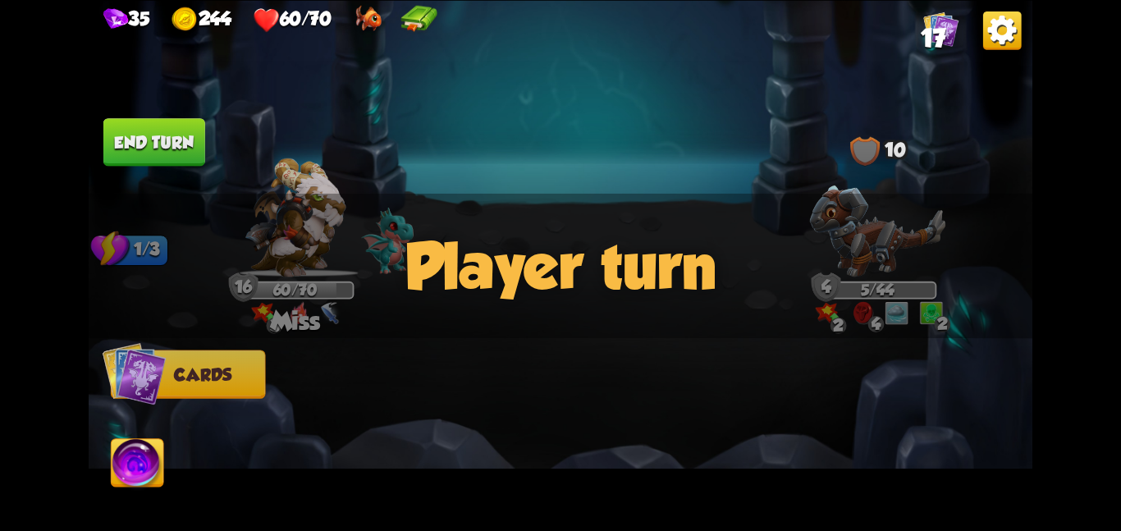
click at [381, 23] on img at bounding box center [367, 20] width 28 height 30
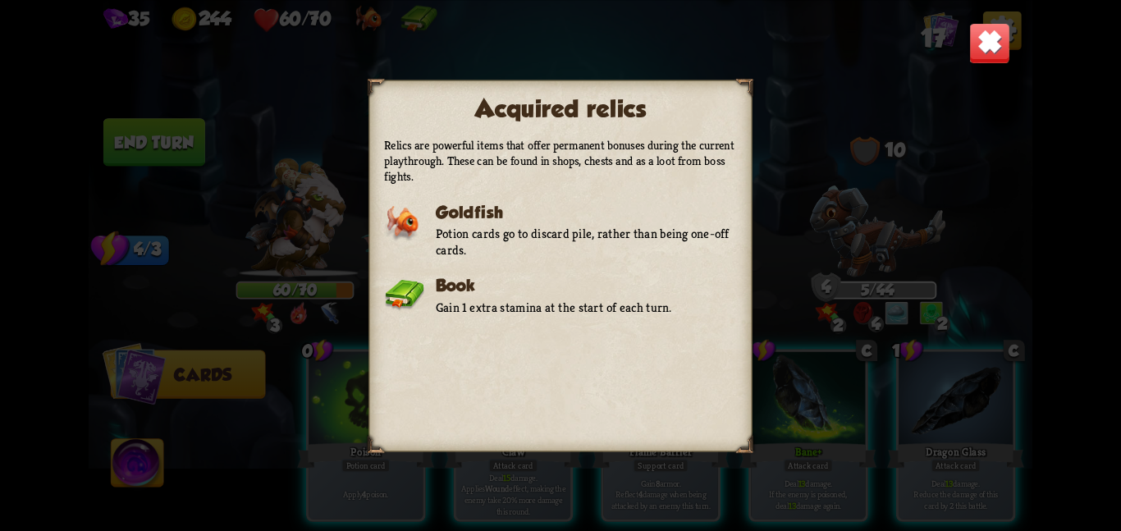
click at [982, 35] on img at bounding box center [989, 42] width 41 height 41
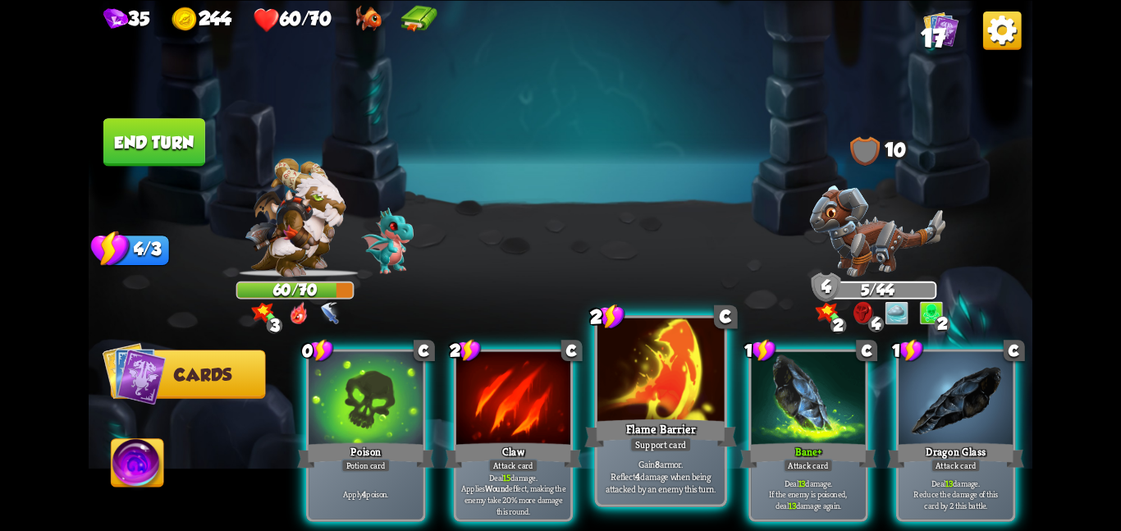
click at [652, 402] on div at bounding box center [660, 370] width 127 height 107
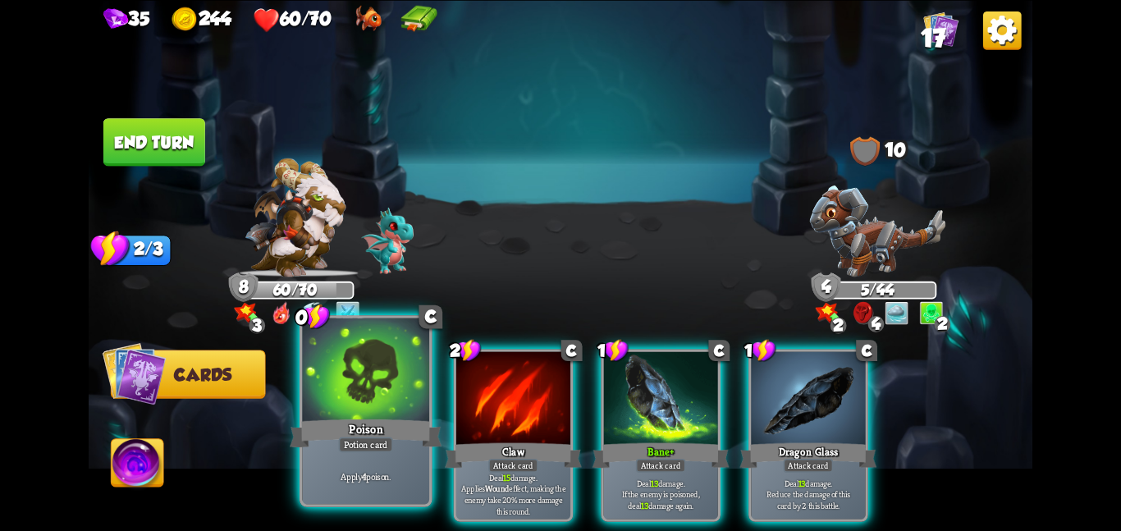
click at [343, 428] on div "Poison" at bounding box center [366, 433] width 152 height 34
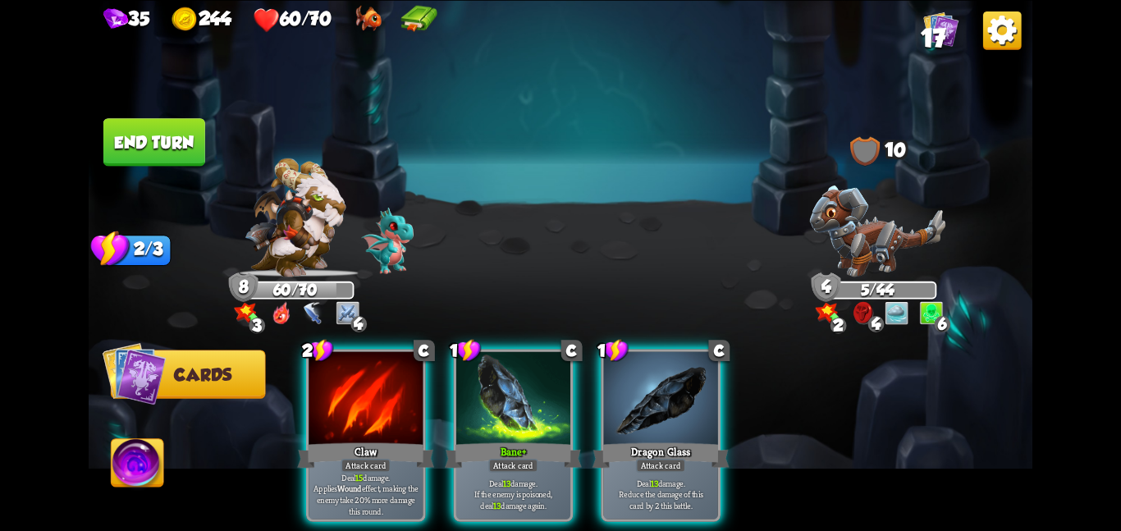
click at [124, 135] on button "End turn" at bounding box center [154, 142] width 102 height 48
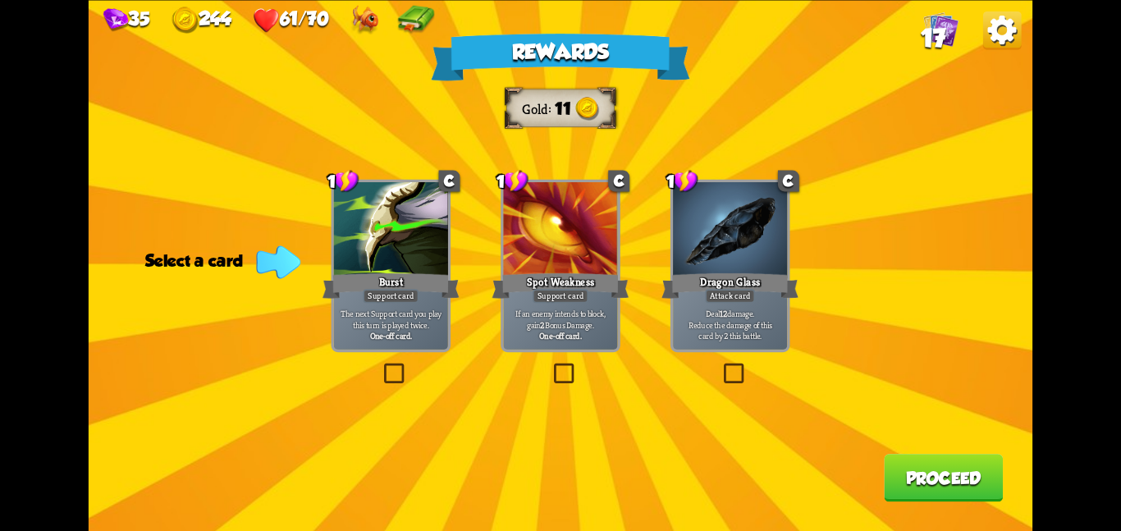
click at [740, 247] on div at bounding box center [730, 230] width 114 height 96
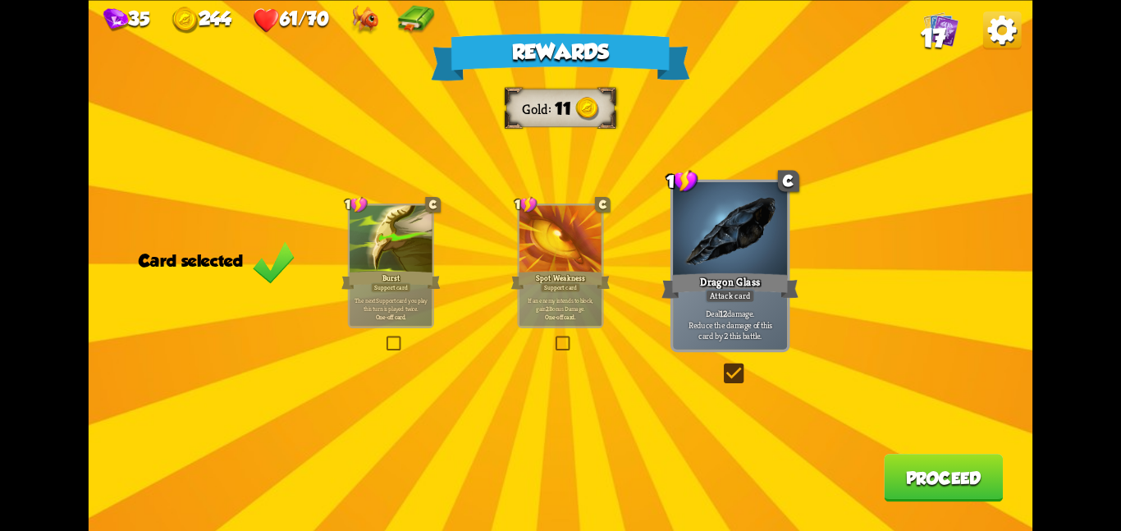
click at [962, 482] on button "Proceed" at bounding box center [943, 478] width 119 height 48
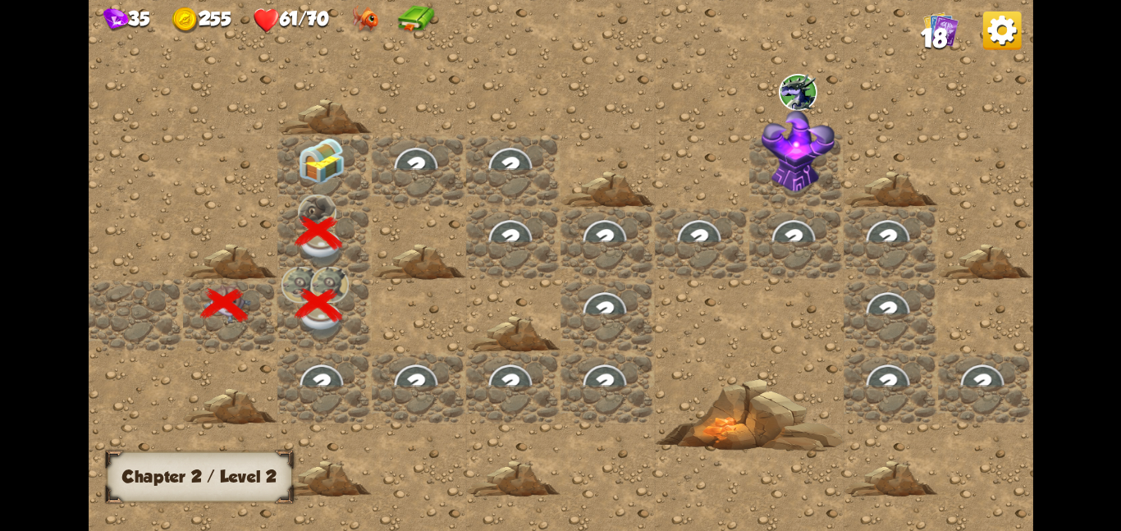
click at [352, 172] on div at bounding box center [324, 170] width 94 height 72
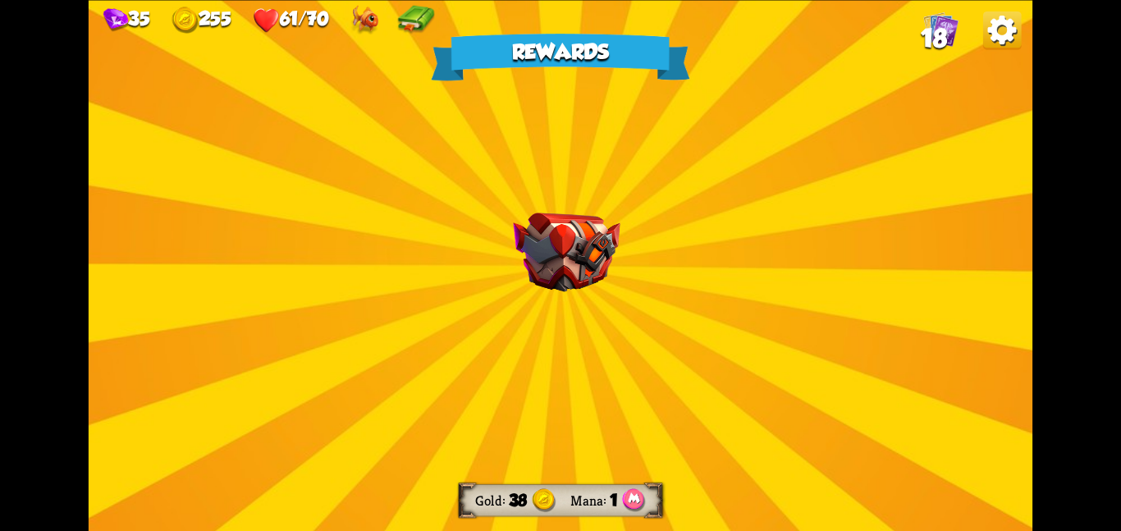
click at [352, 172] on div "Rewards Gold 38 Mana 1 Select a card 0 R Chaos Potion Potion card Trigger a ran…" at bounding box center [560, 265] width 943 height 531
click at [543, 244] on img at bounding box center [566, 252] width 107 height 80
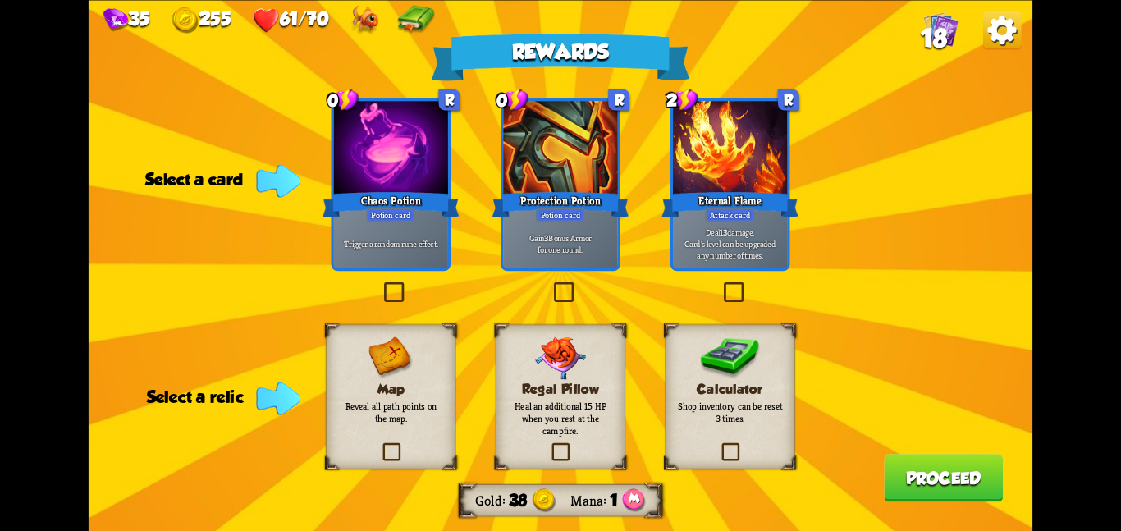
click at [705, 404] on p "Shop inventory can be reset 3 times." at bounding box center [730, 412] width 105 height 25
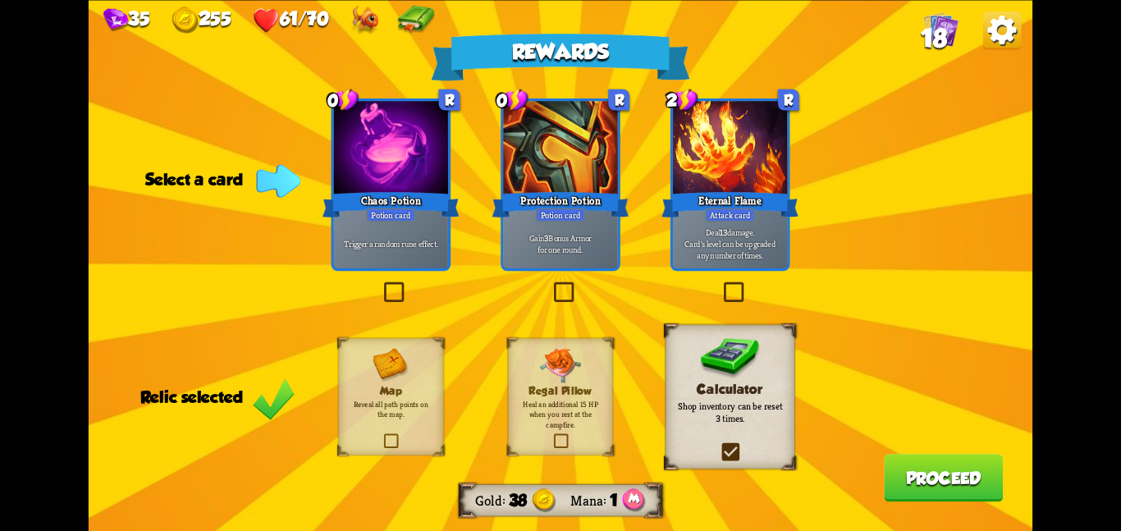
click at [426, 160] on div at bounding box center [391, 149] width 114 height 96
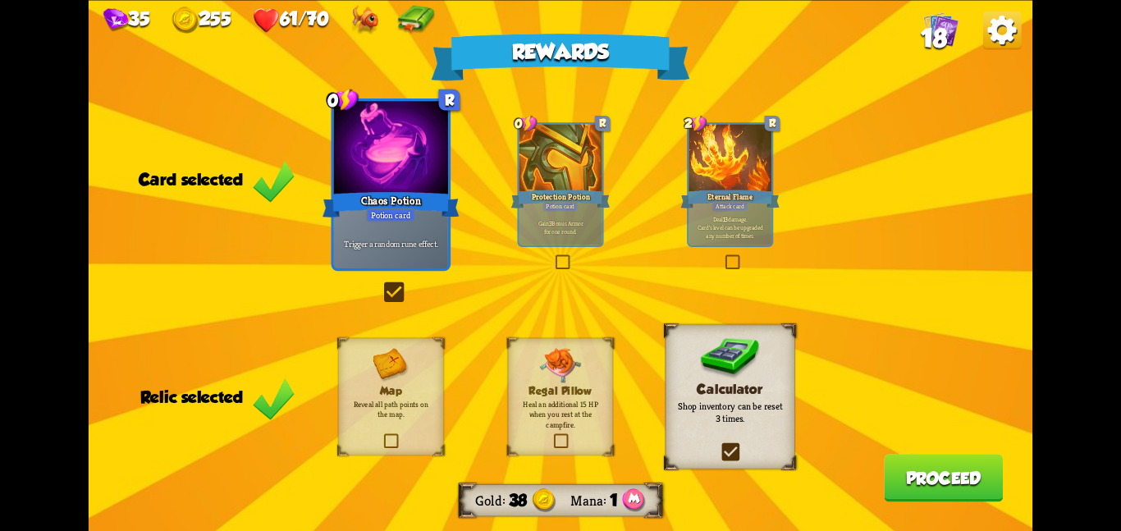
click at [909, 473] on button "Proceed" at bounding box center [943, 478] width 119 height 48
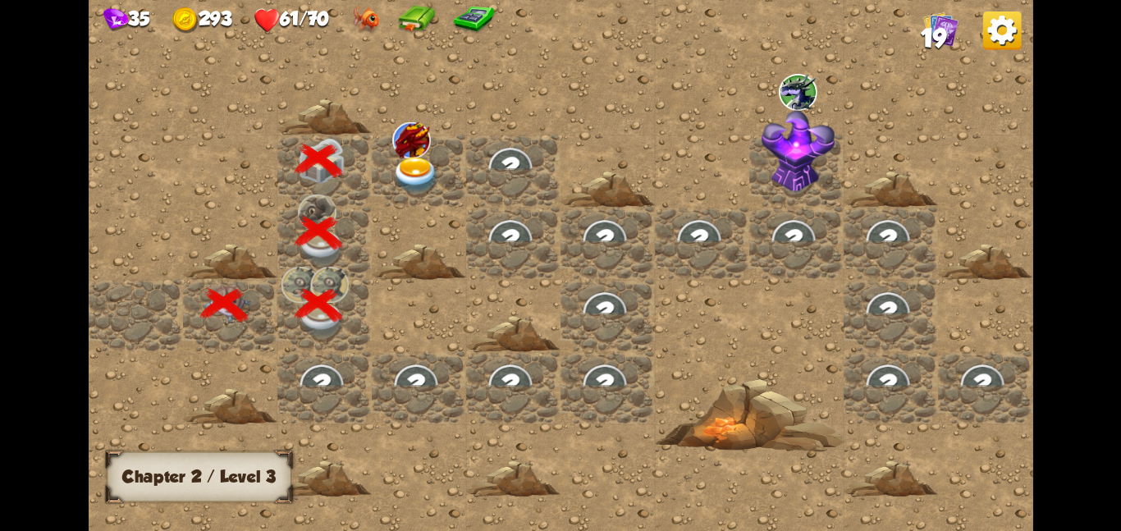
click at [390, 141] on div at bounding box center [419, 170] width 94 height 72
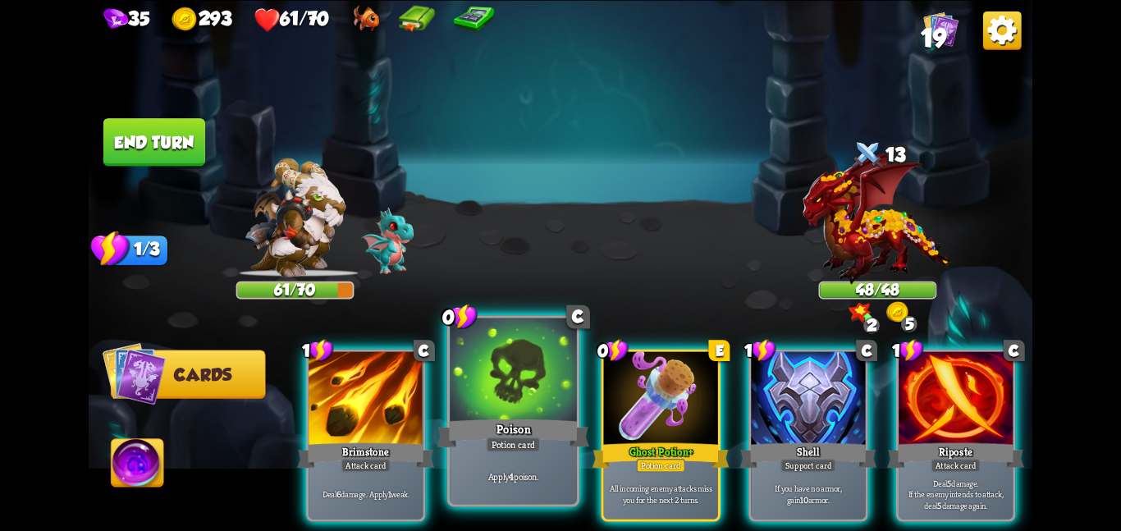
click at [496, 400] on div at bounding box center [513, 370] width 127 height 107
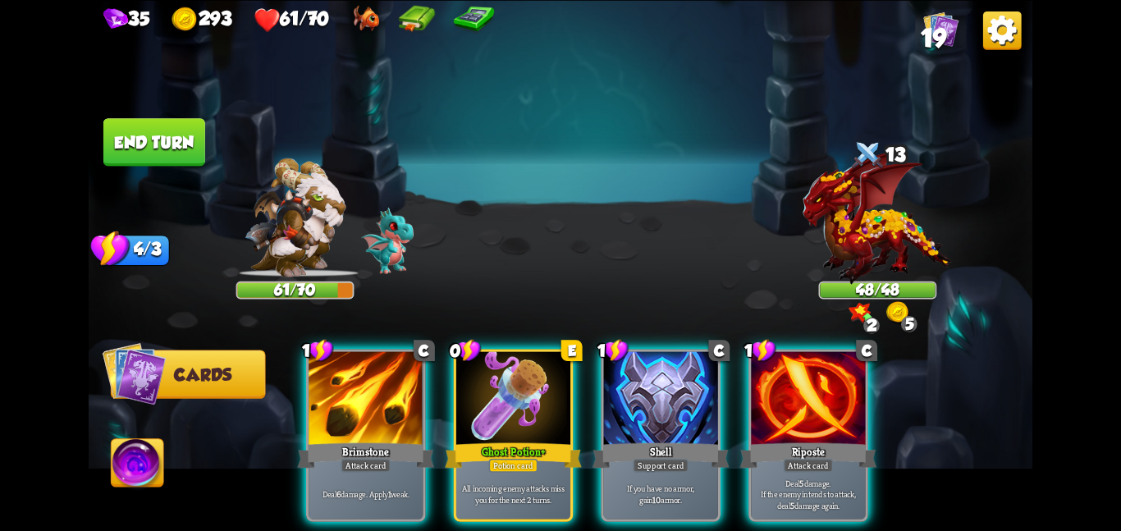
click at [496, 400] on div at bounding box center [513, 399] width 114 height 96
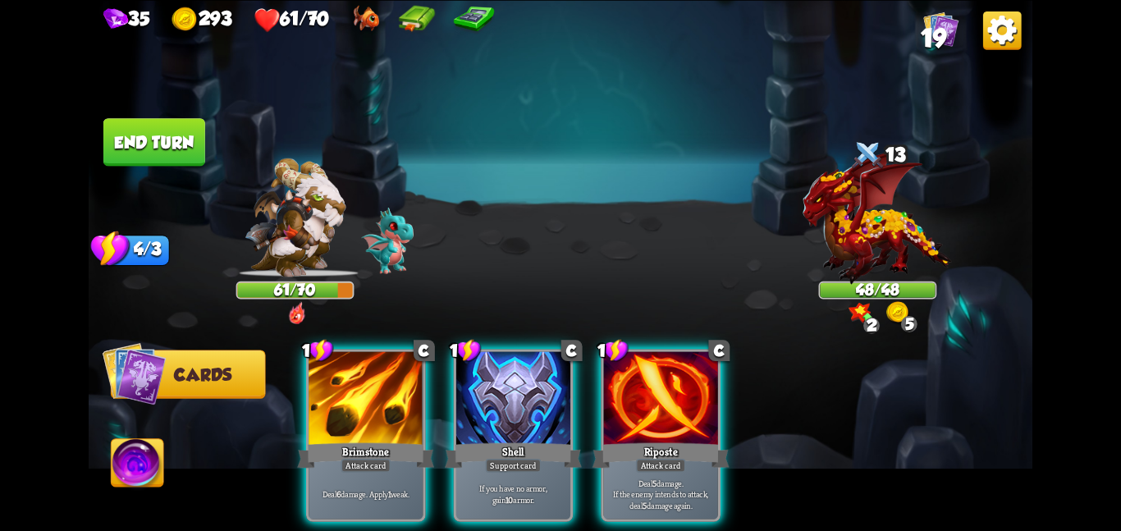
click at [496, 400] on div at bounding box center [513, 399] width 114 height 96
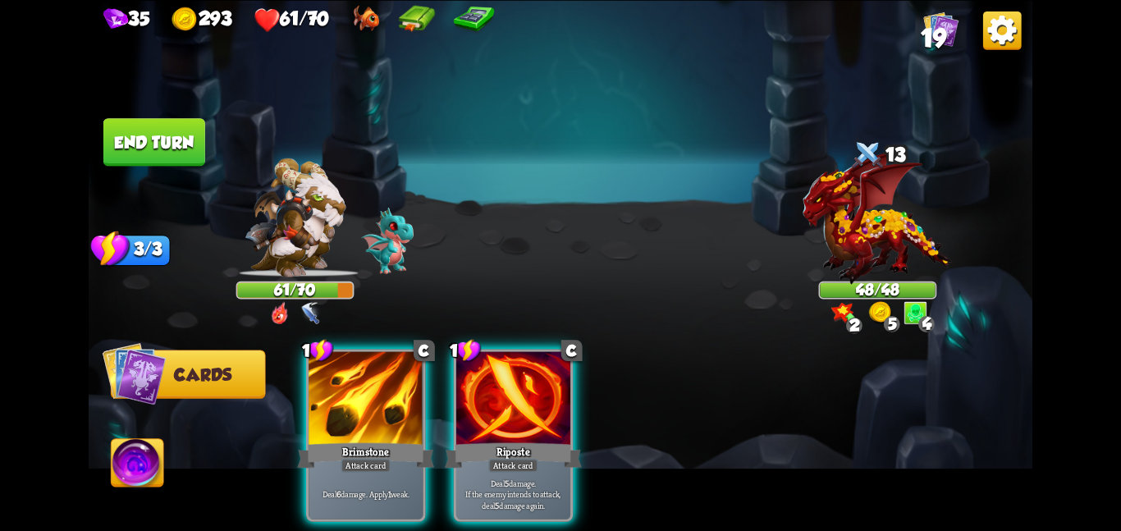
click at [496, 400] on div at bounding box center [513, 399] width 114 height 96
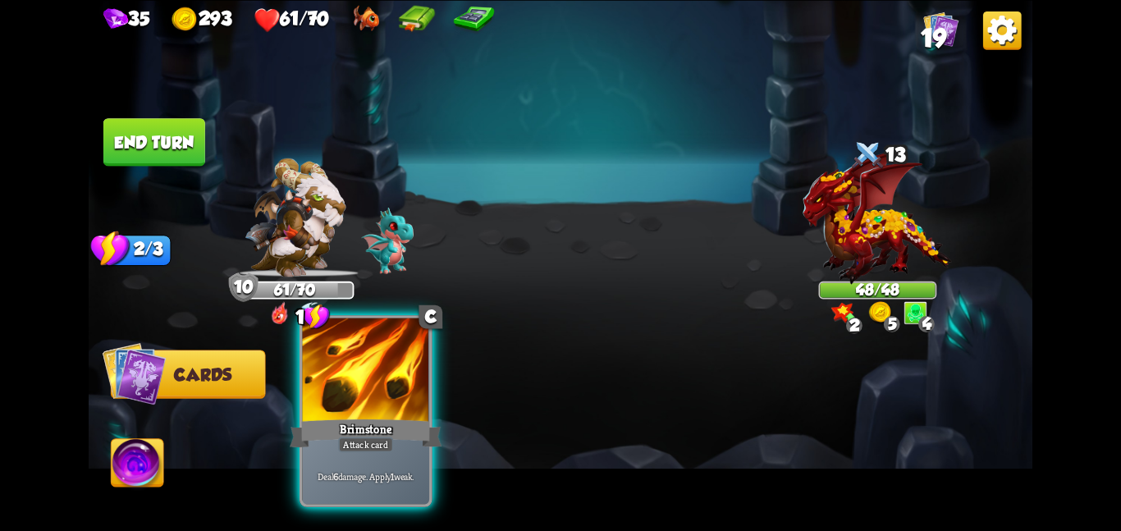
click at [376, 400] on div at bounding box center [365, 370] width 127 height 107
click at [376, 400] on div "1 C Brimstone Attack card Deal 6 damage. Apply 1 weak." at bounding box center [654, 413] width 755 height 236
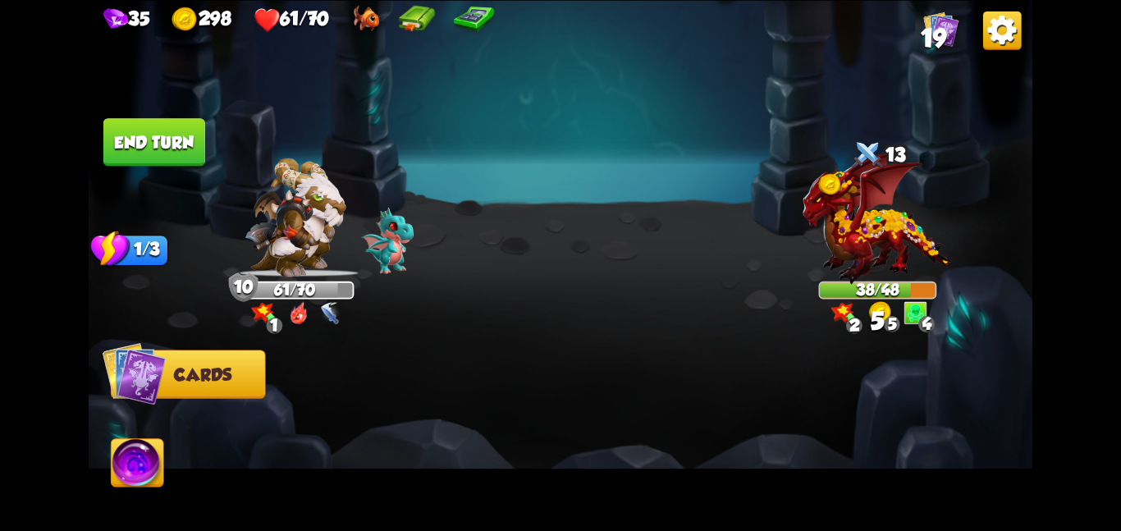
click at [151, 123] on button "End turn" at bounding box center [154, 142] width 102 height 48
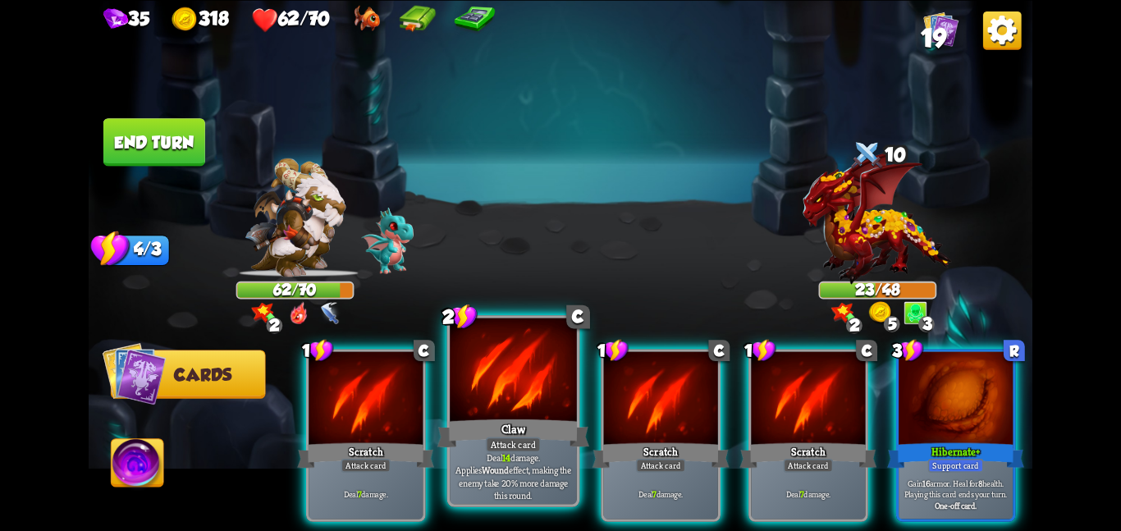
click at [502, 417] on div "Claw" at bounding box center [513, 433] width 152 height 34
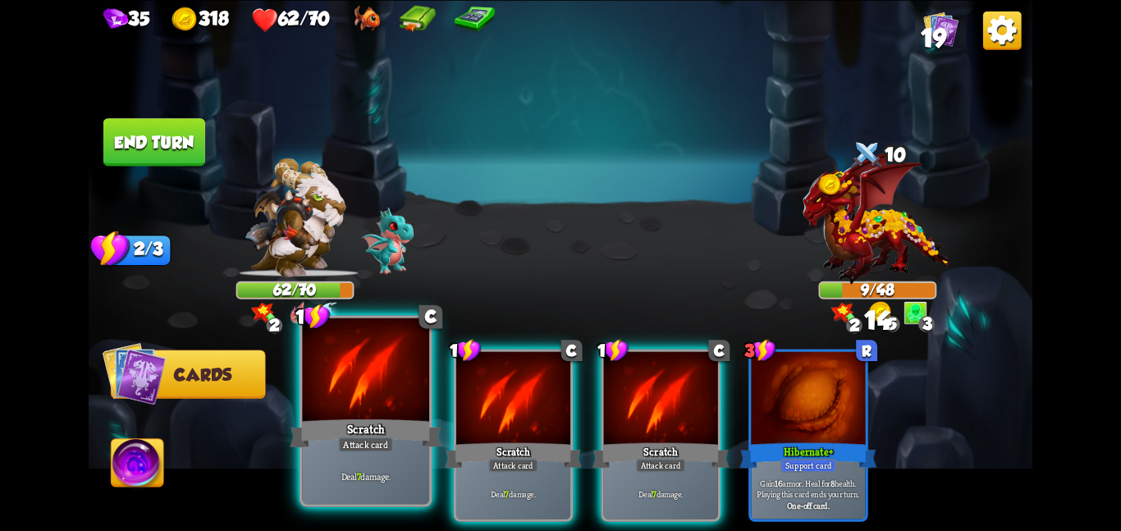
click at [380, 413] on div at bounding box center [365, 370] width 127 height 107
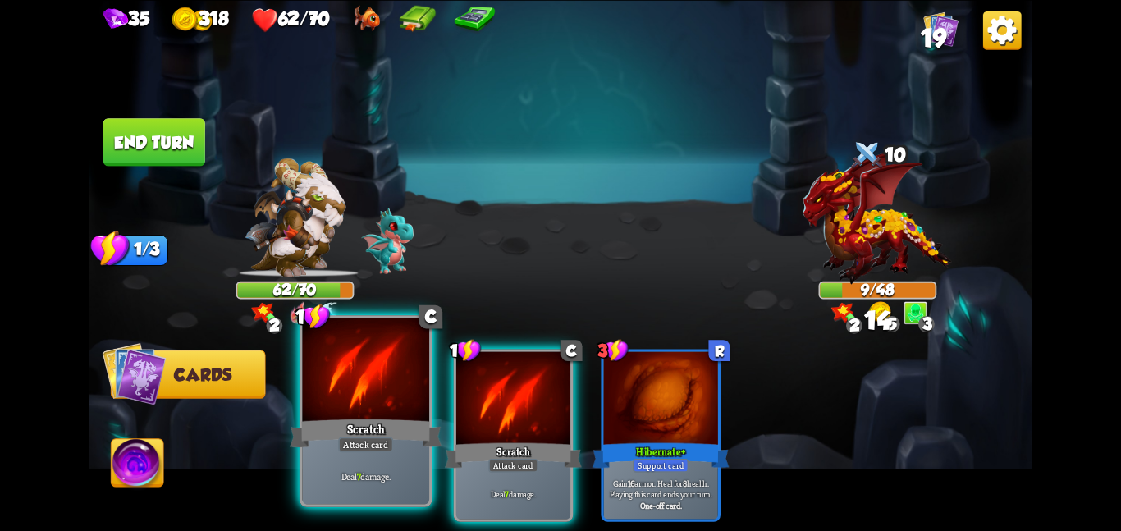
click at [380, 413] on div at bounding box center [365, 370] width 127 height 107
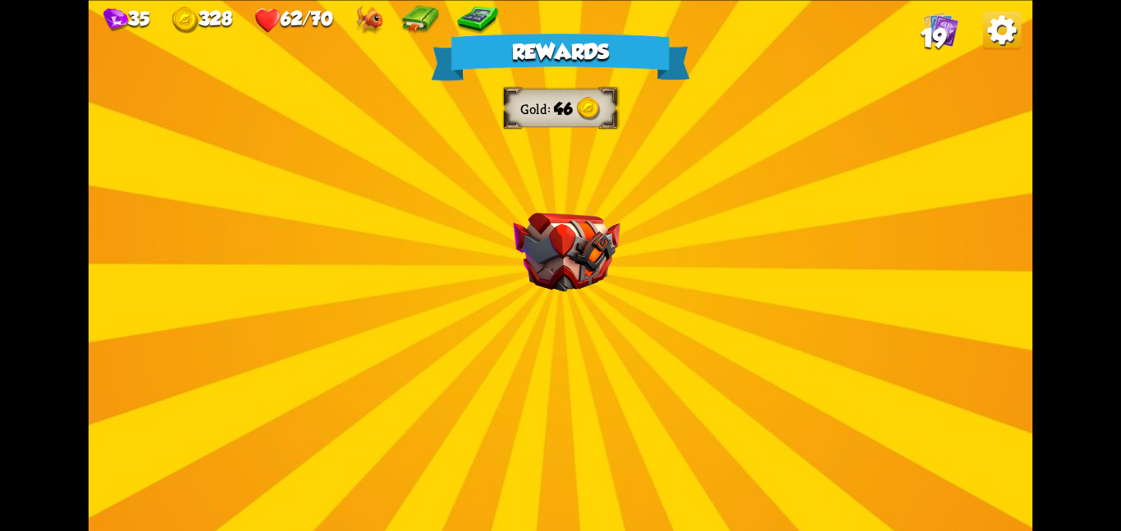
click at [547, 209] on div "Rewards Gold 46 Select a card 1 C Brimstone Attack card Deal 6 damage. Apply 1 …" at bounding box center [560, 265] width 943 height 531
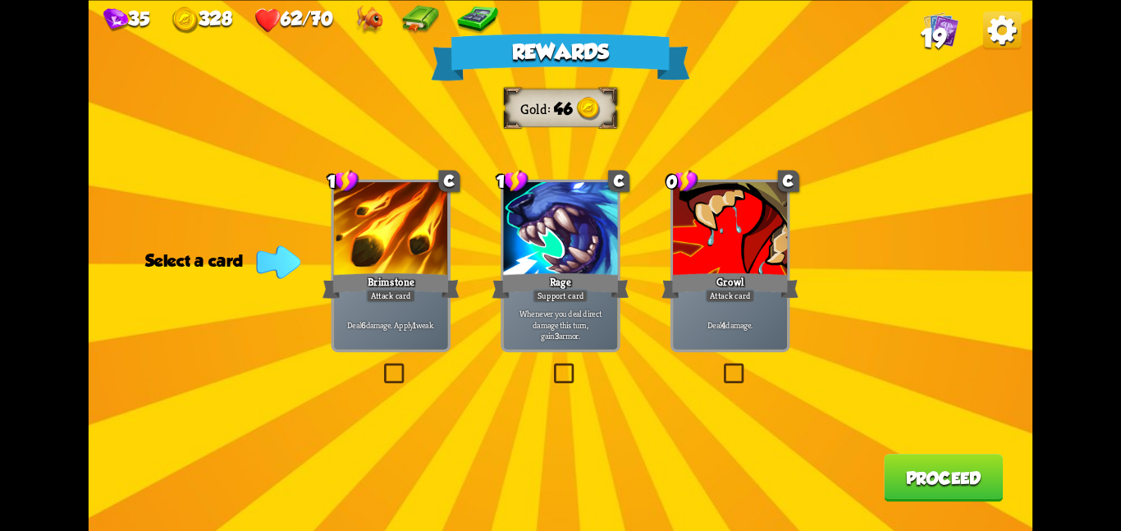
click at [689, 253] on div at bounding box center [730, 230] width 114 height 96
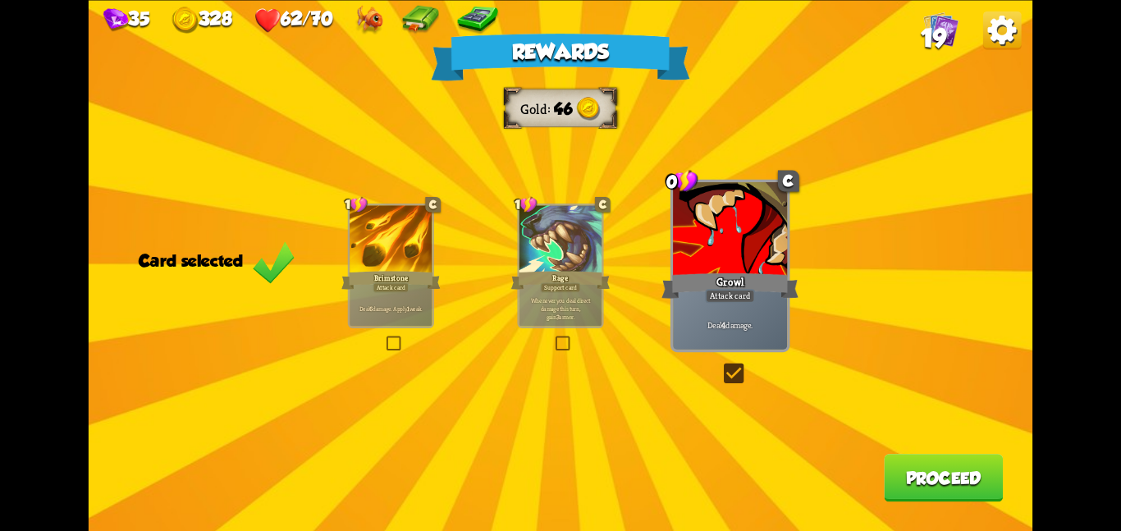
click at [894, 474] on button "Proceed" at bounding box center [943, 478] width 119 height 48
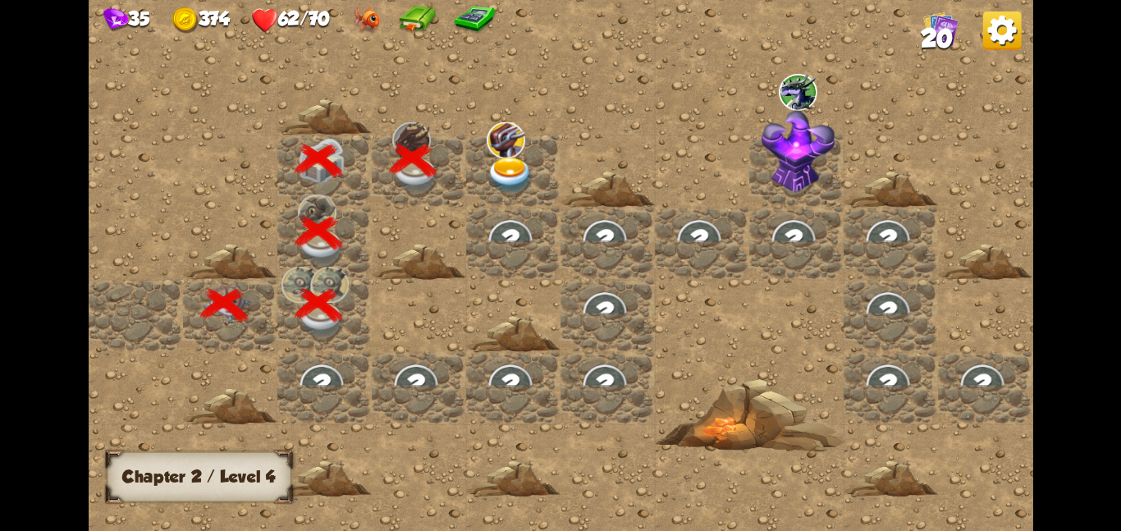
click at [516, 151] on img at bounding box center [505, 139] width 39 height 36
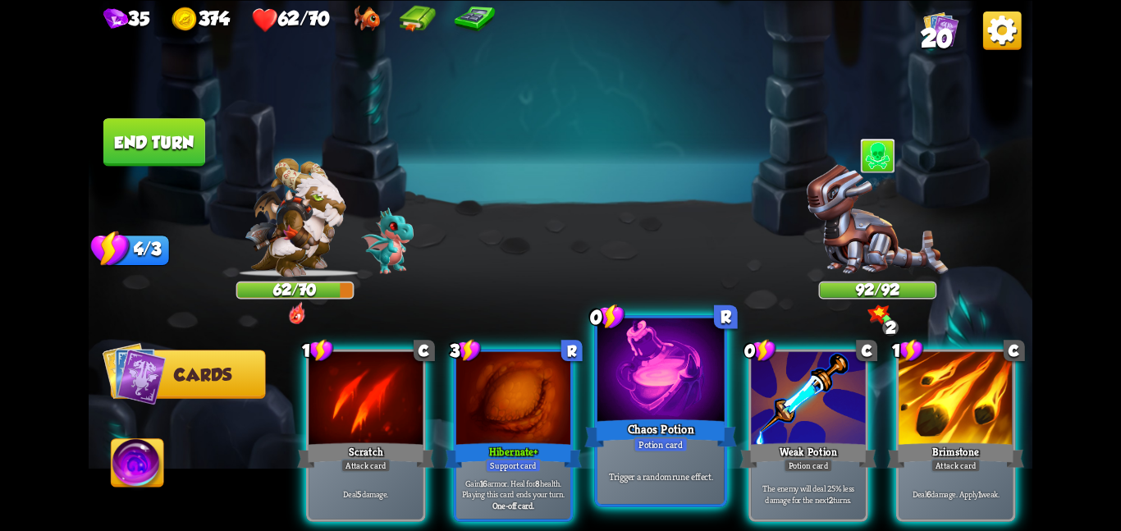
click at [624, 395] on div at bounding box center [660, 370] width 127 height 107
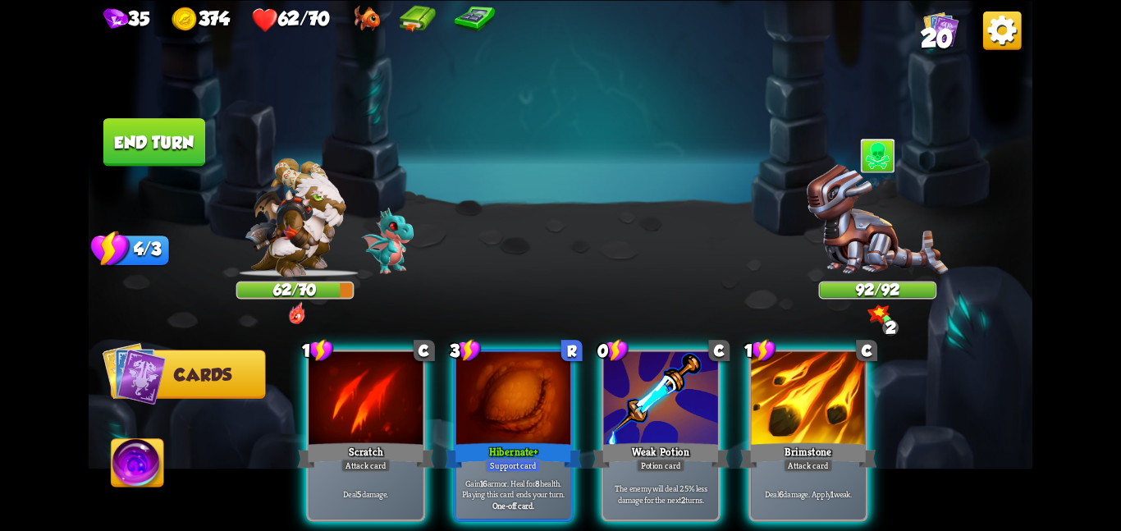
click at [624, 395] on div at bounding box center [661, 399] width 114 height 96
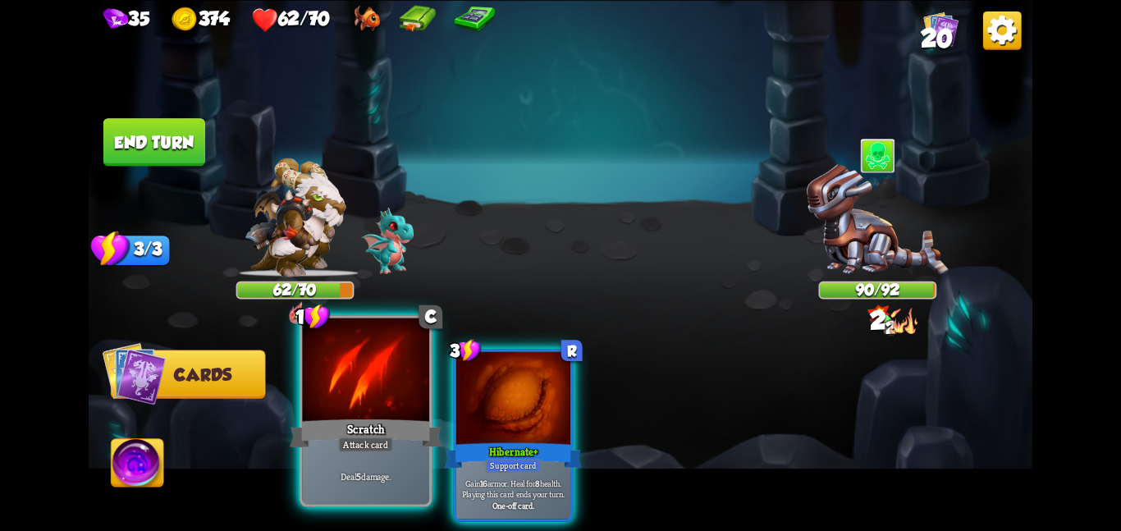
click at [390, 404] on div at bounding box center [365, 370] width 127 height 107
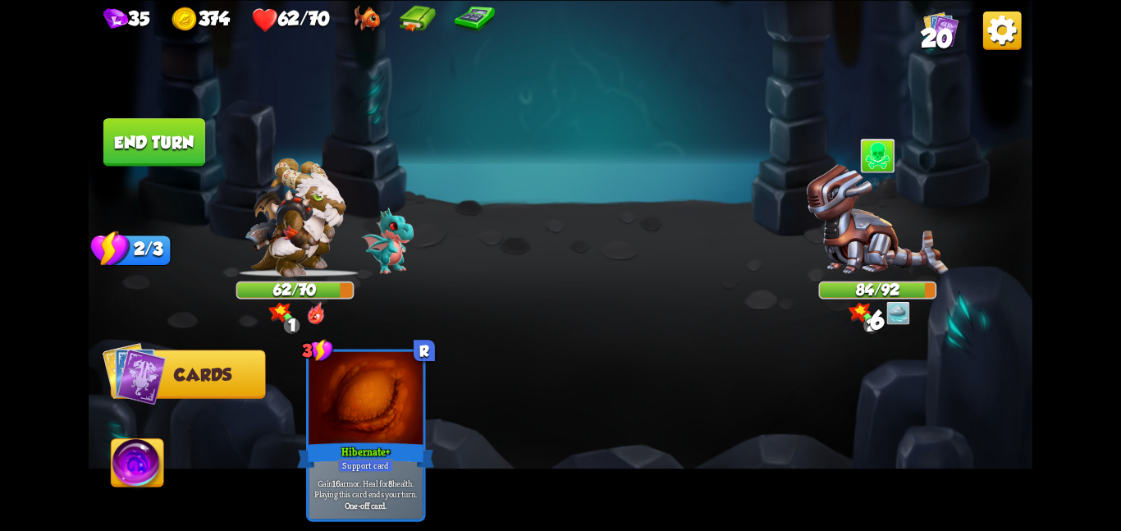
click at [198, 154] on button "End turn" at bounding box center [154, 142] width 102 height 48
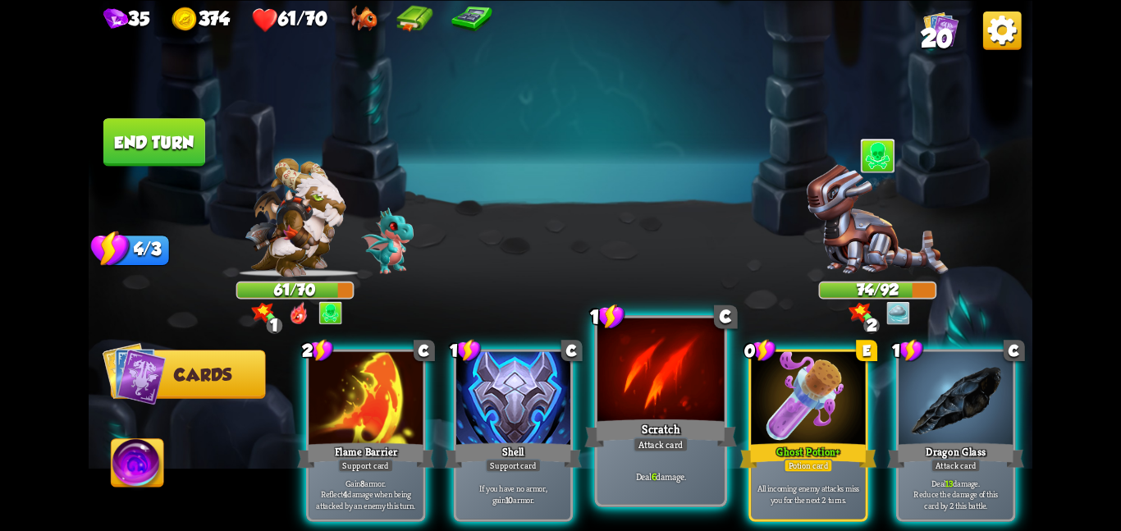
click at [685, 372] on div at bounding box center [660, 370] width 127 height 107
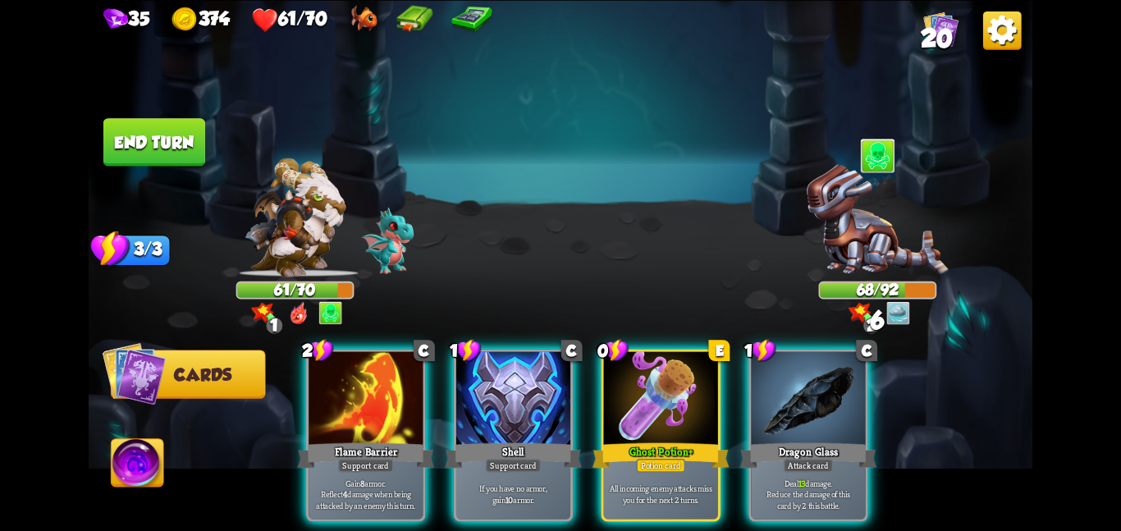
click at [685, 372] on div at bounding box center [661, 399] width 114 height 96
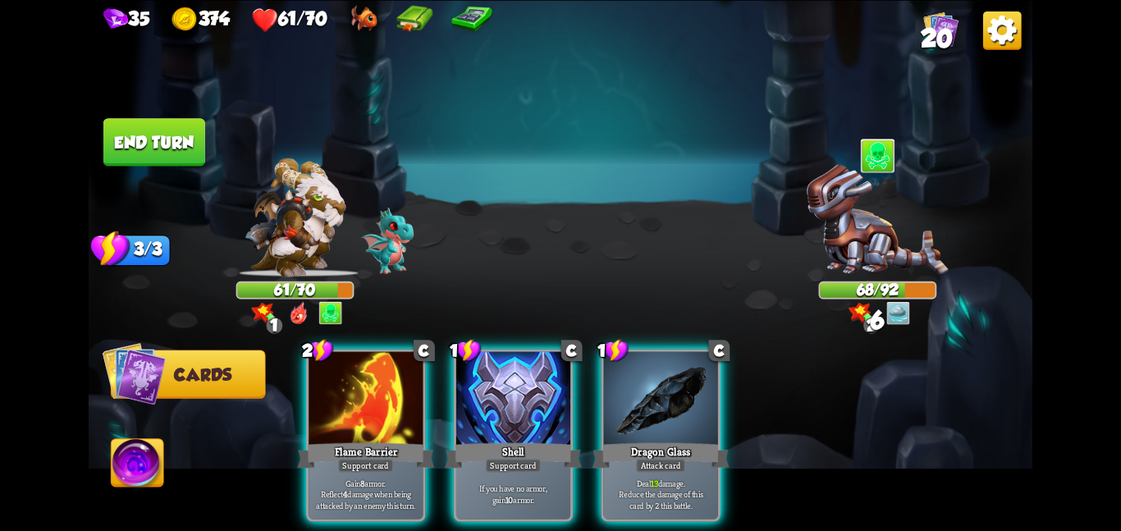
click at [685, 372] on div at bounding box center [661, 399] width 114 height 96
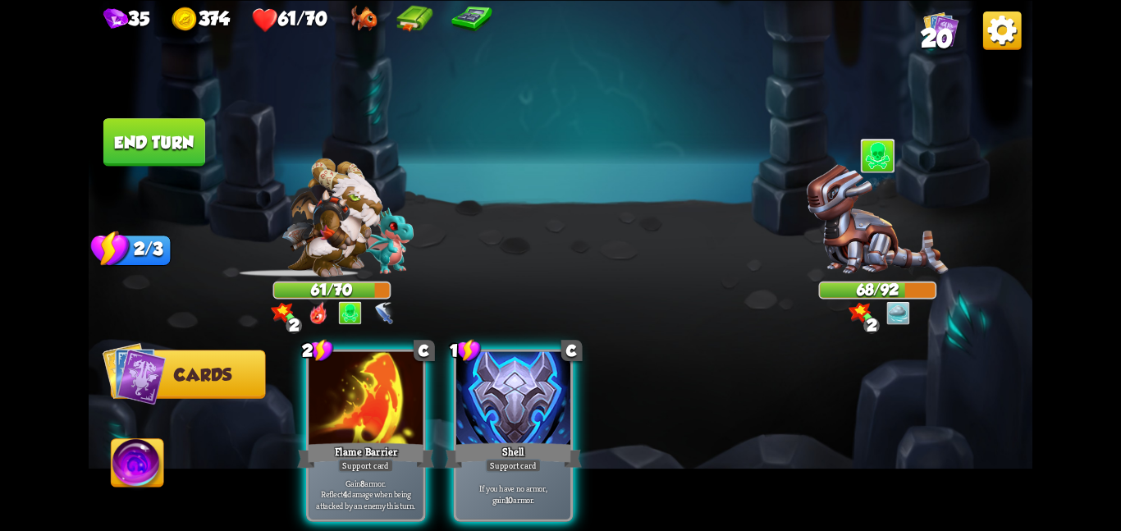
click at [143, 138] on button "End turn" at bounding box center [154, 142] width 102 height 48
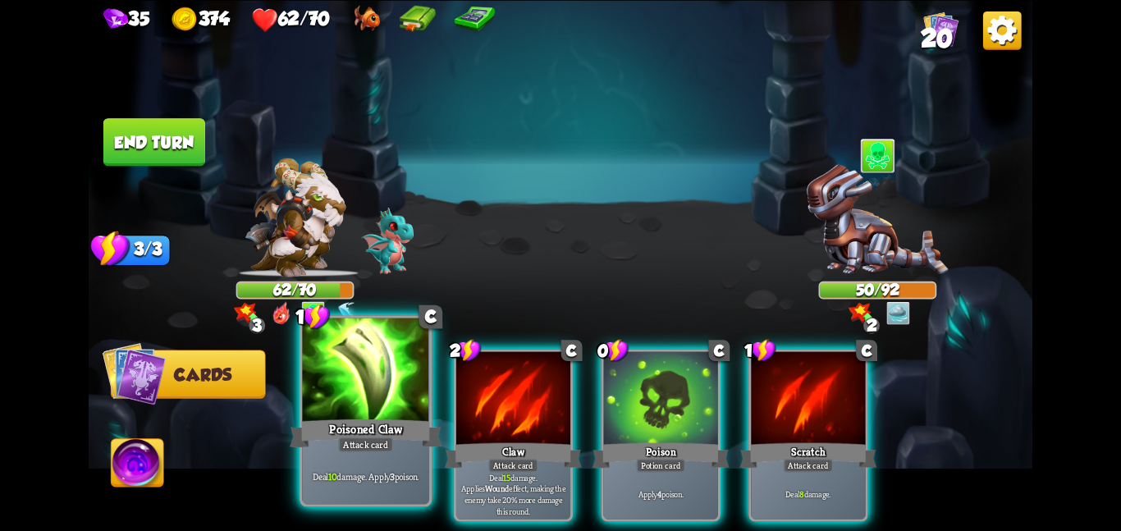
click at [389, 400] on div at bounding box center [365, 370] width 127 height 107
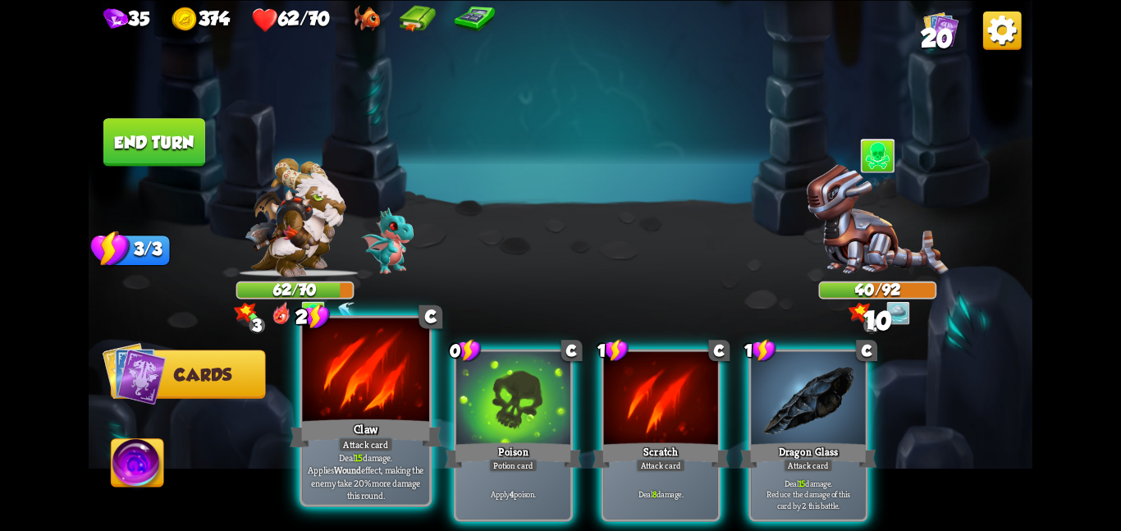
click at [386, 402] on div at bounding box center [365, 370] width 127 height 107
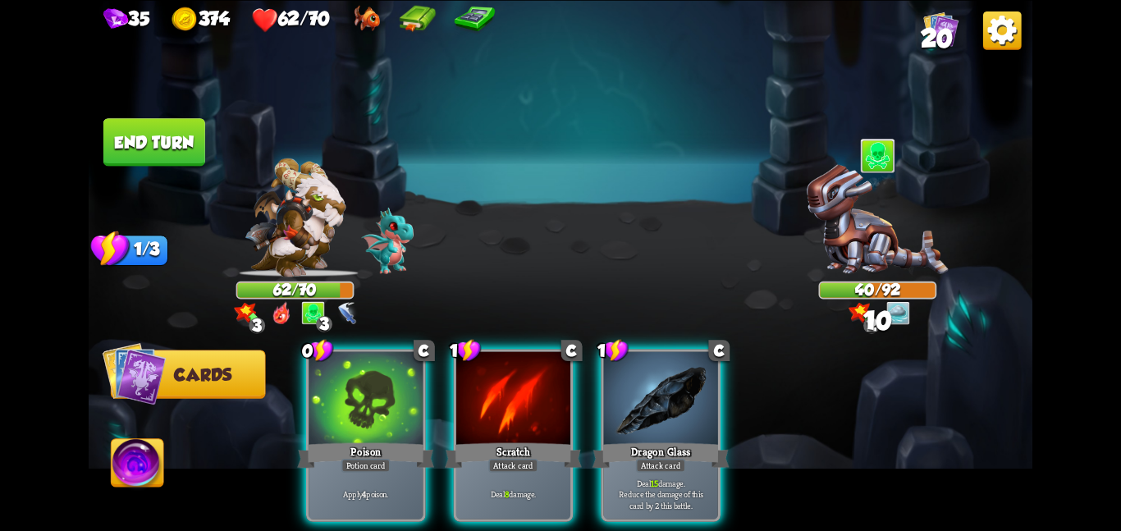
click at [386, 402] on div at bounding box center [365, 399] width 114 height 96
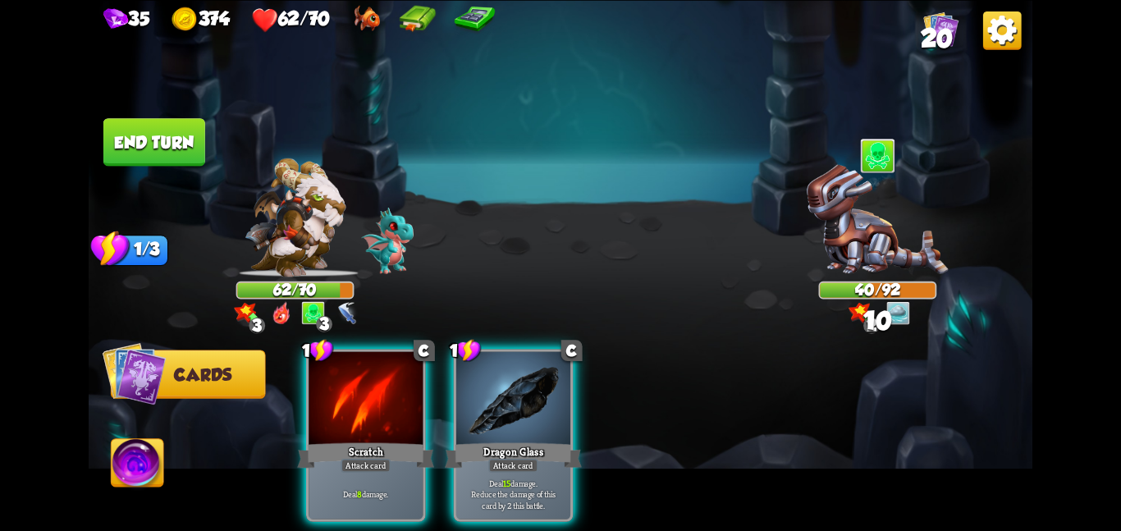
click at [386, 402] on div at bounding box center [365, 399] width 114 height 96
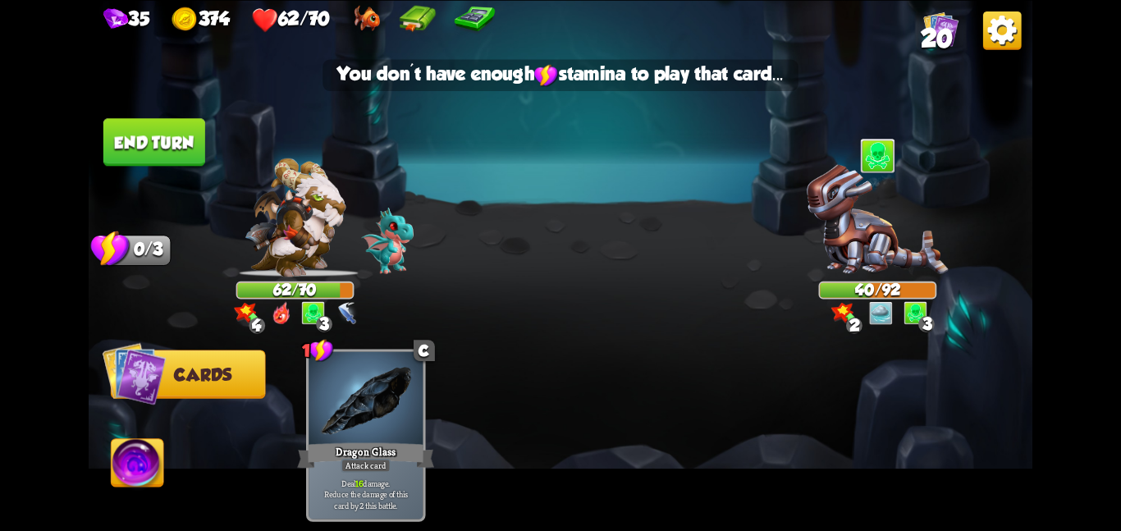
click at [169, 149] on button "End turn" at bounding box center [154, 142] width 102 height 48
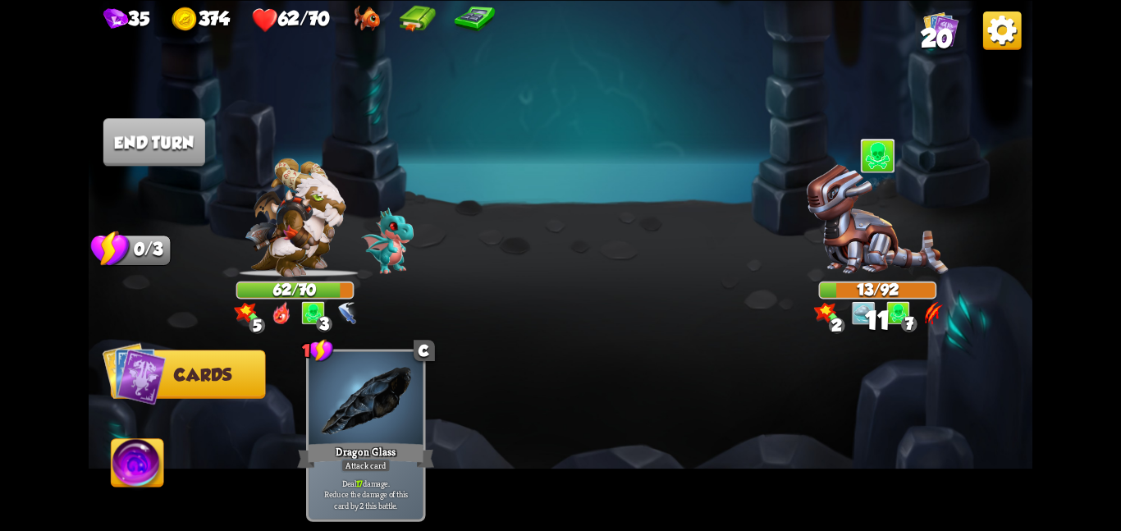
click at [146, 475] on img at bounding box center [138, 465] width 53 height 53
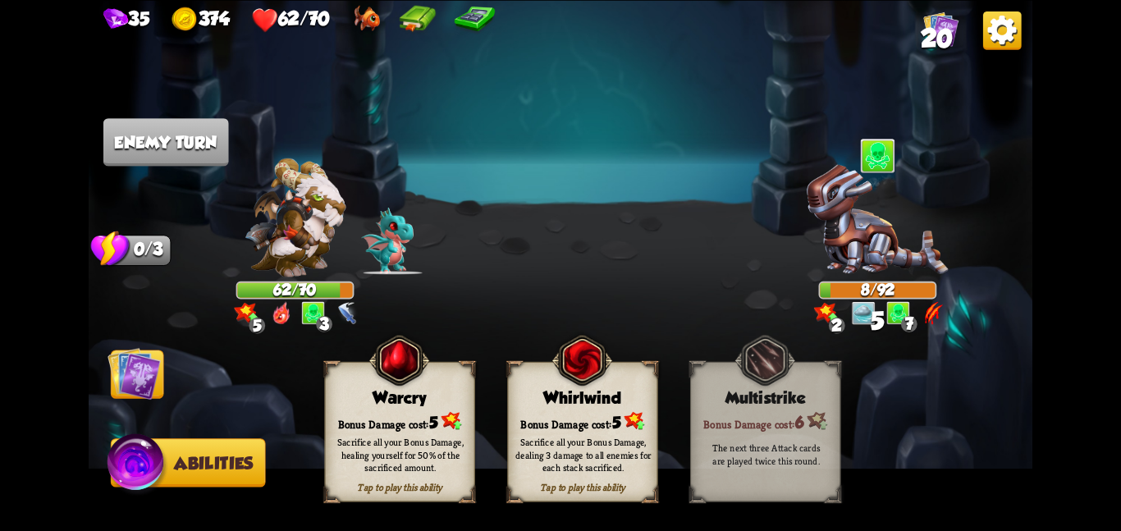
click at [130, 378] on img at bounding box center [133, 372] width 53 height 53
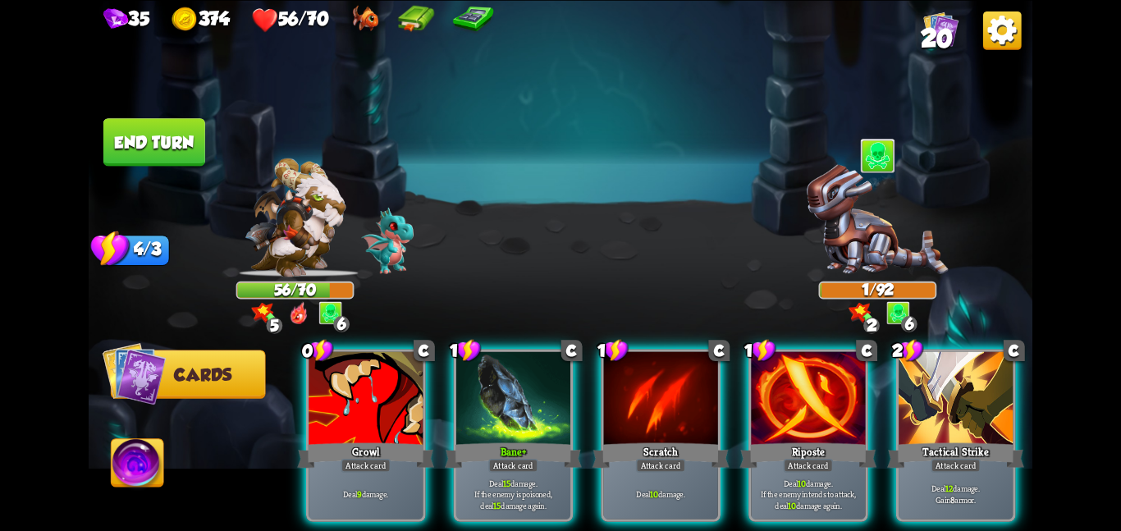
click at [187, 148] on button "End turn" at bounding box center [154, 142] width 102 height 48
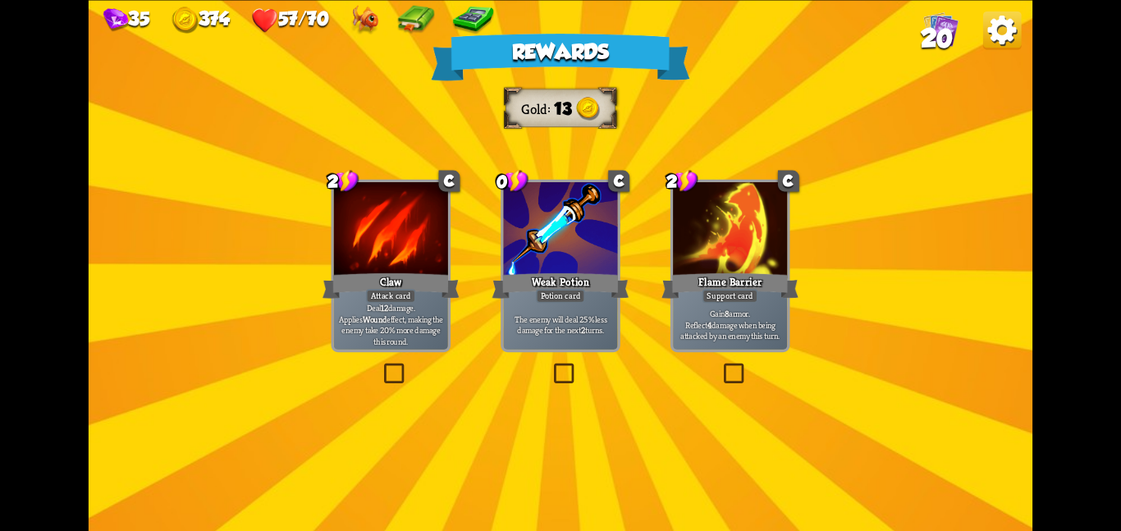
click at [353, 306] on div "Deal 12 damage. Applies Wound effect, making the enemy take 20% more damage thi…" at bounding box center [391, 324] width 114 height 50
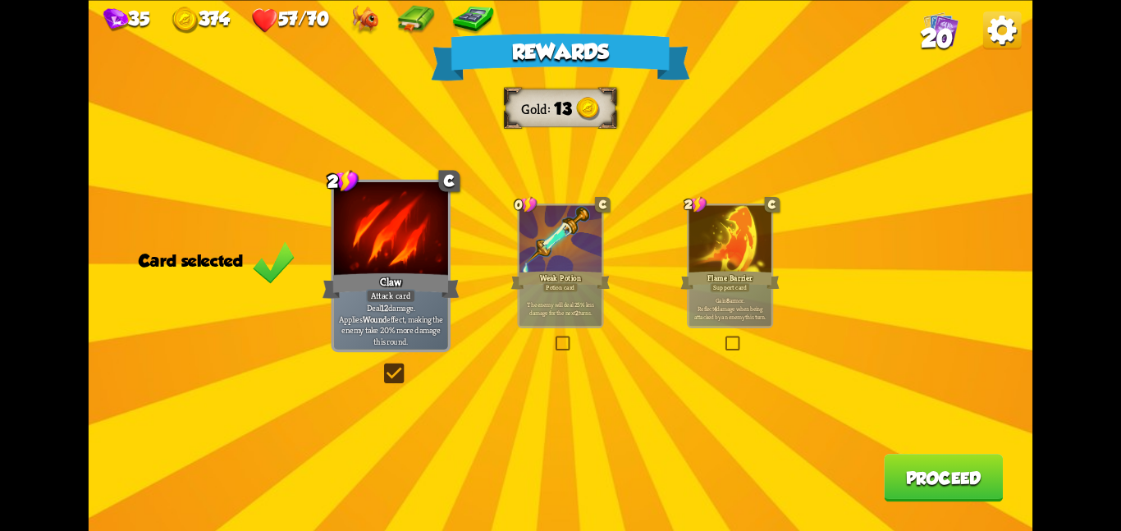
click at [960, 479] on button "Proceed" at bounding box center [943, 478] width 119 height 48
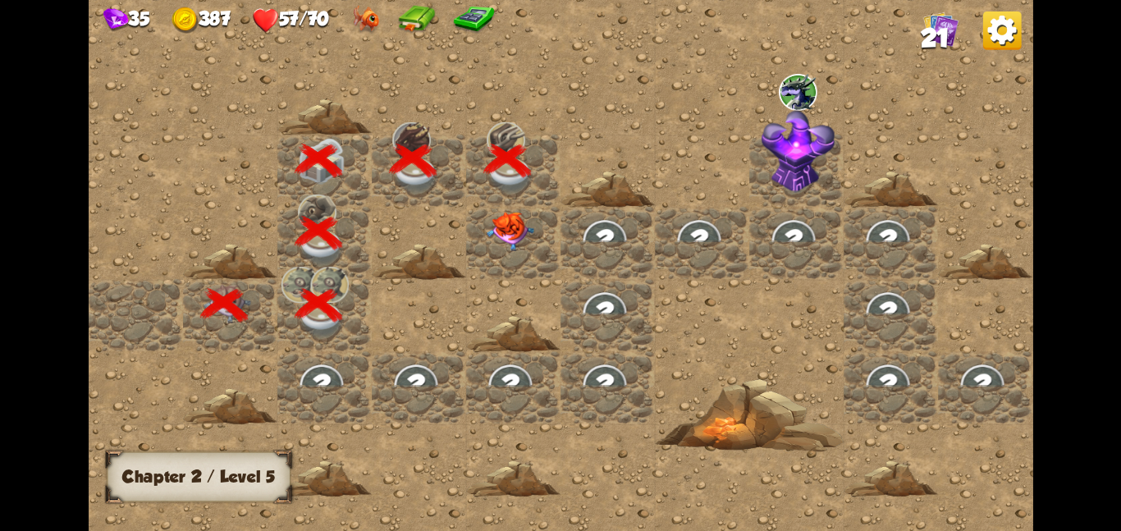
click at [505, 251] on div at bounding box center [513, 242] width 94 height 72
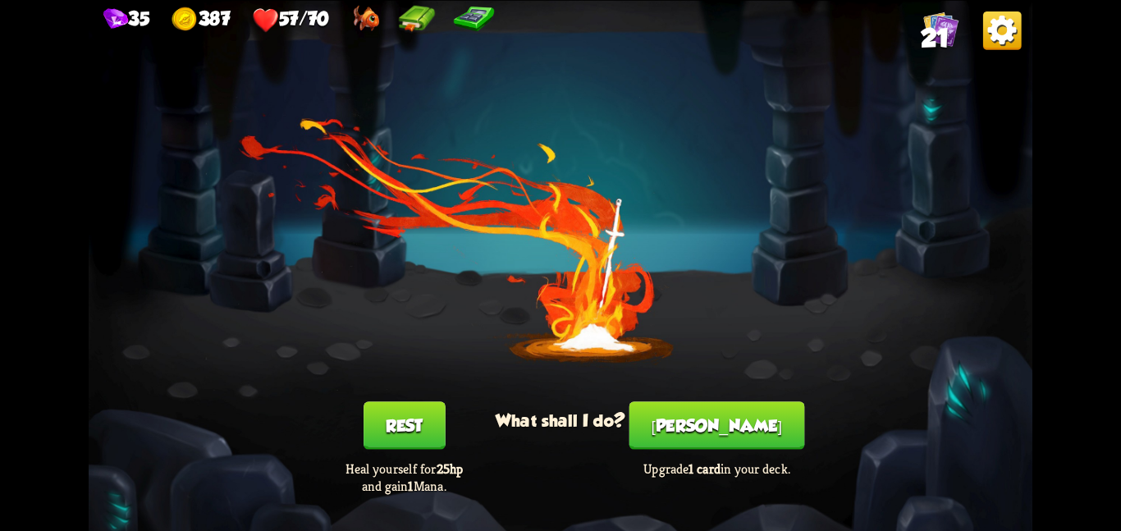
click at [686, 438] on button "[PERSON_NAME]" at bounding box center [717, 425] width 176 height 48
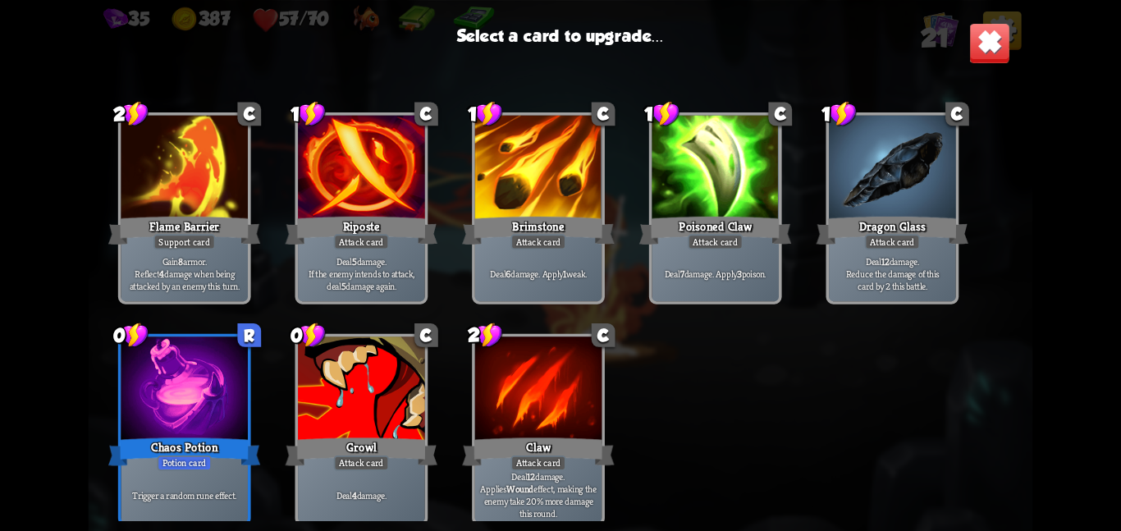
scroll to position [516, 0]
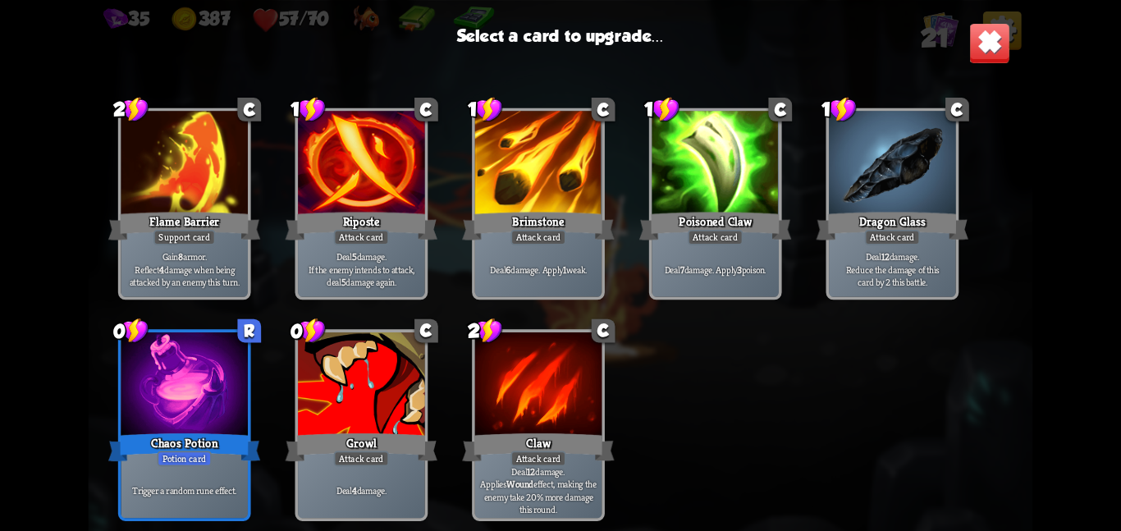
click at [216, 375] on div at bounding box center [184, 385] width 127 height 107
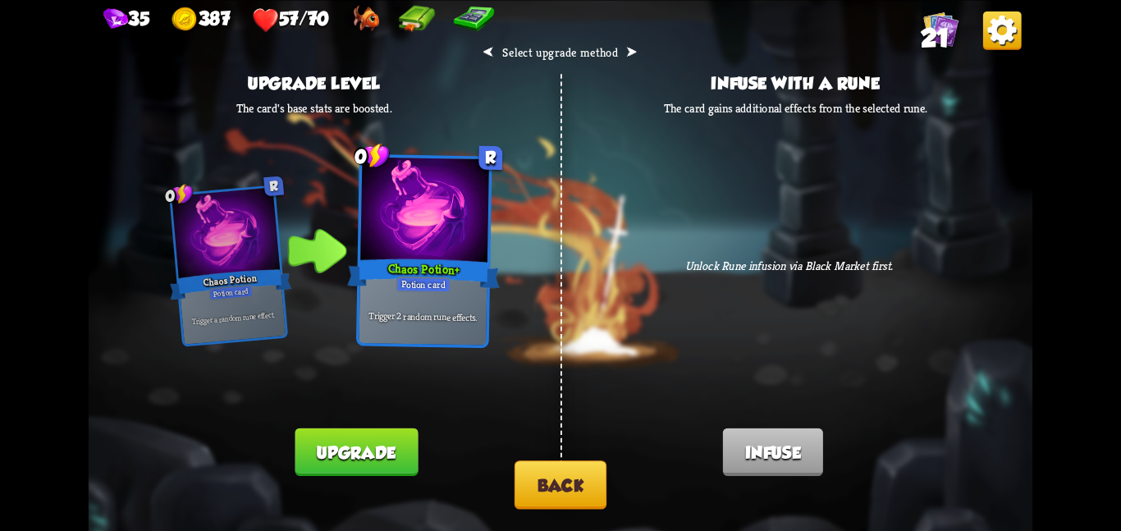
click at [390, 451] on button "Upgrade" at bounding box center [356, 451] width 123 height 48
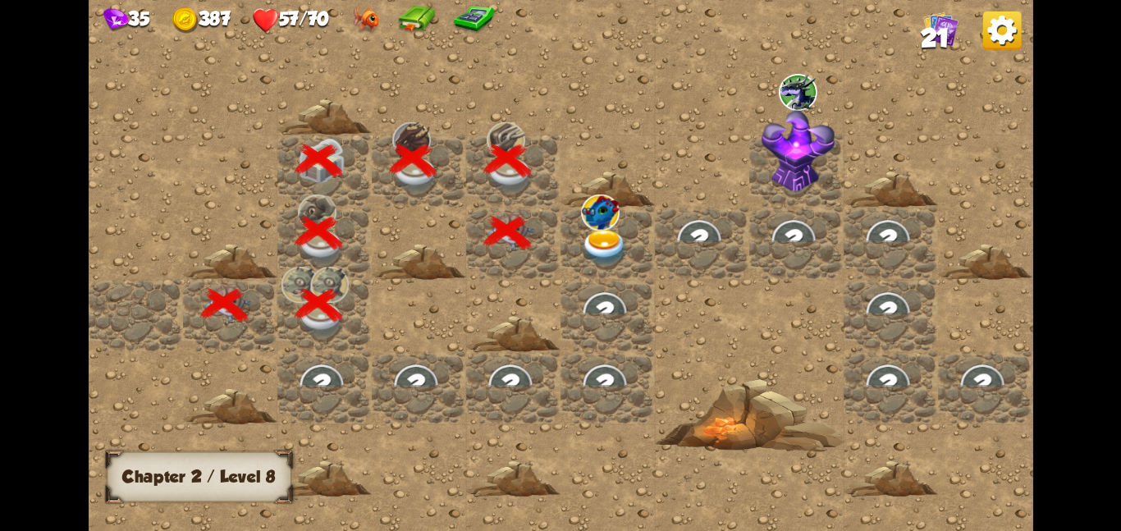
click at [600, 248] on img at bounding box center [605, 247] width 48 height 37
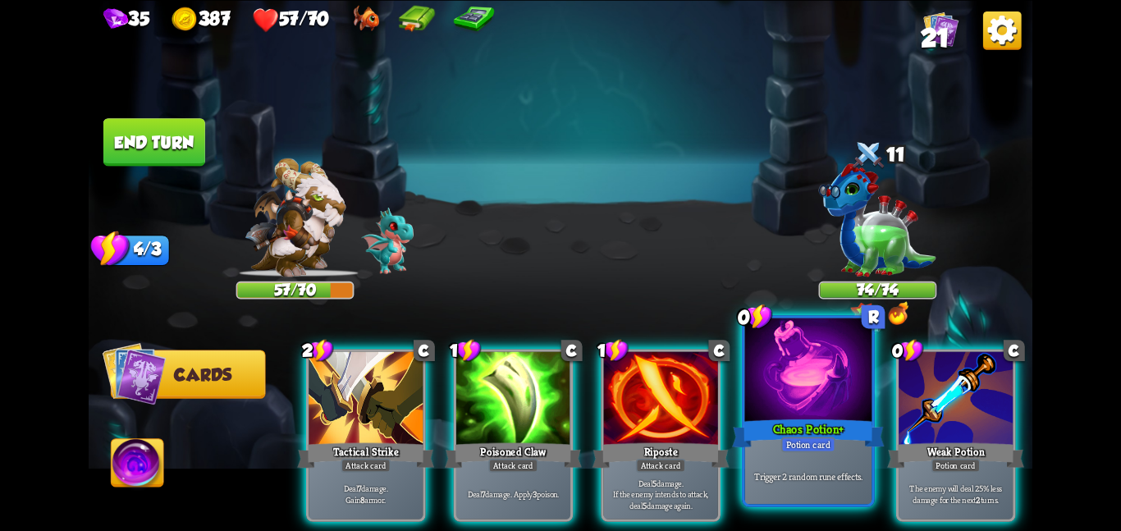
click at [783, 376] on div at bounding box center [808, 370] width 127 height 107
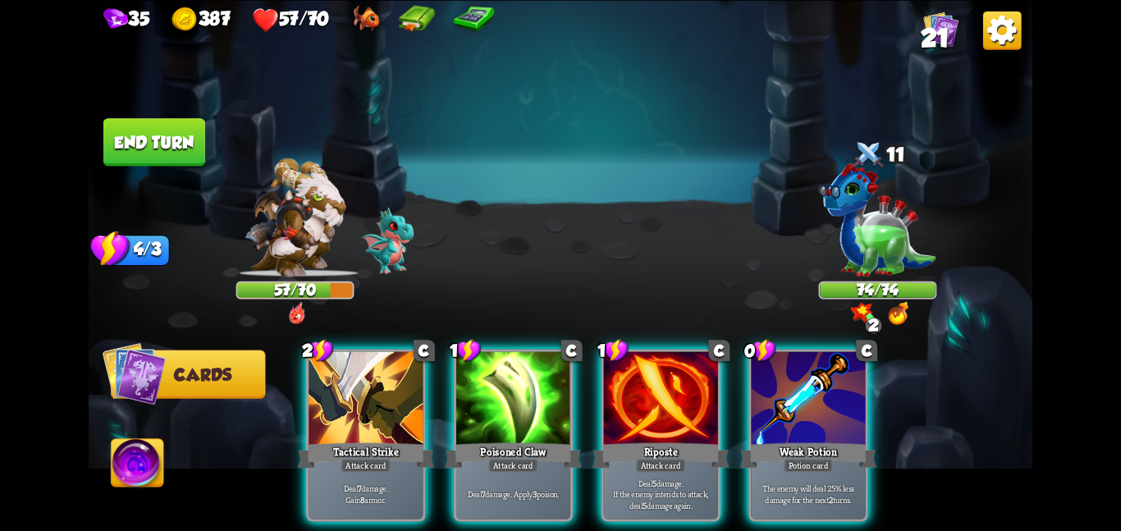
click at [783, 376] on div at bounding box center [808, 399] width 114 height 96
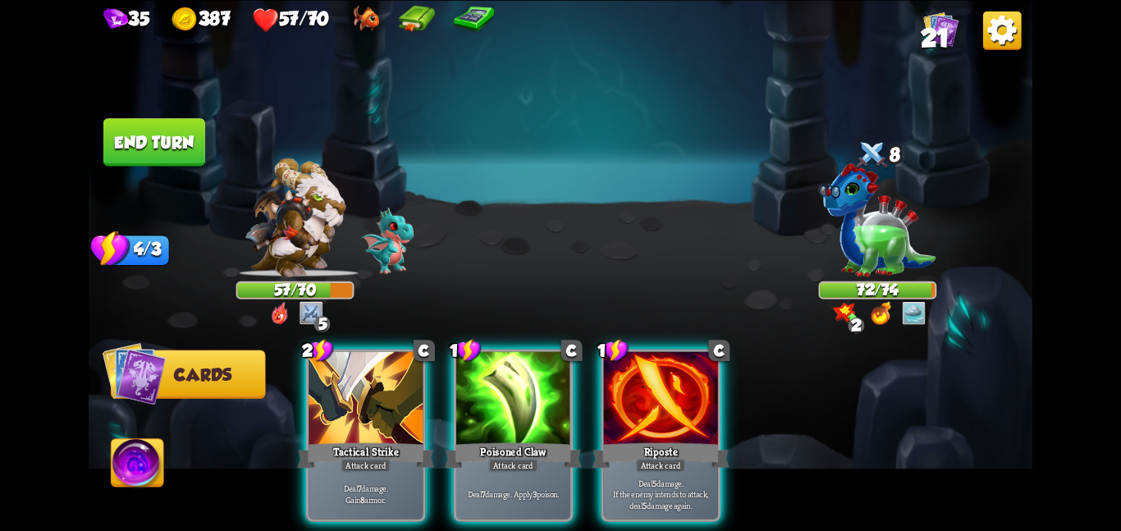
click at [364, 248] on img at bounding box center [387, 241] width 53 height 66
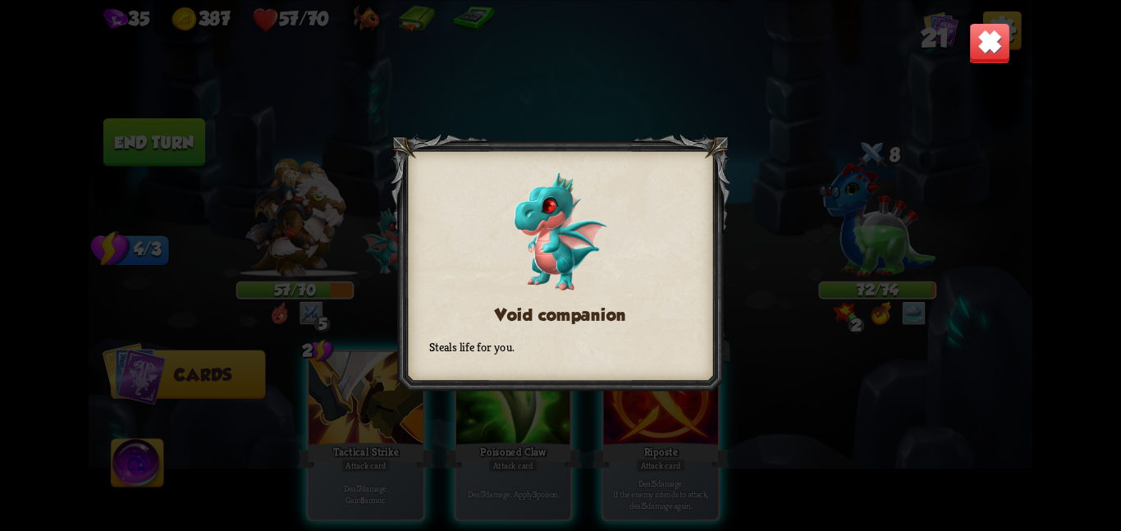
click at [998, 50] on img at bounding box center [989, 42] width 41 height 41
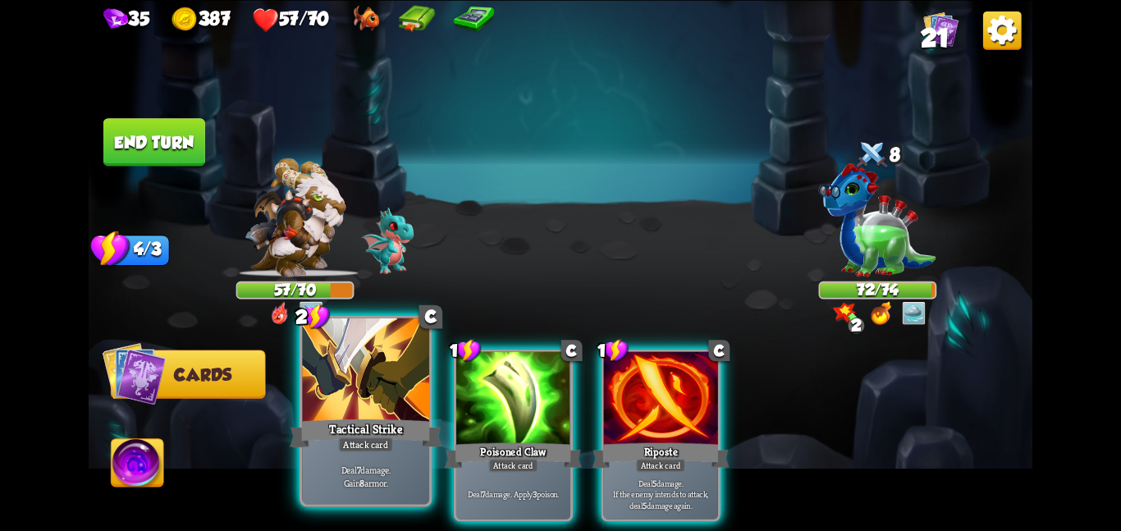
click at [395, 363] on div at bounding box center [365, 370] width 127 height 107
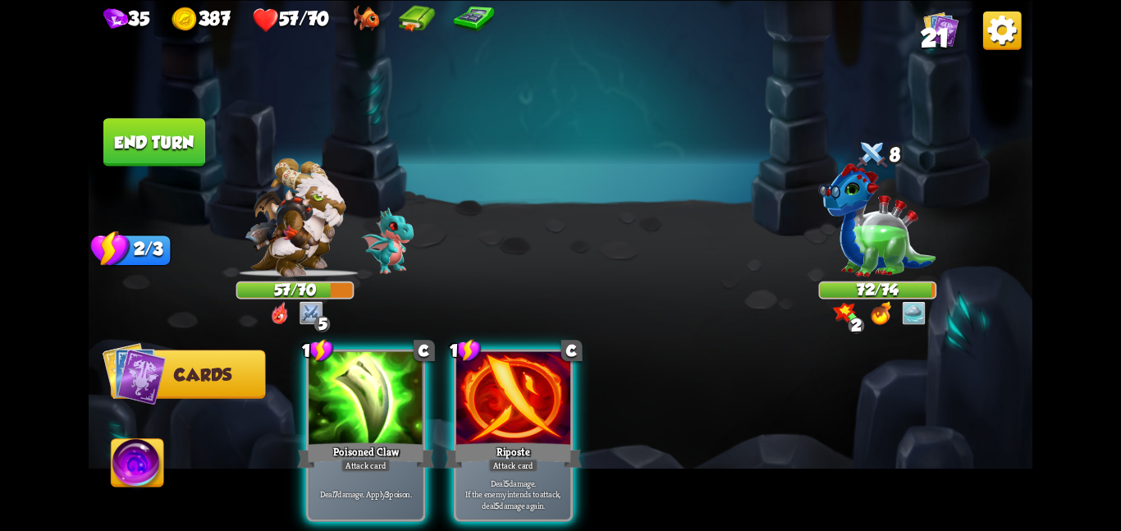
click at [395, 363] on div at bounding box center [365, 399] width 114 height 96
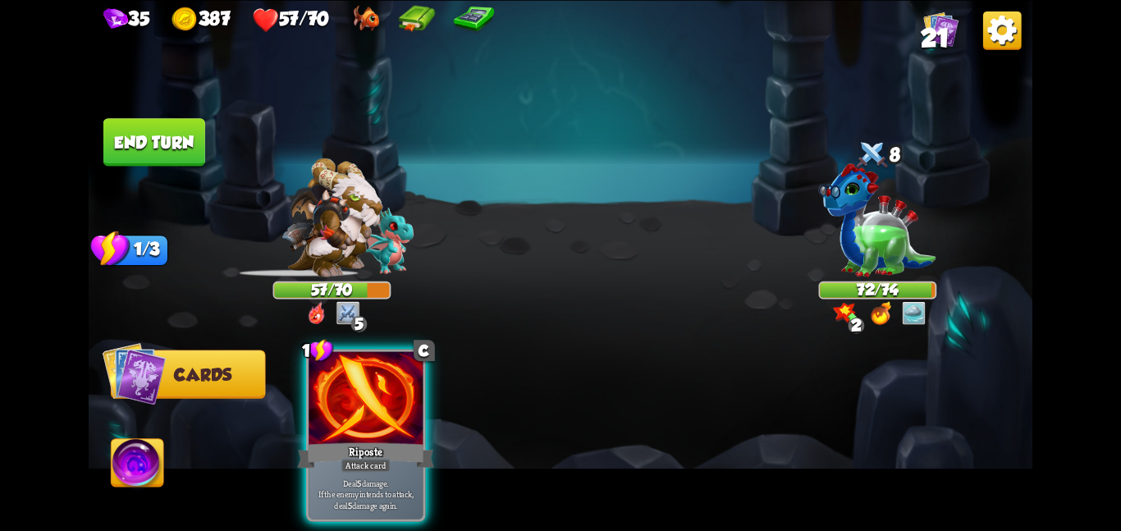
click at [395, 363] on div at bounding box center [365, 399] width 114 height 96
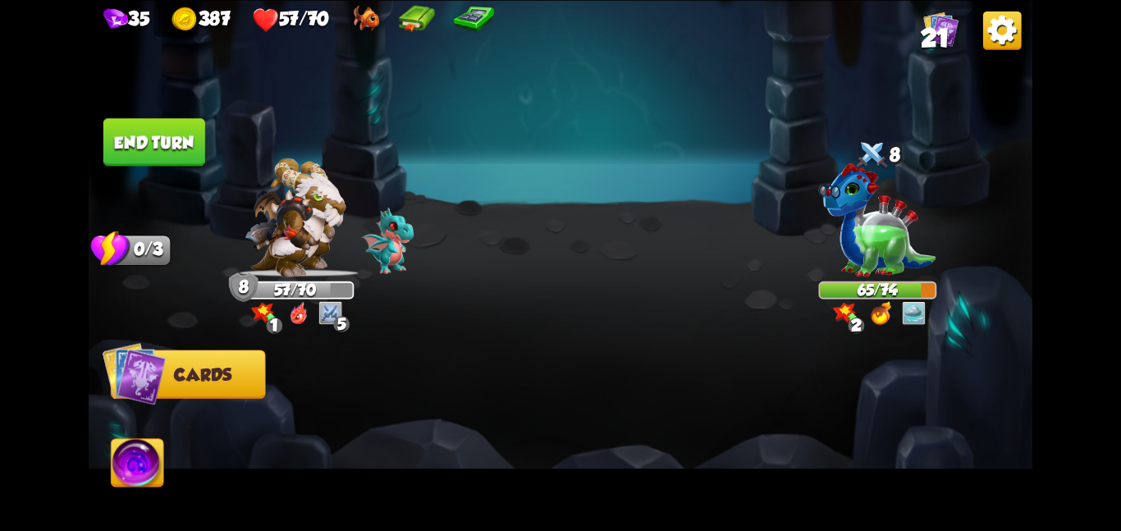
click at [893, 263] on img at bounding box center [878, 219] width 118 height 113
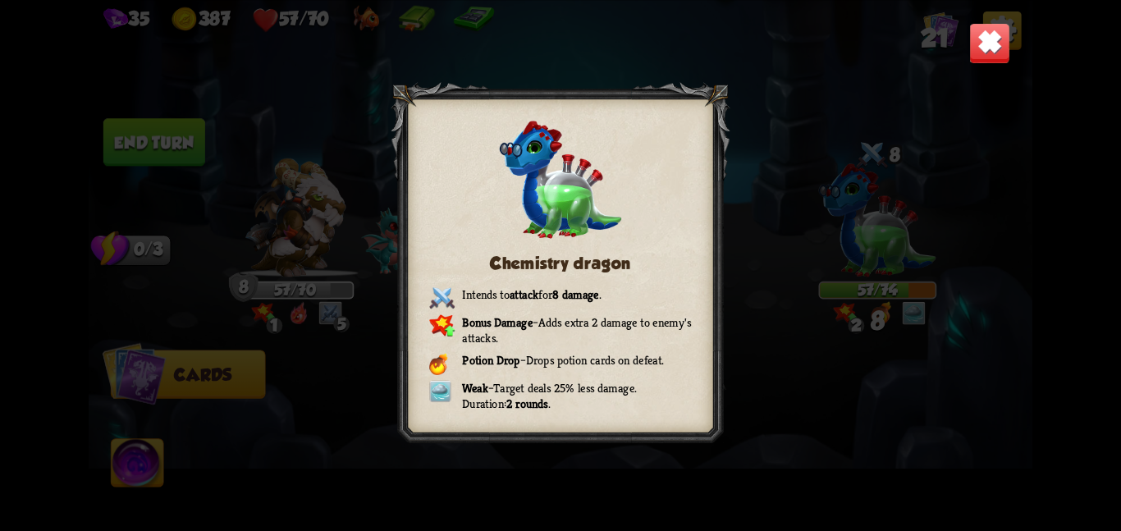
click at [981, 38] on img at bounding box center [989, 42] width 41 height 41
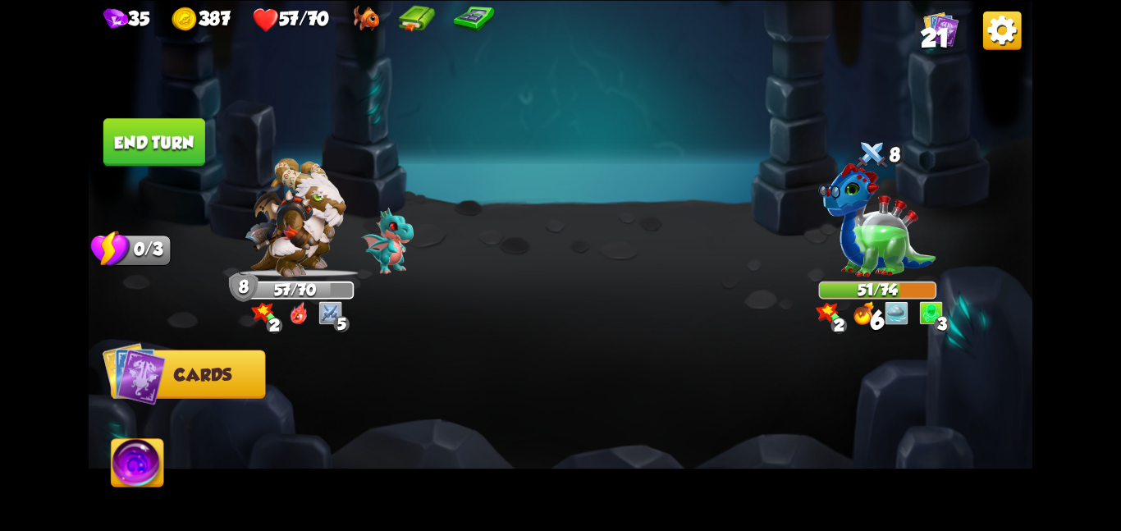
click at [141, 133] on button "End turn" at bounding box center [154, 142] width 102 height 48
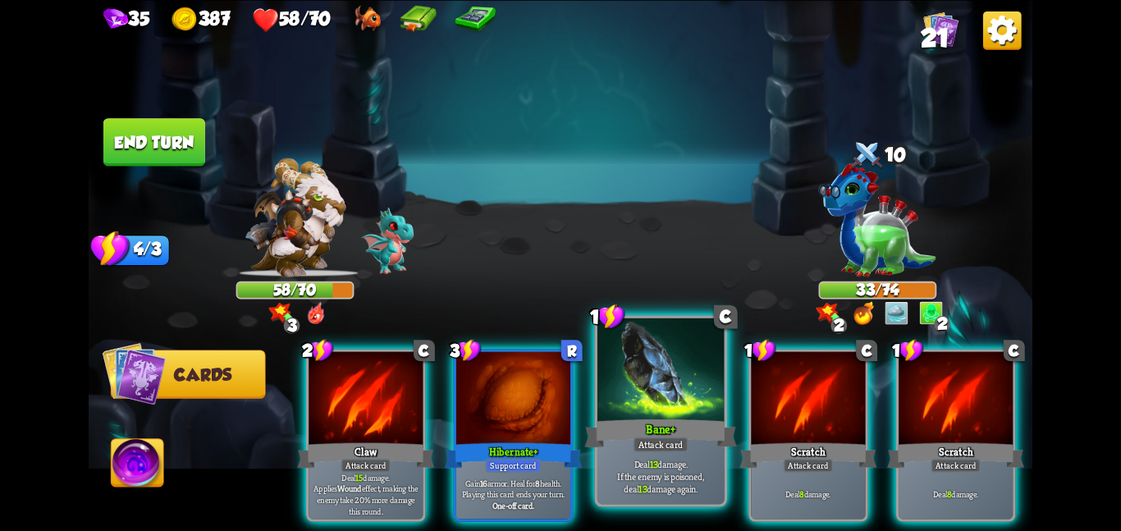
click at [631, 420] on div "Bane +" at bounding box center [660, 433] width 152 height 34
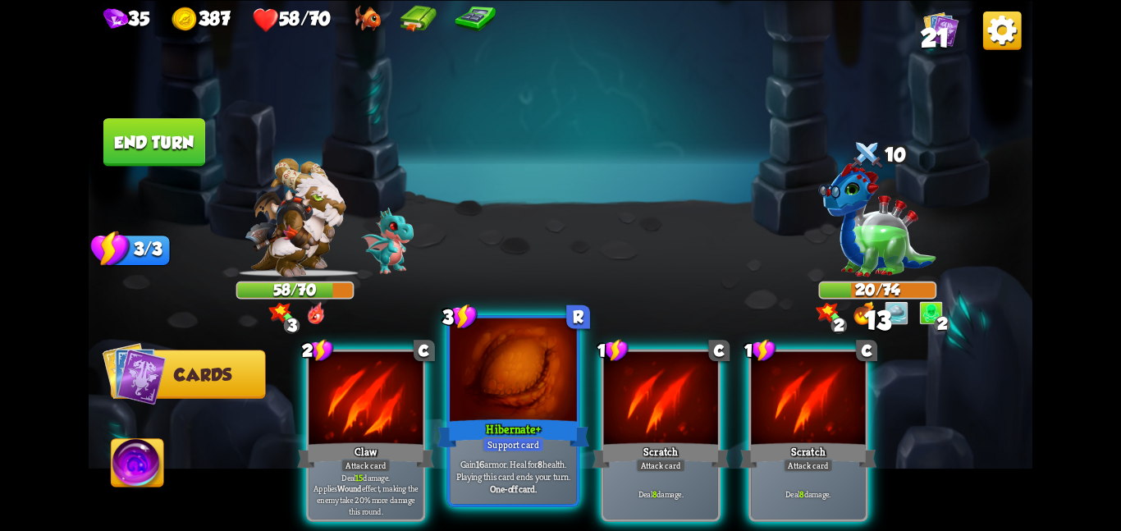
click at [537, 422] on b "+" at bounding box center [538, 429] width 5 height 16
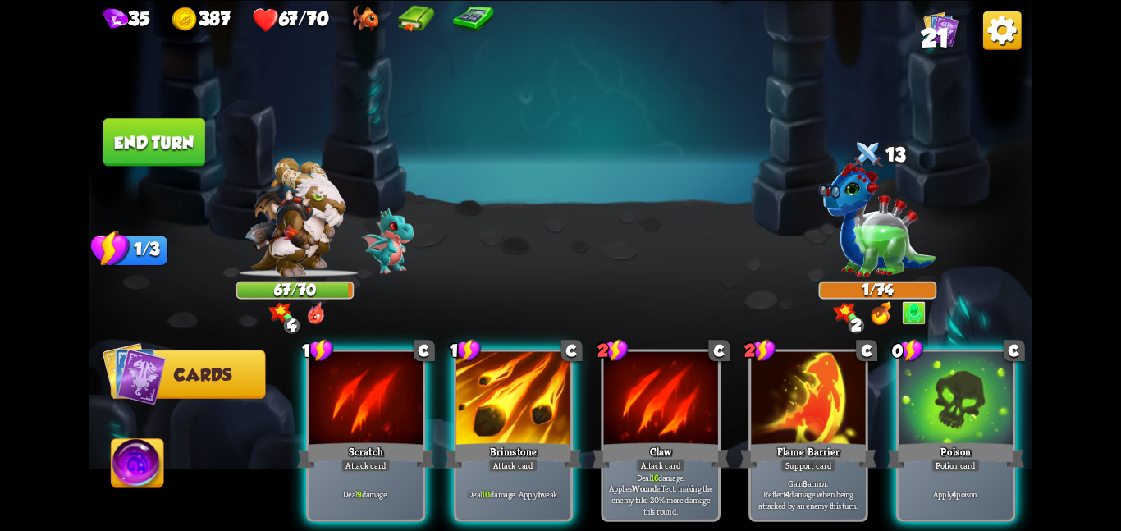
click at [152, 143] on button "End turn" at bounding box center [154, 142] width 102 height 48
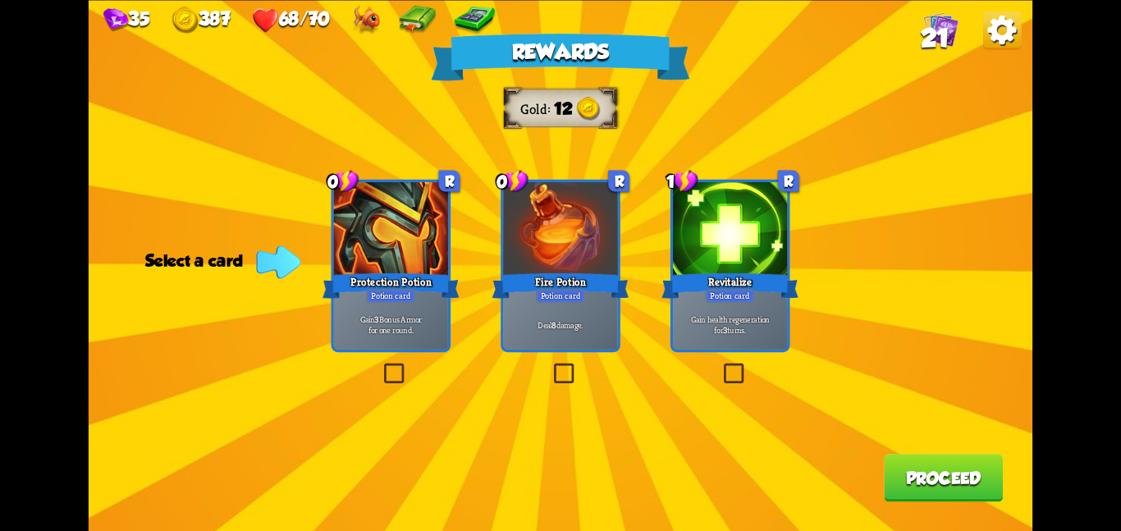
click at [696, 262] on div at bounding box center [730, 230] width 114 height 96
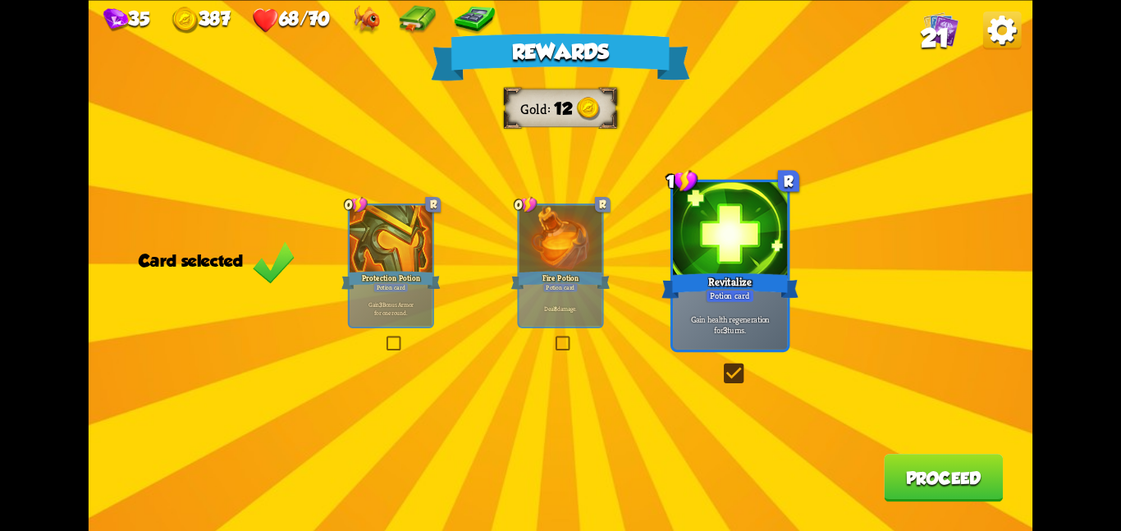
click at [935, 472] on button "Proceed" at bounding box center [943, 478] width 119 height 48
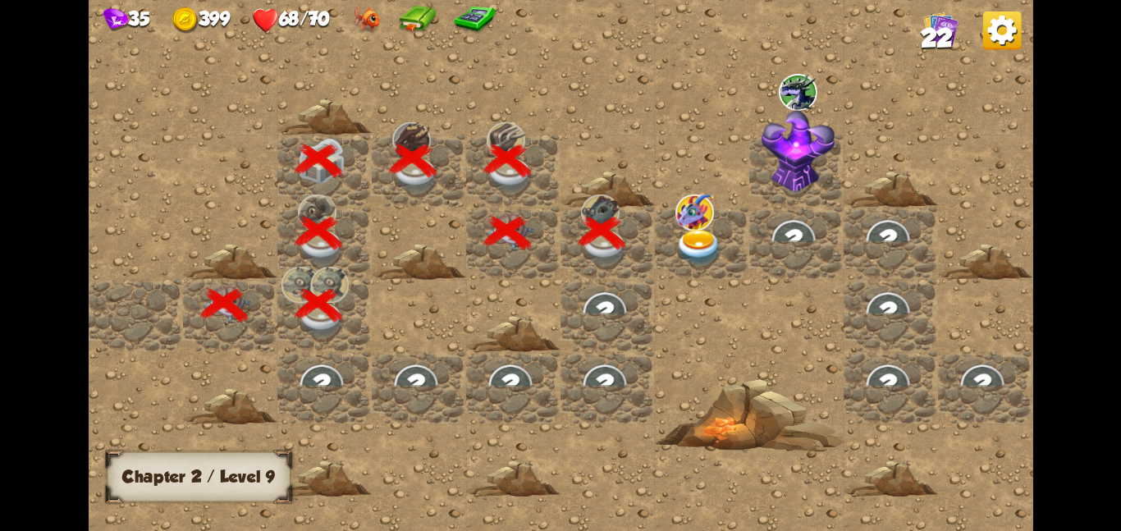
click at [703, 253] on img at bounding box center [699, 247] width 48 height 37
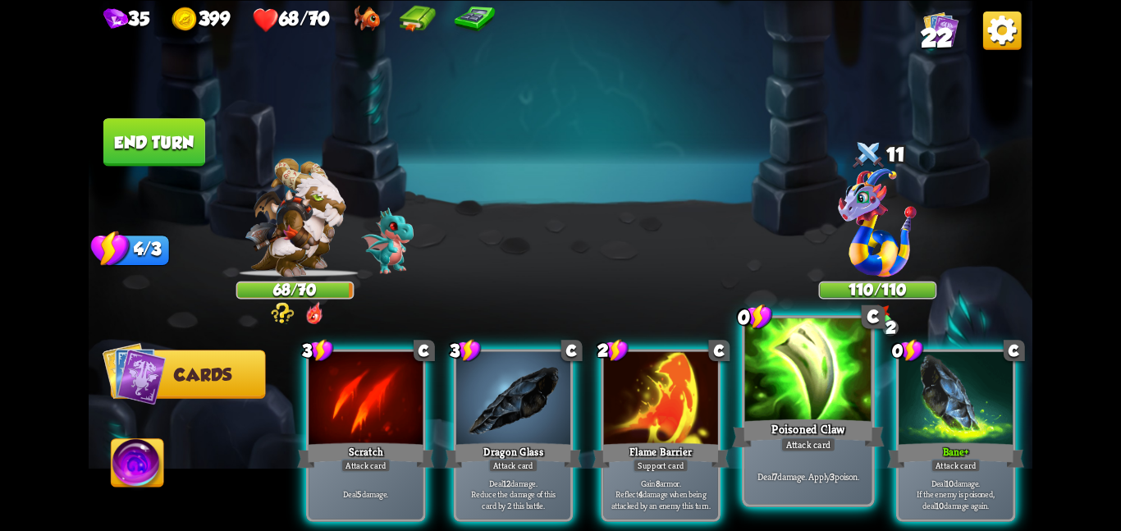
click at [856, 456] on div "Deal 7 damage. Apply 3 poison." at bounding box center [808, 475] width 127 height 55
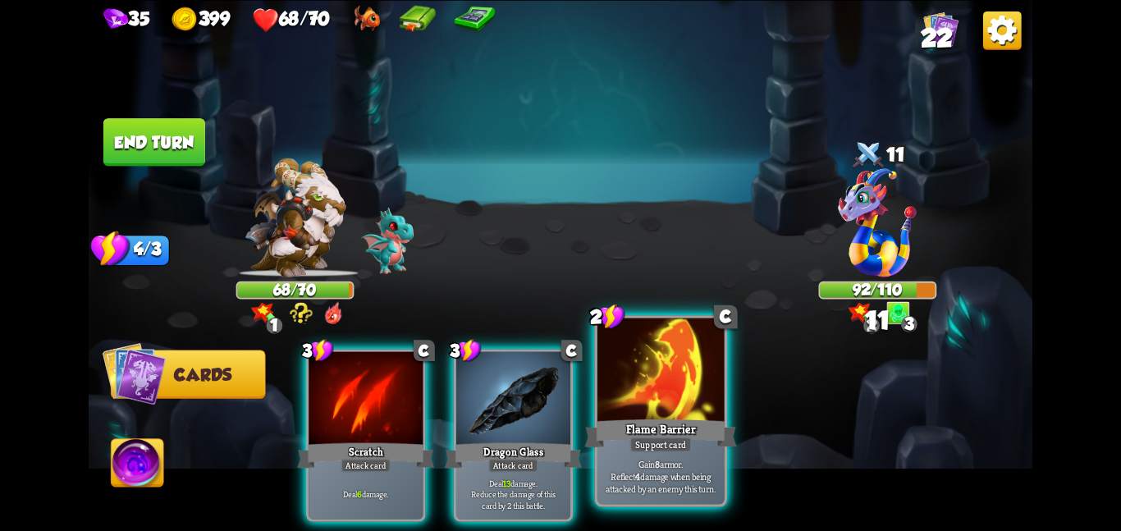
click at [623, 380] on div at bounding box center [660, 370] width 127 height 107
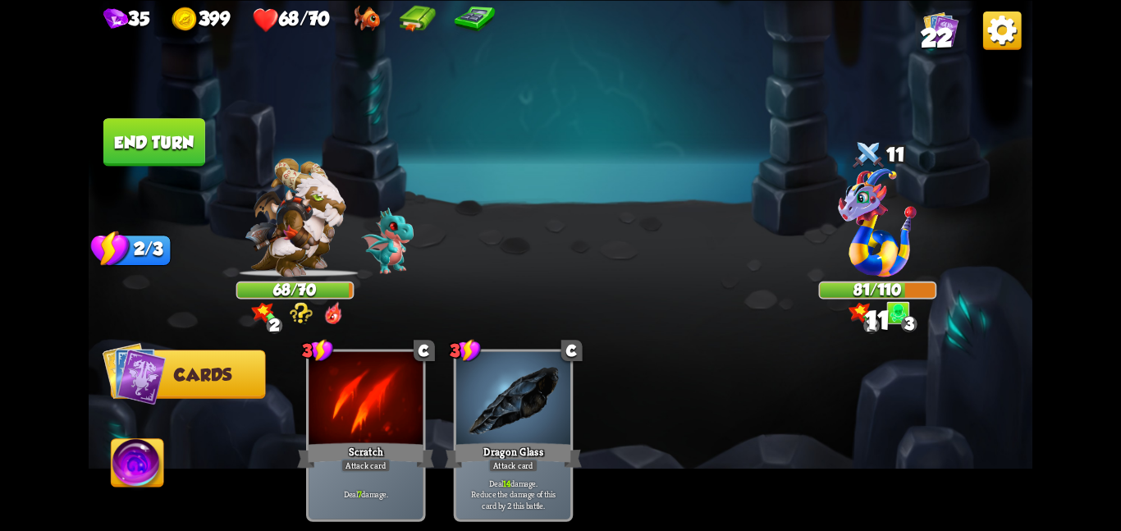
click at [137, 126] on button "End turn" at bounding box center [154, 142] width 102 height 48
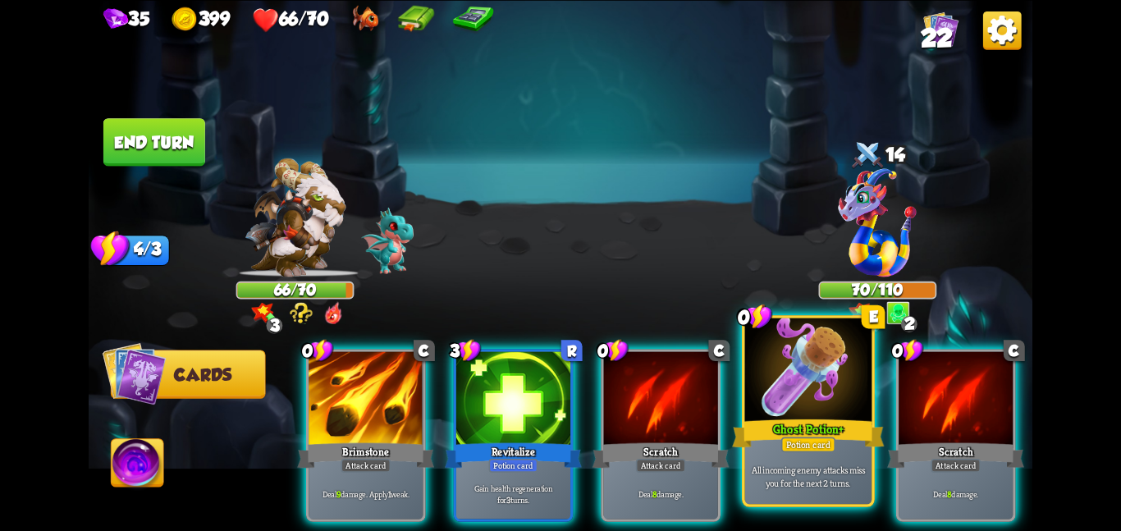
click at [749, 402] on div at bounding box center [808, 370] width 127 height 107
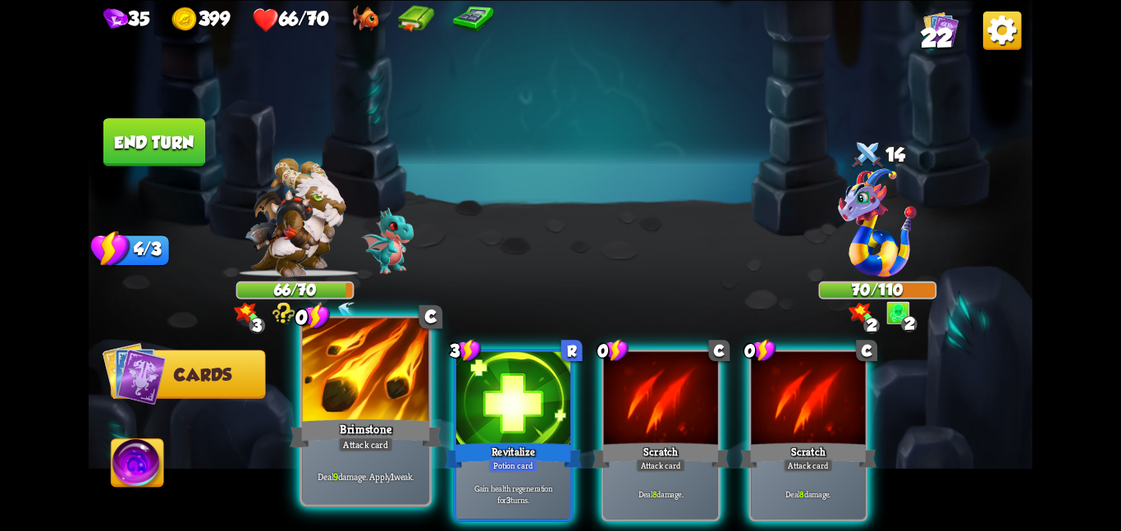
click at [402, 404] on div at bounding box center [365, 370] width 127 height 107
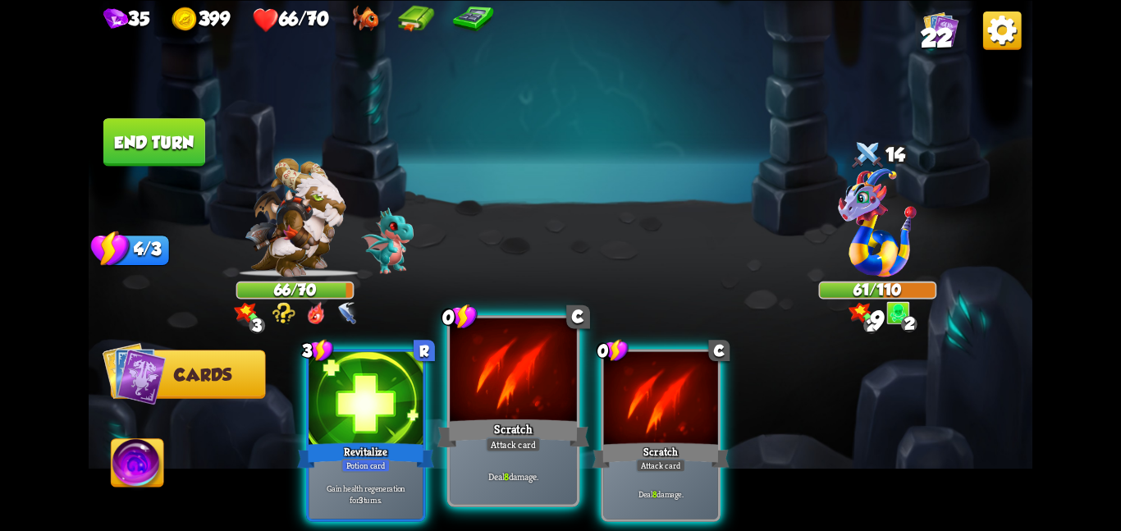
click at [485, 399] on div at bounding box center [513, 370] width 127 height 107
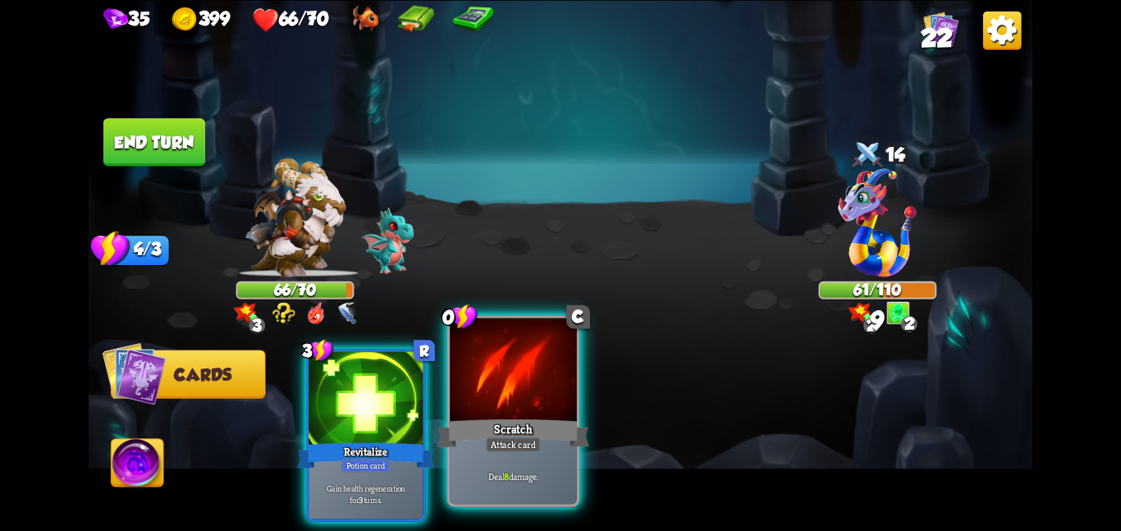
click at [485, 399] on div at bounding box center [513, 370] width 127 height 107
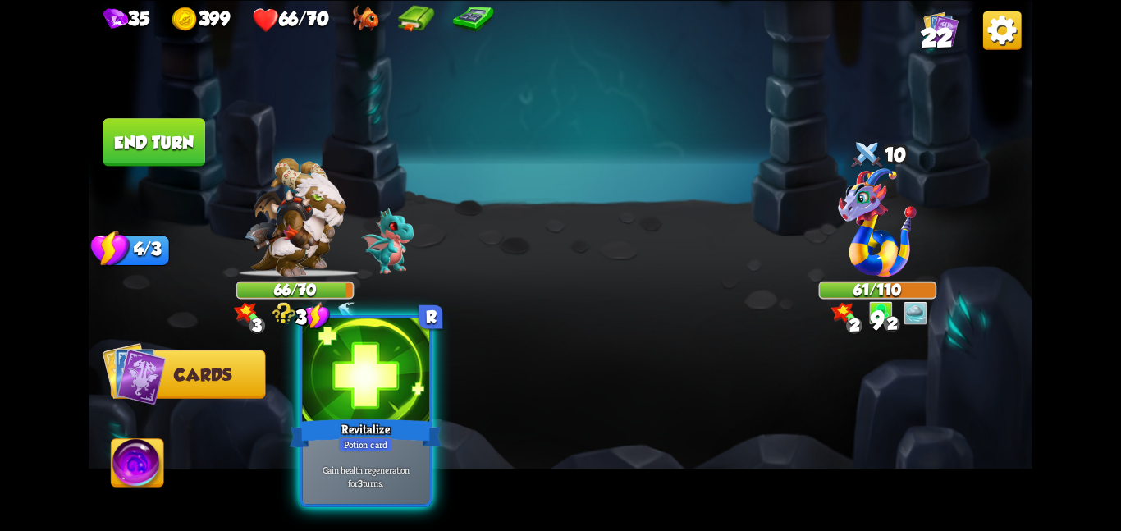
click at [383, 409] on div at bounding box center [365, 370] width 127 height 107
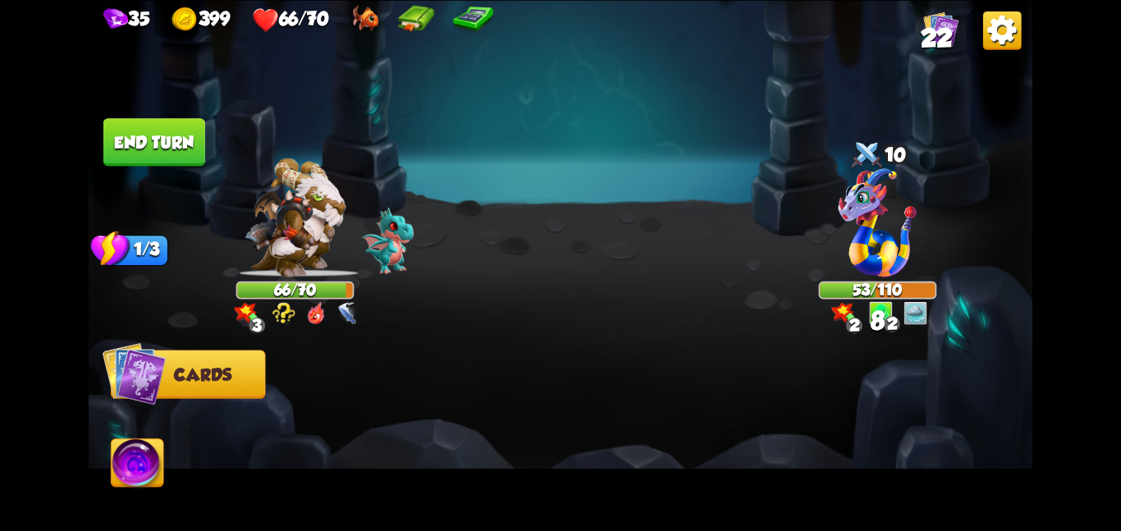
click at [149, 130] on button "End turn" at bounding box center [154, 142] width 102 height 48
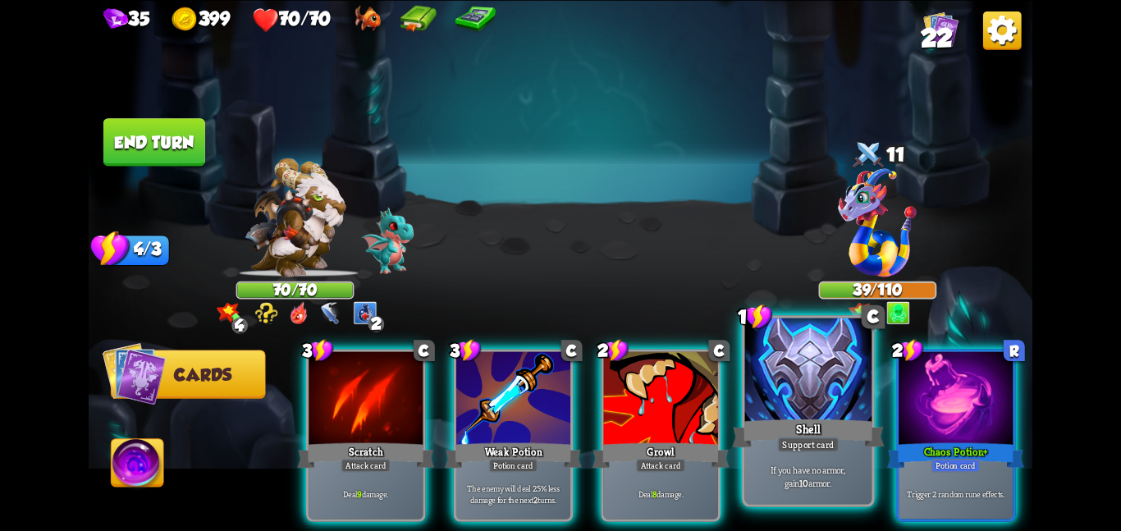
click at [822, 403] on div at bounding box center [808, 370] width 127 height 107
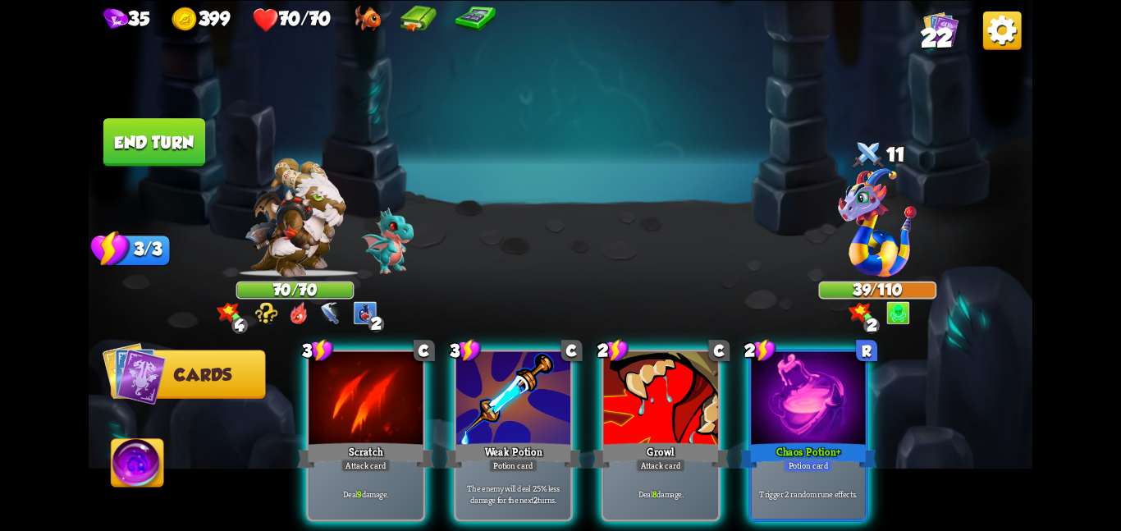
click at [822, 403] on div at bounding box center [808, 399] width 114 height 96
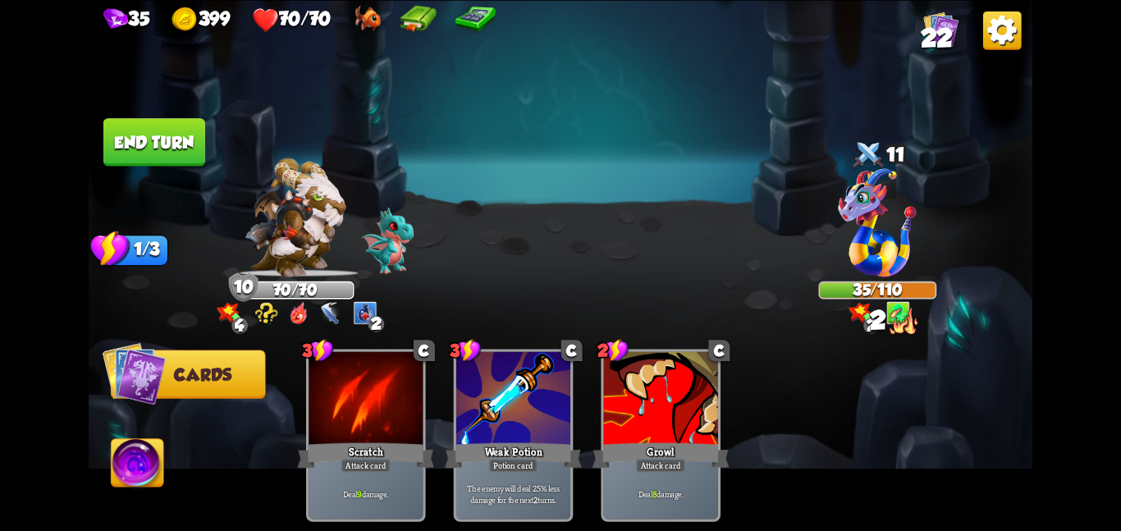
click at [198, 148] on button "End turn" at bounding box center [154, 142] width 102 height 48
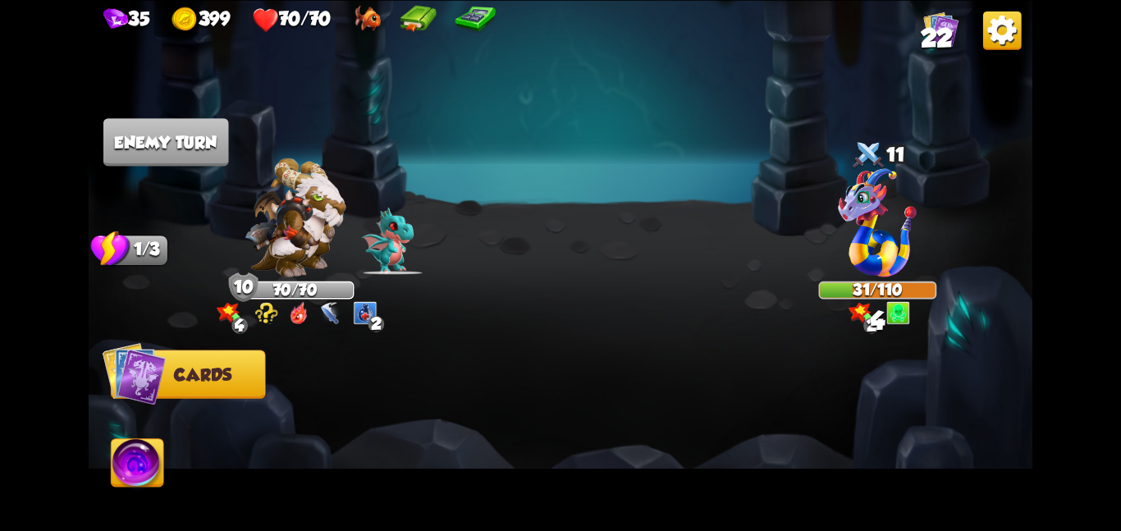
click at [316, 195] on img at bounding box center [294, 217] width 101 height 119
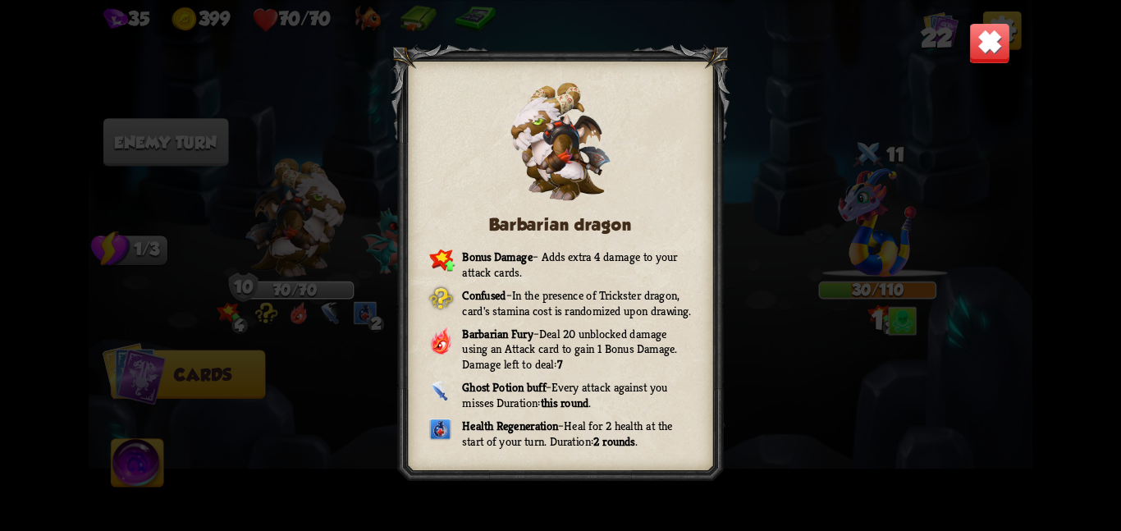
click at [980, 44] on img at bounding box center [989, 42] width 41 height 41
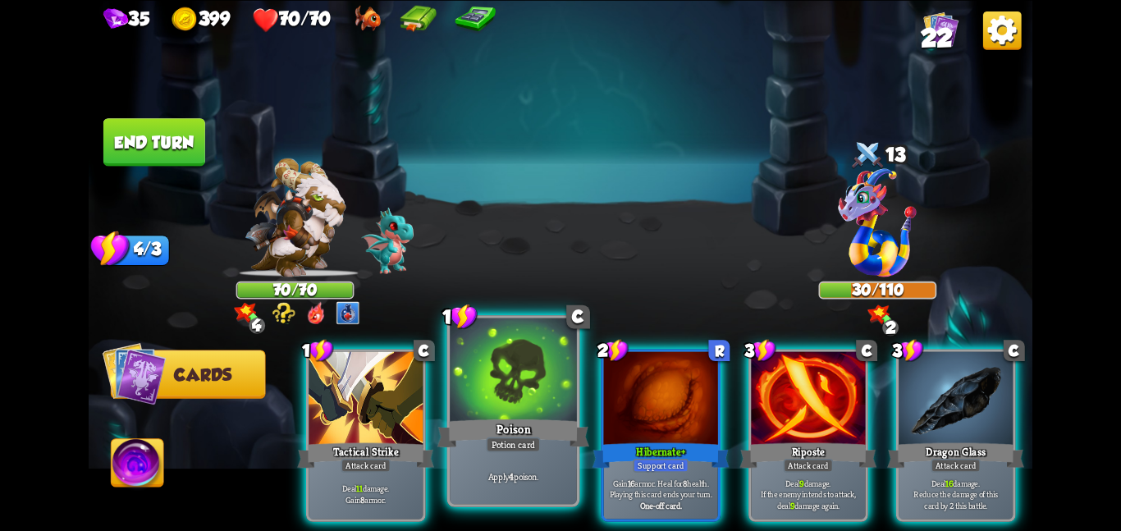
click at [495, 391] on div at bounding box center [513, 370] width 127 height 107
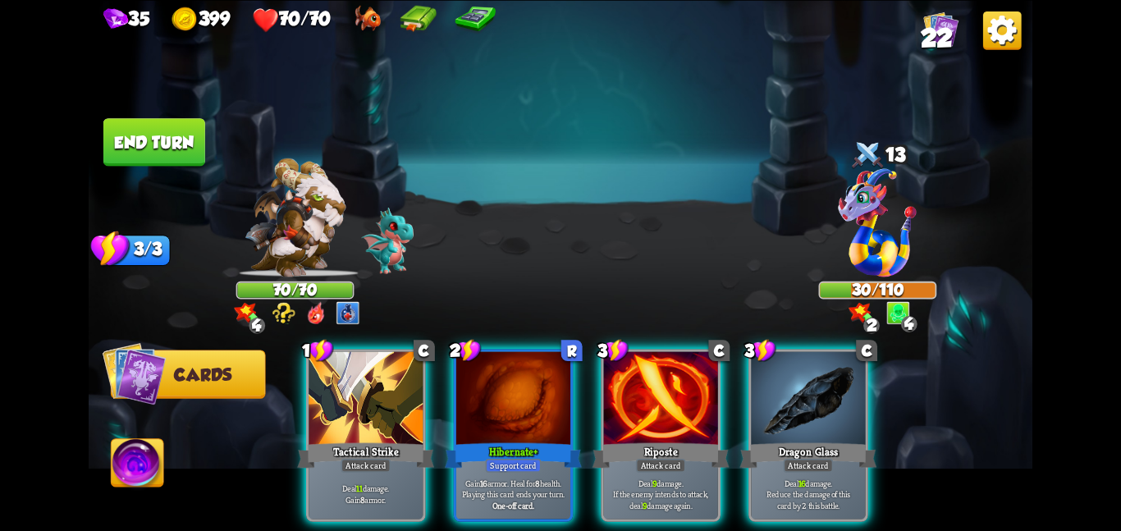
click at [495, 391] on div at bounding box center [513, 399] width 114 height 96
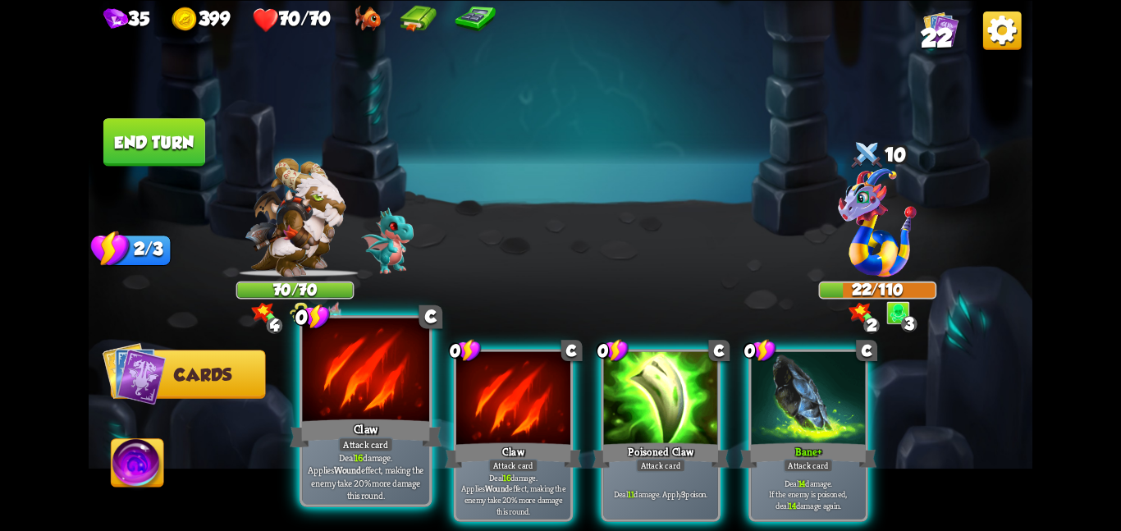
click at [388, 386] on div at bounding box center [365, 370] width 127 height 107
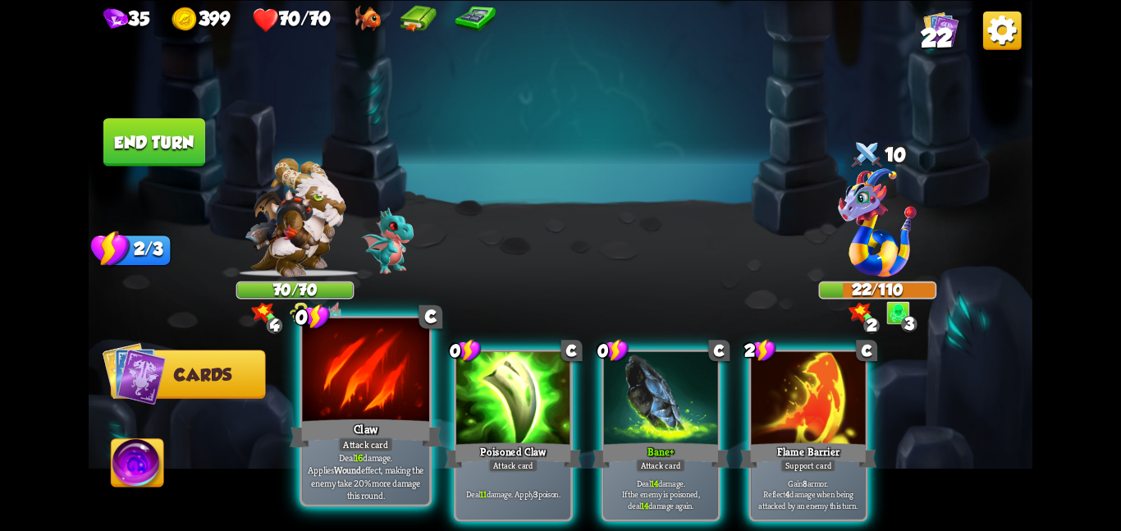
click at [388, 386] on div at bounding box center [365, 370] width 127 height 107
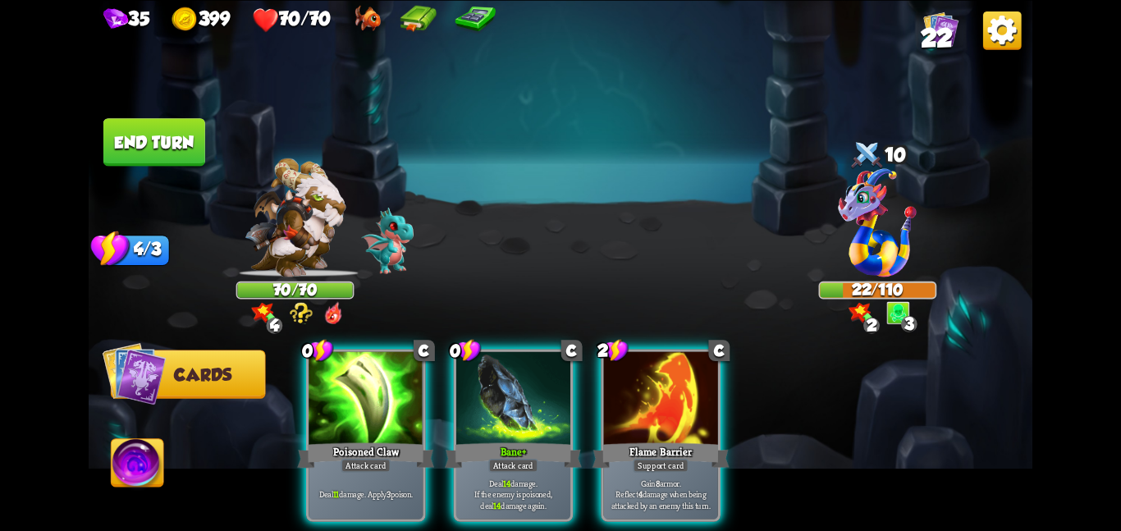
click at [388, 386] on div at bounding box center [365, 399] width 114 height 96
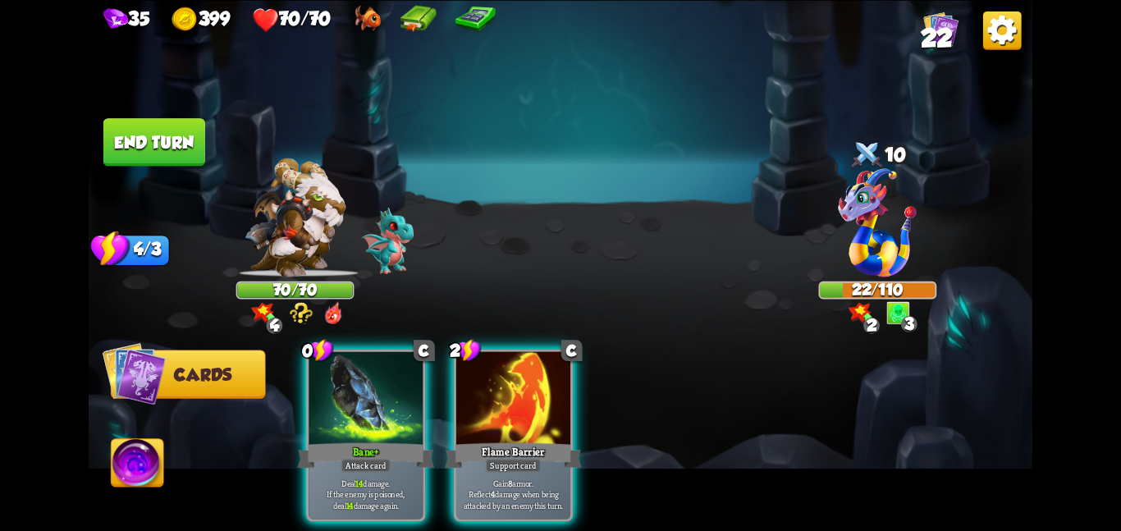
click at [388, 386] on div at bounding box center [365, 399] width 114 height 96
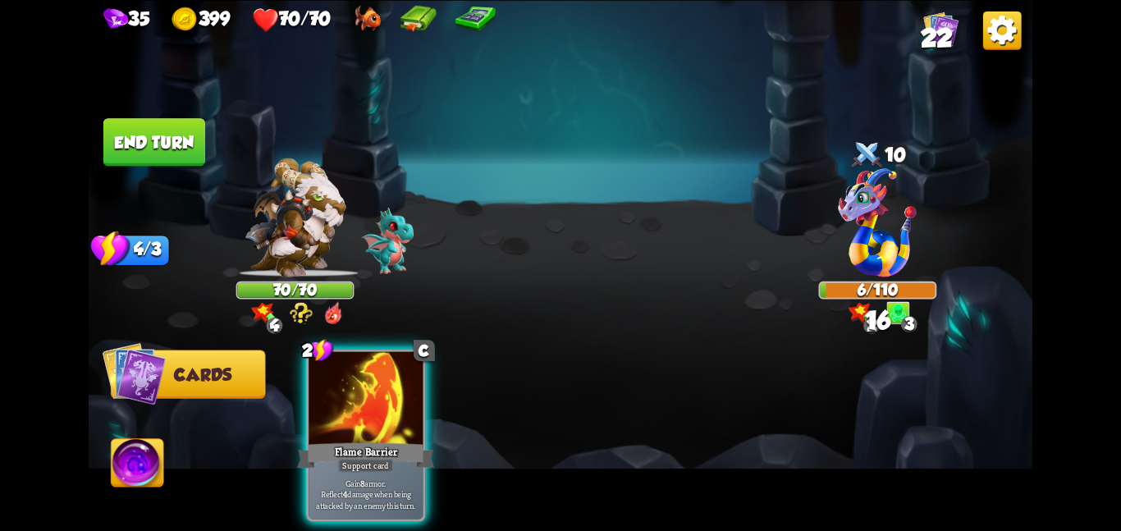
click at [388, 386] on div at bounding box center [365, 399] width 114 height 96
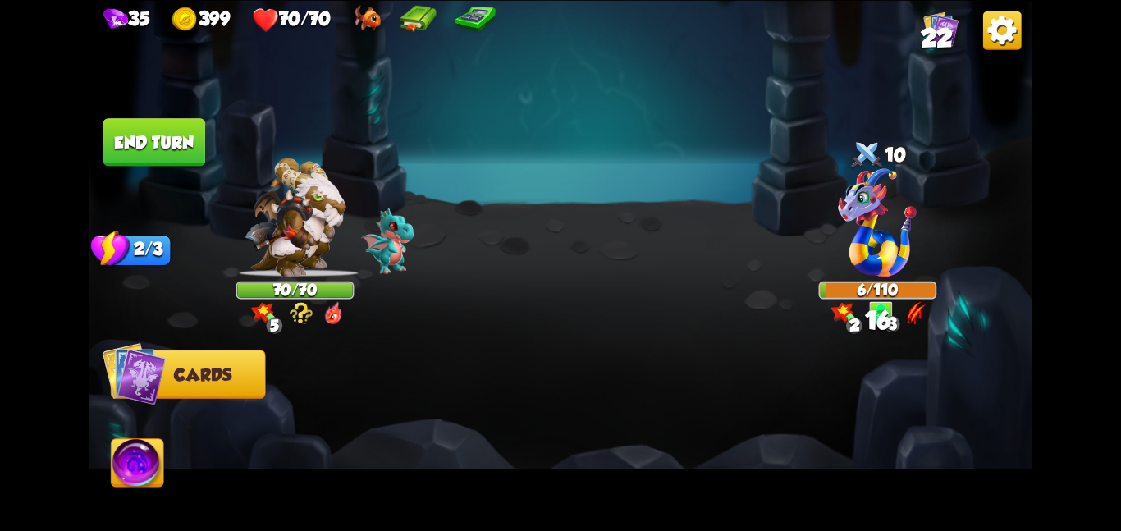
click at [140, 126] on button "End turn" at bounding box center [154, 142] width 102 height 48
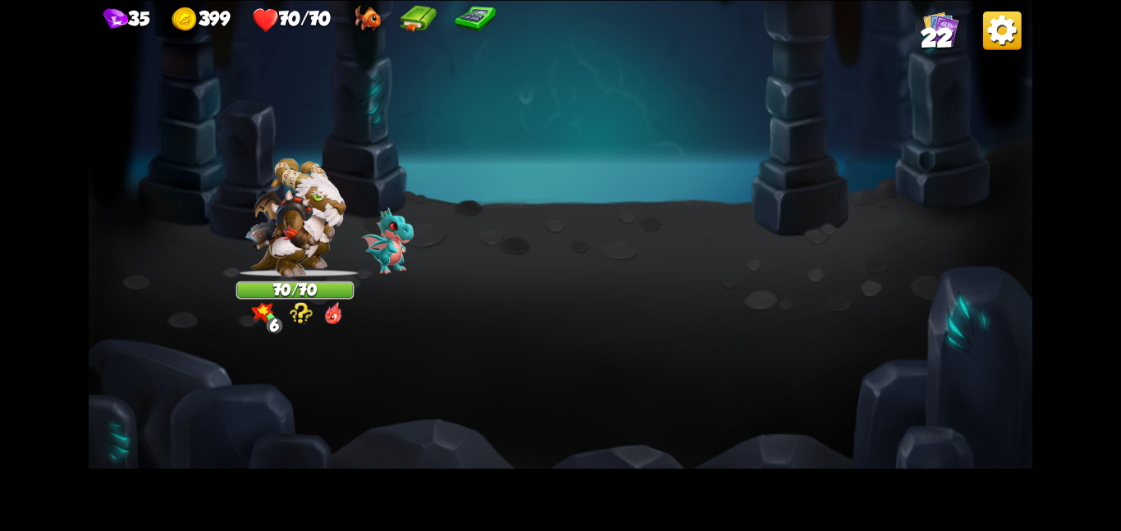
click at [436, 30] on img at bounding box center [417, 20] width 37 height 30
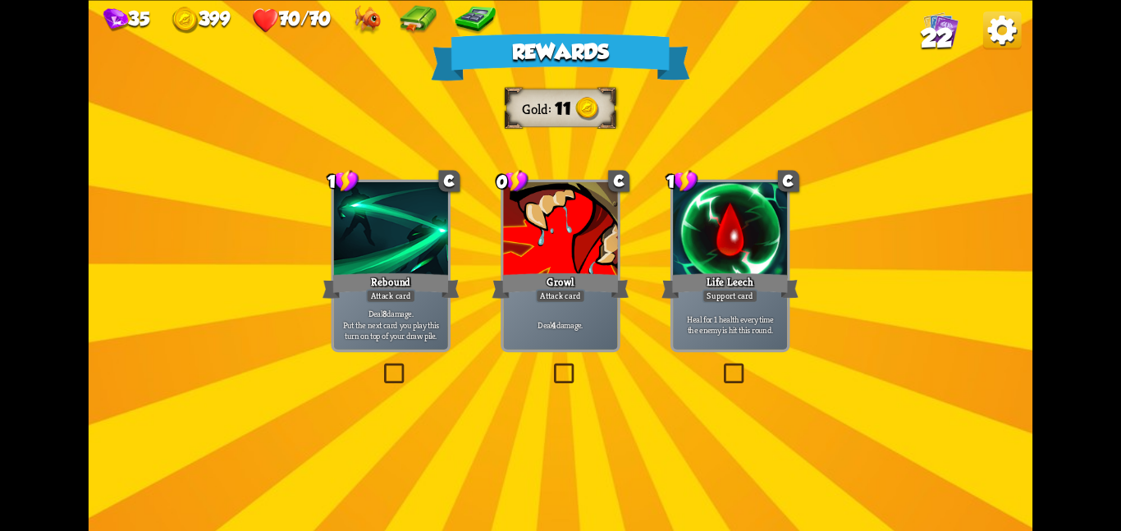
click at [719, 250] on div at bounding box center [730, 230] width 114 height 96
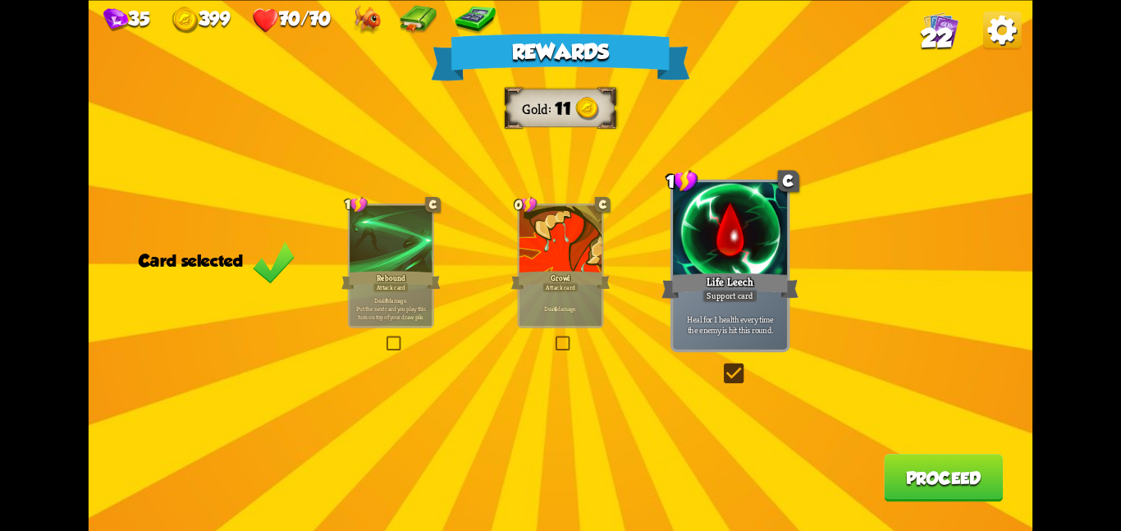
click at [929, 471] on button "Proceed" at bounding box center [943, 478] width 119 height 48
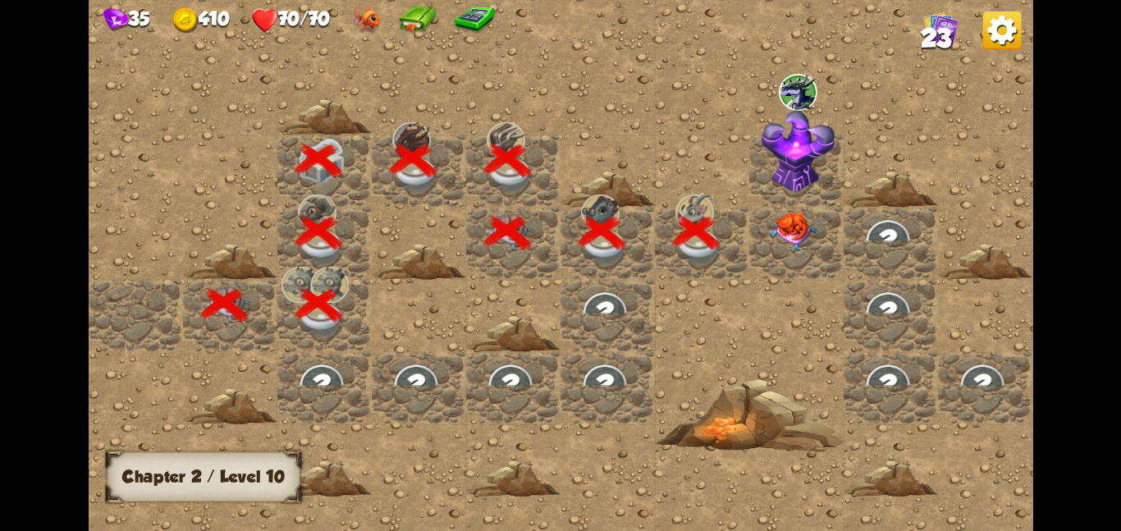
click at [749, 228] on div at bounding box center [796, 242] width 94 height 72
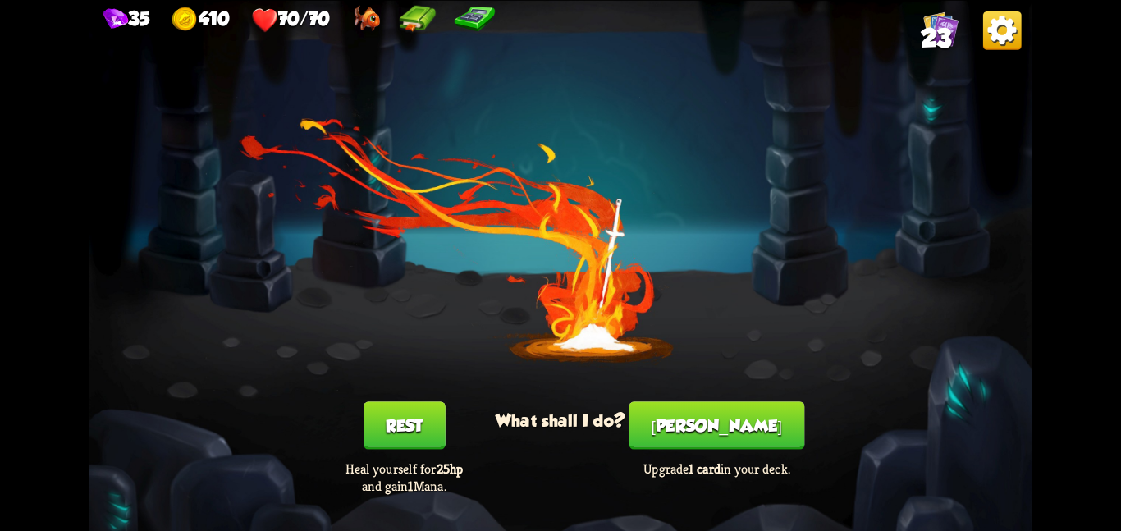
click at [680, 422] on button "[PERSON_NAME]" at bounding box center [717, 425] width 176 height 48
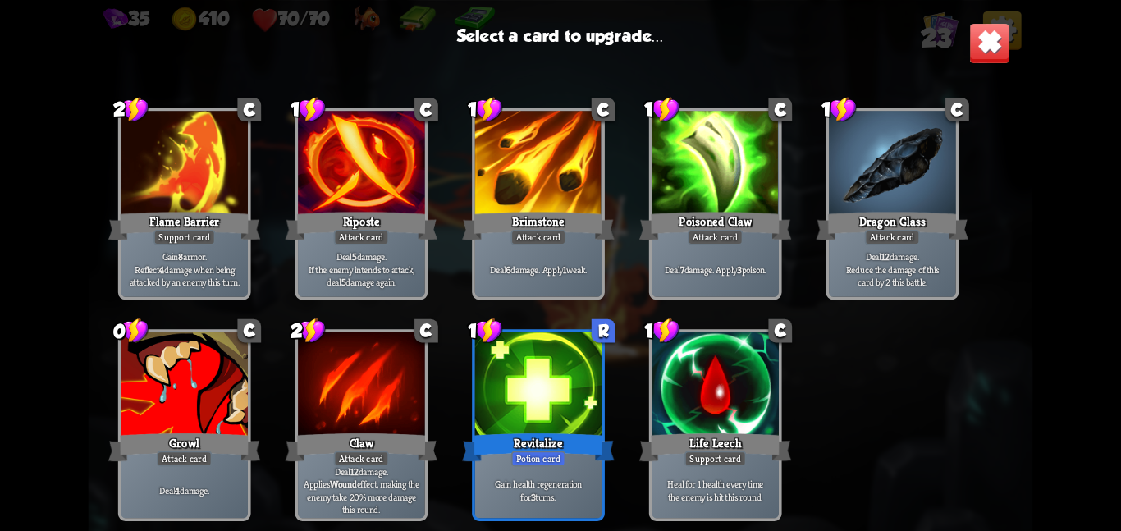
click at [552, 404] on div at bounding box center [538, 385] width 127 height 107
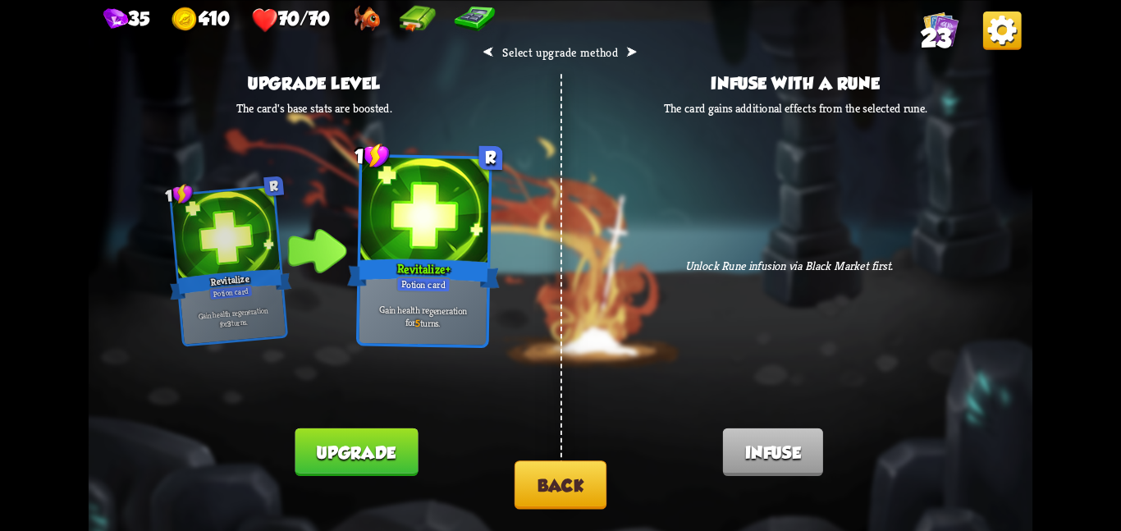
click at [386, 433] on button "Upgrade" at bounding box center [356, 451] width 123 height 48
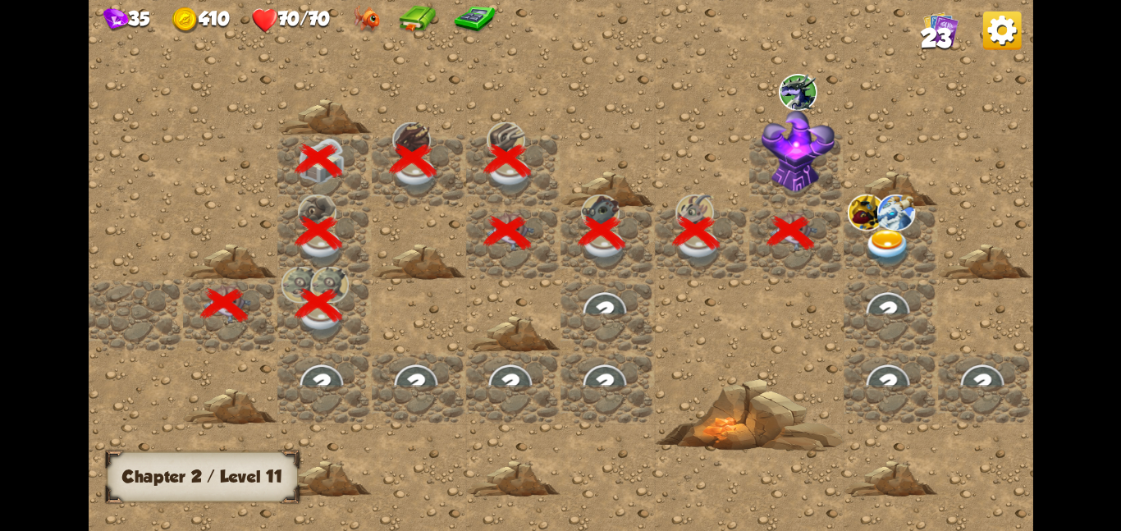
scroll to position [0, 315]
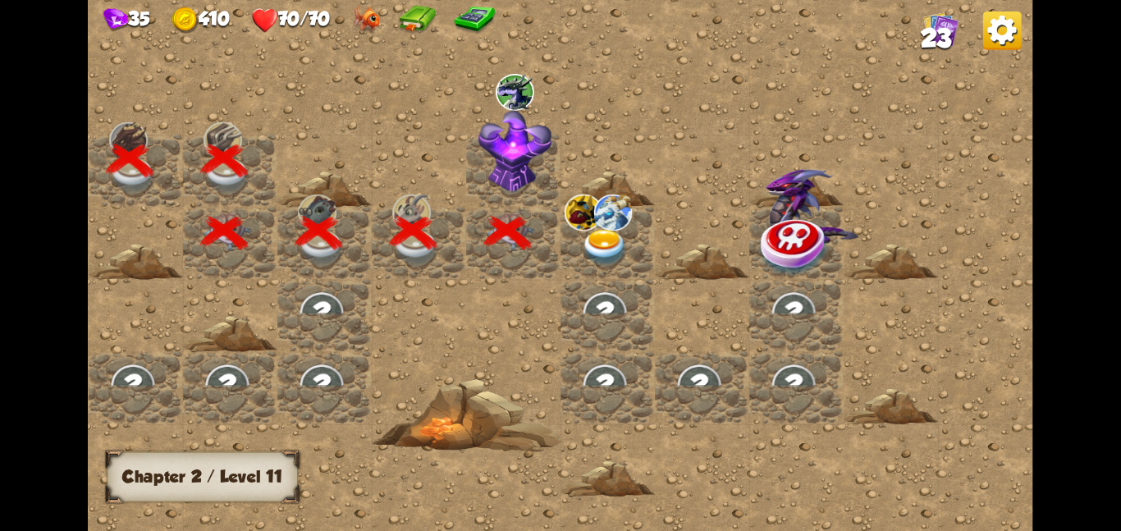
click at [497, 167] on img at bounding box center [514, 150] width 74 height 83
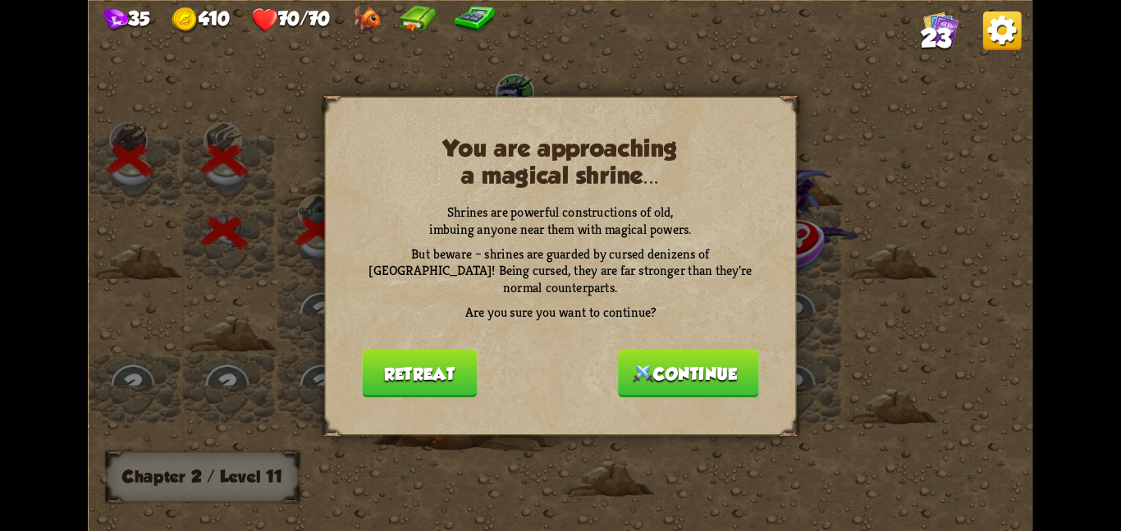
click at [651, 354] on button "Continue" at bounding box center [688, 373] width 141 height 48
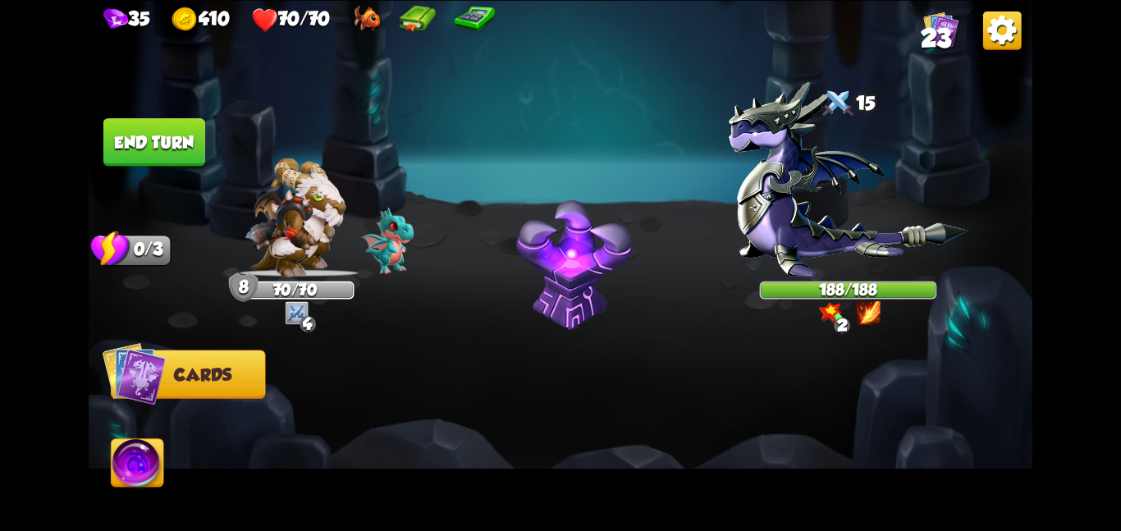
click at [815, 238] on img at bounding box center [847, 179] width 239 height 194
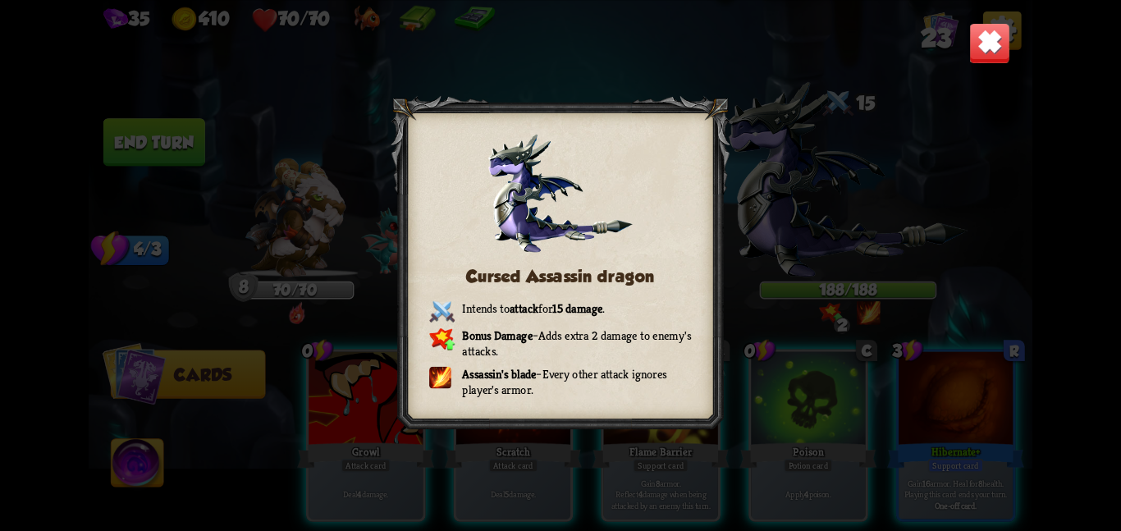
click at [981, 48] on img at bounding box center [989, 42] width 41 height 41
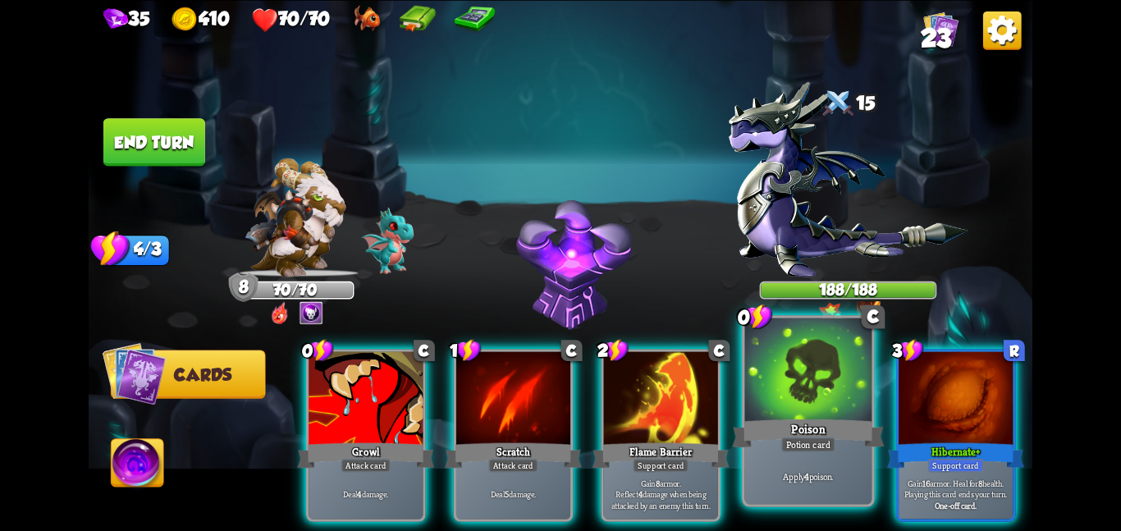
click at [779, 383] on div at bounding box center [808, 370] width 127 height 107
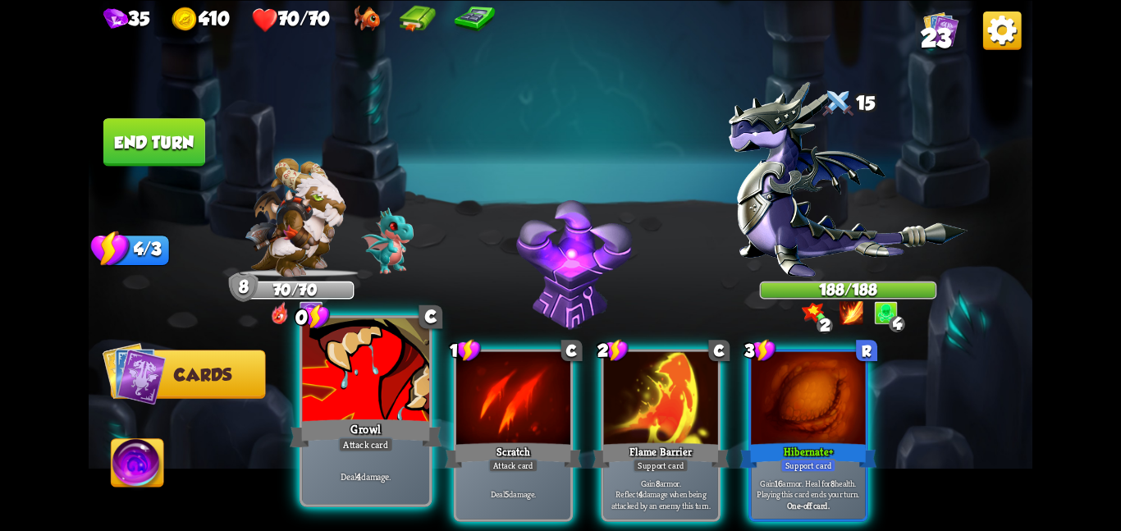
click at [378, 398] on div at bounding box center [365, 370] width 127 height 107
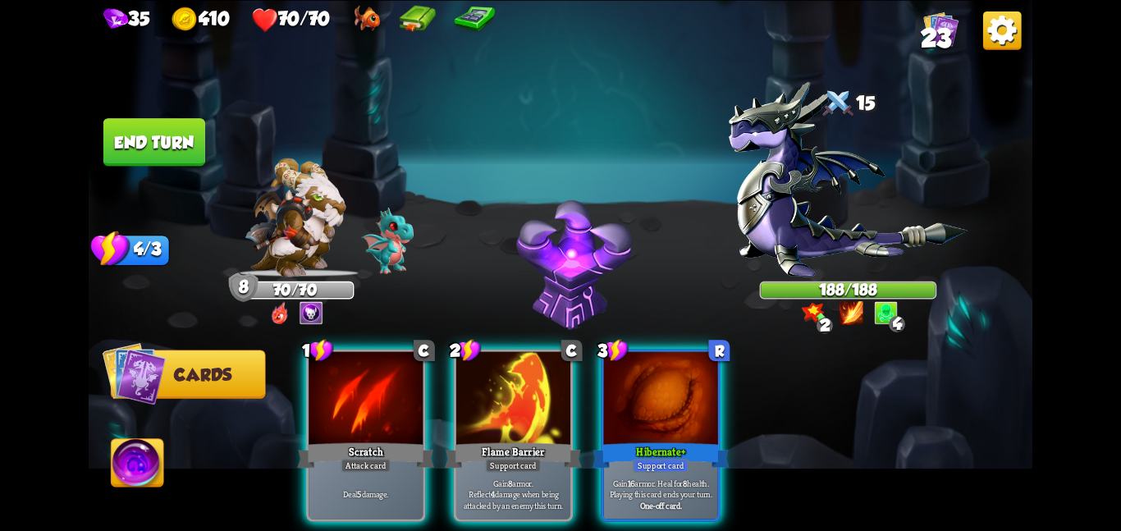
click at [378, 398] on div at bounding box center [365, 399] width 114 height 96
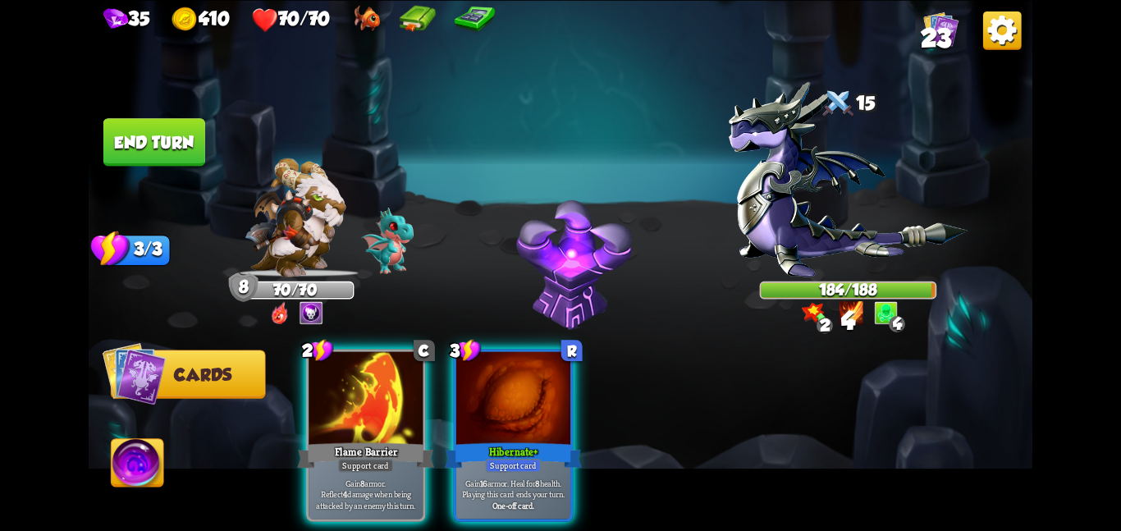
click at [378, 398] on div at bounding box center [365, 399] width 114 height 96
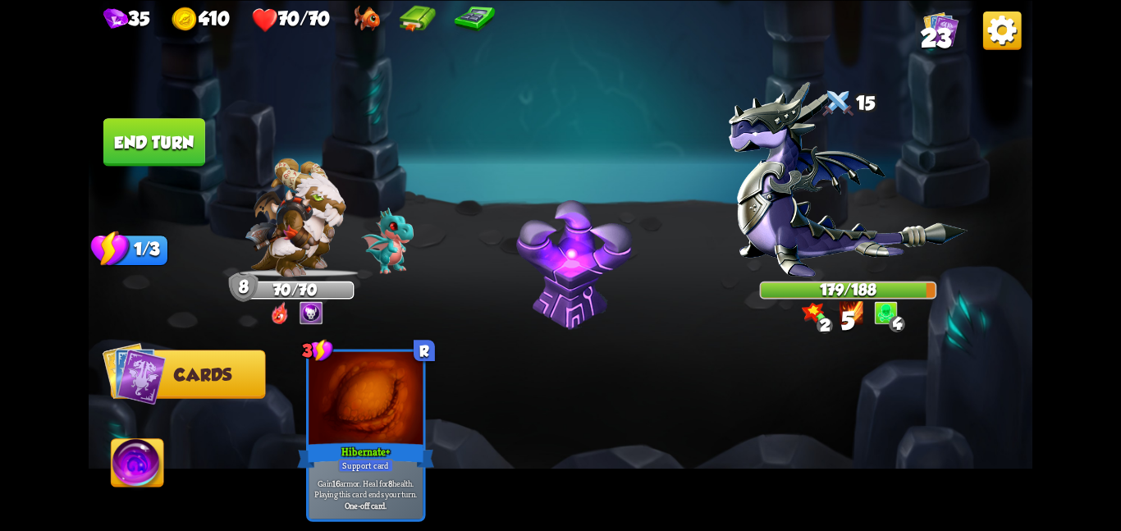
click at [183, 153] on button "End turn" at bounding box center [154, 142] width 102 height 48
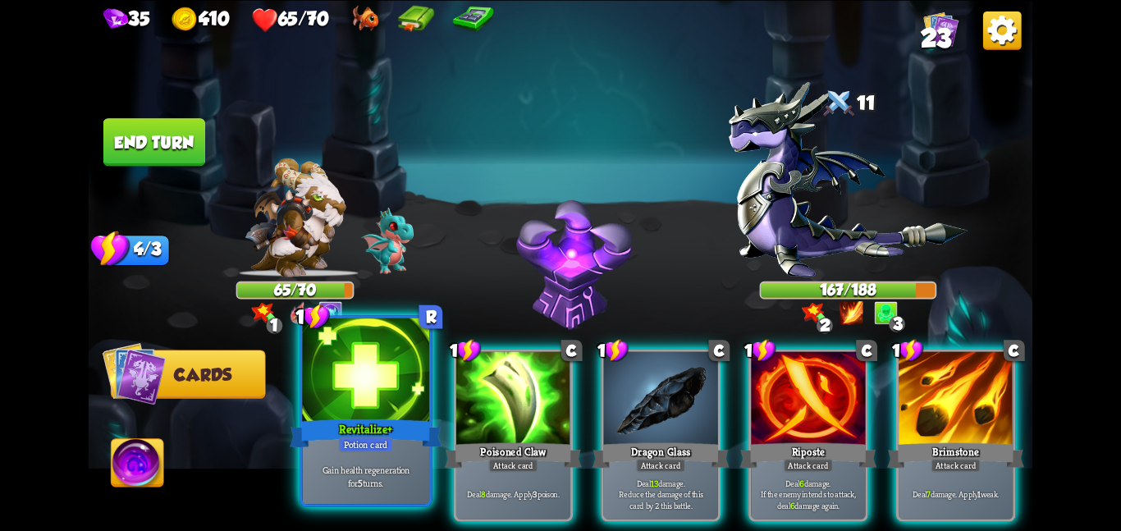
click at [358, 420] on div "Revitalize +" at bounding box center [366, 433] width 152 height 34
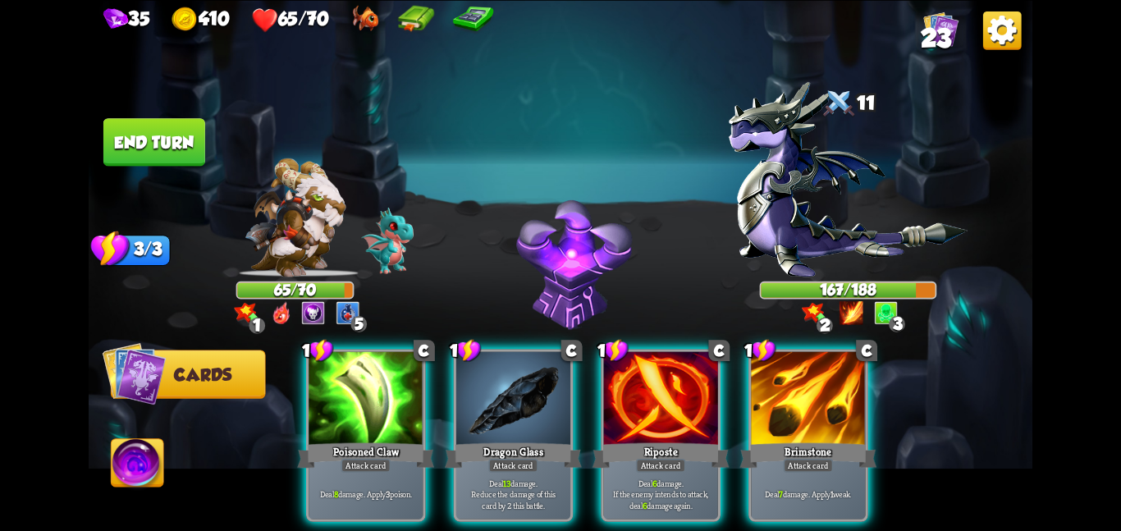
click at [358, 440] on div "Poisoned Claw" at bounding box center [365, 455] width 137 height 30
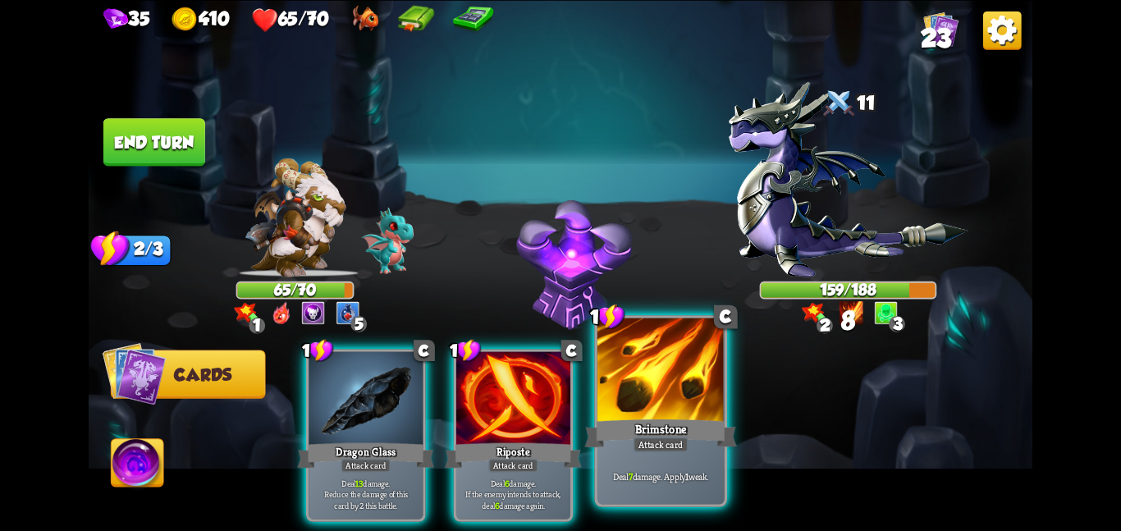
click at [608, 414] on div at bounding box center [660, 370] width 127 height 107
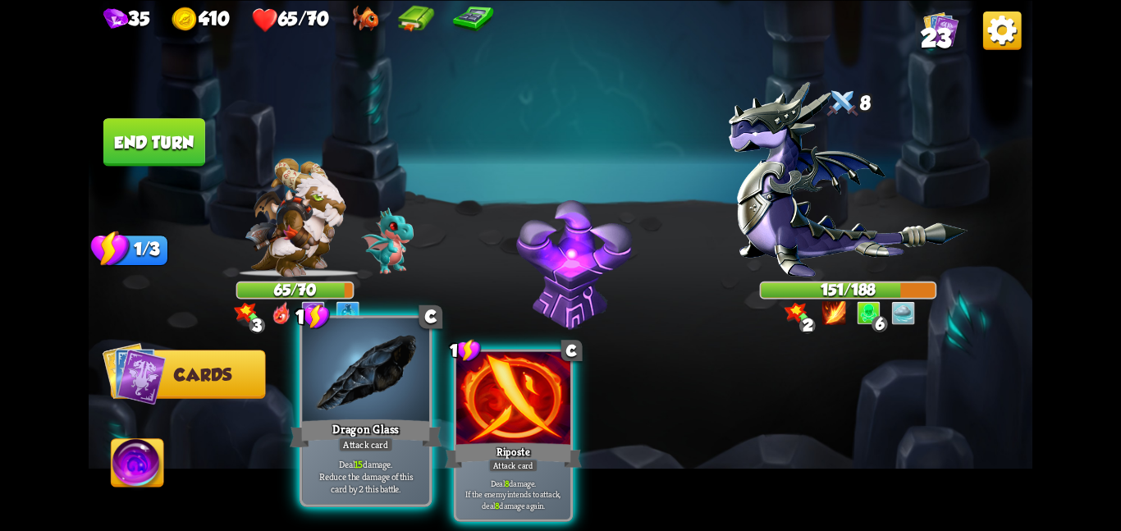
click at [423, 373] on div at bounding box center [365, 370] width 127 height 107
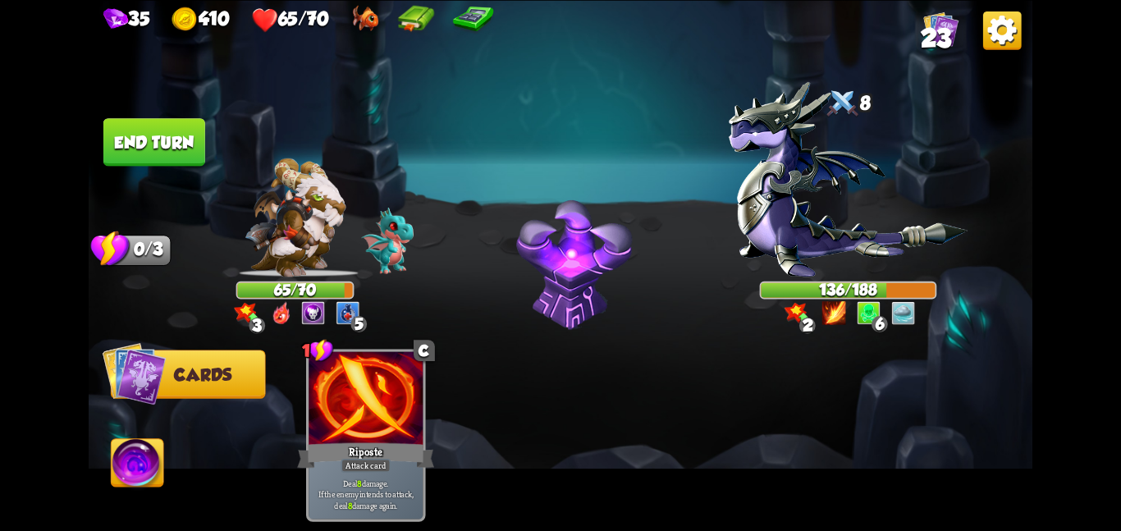
click at [176, 153] on button "End turn" at bounding box center [154, 142] width 102 height 48
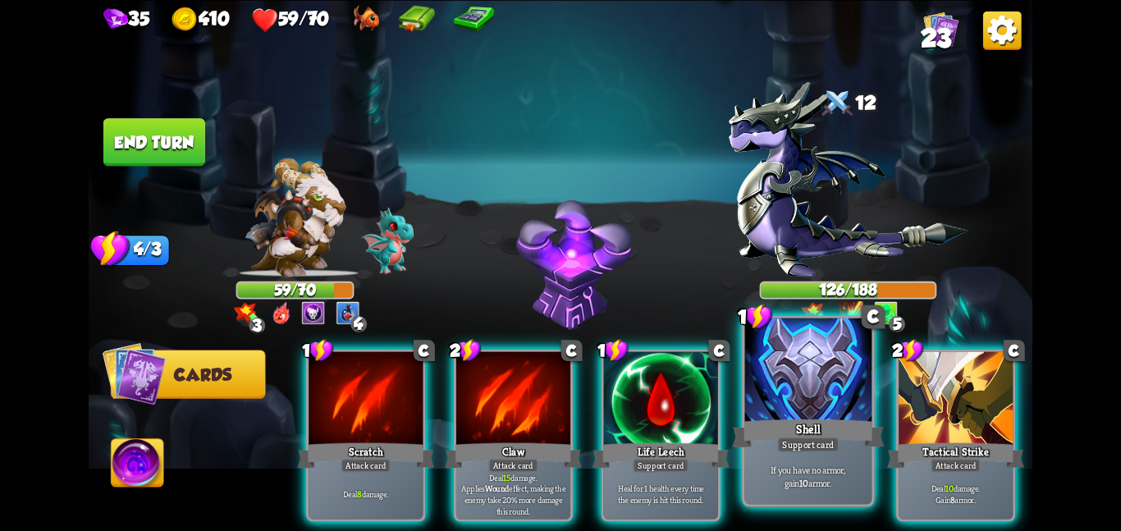
click at [786, 381] on div at bounding box center [808, 370] width 127 height 107
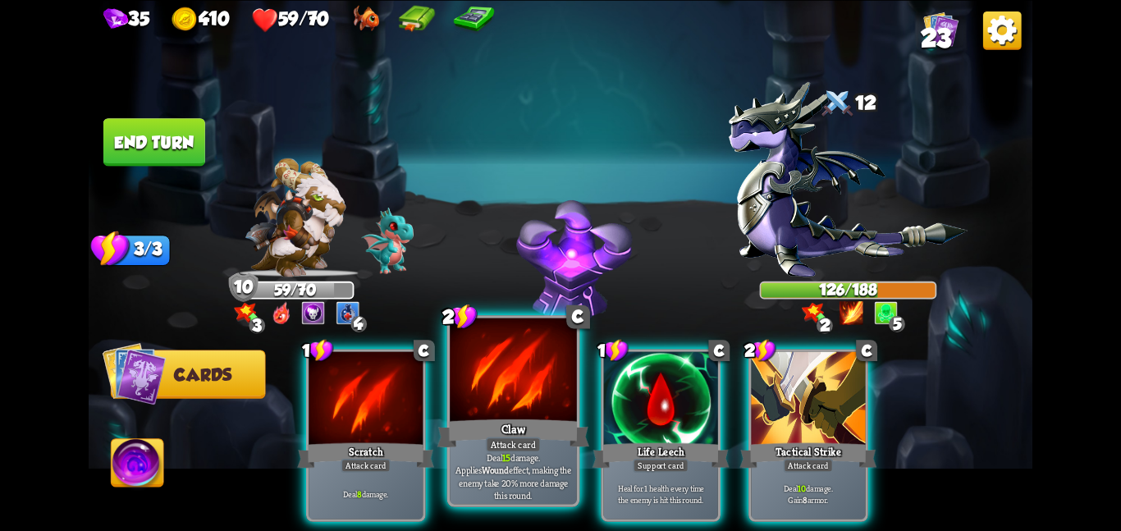
click at [550, 410] on div at bounding box center [513, 370] width 127 height 107
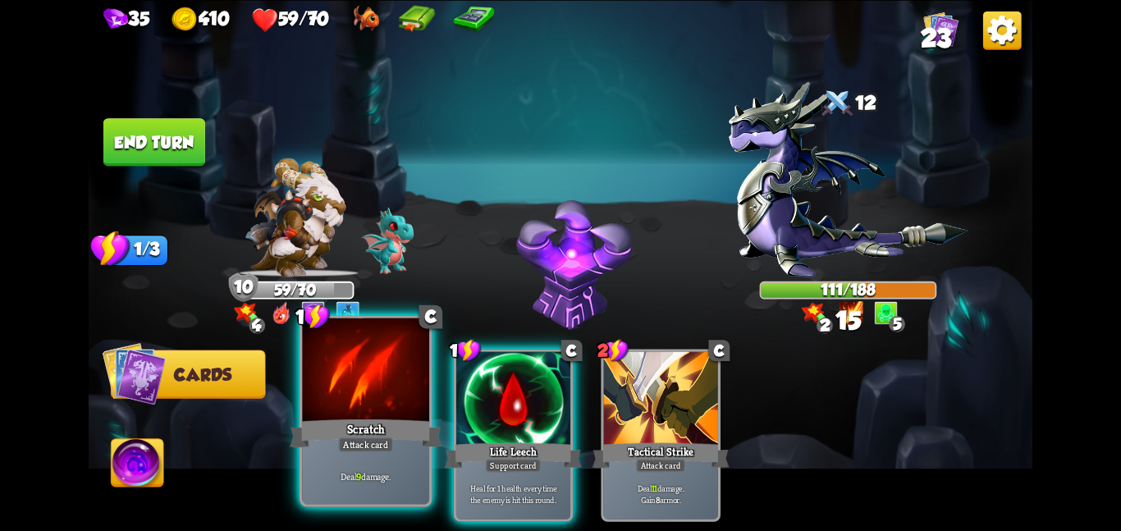
click at [348, 385] on div at bounding box center [365, 370] width 127 height 107
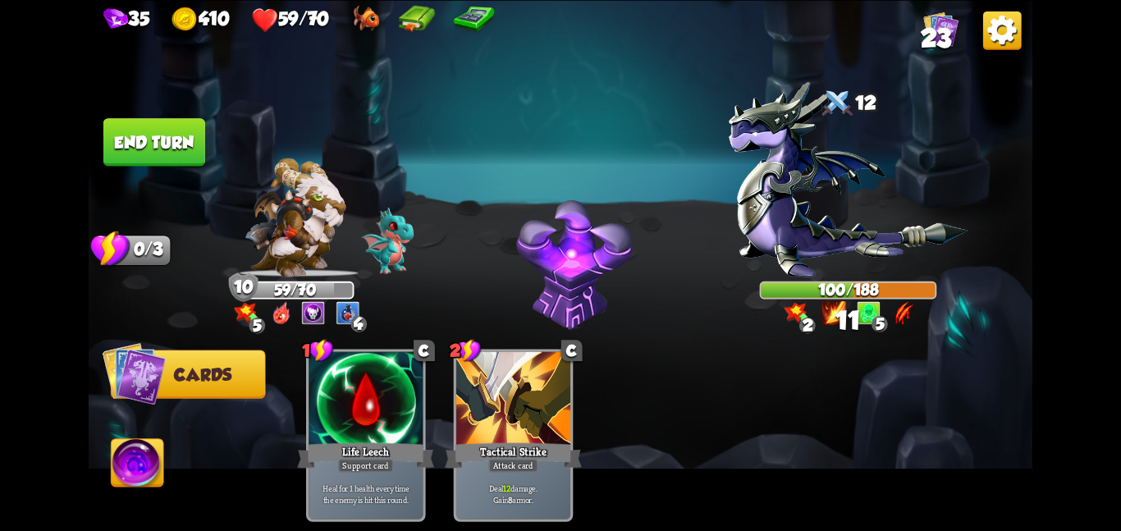
click at [159, 129] on button "End turn" at bounding box center [154, 142] width 102 height 48
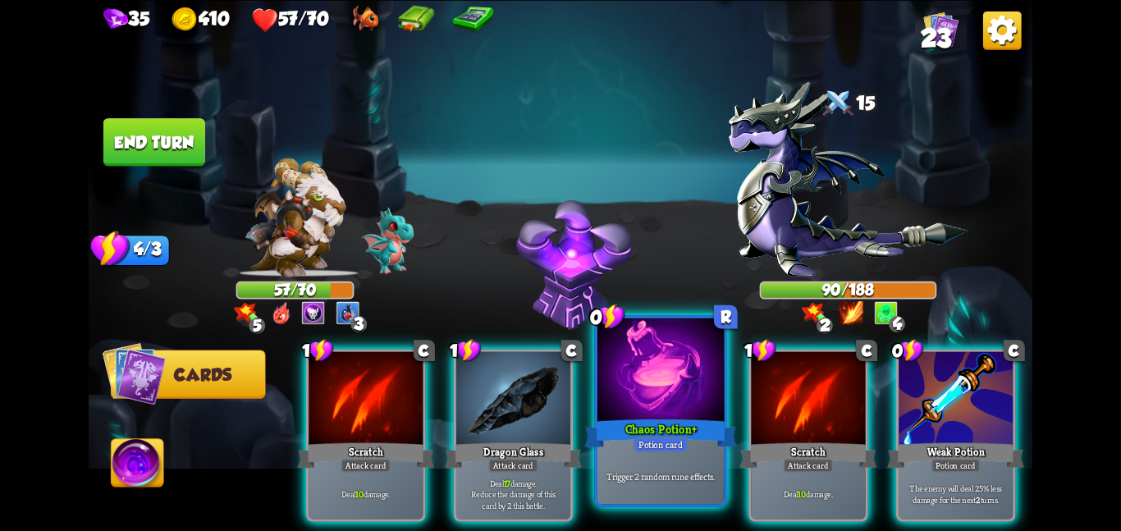
click at [678, 418] on div "Chaos Potion +" at bounding box center [660, 433] width 152 height 34
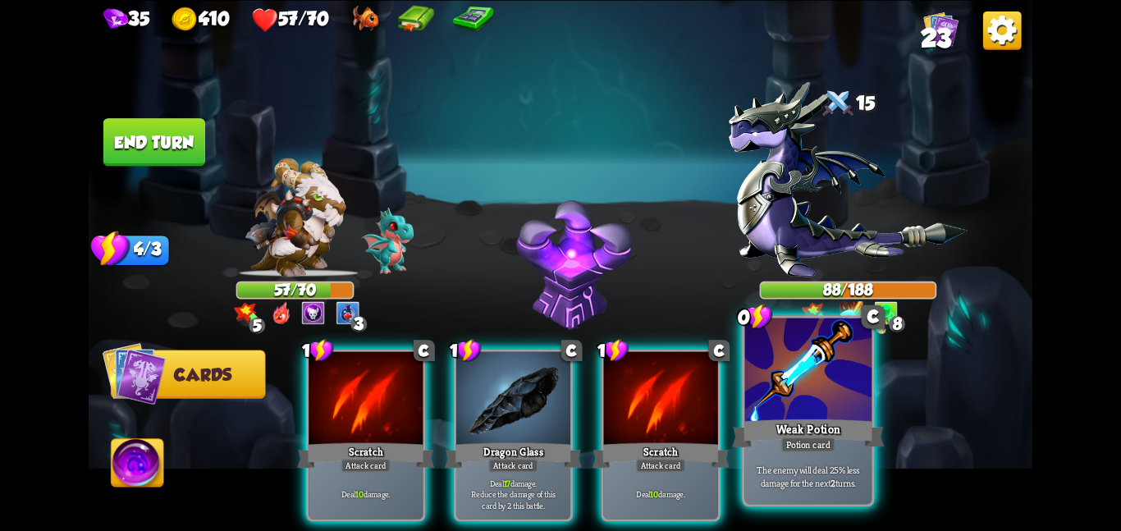
click at [811, 418] on div "Weak Potion" at bounding box center [808, 433] width 152 height 34
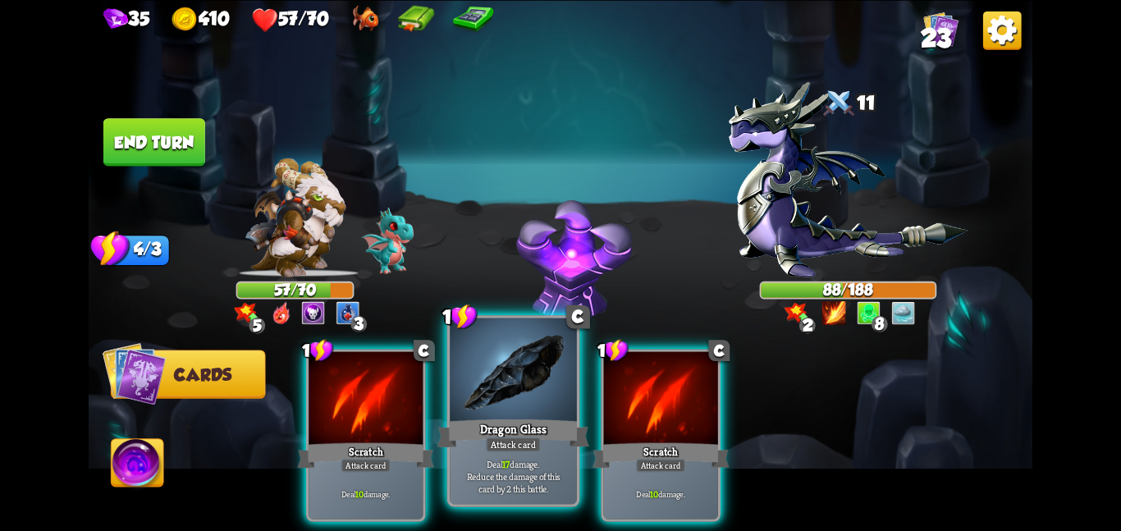
click at [550, 363] on div at bounding box center [513, 370] width 127 height 107
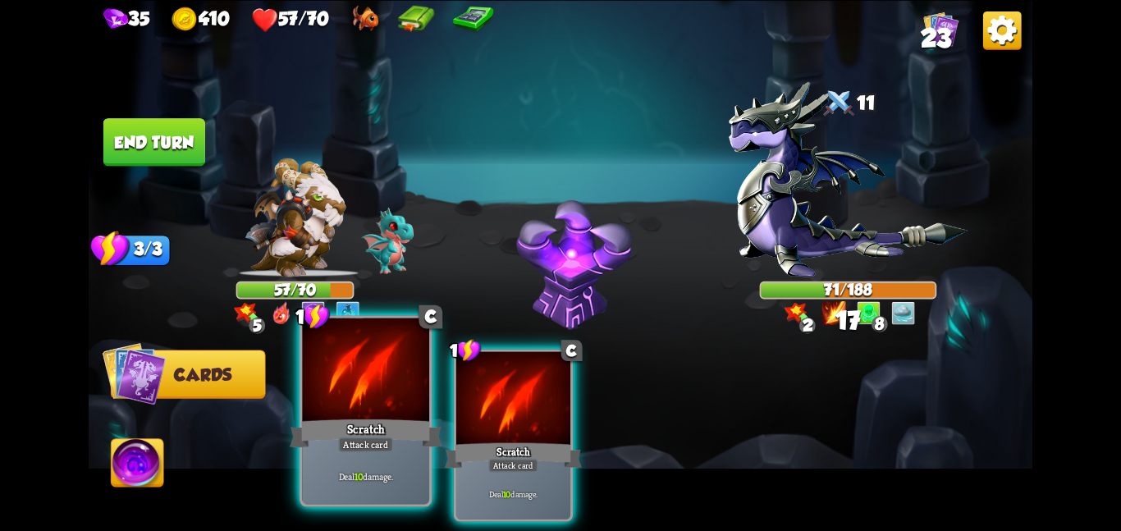
click at [393, 390] on div at bounding box center [365, 370] width 127 height 107
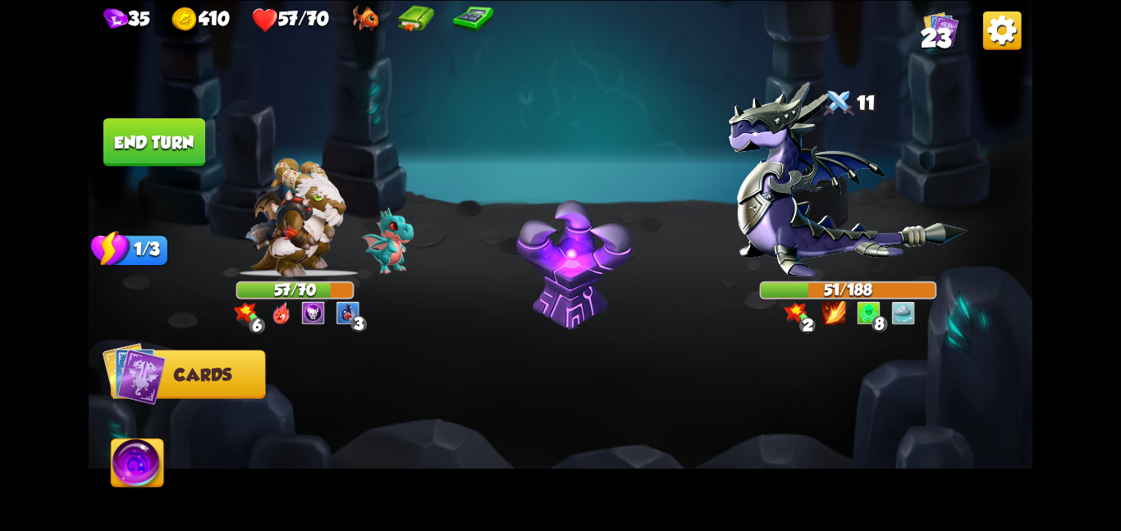
click at [192, 140] on button "End turn" at bounding box center [154, 142] width 102 height 48
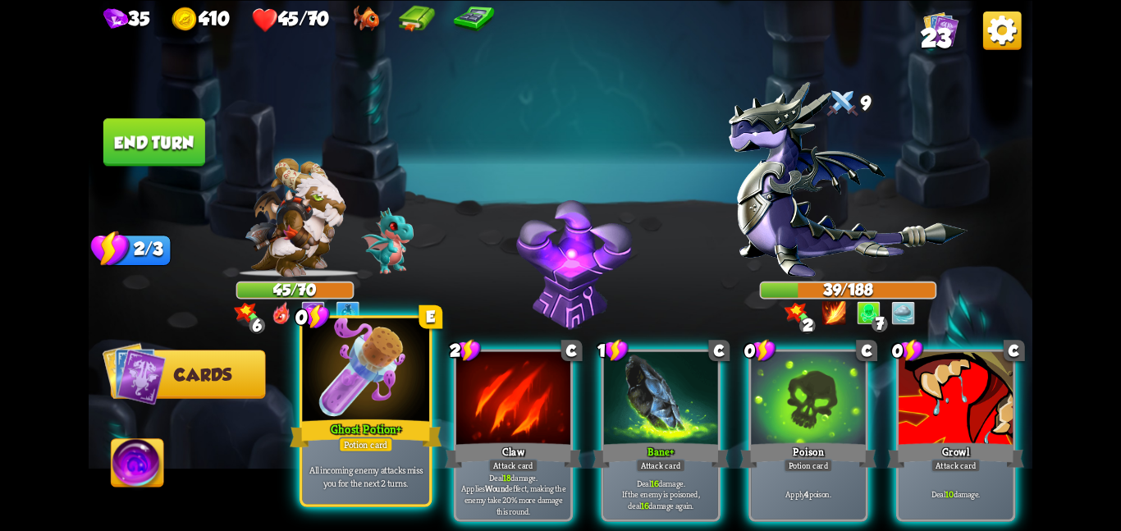
click at [384, 419] on div "Ghost Potion +" at bounding box center [366, 433] width 152 height 34
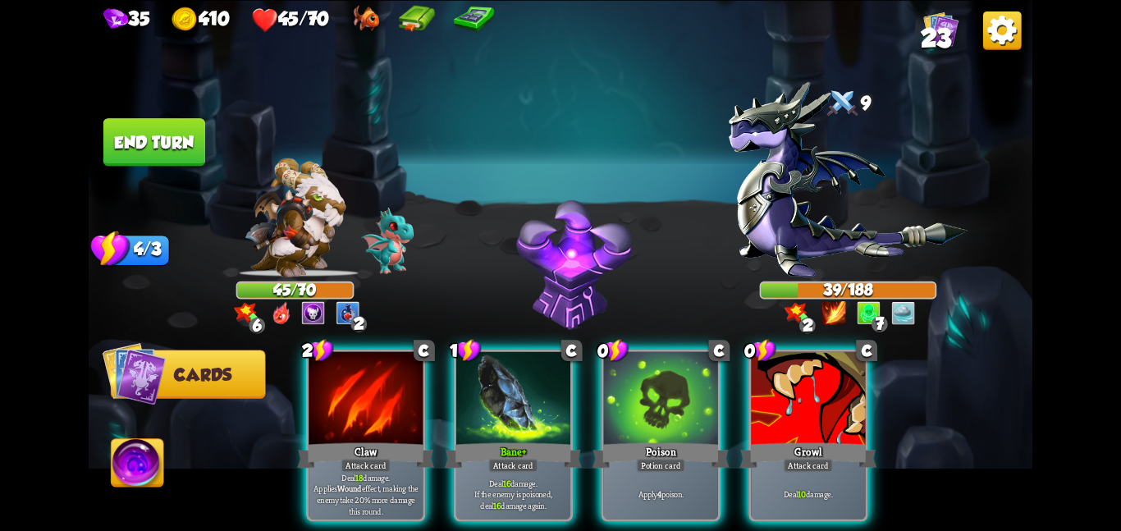
click at [384, 440] on div "Claw" at bounding box center [365, 455] width 137 height 30
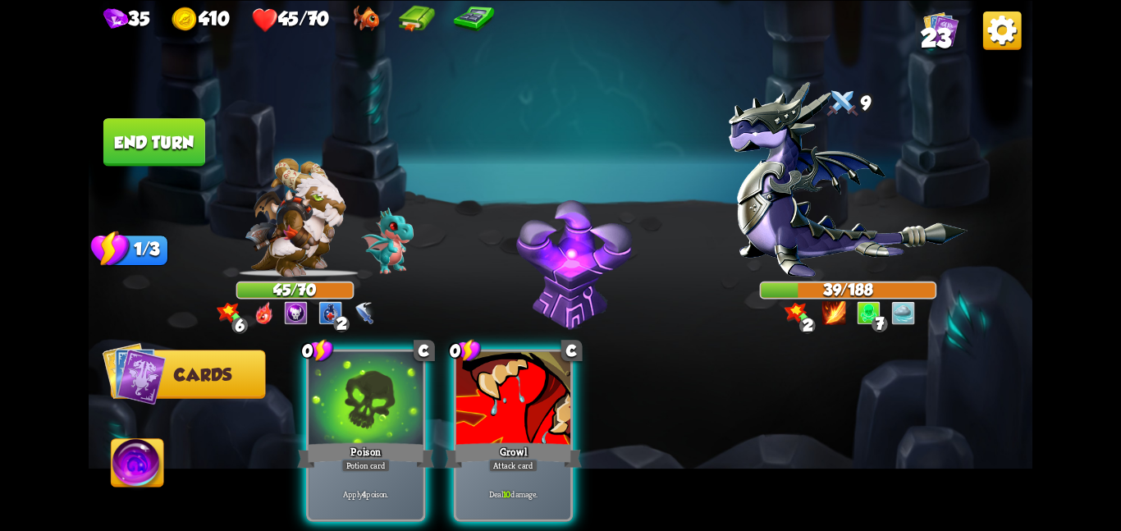
click at [384, 440] on div "Poison" at bounding box center [365, 455] width 137 height 30
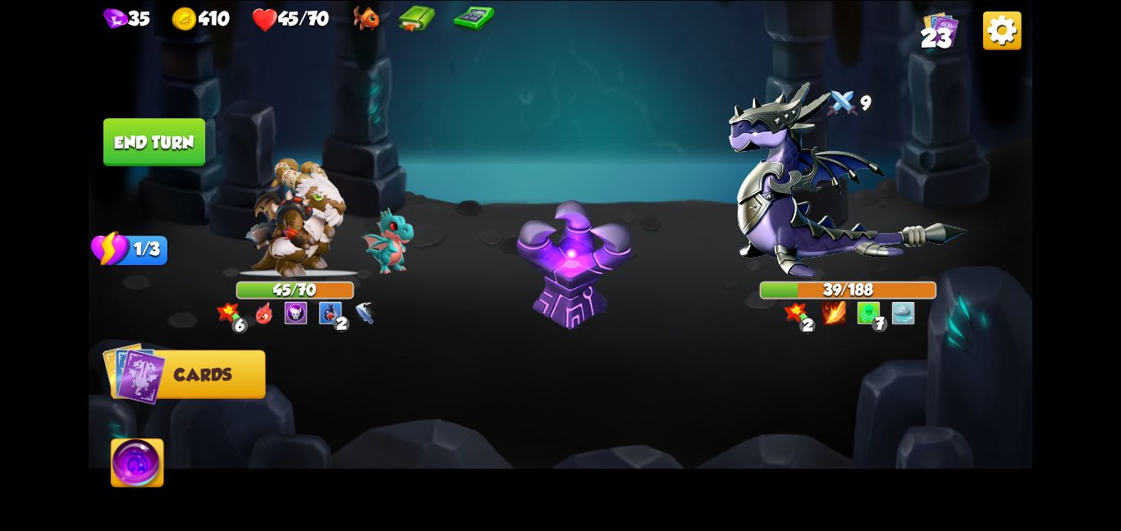
click at [384, 419] on div at bounding box center [654, 413] width 755 height 236
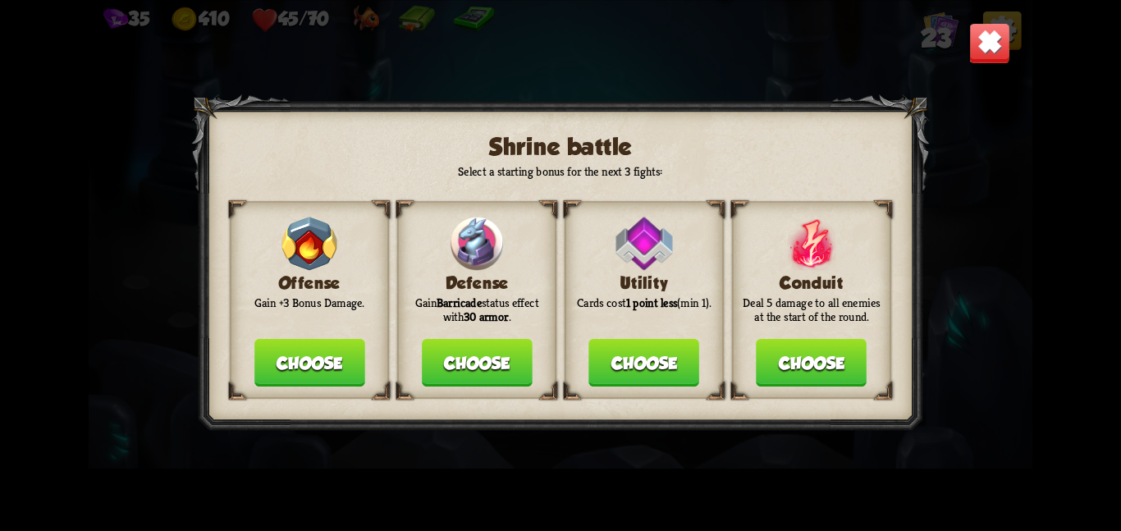
click at [461, 375] on button "Choose" at bounding box center [477, 363] width 111 height 48
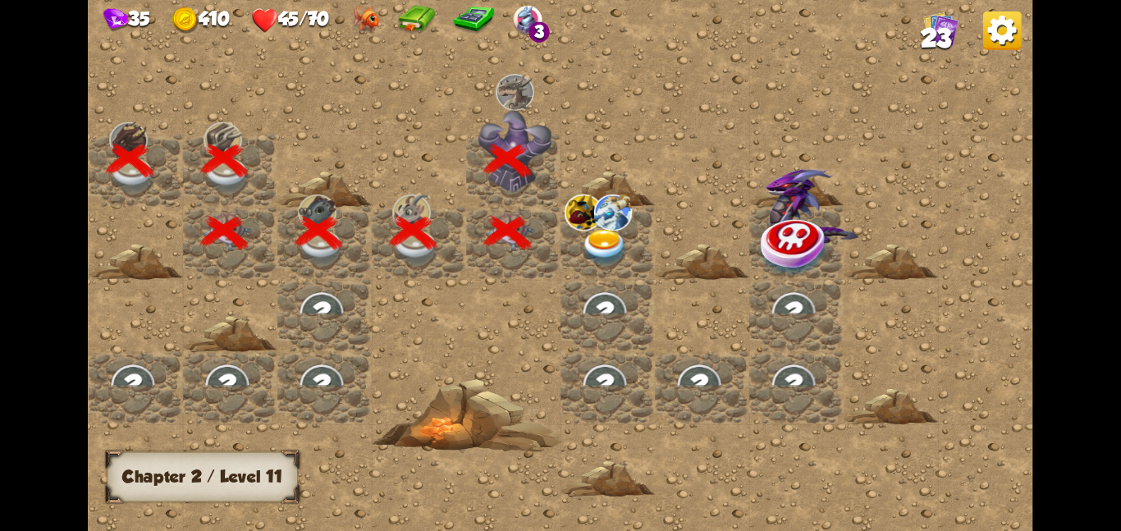
click at [581, 249] on img at bounding box center [605, 247] width 48 height 37
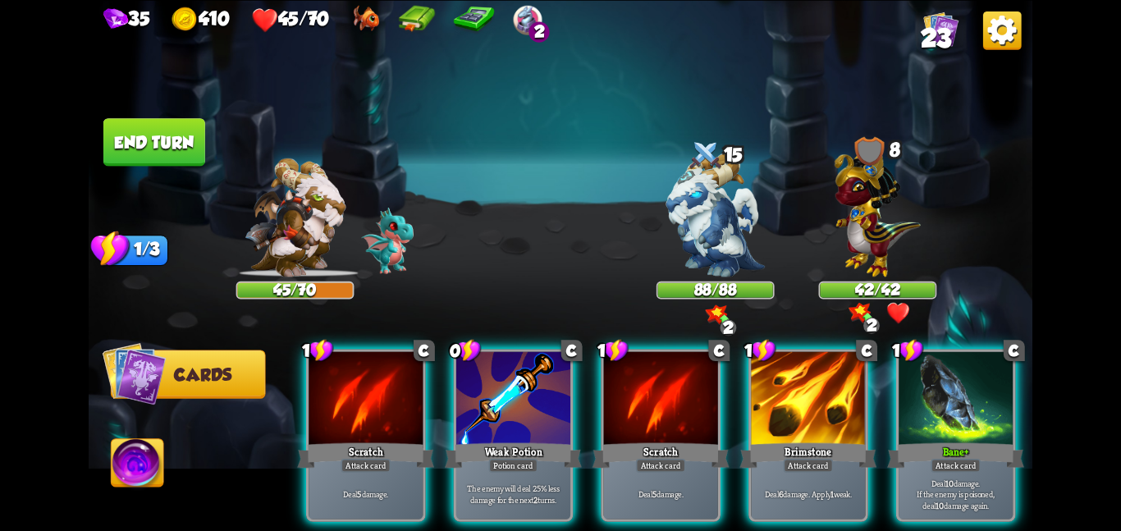
click at [449, 378] on div "1 C Scratch Attack card Deal 5 damage. 0 C Weak Potion Potion card The enemy wi…" at bounding box center [654, 413] width 755 height 236
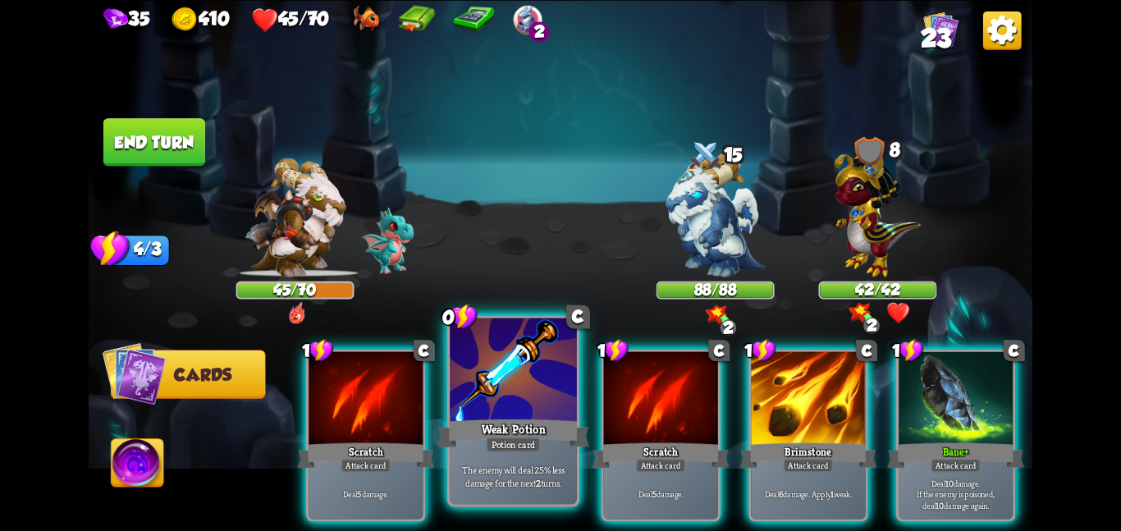
click at [491, 389] on div at bounding box center [513, 370] width 127 height 107
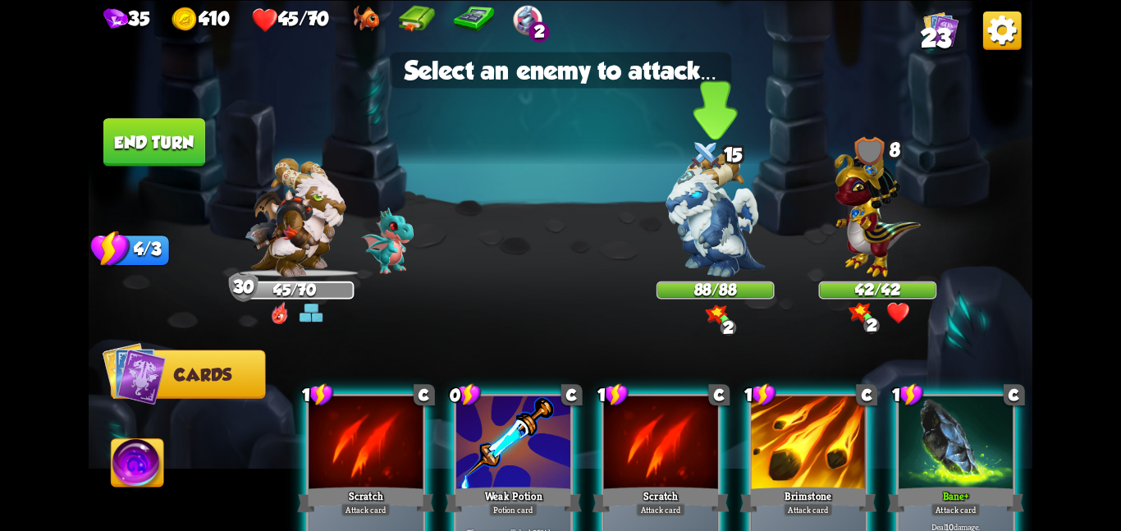
click at [683, 248] on img at bounding box center [715, 215] width 98 height 124
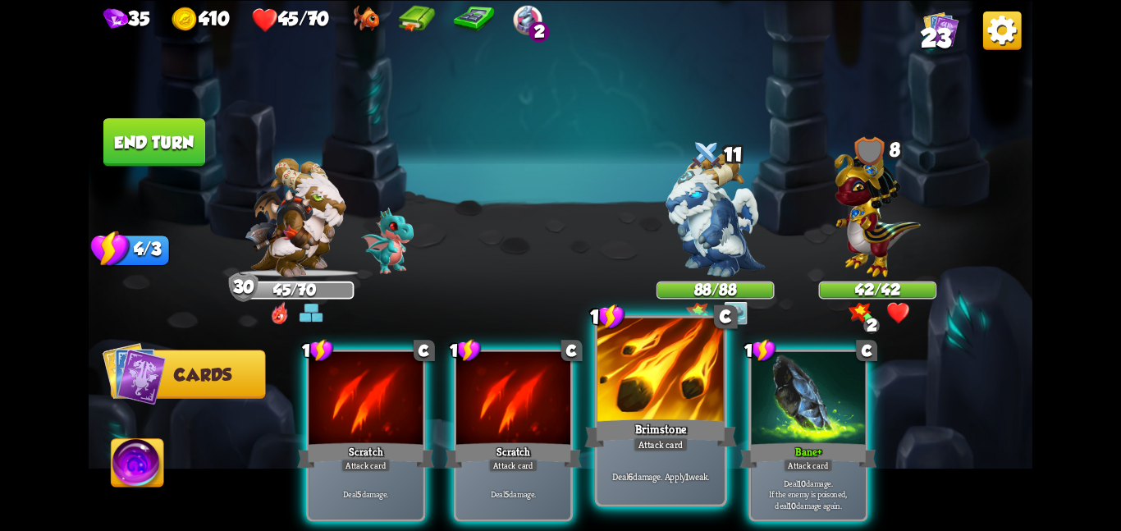
click at [612, 408] on div at bounding box center [660, 370] width 127 height 107
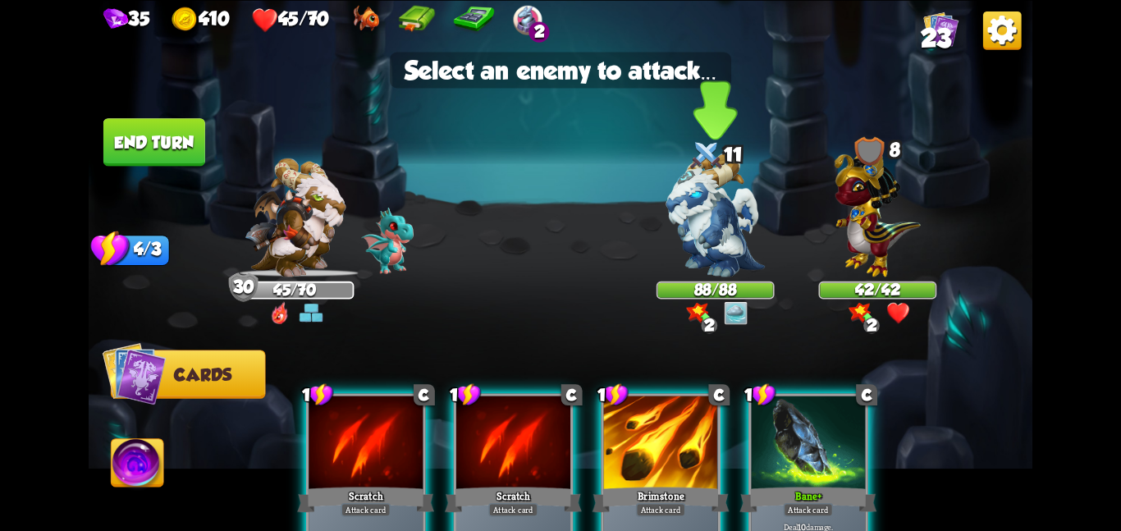
click at [721, 238] on img at bounding box center [715, 215] width 98 height 124
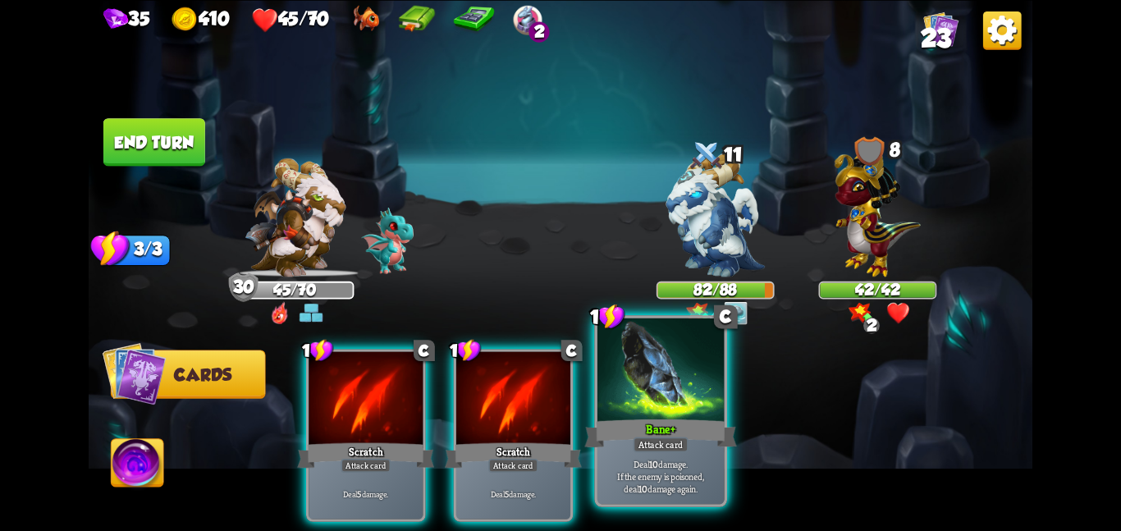
click at [630, 381] on div at bounding box center [660, 370] width 127 height 107
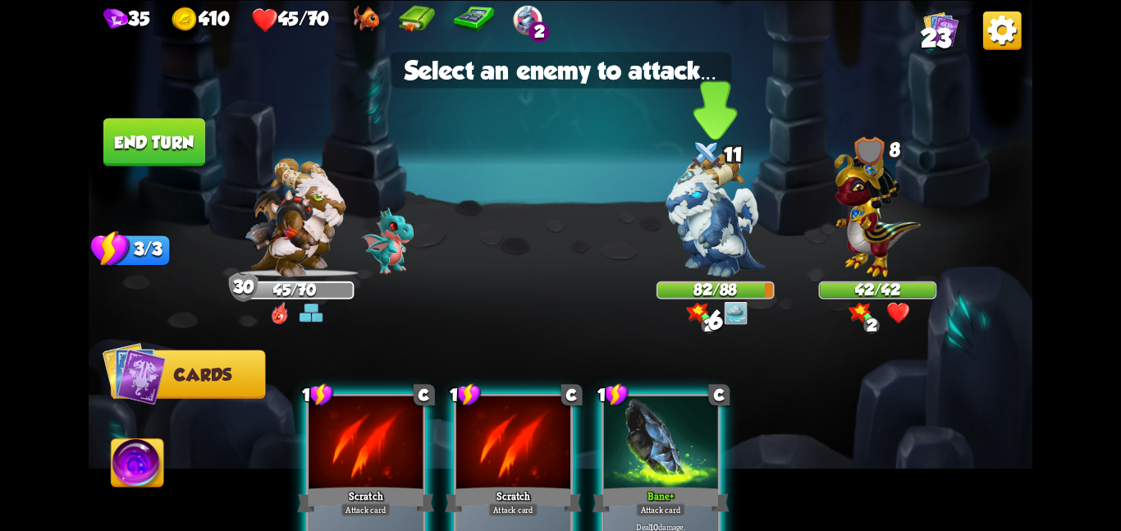
click at [669, 285] on div "82/88" at bounding box center [715, 289] width 115 height 15
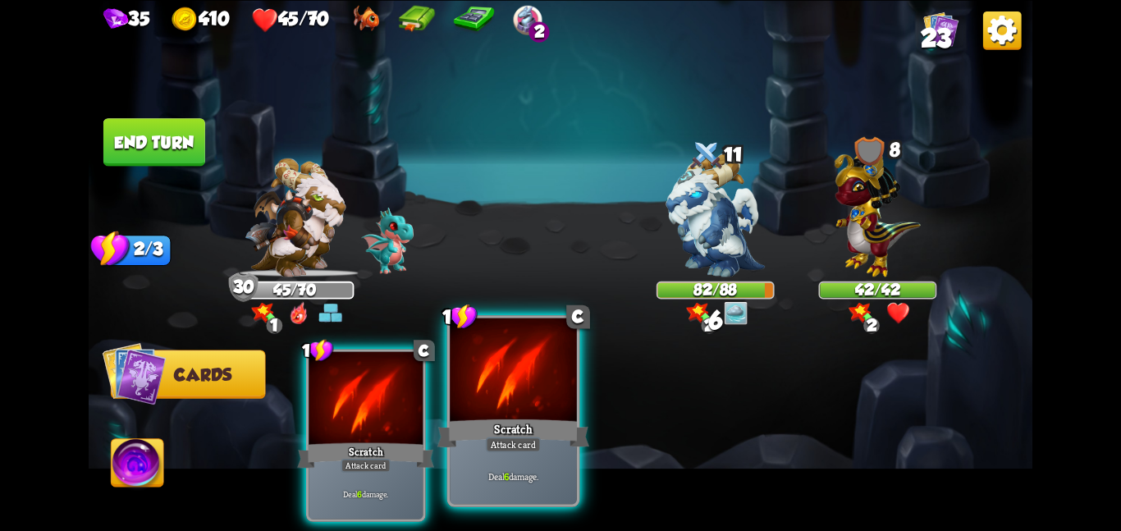
click at [501, 446] on div "Attack card" at bounding box center [513, 444] width 55 height 16
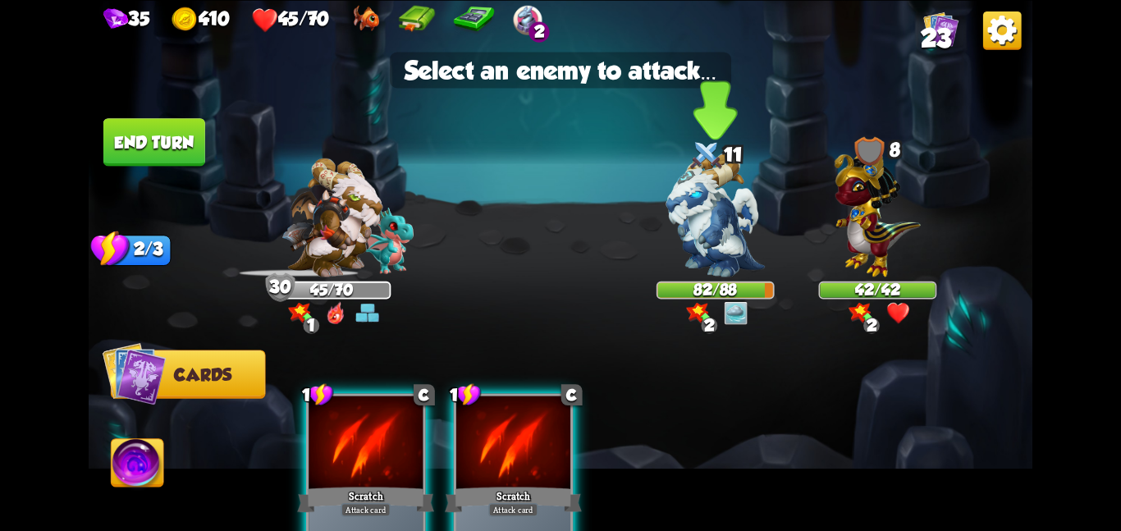
click at [724, 271] on img at bounding box center [715, 215] width 98 height 124
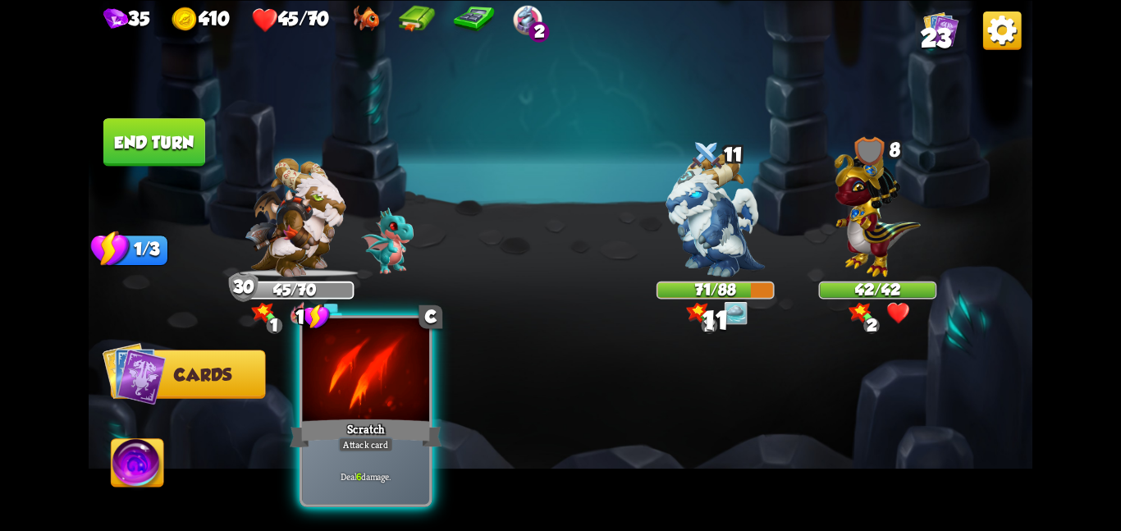
click at [374, 423] on div "Scratch" at bounding box center [366, 433] width 152 height 34
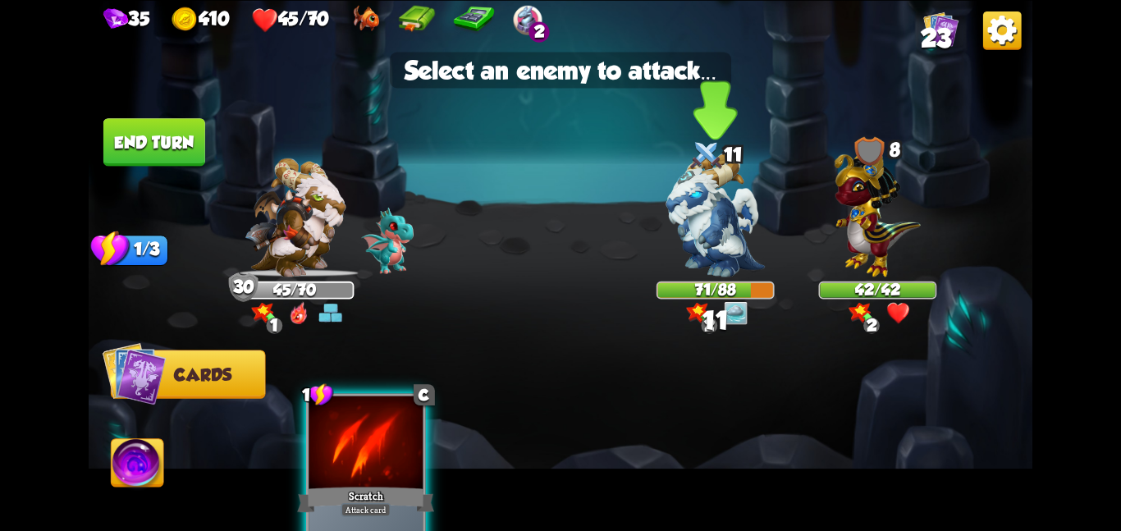
click at [702, 210] on img at bounding box center [715, 215] width 98 height 124
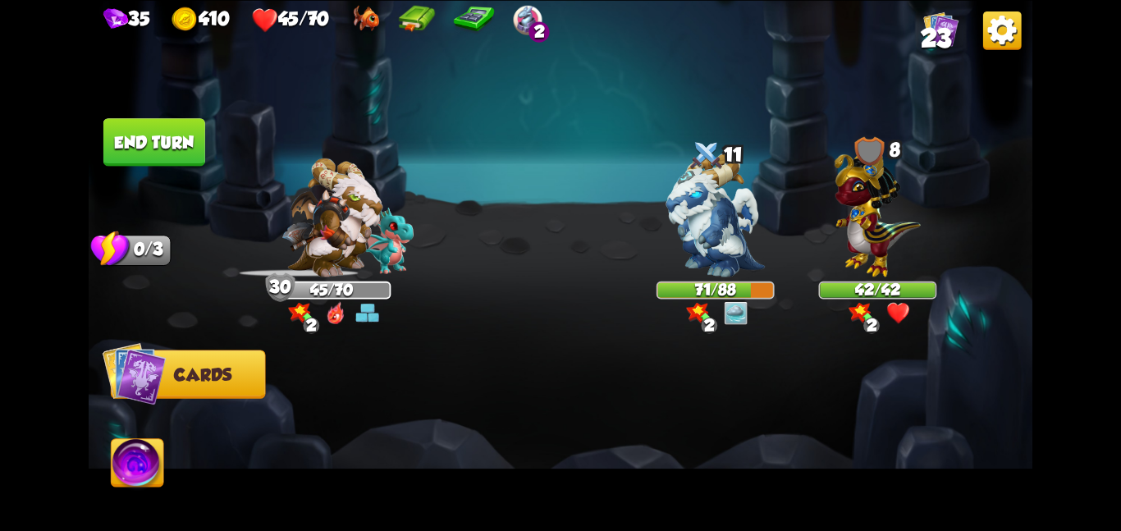
click at [153, 160] on button "End turn" at bounding box center [154, 142] width 102 height 48
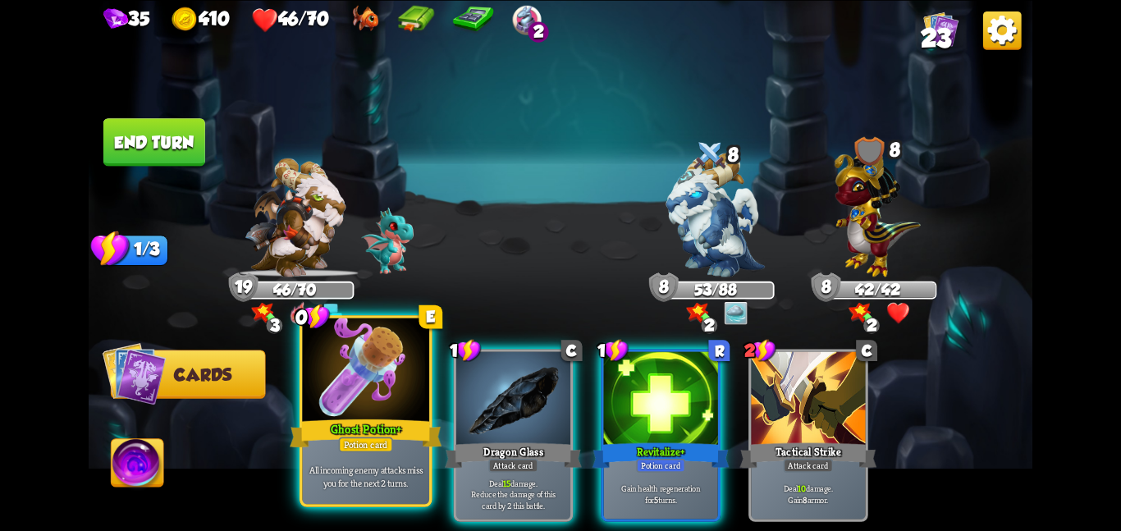
click at [377, 382] on div at bounding box center [365, 370] width 127 height 107
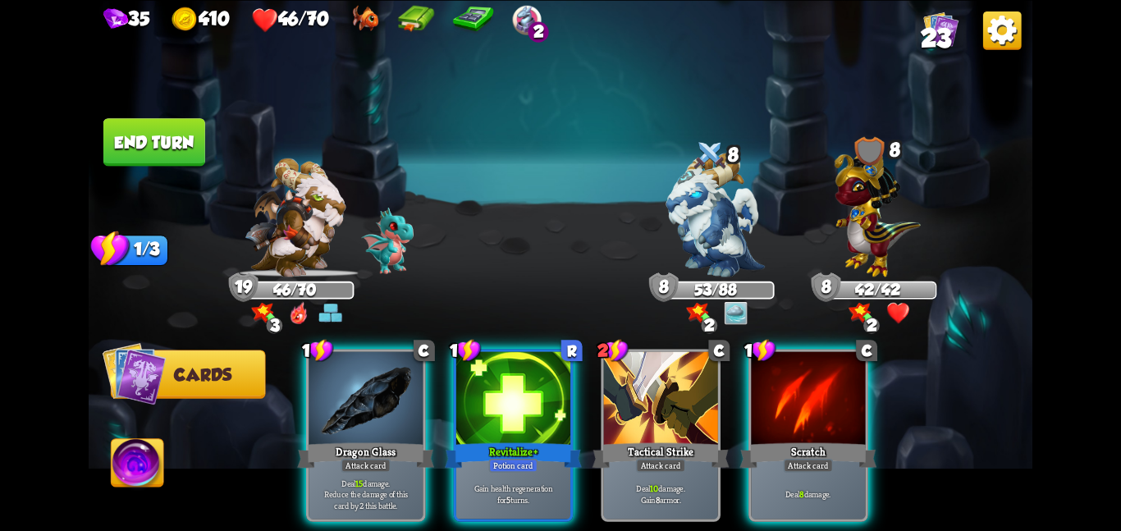
click at [377, 382] on div at bounding box center [365, 399] width 114 height 96
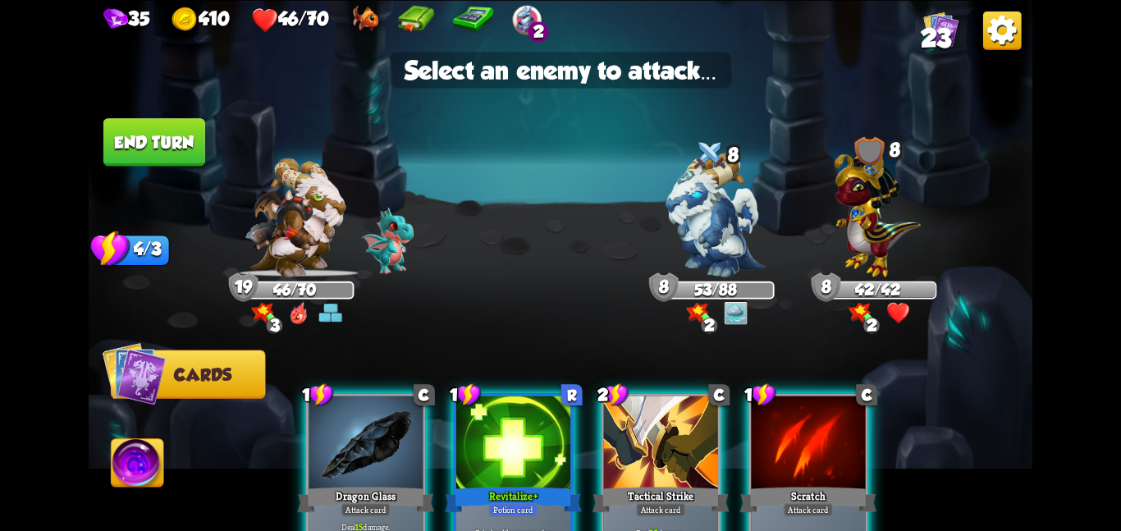
click at [377, 395] on div at bounding box center [365, 443] width 114 height 96
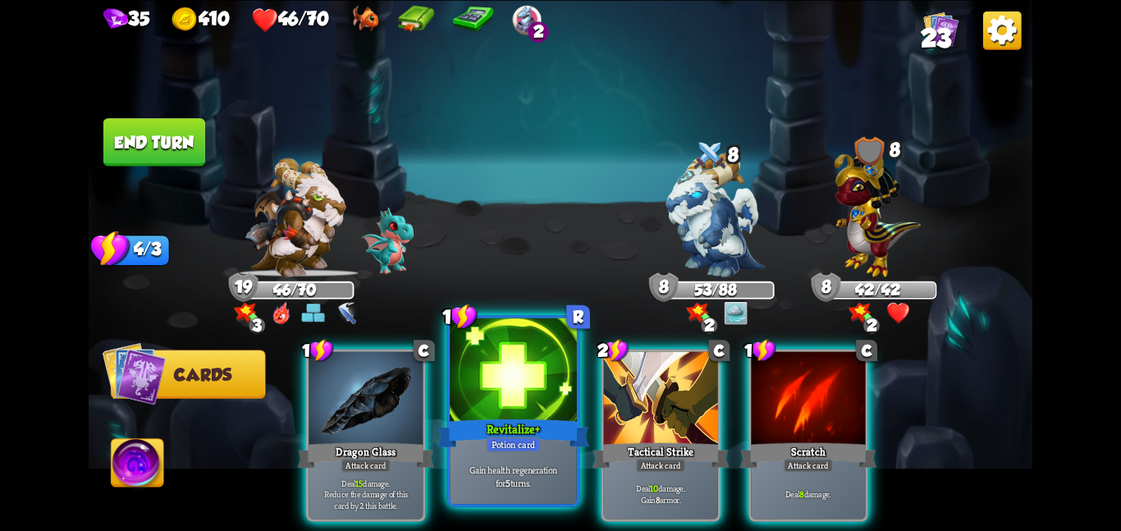
click at [468, 381] on div at bounding box center [513, 370] width 127 height 107
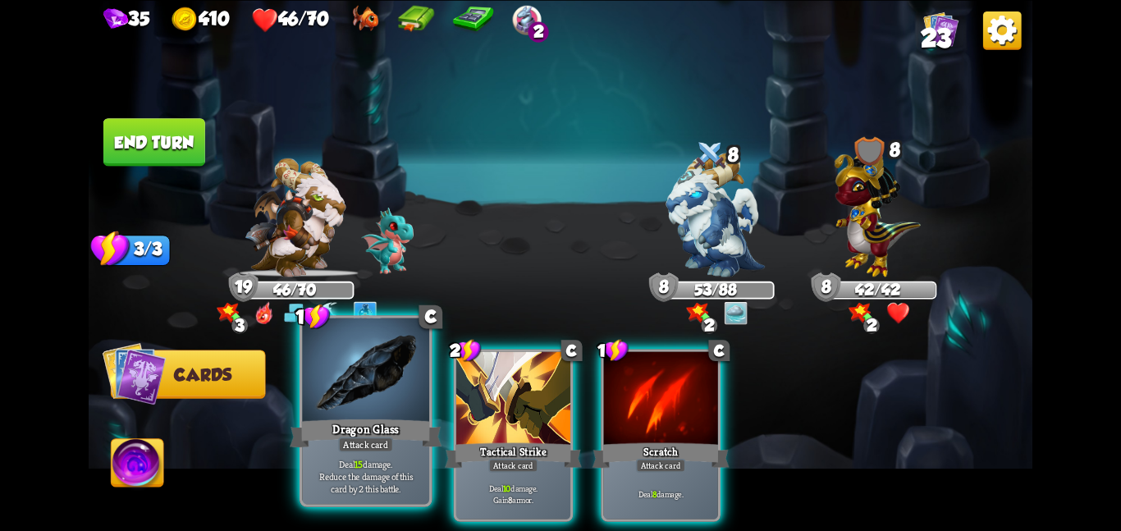
click at [390, 400] on div at bounding box center [365, 370] width 127 height 107
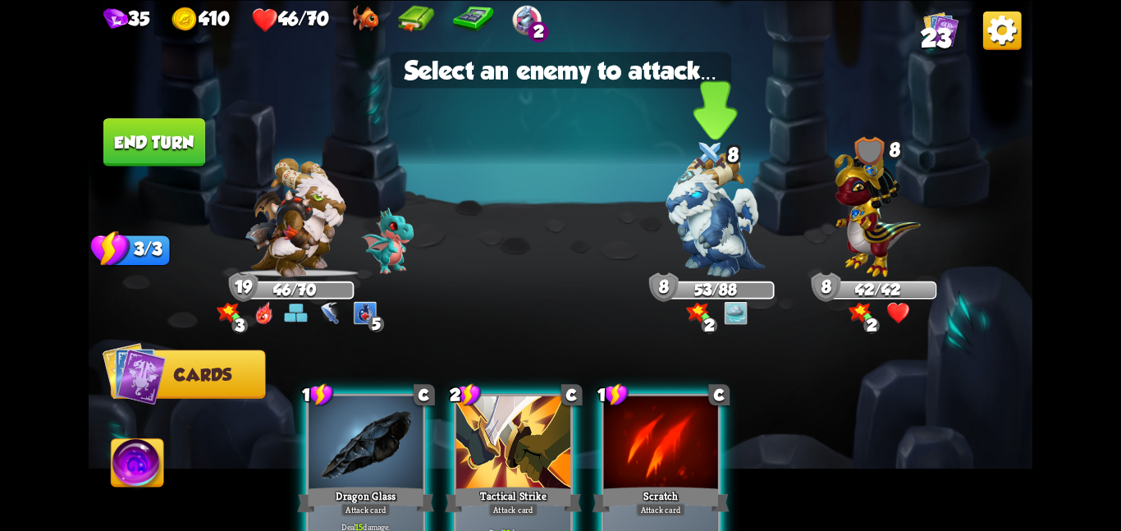
click at [688, 232] on img at bounding box center [715, 215] width 98 height 124
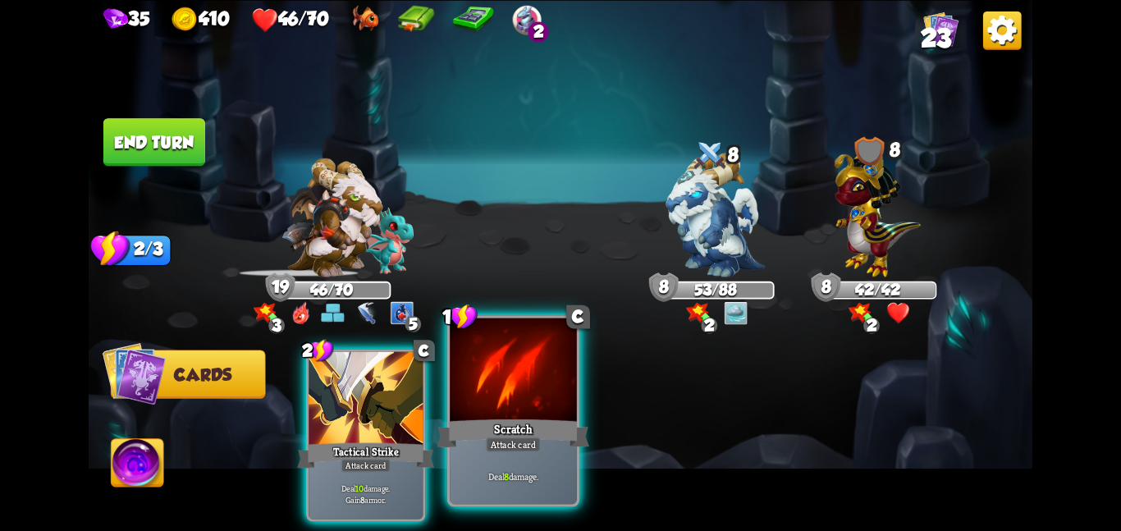
click at [548, 383] on div at bounding box center [513, 370] width 127 height 107
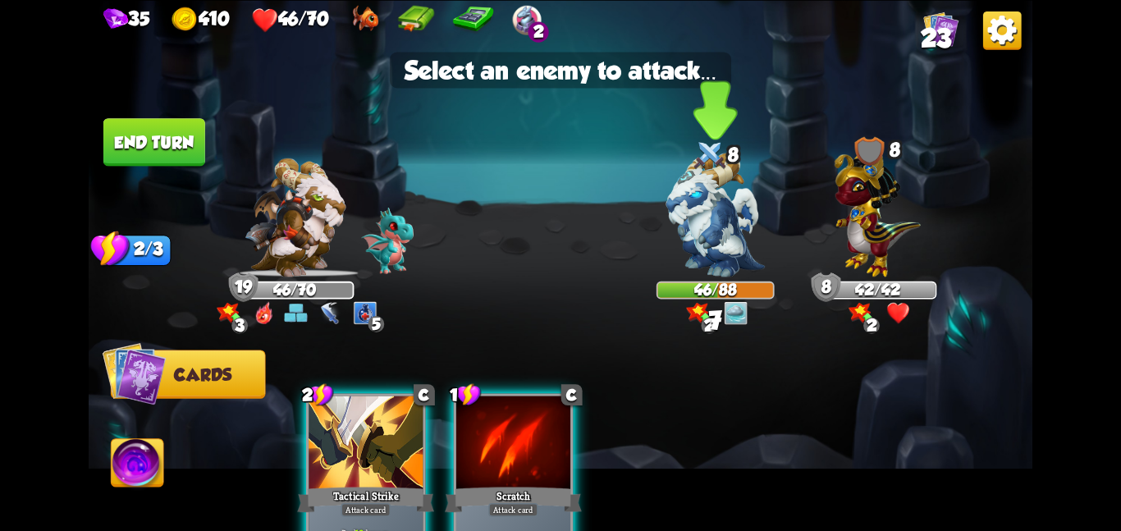
click at [704, 250] on img at bounding box center [715, 215] width 98 height 124
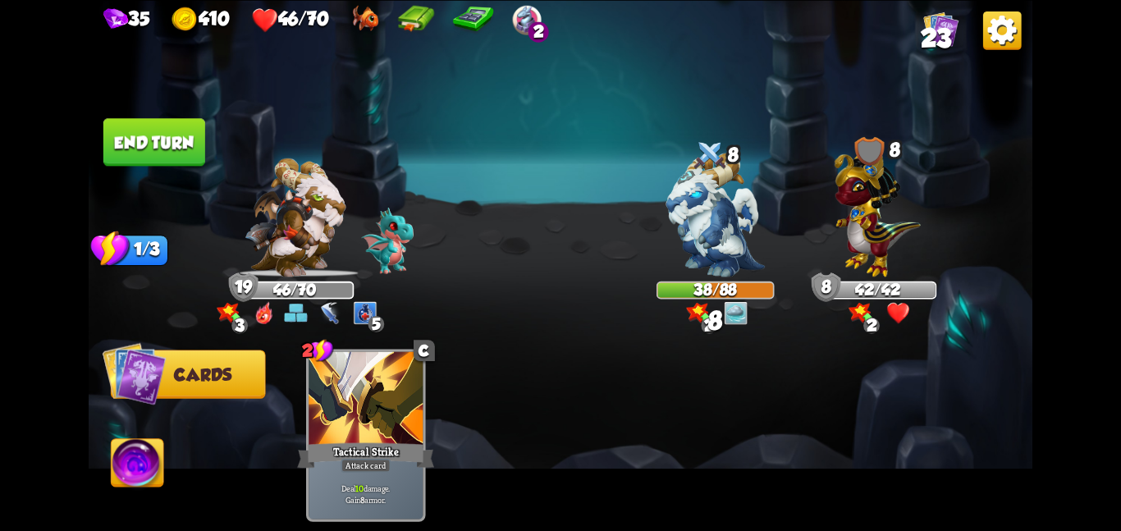
click at [185, 137] on button "End turn" at bounding box center [154, 142] width 102 height 48
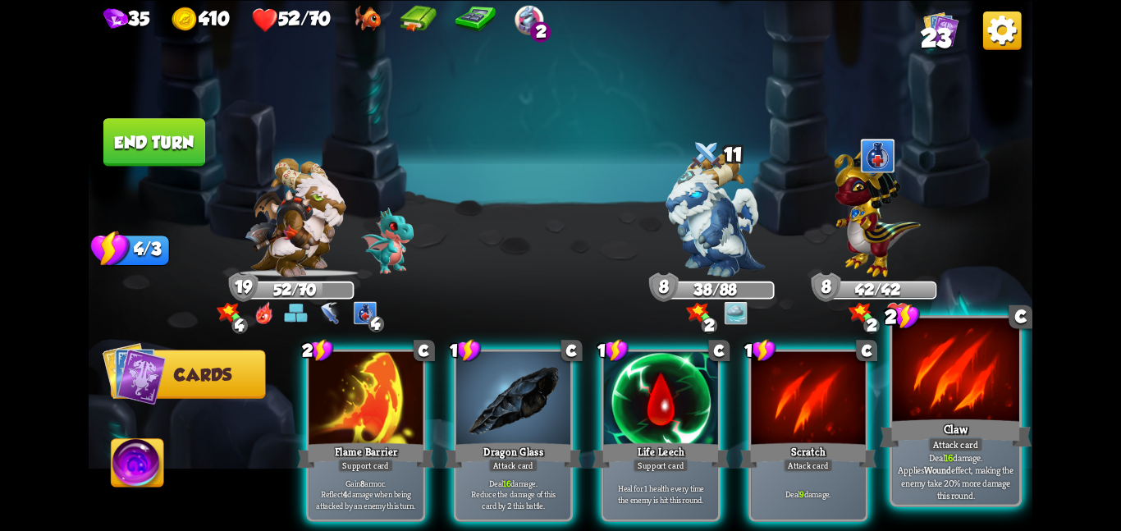
click at [914, 427] on div "Claw" at bounding box center [955, 433] width 152 height 34
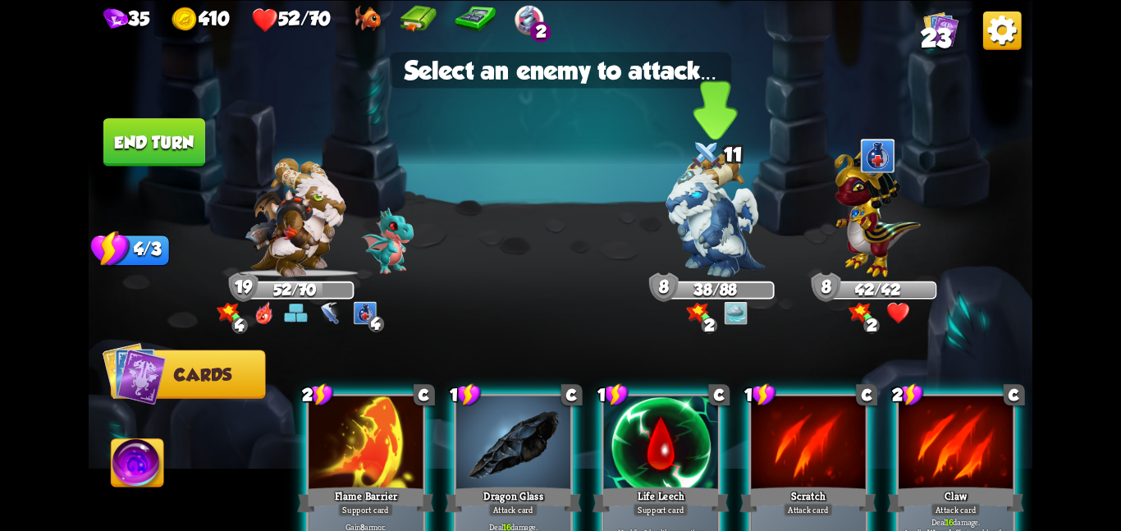
click at [688, 236] on img at bounding box center [715, 215] width 98 height 124
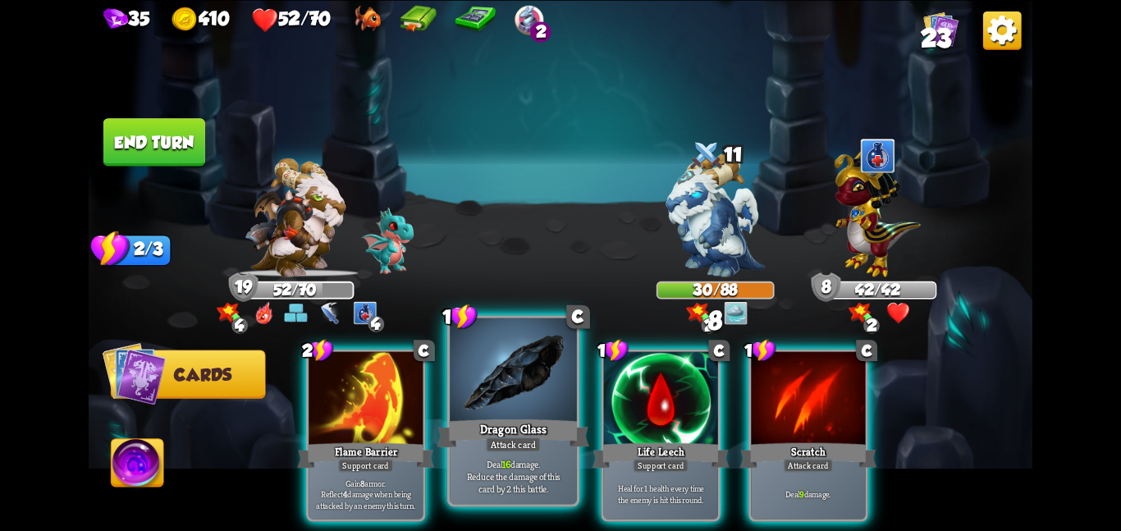
click at [533, 434] on div "Dragon Glass" at bounding box center [513, 433] width 152 height 34
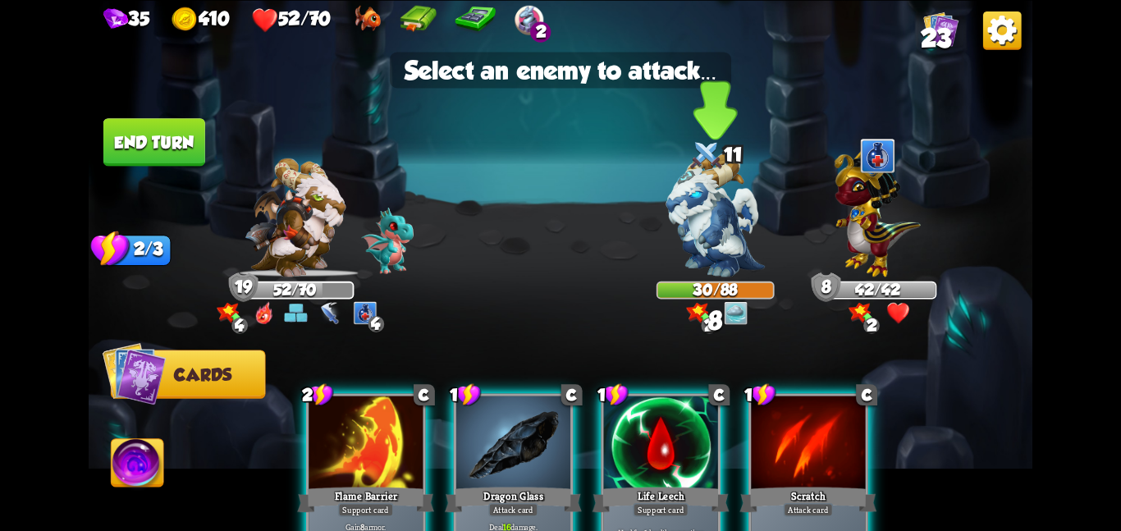
click at [703, 227] on img at bounding box center [715, 215] width 98 height 124
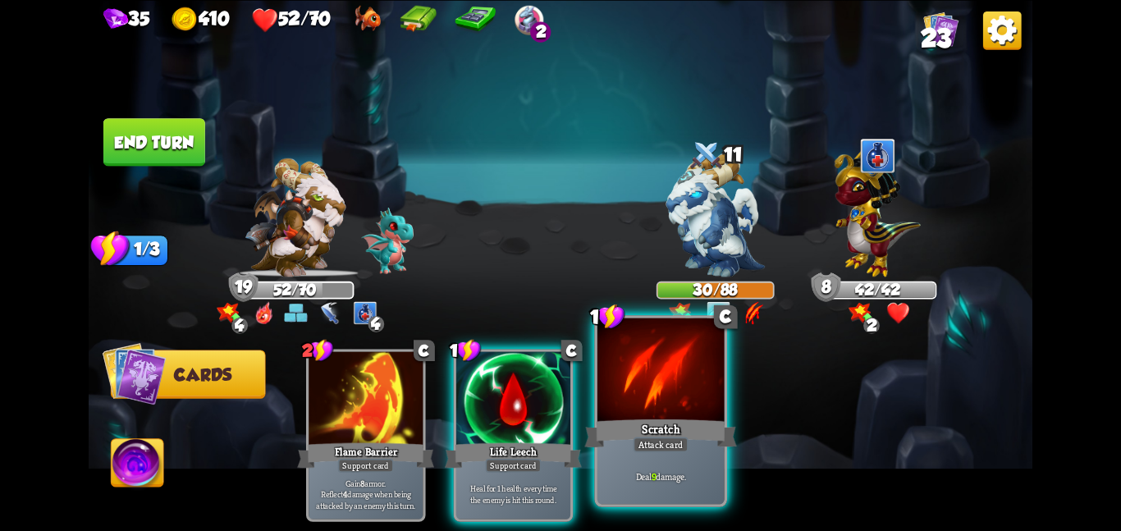
click at [683, 410] on div at bounding box center [660, 370] width 127 height 107
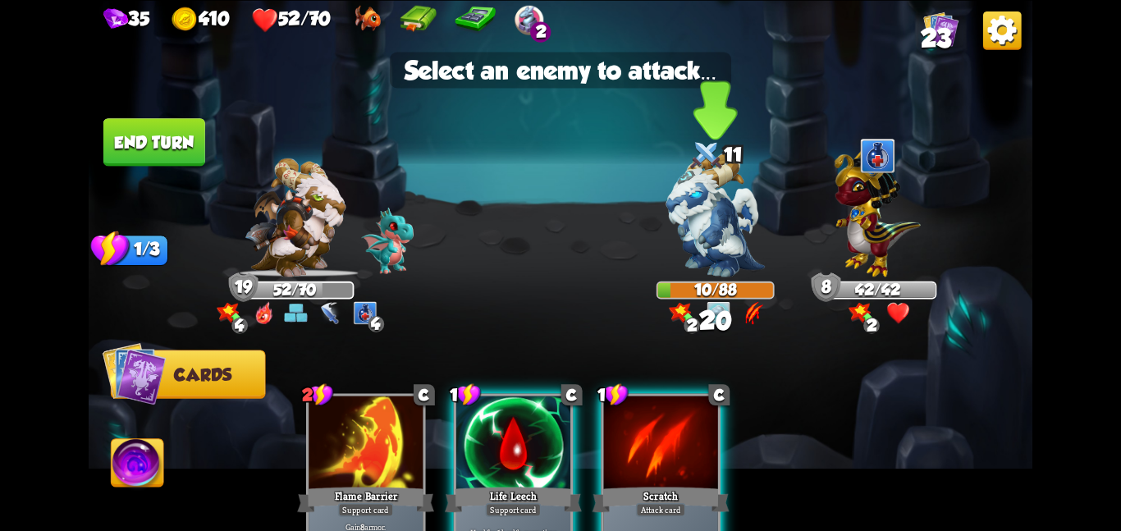
click at [707, 194] on img at bounding box center [715, 215] width 98 height 124
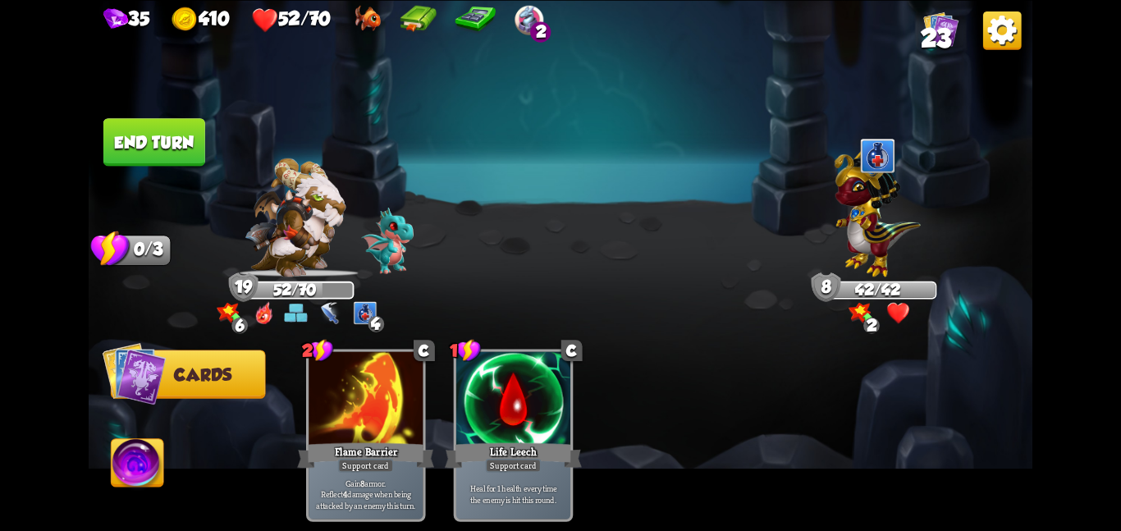
click at [171, 135] on button "End turn" at bounding box center [154, 142] width 102 height 48
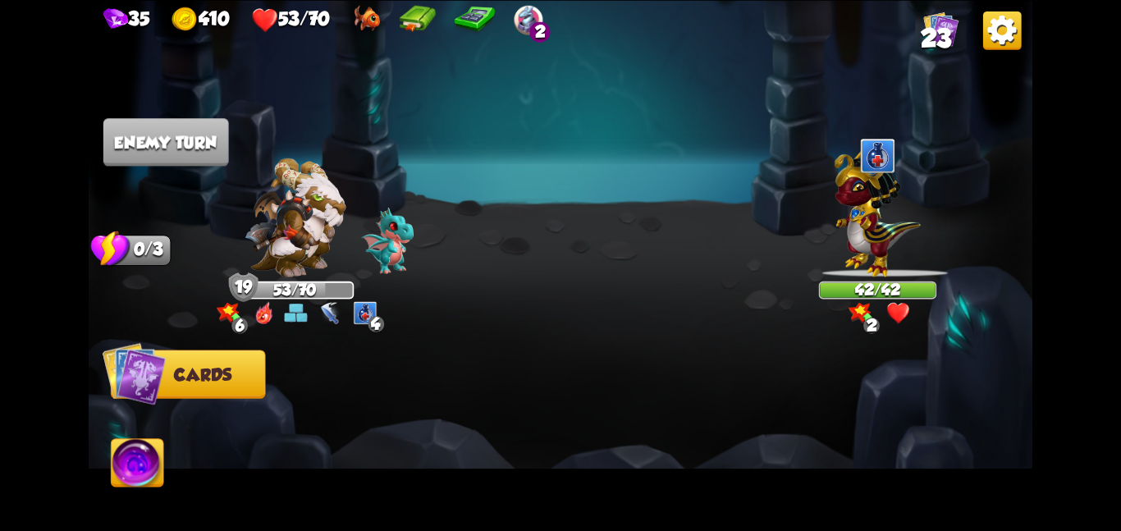
click at [822, 171] on div at bounding box center [878, 155] width 118 height 39
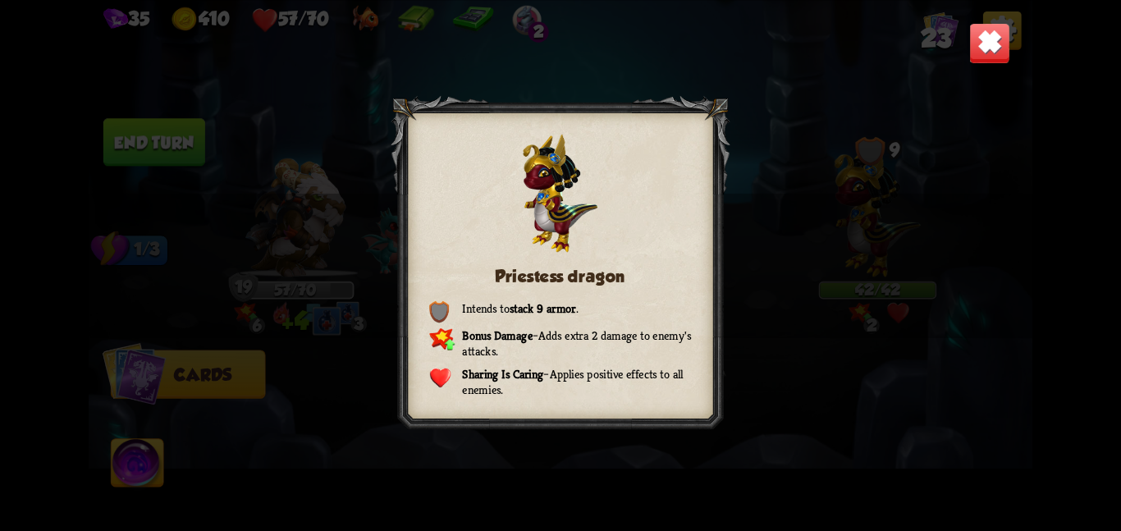
click at [1002, 43] on img at bounding box center [989, 42] width 41 height 41
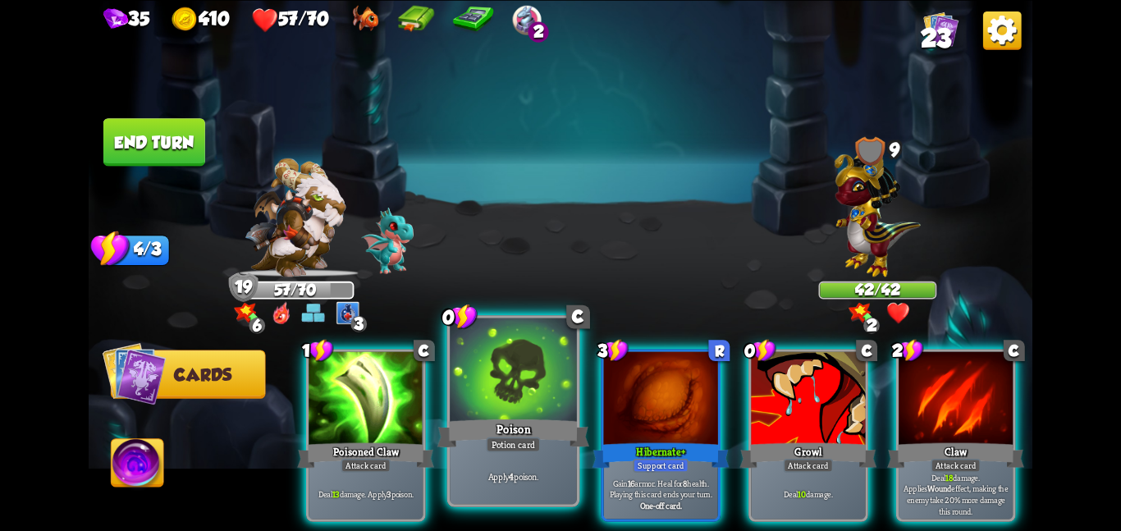
click at [460, 382] on div at bounding box center [513, 370] width 127 height 107
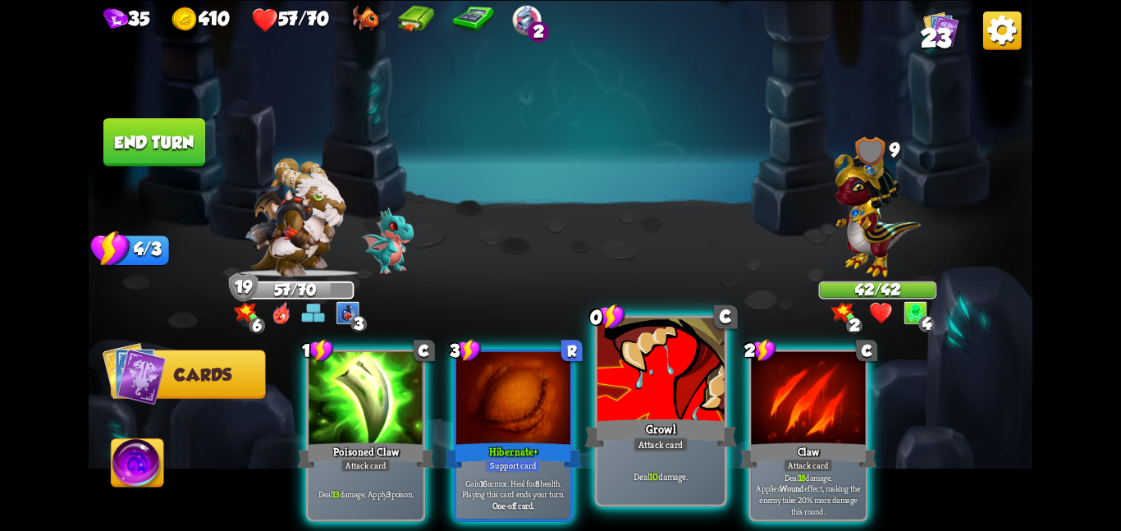
click at [631, 365] on div at bounding box center [660, 370] width 127 height 107
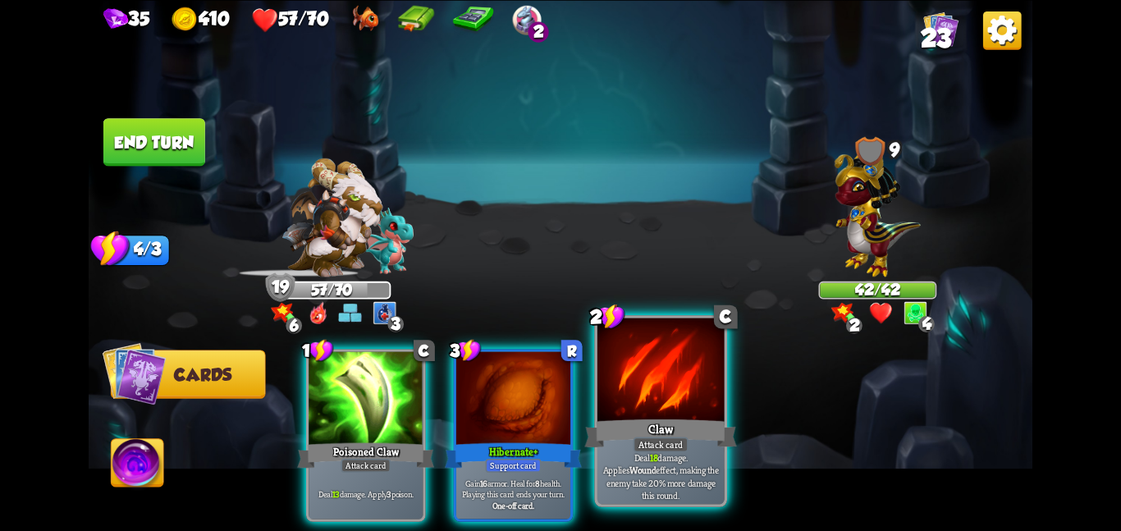
click at [692, 371] on div at bounding box center [660, 370] width 127 height 107
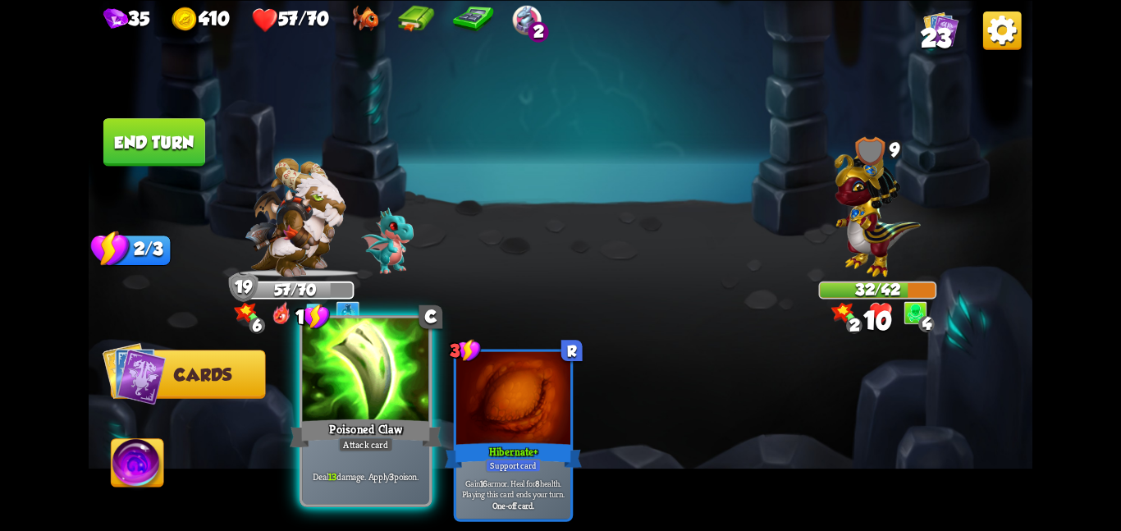
click at [345, 399] on div at bounding box center [365, 370] width 127 height 107
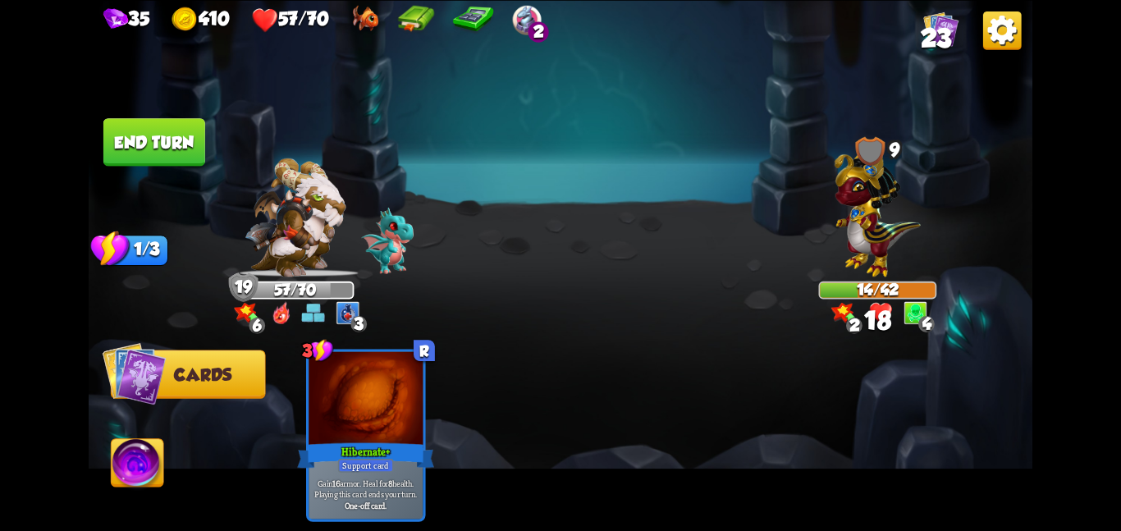
click at [123, 471] on img at bounding box center [138, 465] width 53 height 53
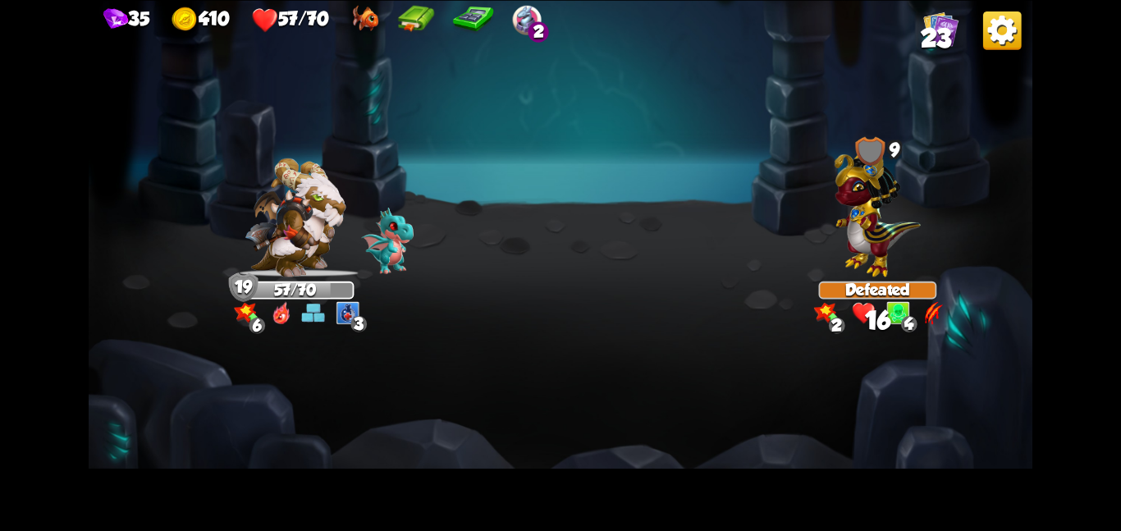
click at [527, 387] on img at bounding box center [560, 265] width 943 height 531
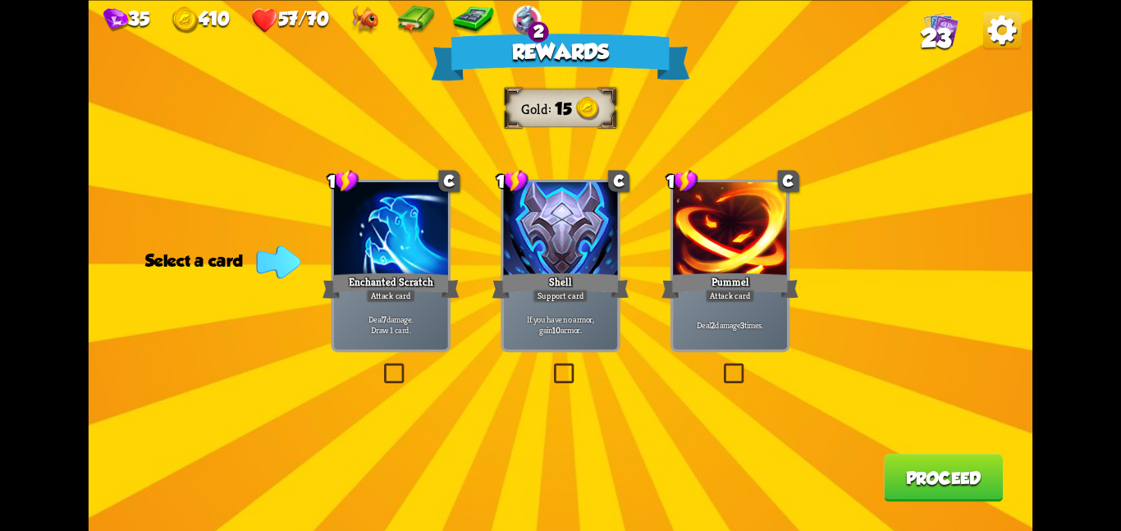
click at [527, 387] on div "Rewards Gold 15 Select a card 1 C Enchanted Scratch Attack card Deal 7 damage. …" at bounding box center [560, 265] width 943 height 531
click at [467, 336] on div "Rewards Gold 15 Select a card 1 C Enchanted Scratch Attack card Deal 7 damage. …" at bounding box center [560, 265] width 943 height 531
click at [404, 304] on div "Deal 7 damage. Draw 1 card." at bounding box center [391, 324] width 114 height 50
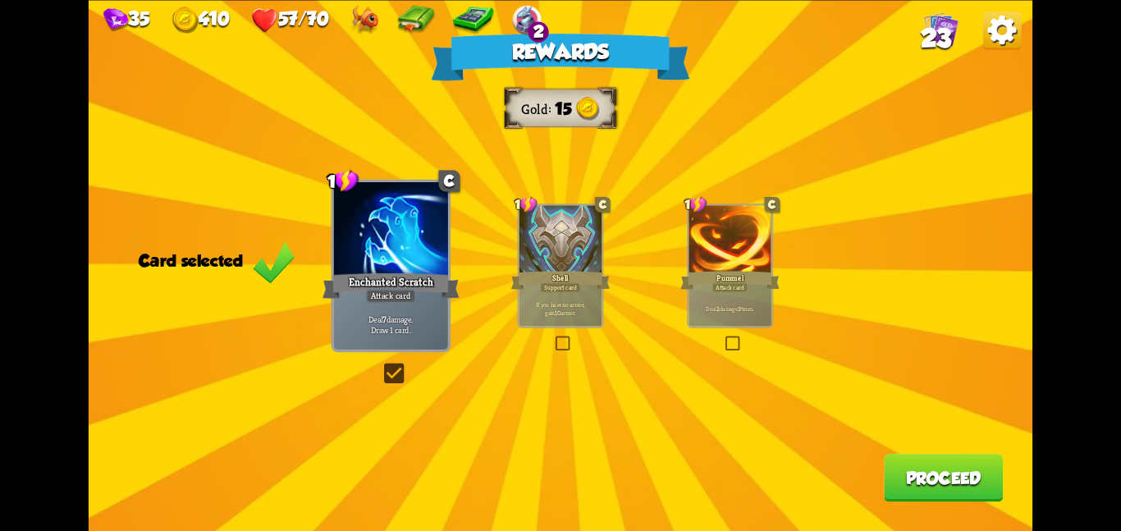
click at [911, 488] on button "Proceed" at bounding box center [943, 478] width 119 height 48
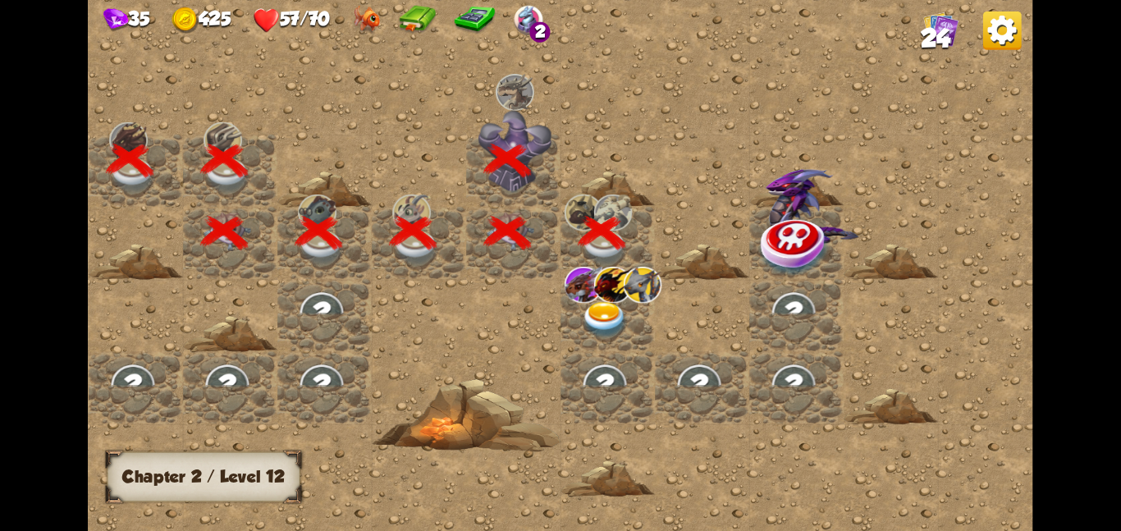
click at [628, 311] on div at bounding box center [607, 314] width 94 height 72
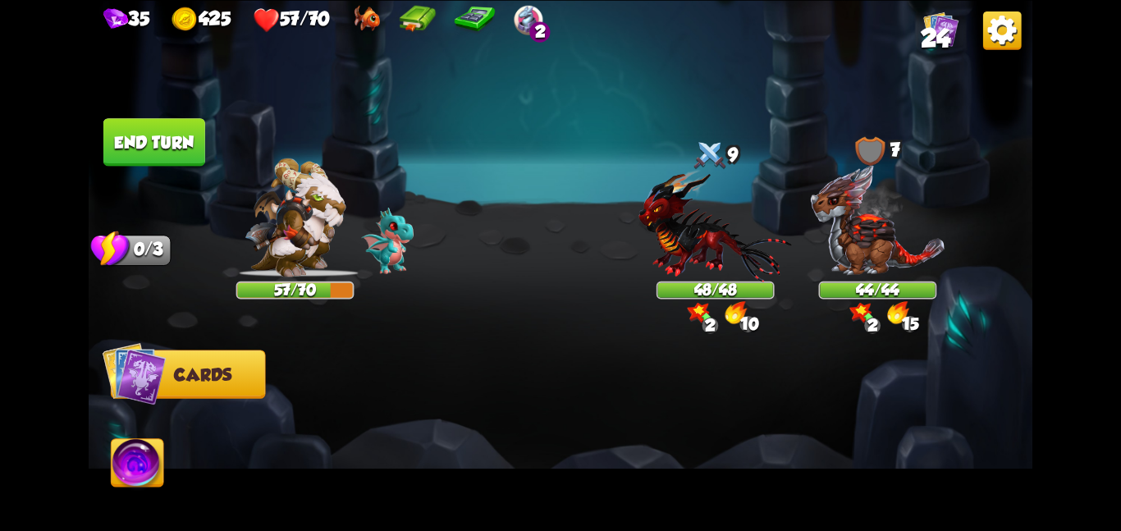
click at [721, 289] on img at bounding box center [560, 265] width 943 height 531
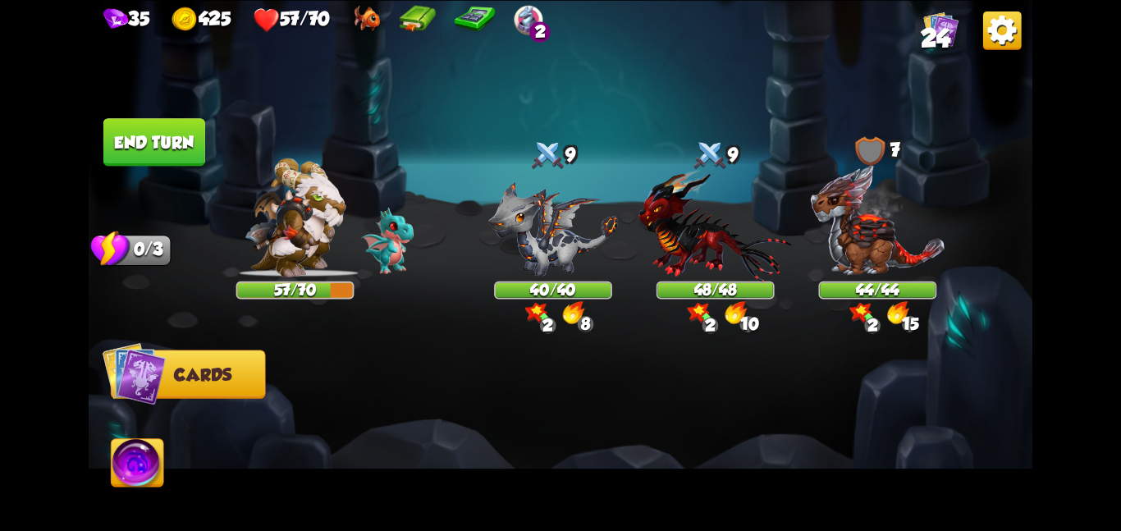
click at [758, 263] on img at bounding box center [714, 224] width 153 height 112
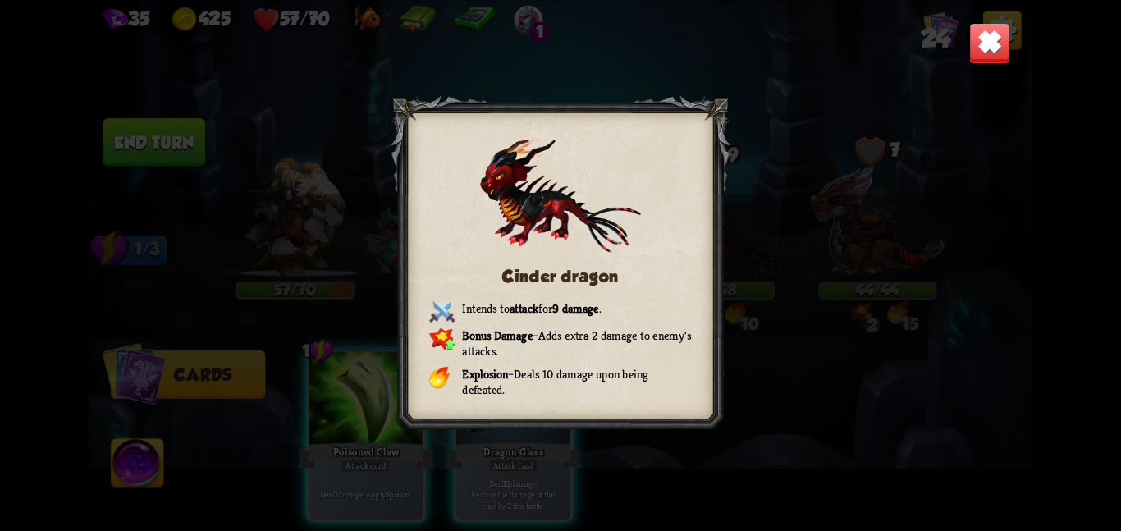
click at [979, 34] on img at bounding box center [989, 42] width 41 height 41
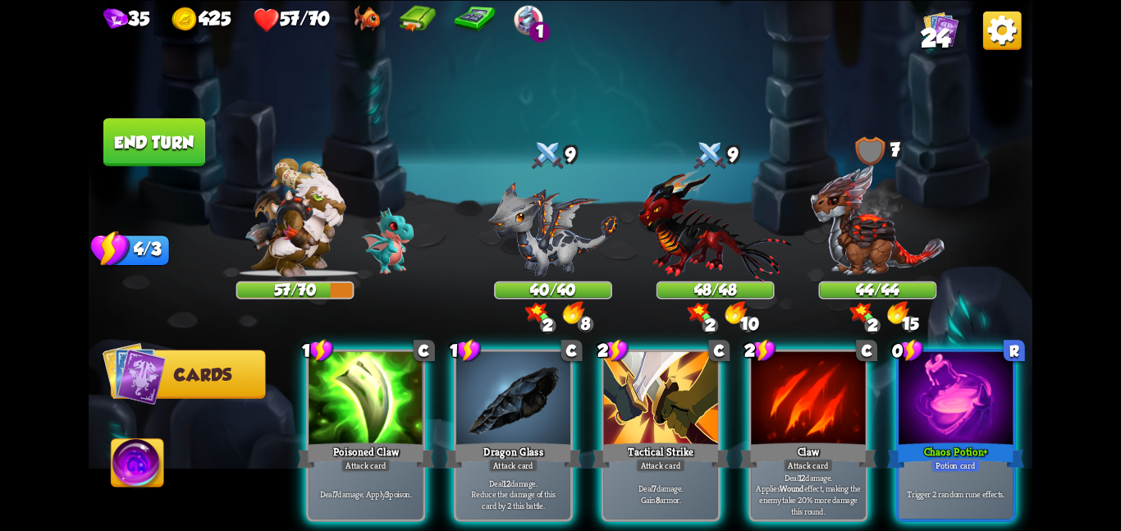
click at [919, 212] on div "Player turn" at bounding box center [560, 265] width 943 height 145
click at [856, 223] on img at bounding box center [877, 219] width 135 height 113
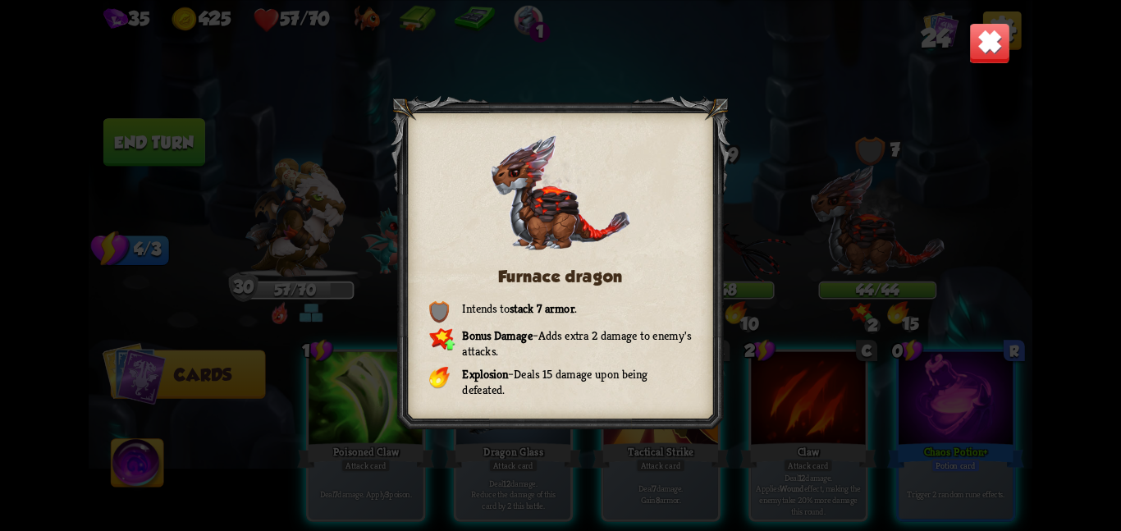
click at [976, 57] on img at bounding box center [989, 42] width 41 height 41
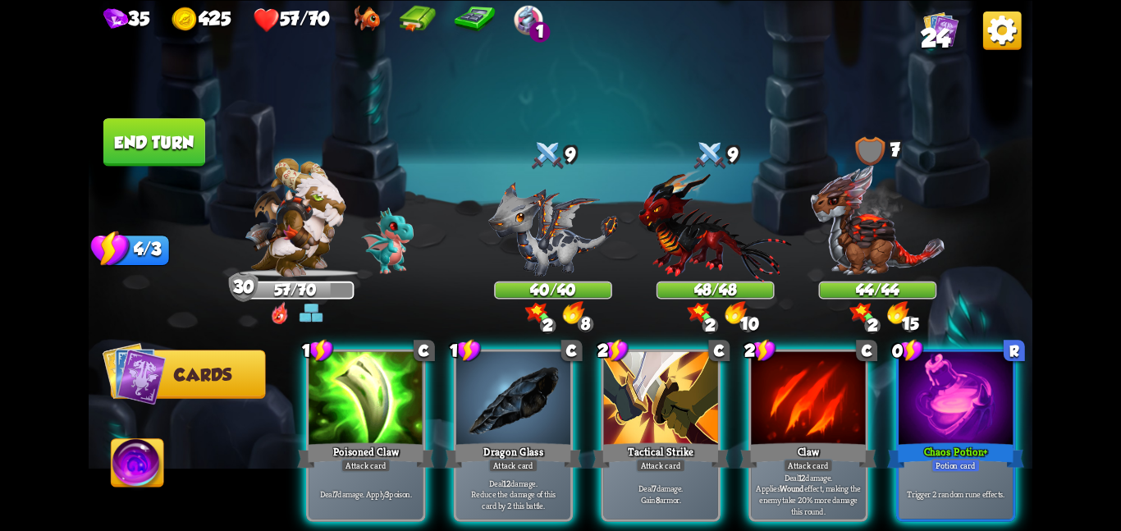
click at [550, 217] on img at bounding box center [553, 228] width 130 height 95
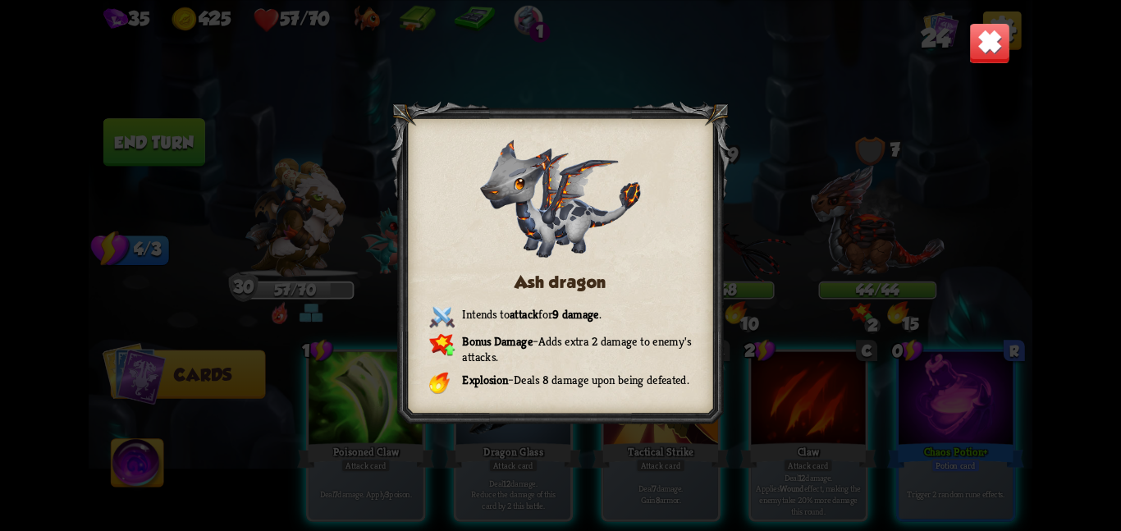
click at [979, 40] on img at bounding box center [989, 42] width 41 height 41
click at [979, 40] on img at bounding box center [560, 265] width 943 height 531
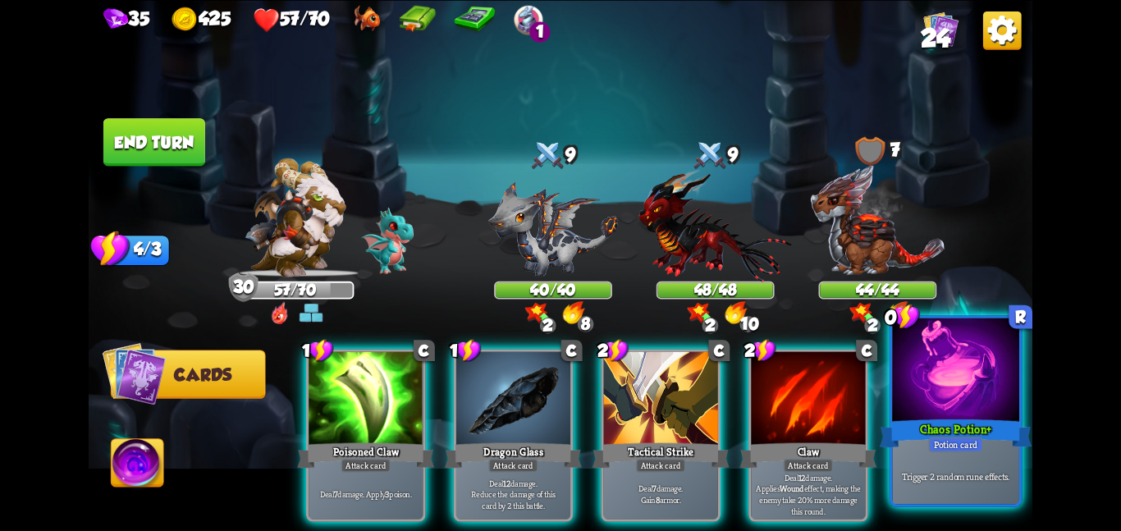
click at [943, 427] on div "Chaos Potion +" at bounding box center [955, 433] width 152 height 34
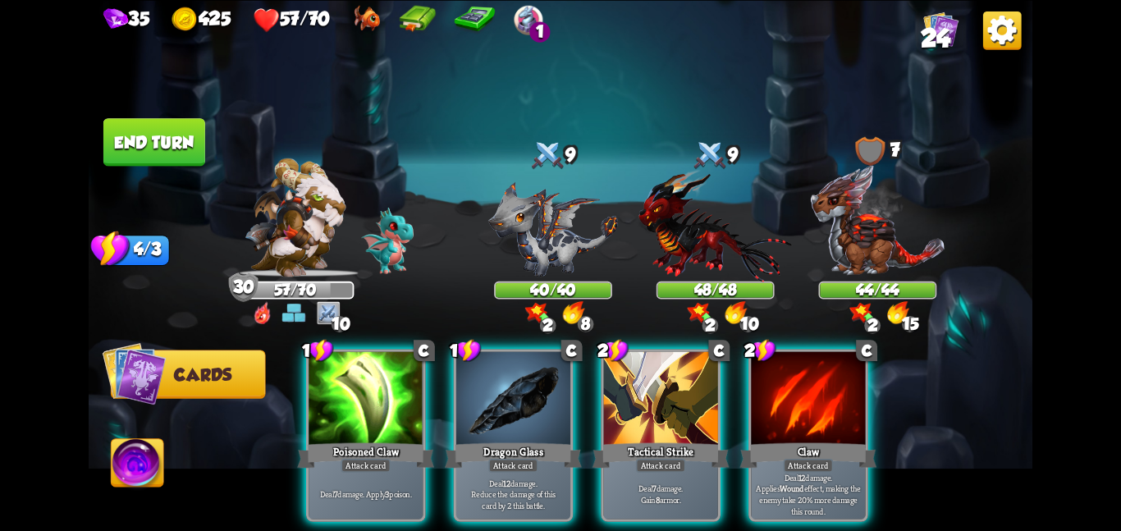
click at [308, 249] on img at bounding box center [294, 217] width 101 height 119
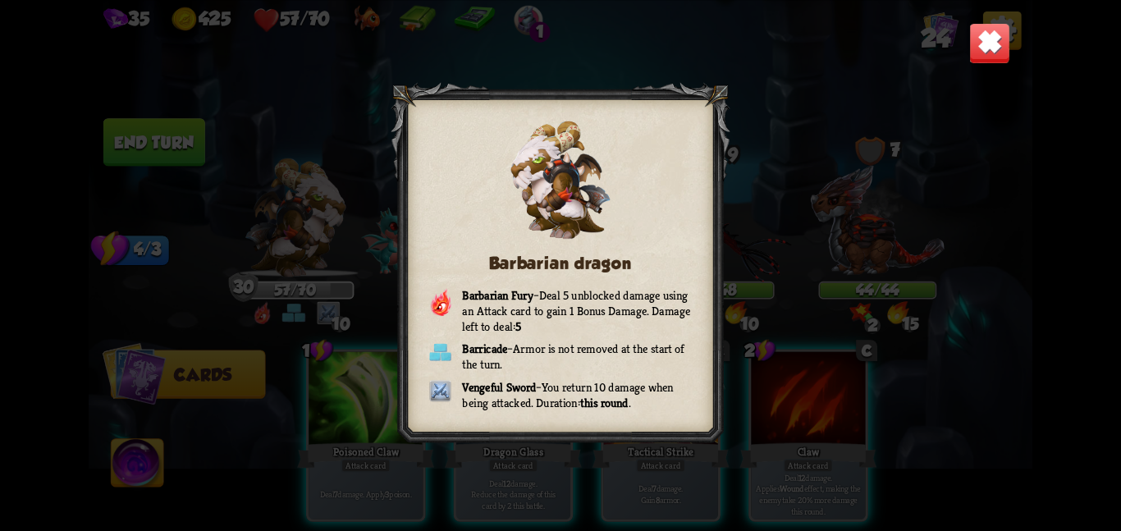
click at [993, 38] on img at bounding box center [989, 42] width 41 height 41
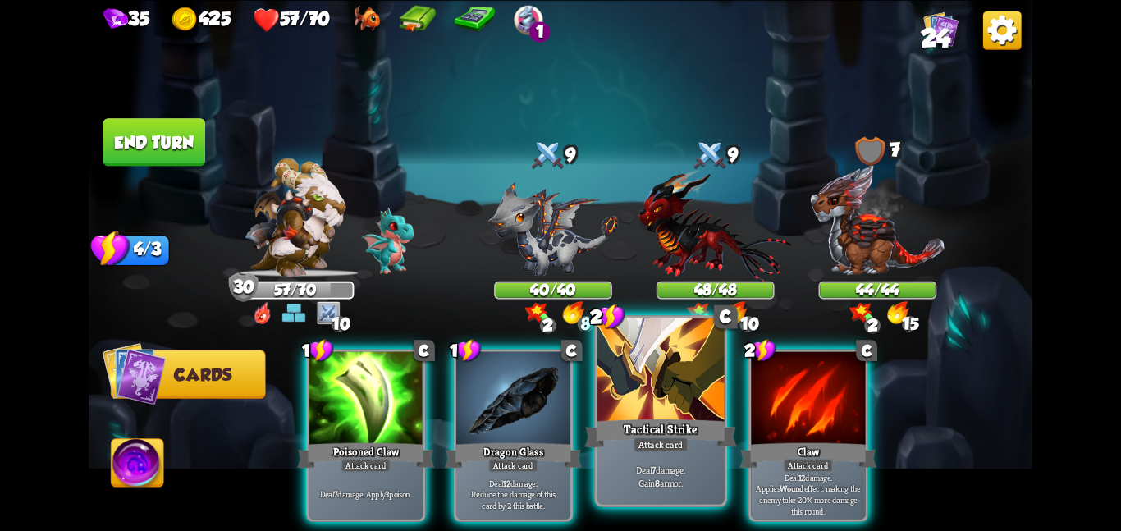
click at [656, 396] on div at bounding box center [660, 370] width 127 height 107
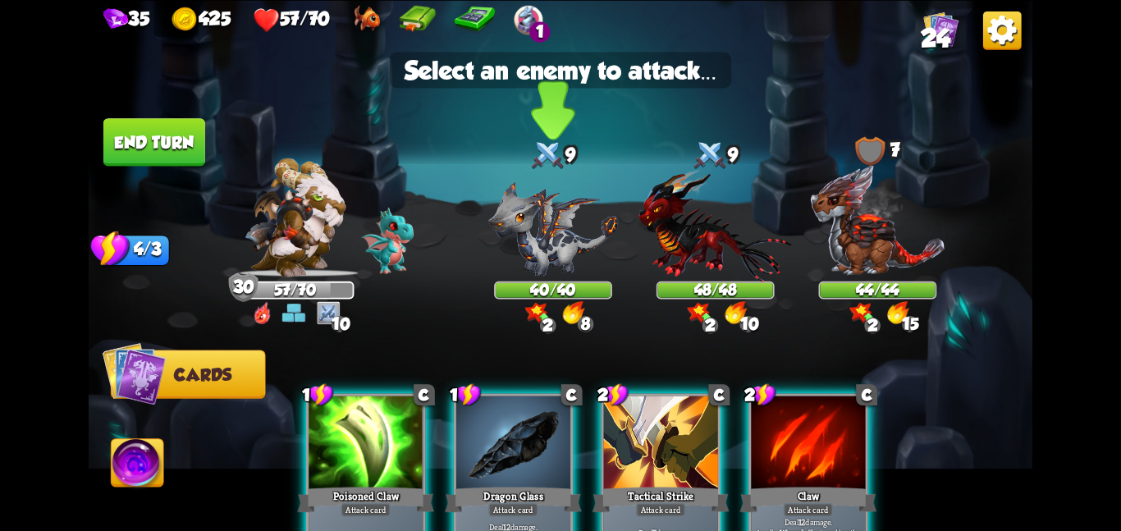
click at [546, 242] on img at bounding box center [553, 228] width 130 height 95
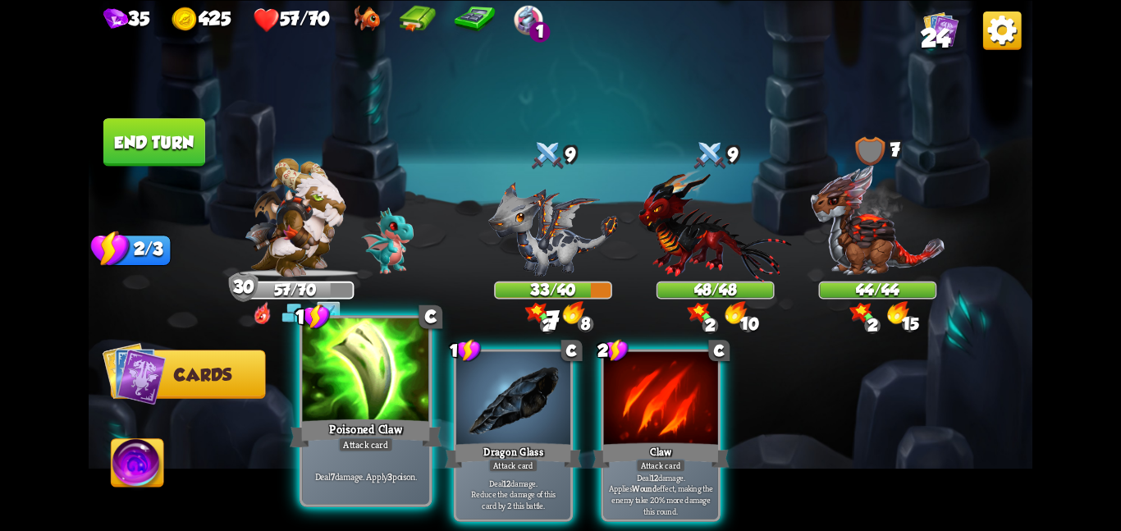
click at [402, 416] on div "Poisoned Claw" at bounding box center [366, 433] width 152 height 34
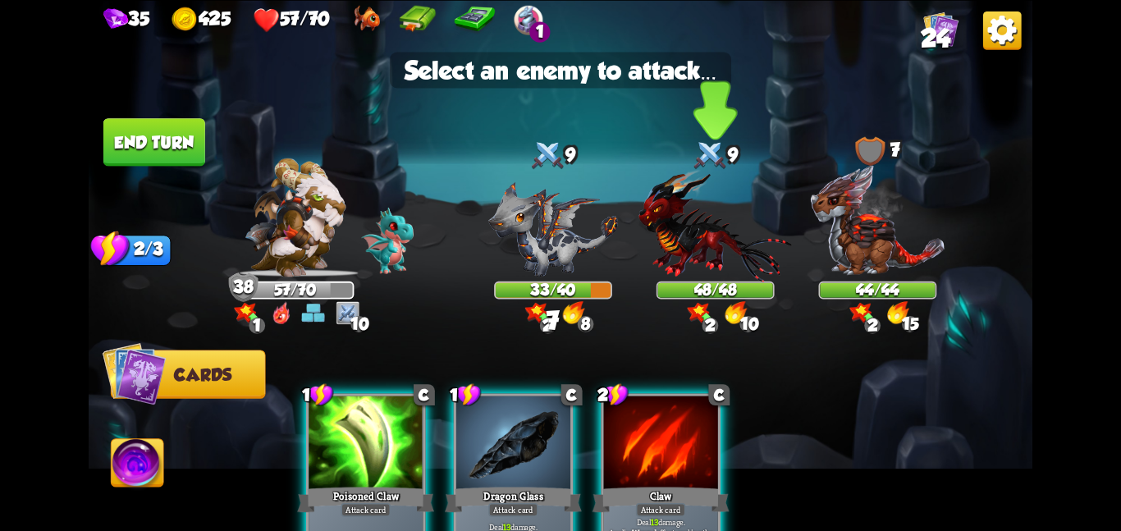
click at [680, 231] on img at bounding box center [714, 224] width 153 height 112
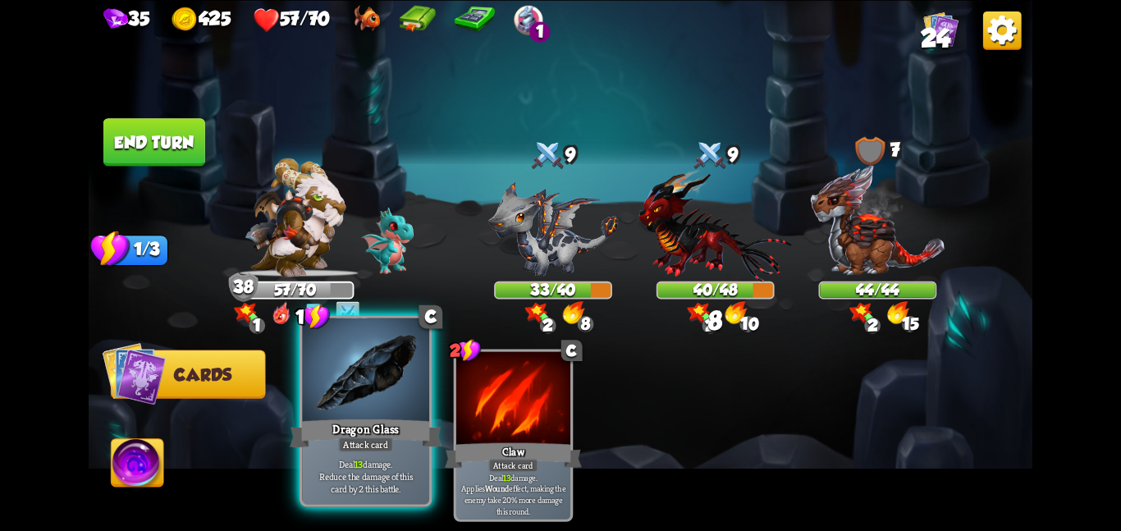
click at [359, 391] on div at bounding box center [365, 370] width 127 height 107
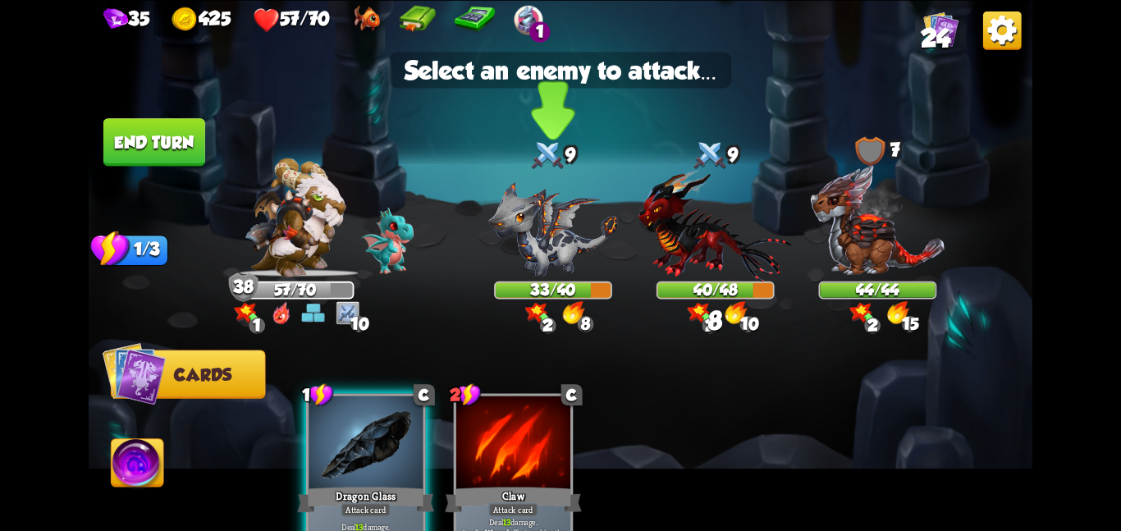
click at [524, 259] on img at bounding box center [553, 228] width 130 height 95
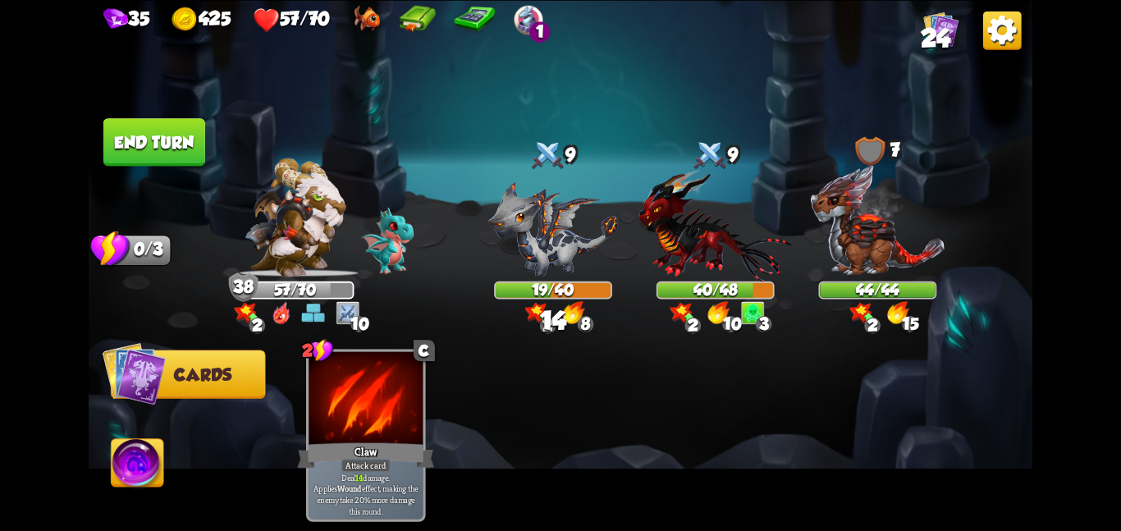
click at [180, 128] on button "End turn" at bounding box center [154, 142] width 102 height 48
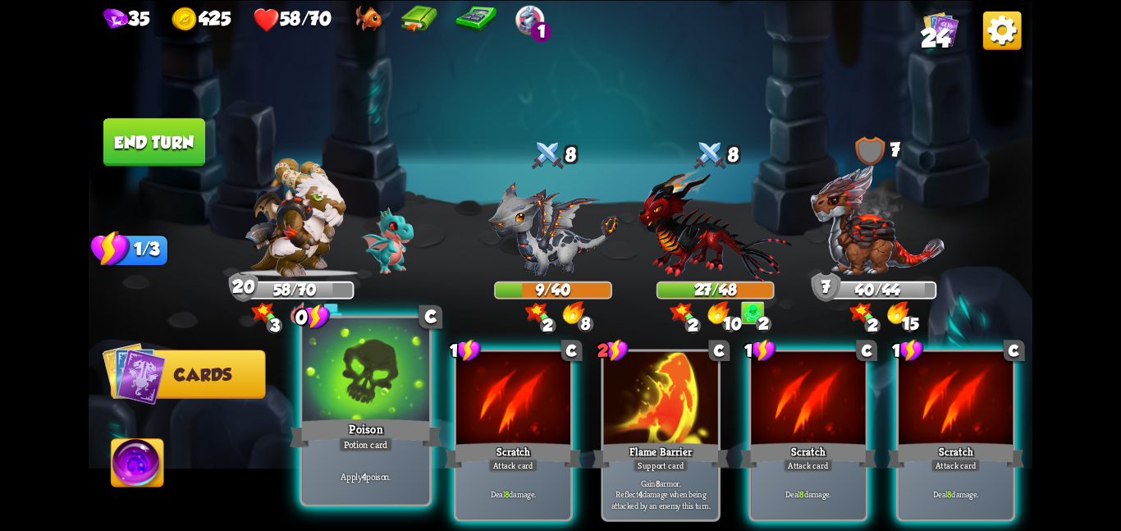
click at [381, 451] on div "Potion card" at bounding box center [366, 444] width 54 height 16
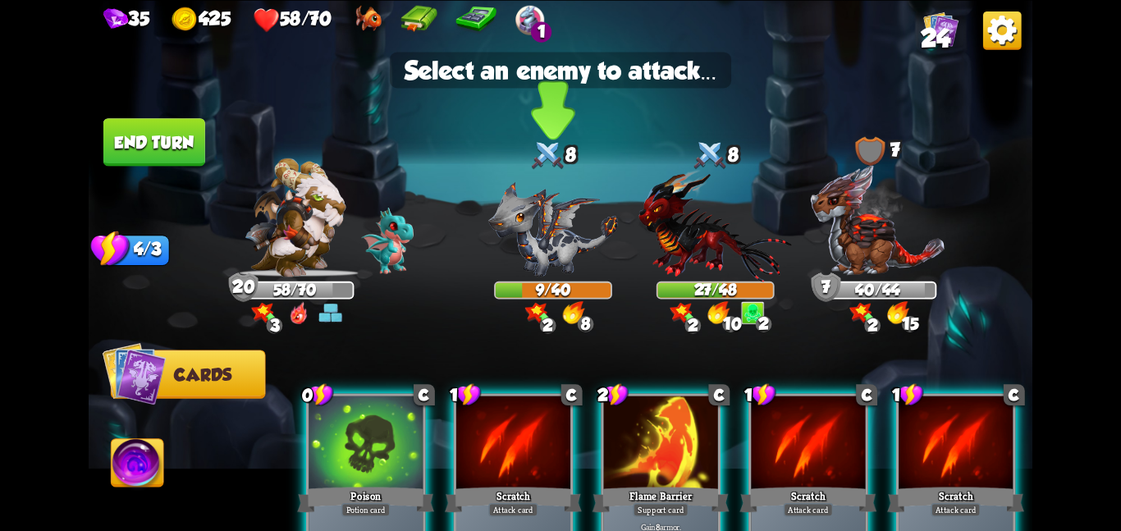
click at [542, 199] on img at bounding box center [553, 228] width 130 height 95
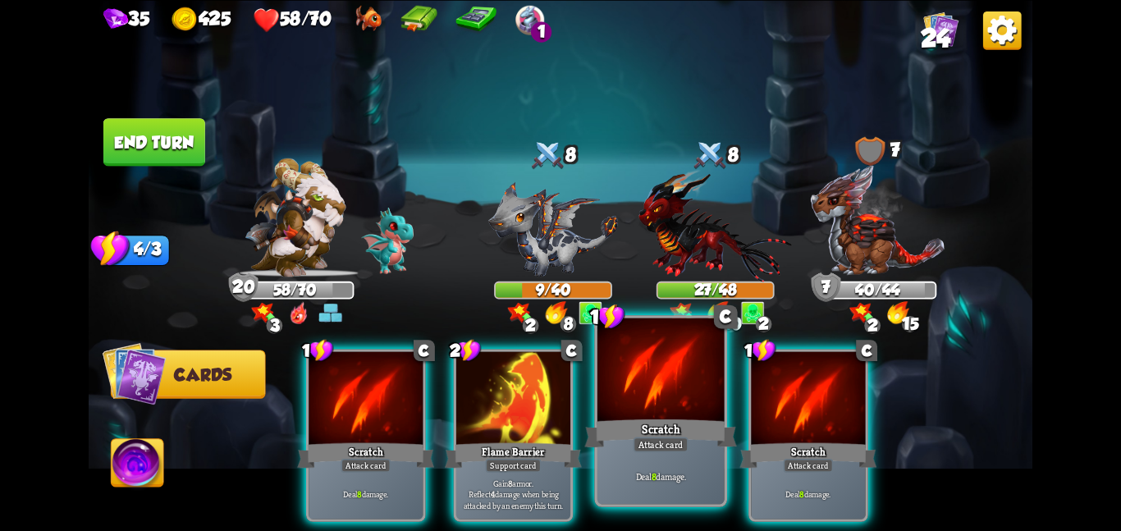
click at [614, 374] on div at bounding box center [660, 370] width 127 height 107
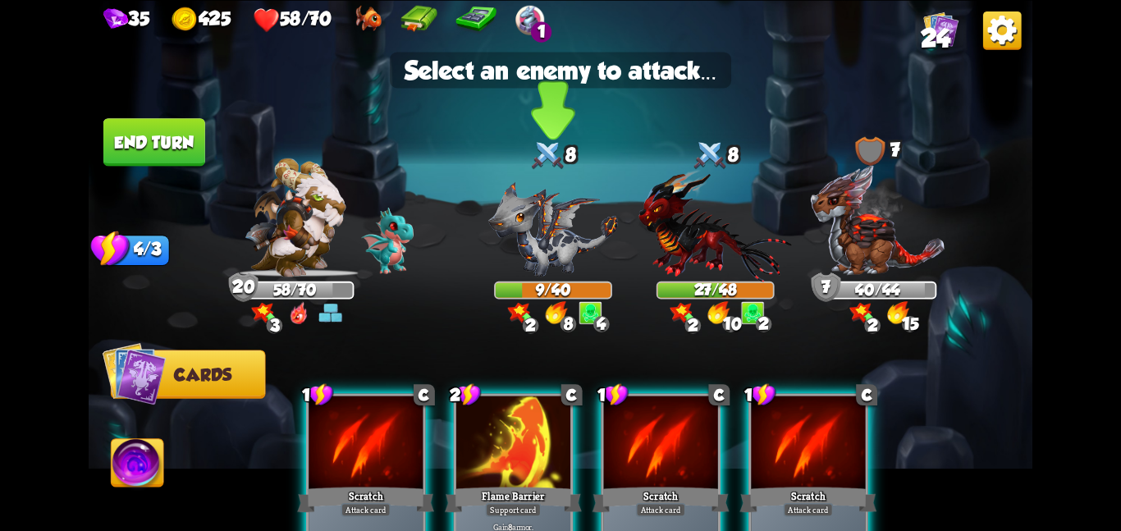
click at [559, 282] on div "9/40" at bounding box center [552, 289] width 115 height 15
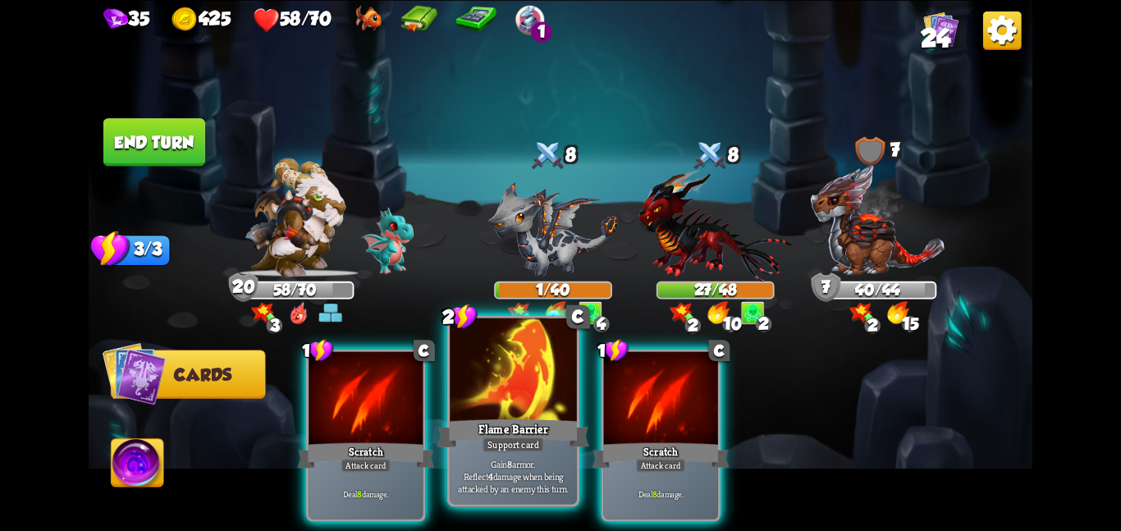
click at [552, 407] on div at bounding box center [513, 370] width 127 height 107
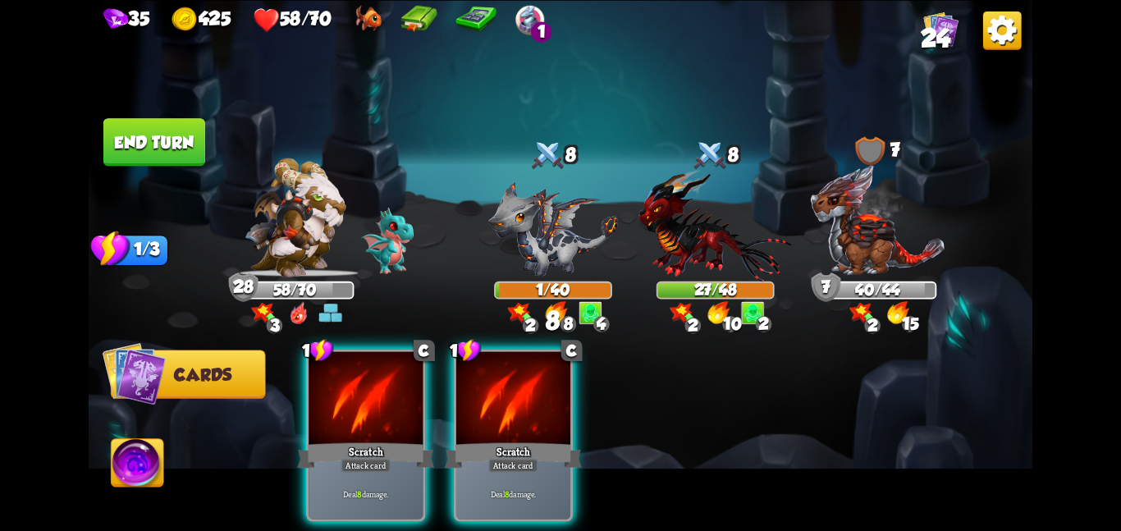
click at [552, 407] on div at bounding box center [513, 399] width 114 height 96
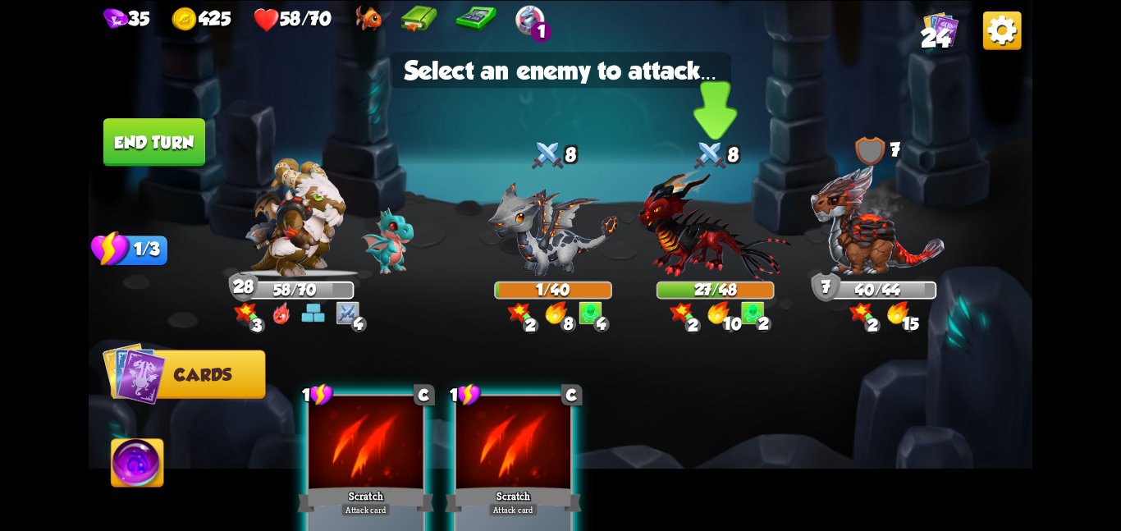
click at [691, 285] on div "27/48" at bounding box center [715, 289] width 115 height 15
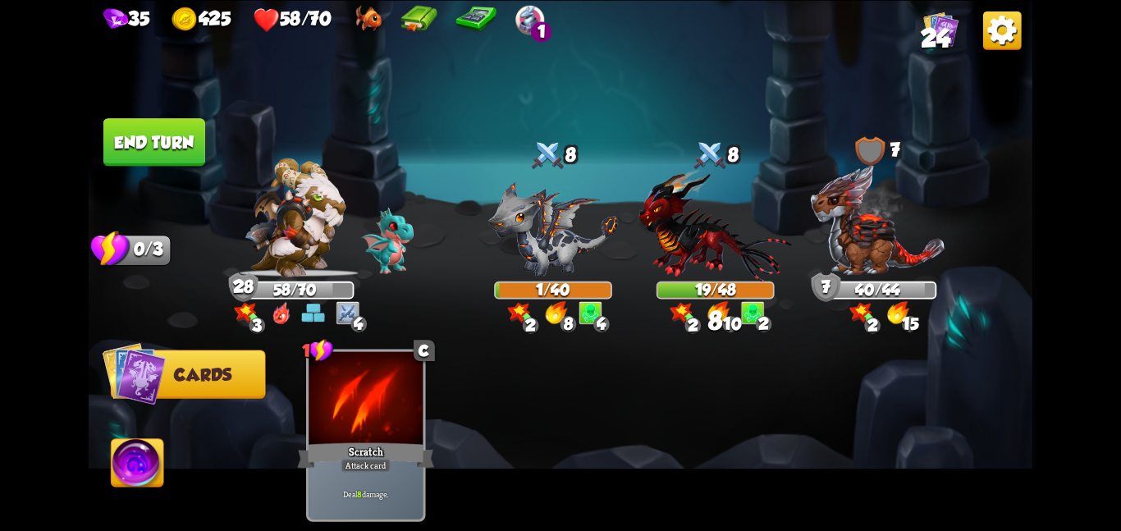
click at [190, 149] on button "End turn" at bounding box center [154, 142] width 102 height 48
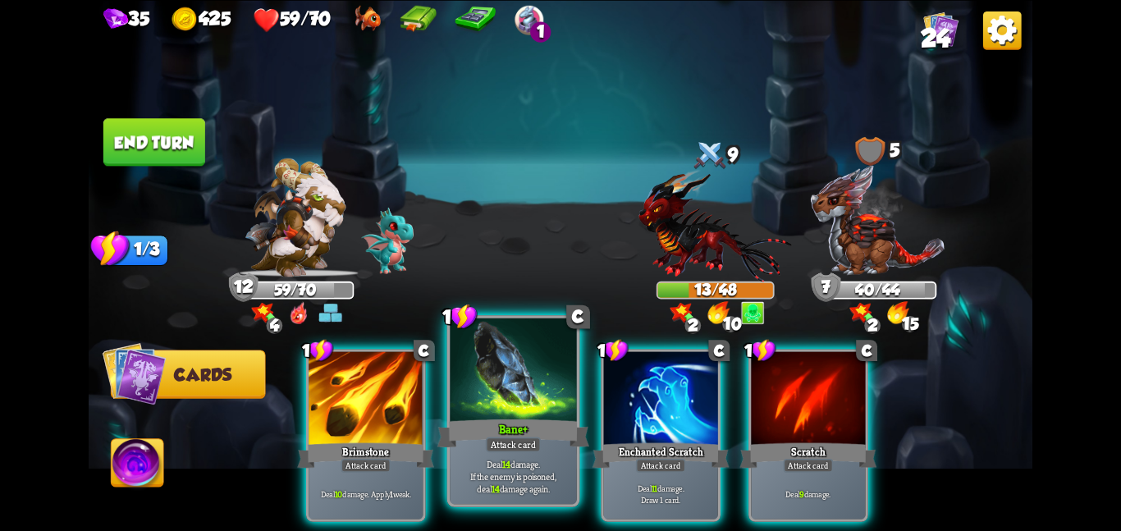
click at [506, 403] on div at bounding box center [513, 370] width 127 height 107
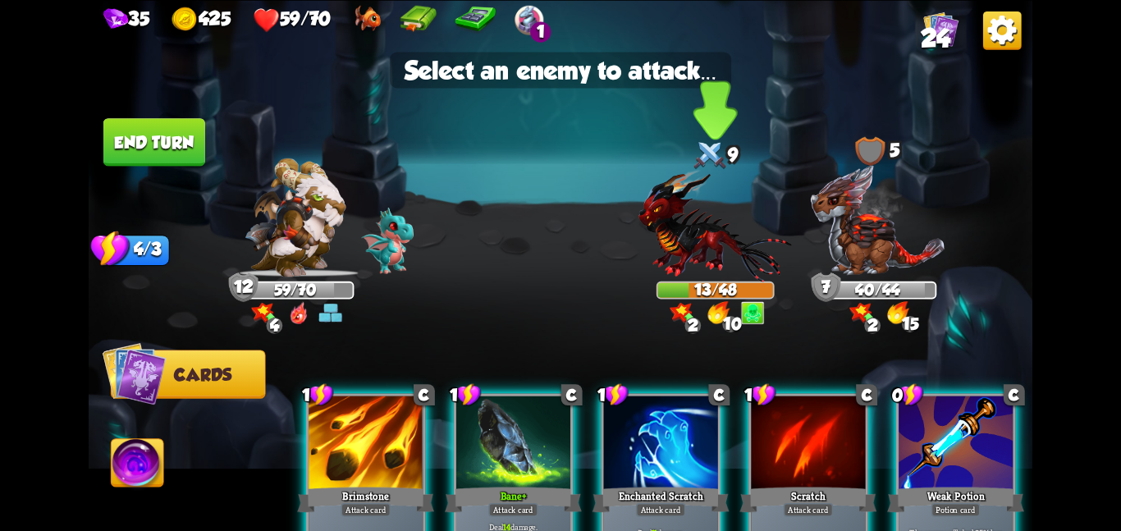
click at [656, 250] on img at bounding box center [714, 224] width 153 height 112
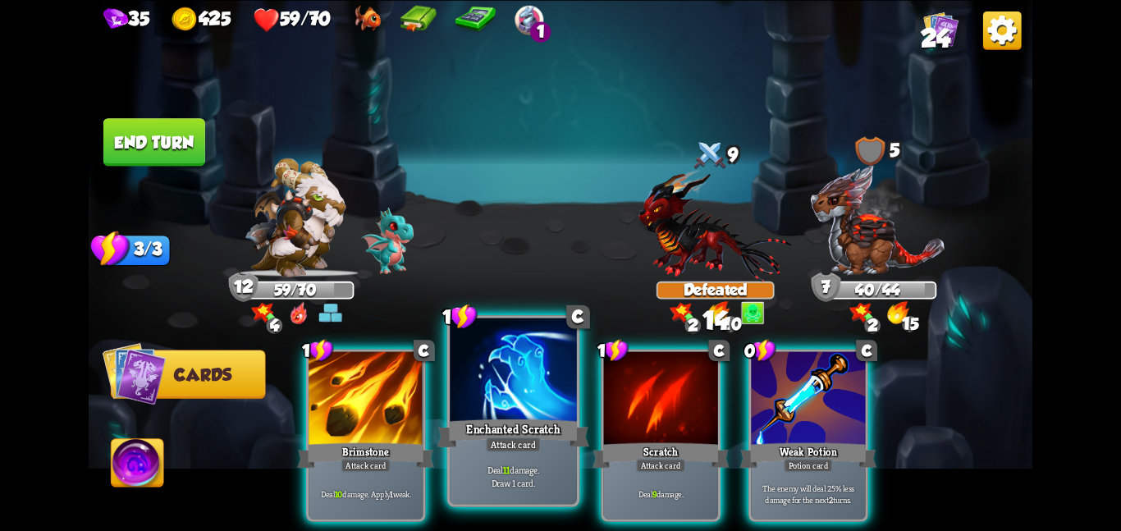
click at [500, 404] on div at bounding box center [513, 370] width 127 height 107
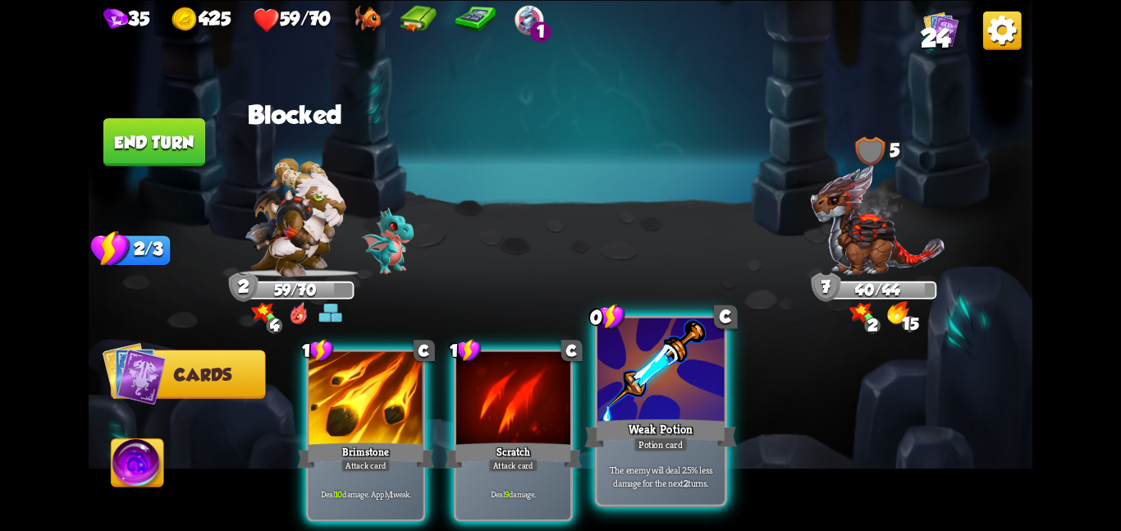
click at [642, 391] on div at bounding box center [660, 370] width 127 height 107
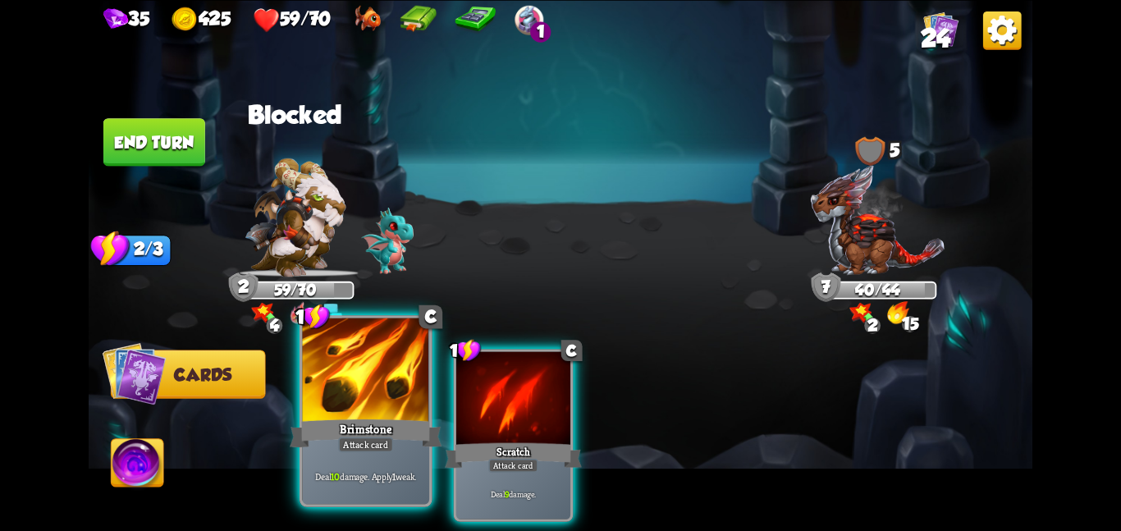
click at [386, 411] on div at bounding box center [365, 370] width 127 height 107
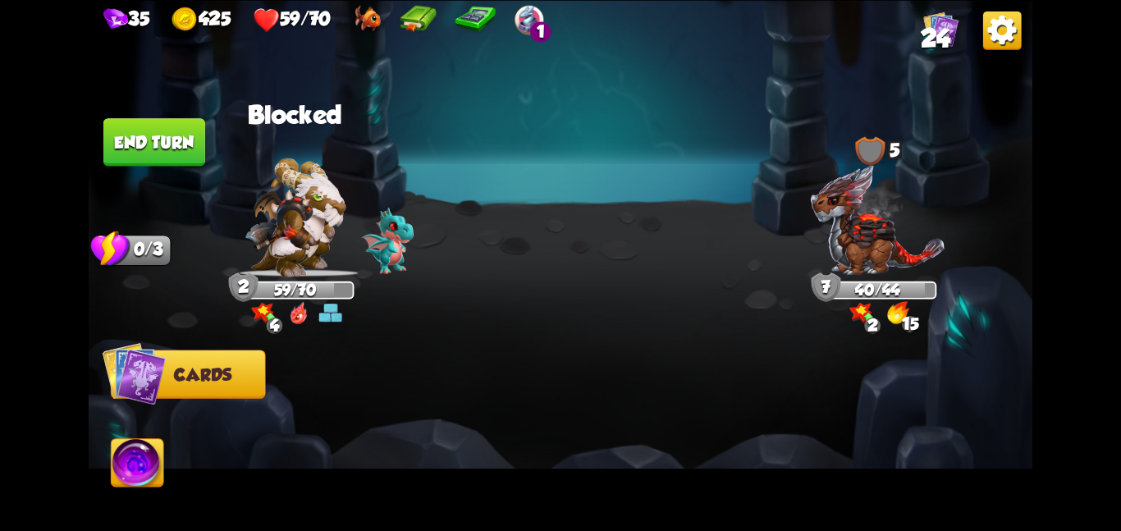
click at [386, 411] on div at bounding box center [654, 413] width 755 height 236
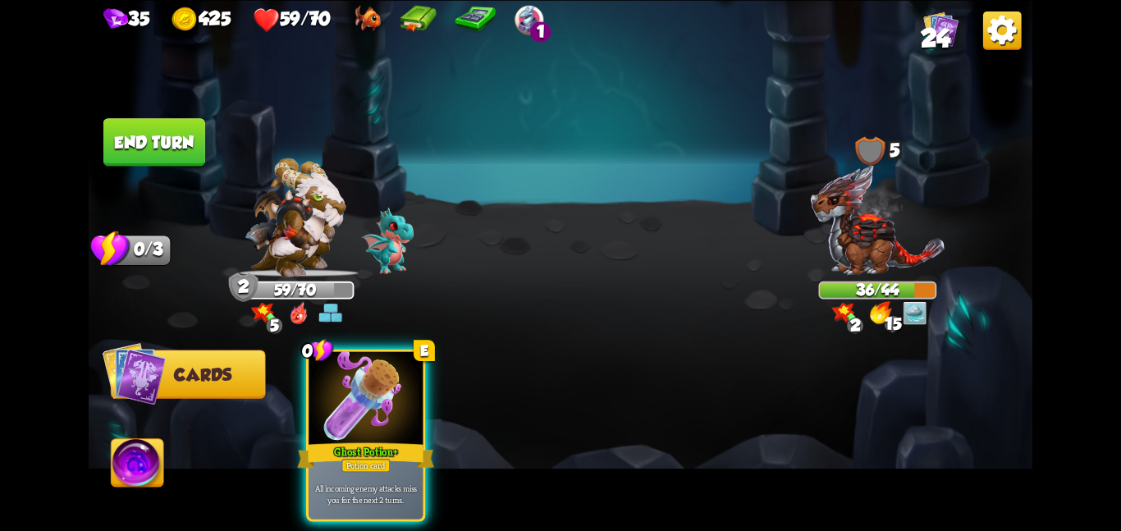
click at [409, 328] on div "0 E Ghost Potion + Potion card All incoming enemy attacks miss you for the next…" at bounding box center [654, 413] width 755 height 236
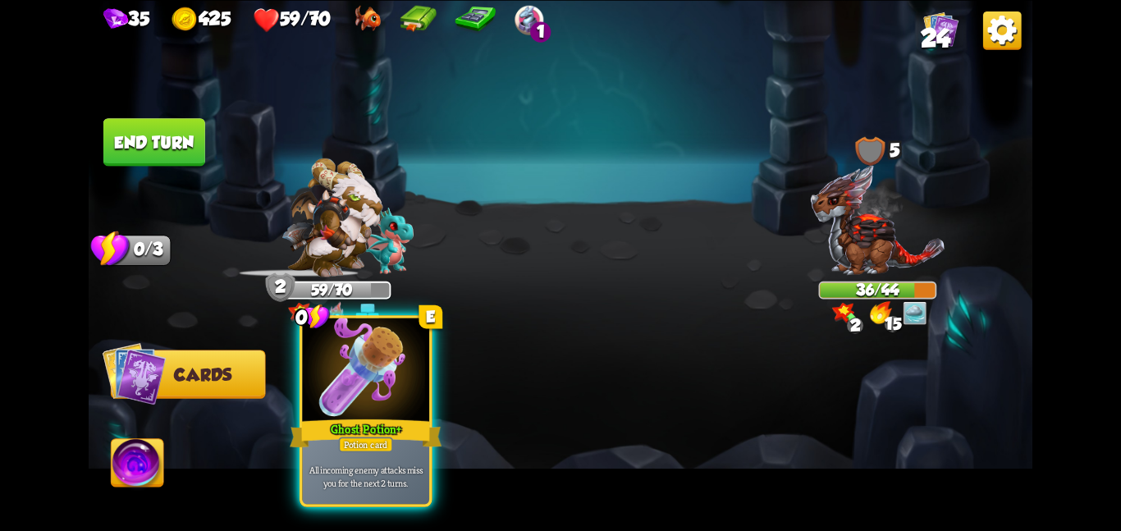
click at [381, 408] on div at bounding box center [365, 370] width 127 height 107
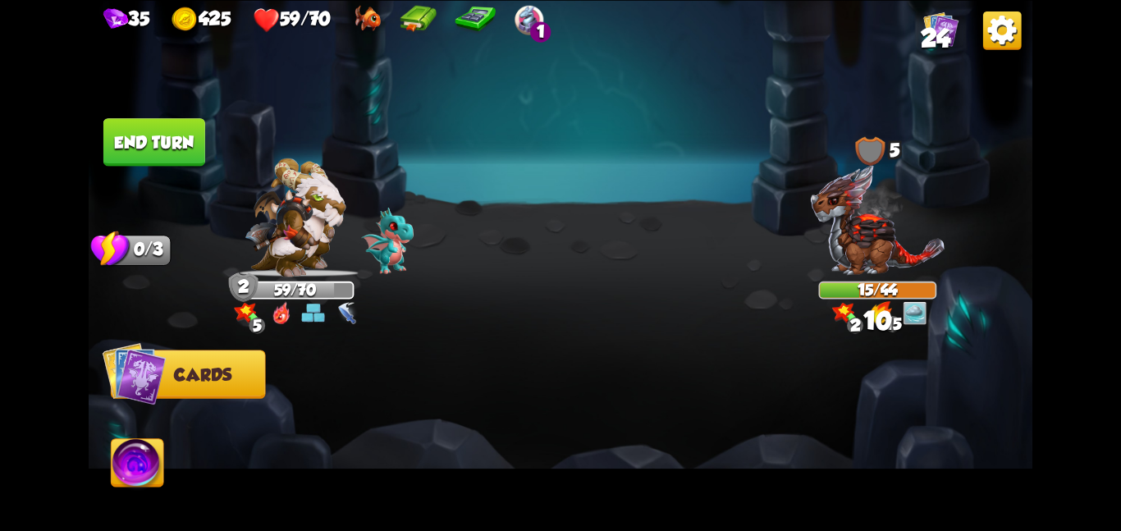
click at [144, 469] on img at bounding box center [138, 465] width 53 height 53
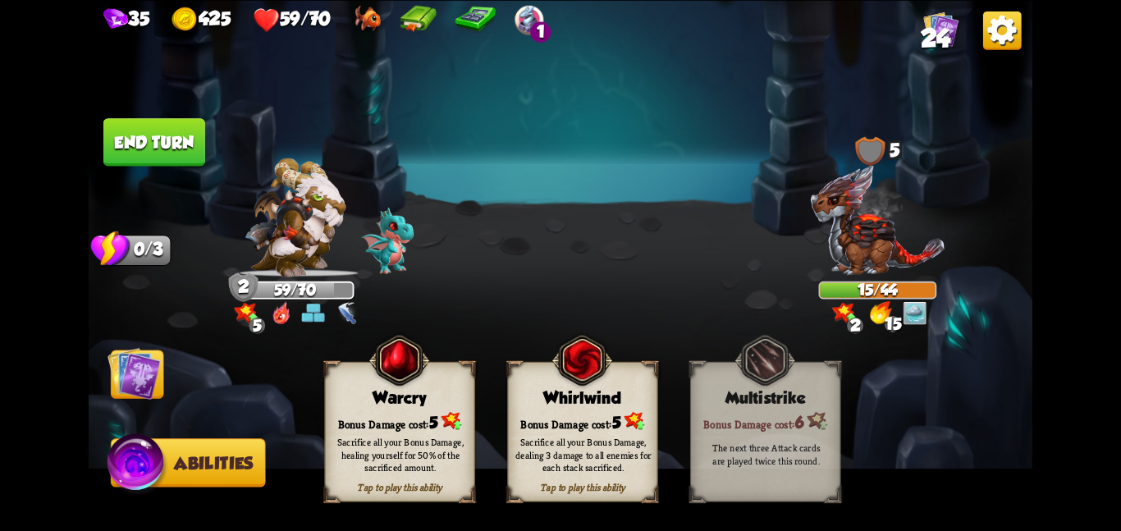
click at [512, 396] on div "Whirlwind" at bounding box center [582, 397] width 149 height 19
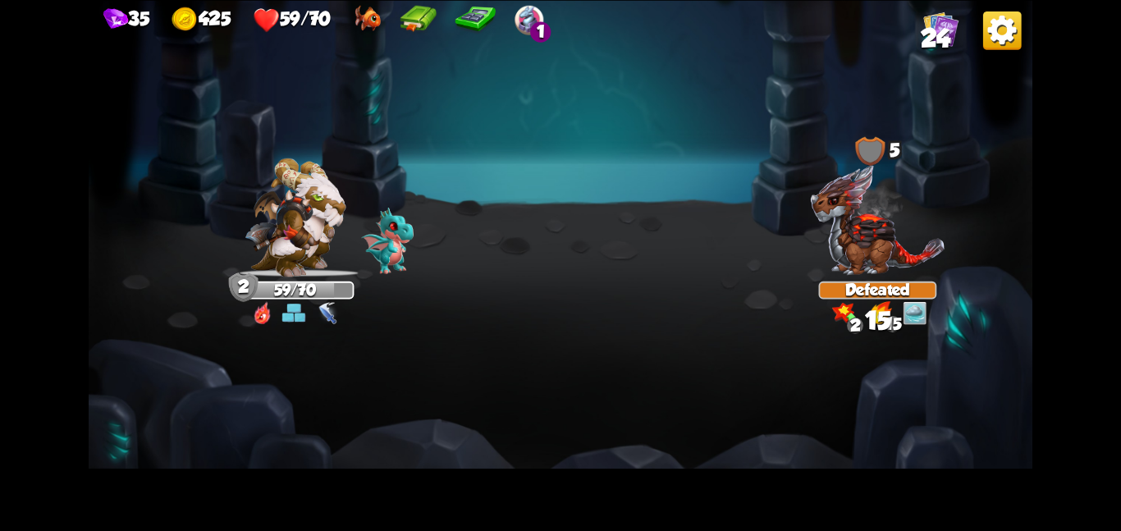
click at [126, 372] on img at bounding box center [560, 265] width 943 height 531
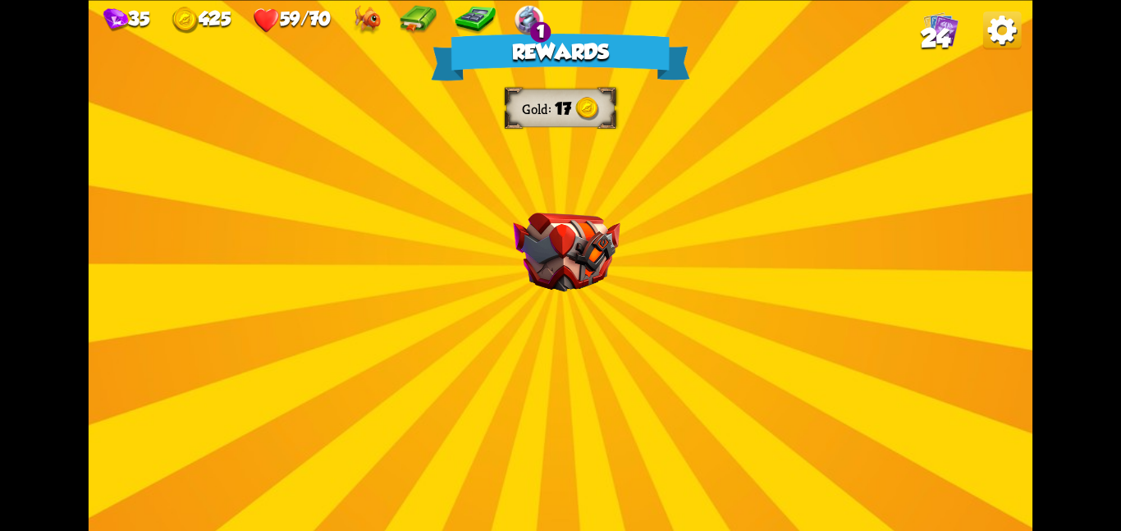
click at [587, 244] on img at bounding box center [566, 252] width 107 height 80
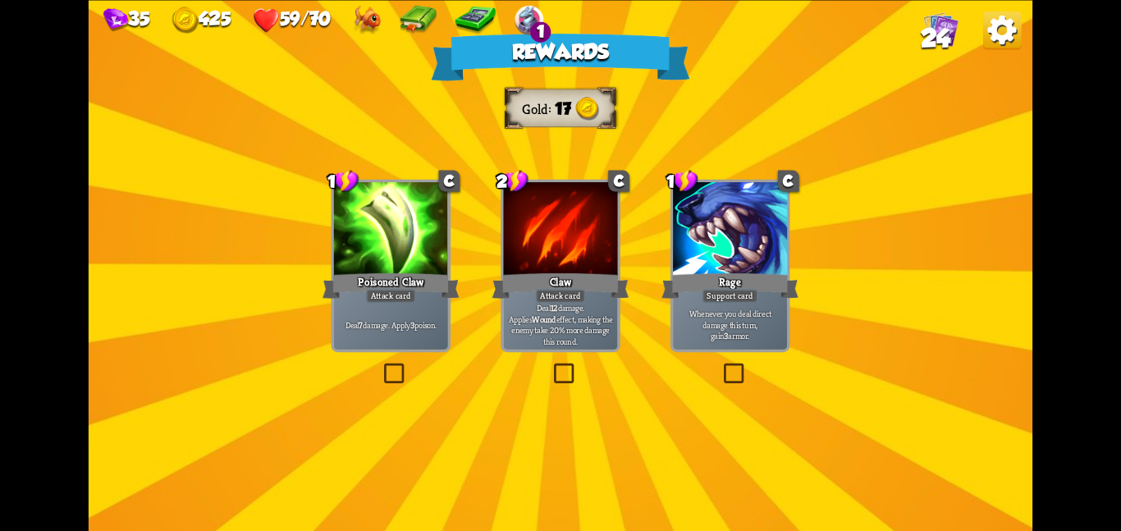
click at [395, 242] on div at bounding box center [391, 230] width 114 height 96
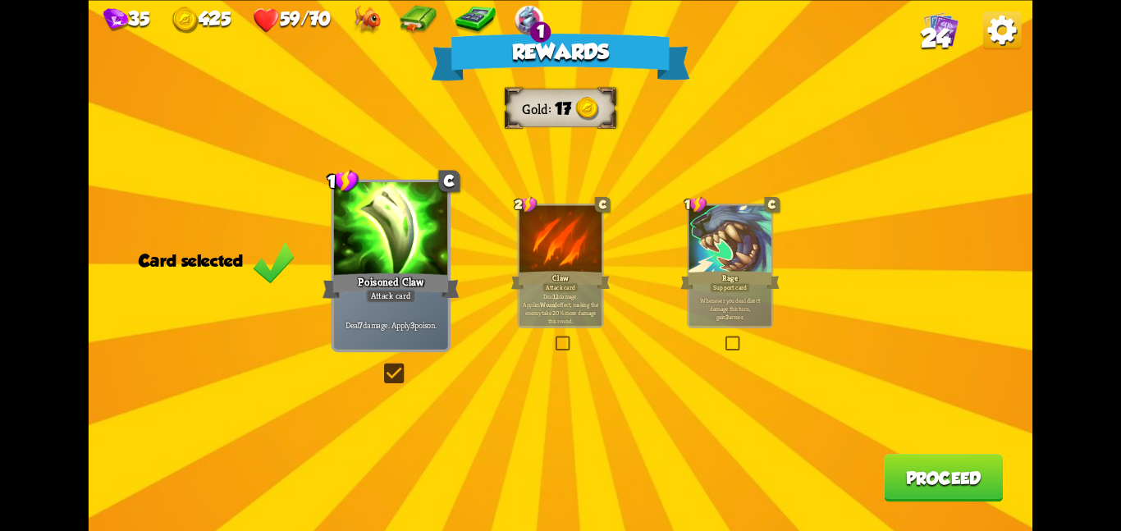
click at [889, 463] on button "Proceed" at bounding box center [943, 478] width 119 height 48
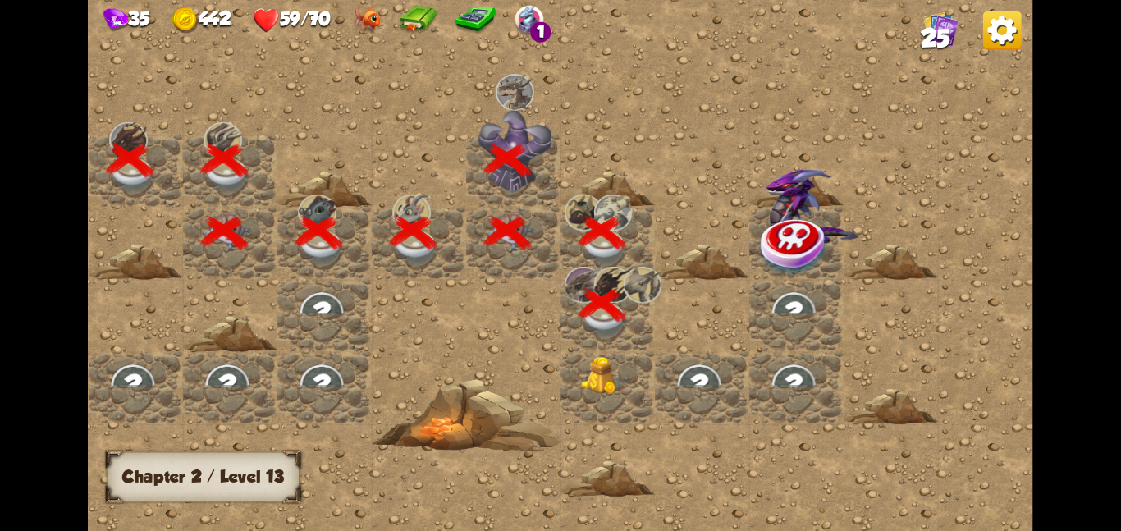
click at [614, 390] on img at bounding box center [605, 375] width 48 height 39
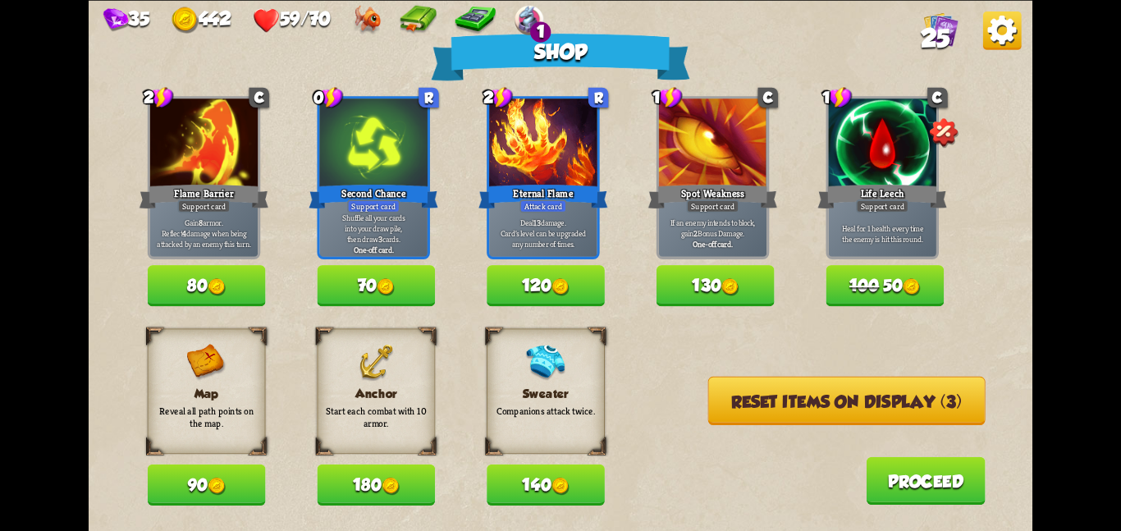
click at [541, 477] on button "140" at bounding box center [545, 484] width 118 height 41
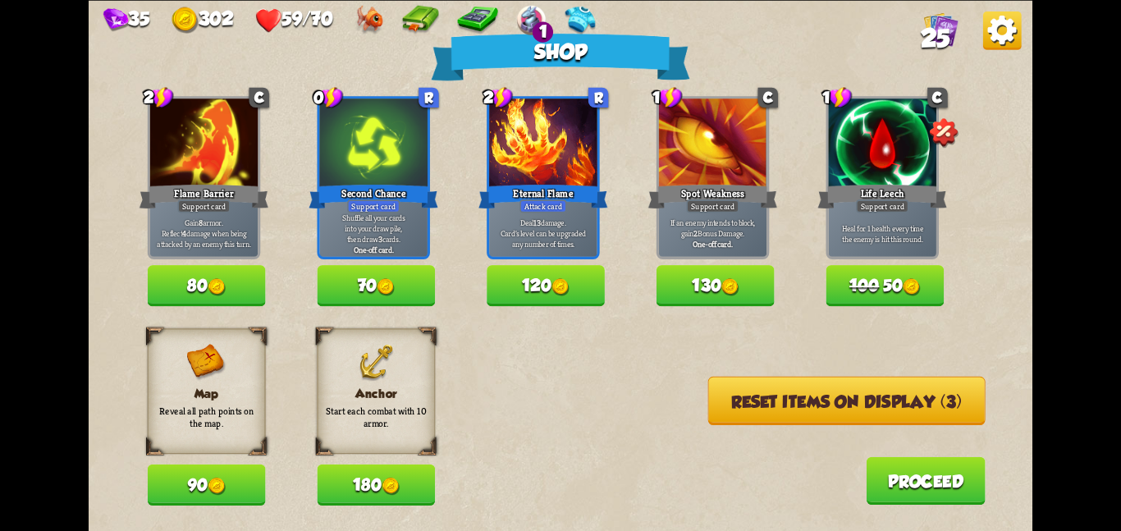
click at [753, 390] on button "Reset items on display (3)" at bounding box center [846, 400] width 277 height 48
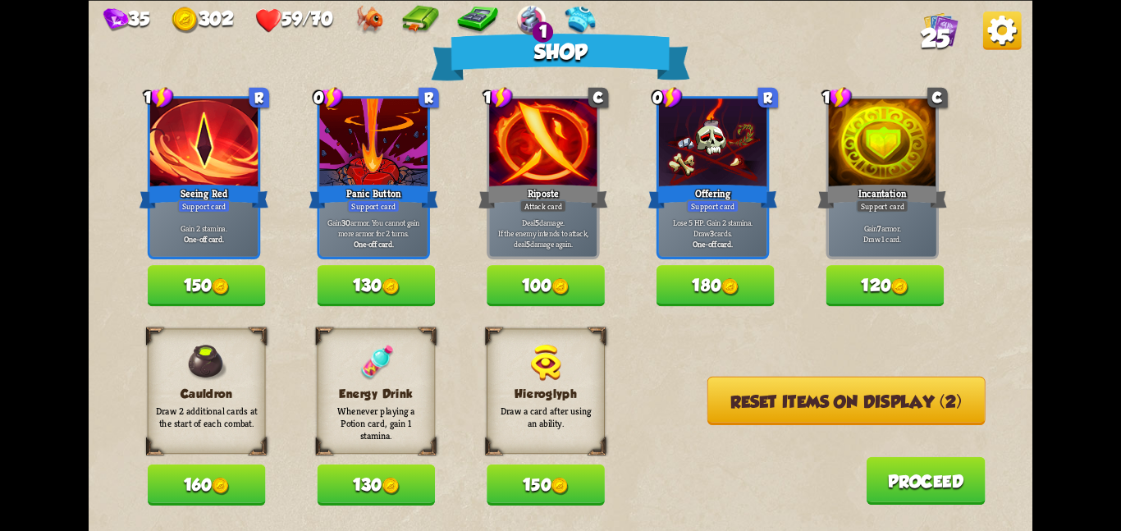
click at [413, 472] on button "130" at bounding box center [376, 484] width 118 height 41
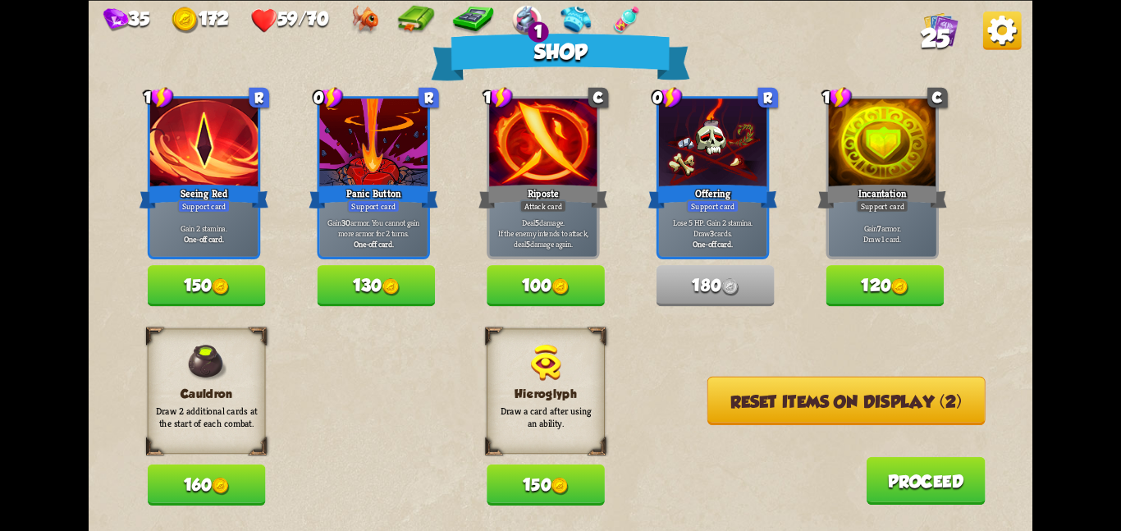
click at [724, 411] on button "Reset items on display (2)" at bounding box center [846, 400] width 278 height 48
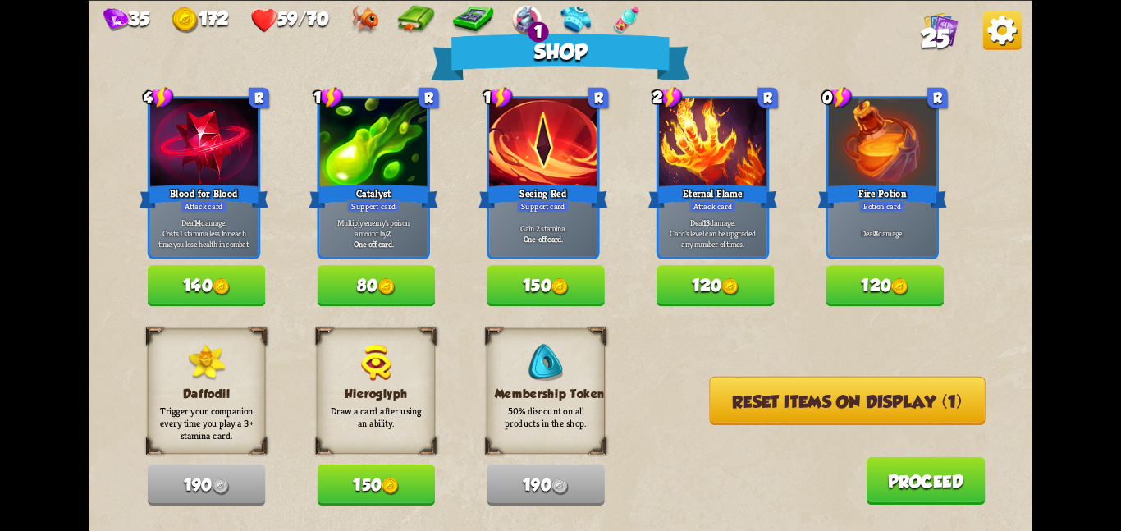
click at [773, 408] on button "Reset items on display (1)" at bounding box center [848, 400] width 276 height 48
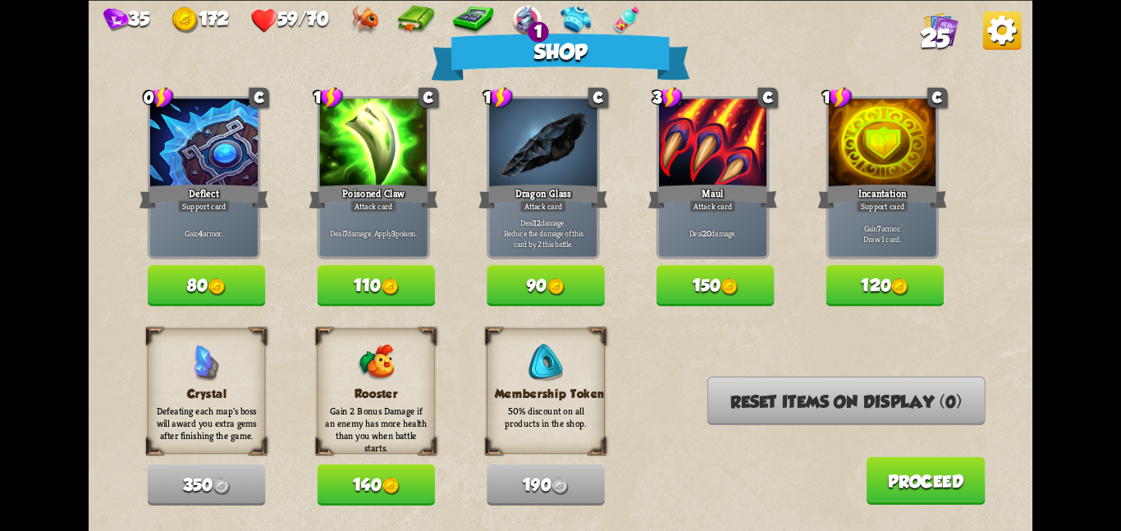
click at [956, 489] on button "Proceed" at bounding box center [924, 480] width 119 height 48
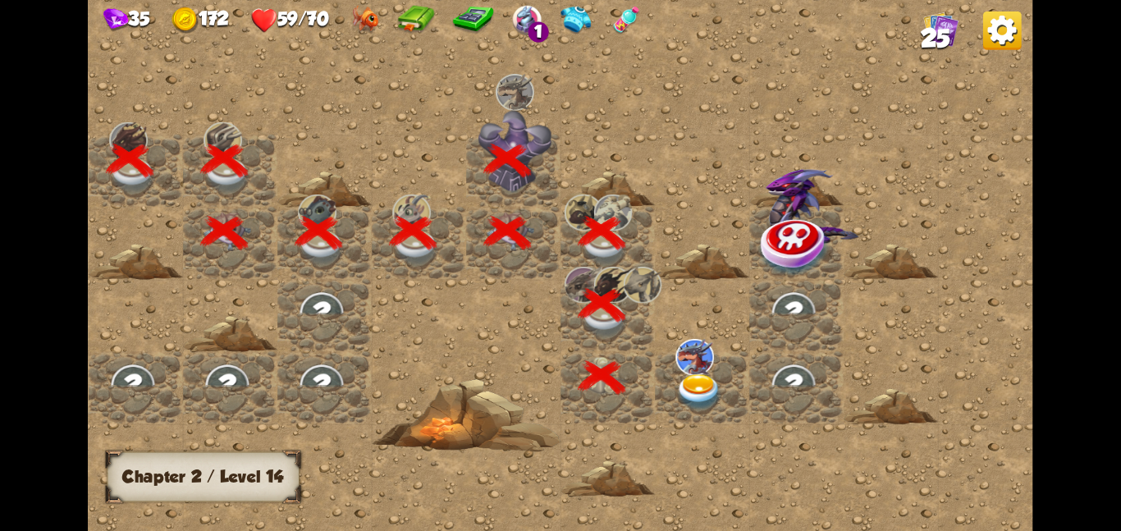
click at [705, 370] on img at bounding box center [694, 356] width 39 height 36
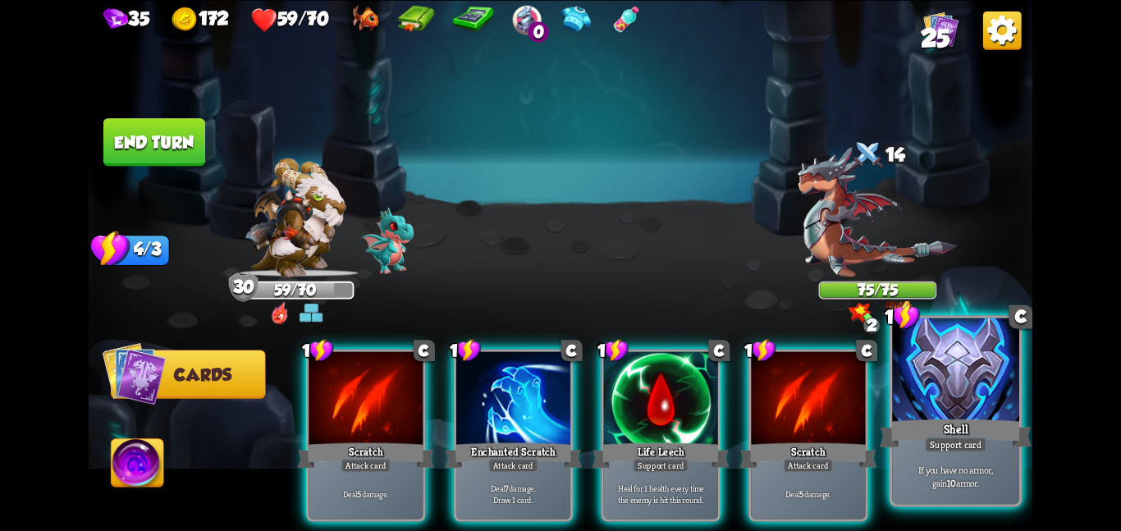
click at [923, 401] on div at bounding box center [955, 370] width 127 height 107
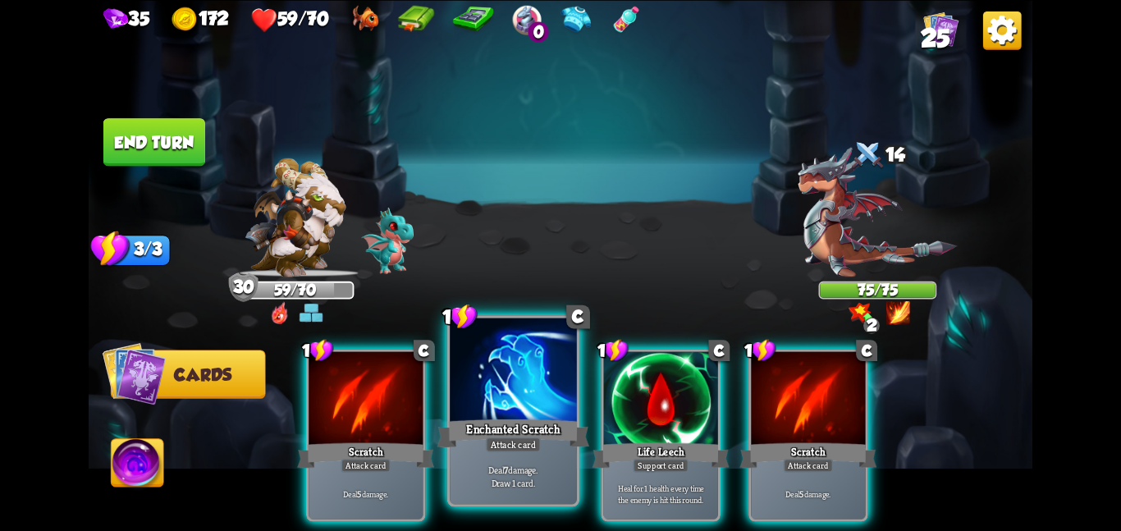
click at [510, 434] on div "Enchanted Scratch" at bounding box center [513, 433] width 152 height 34
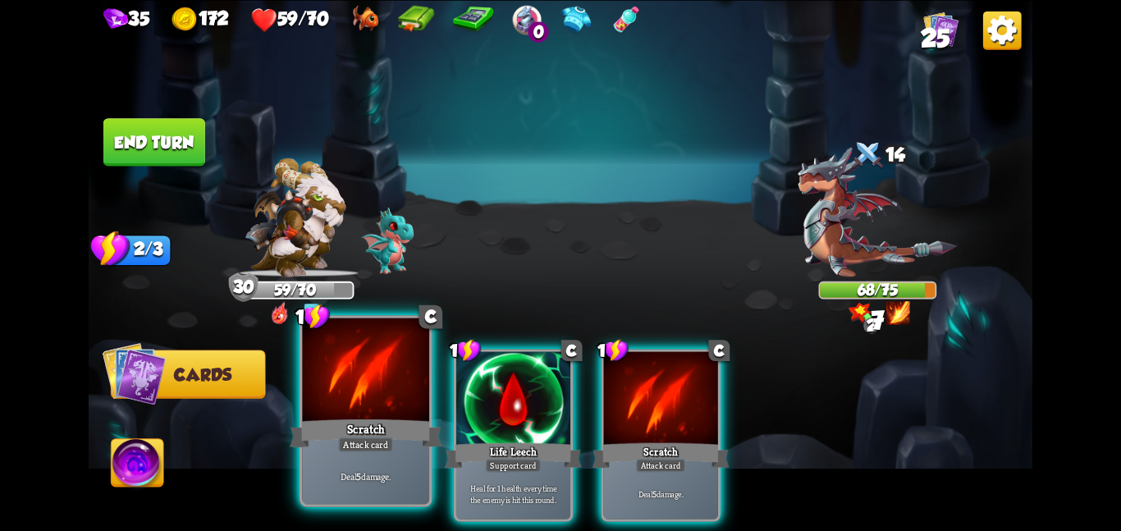
click at [417, 411] on div at bounding box center [365, 370] width 127 height 107
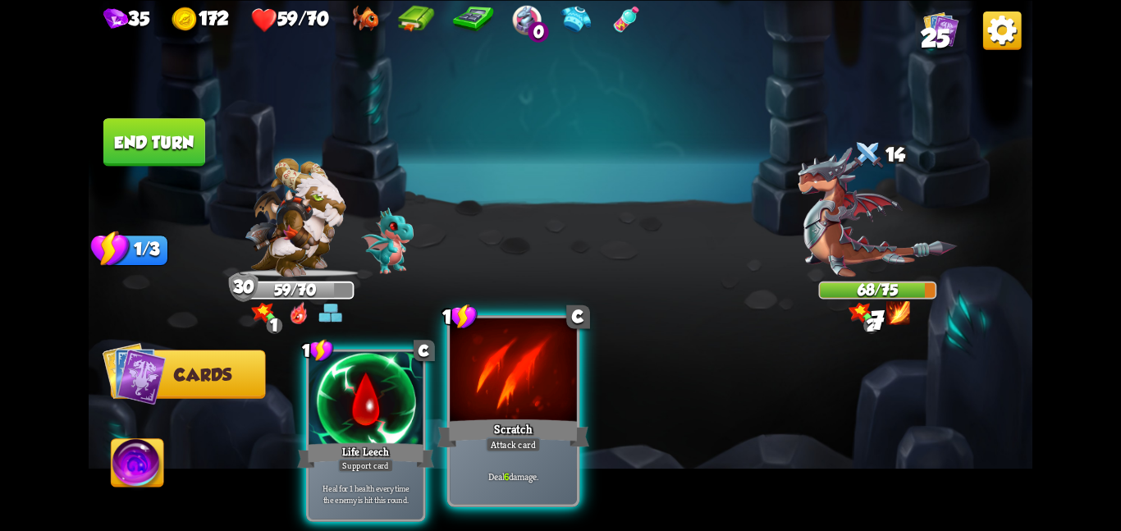
click at [525, 407] on div at bounding box center [513, 370] width 127 height 107
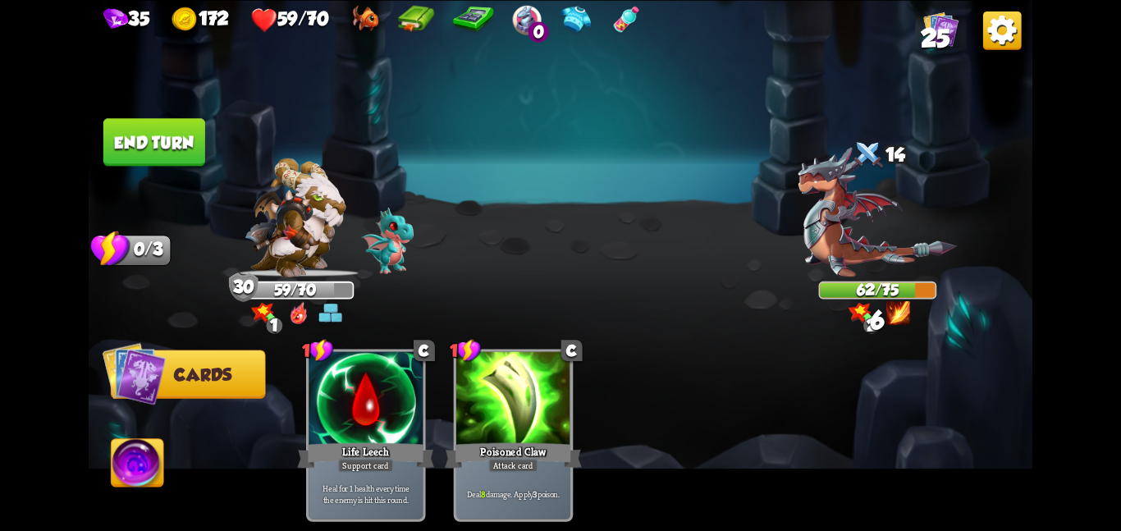
click at [157, 148] on button "End turn" at bounding box center [154, 142] width 102 height 48
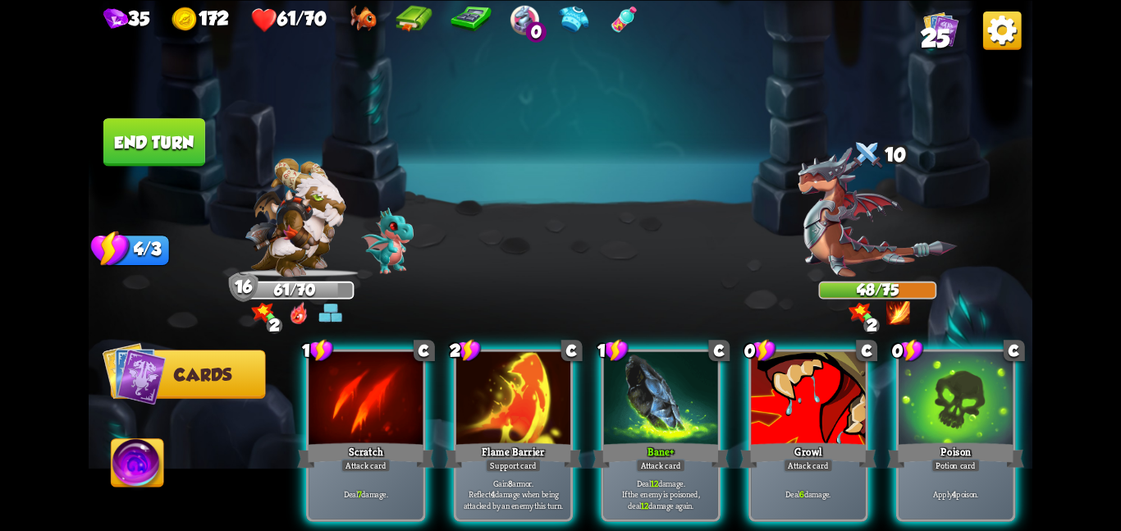
click at [876, 391] on div "1 C Scratch Attack card Deal 7 damage. 2 C Flame Barrier Support card Gain 8 ar…" at bounding box center [654, 413] width 755 height 236
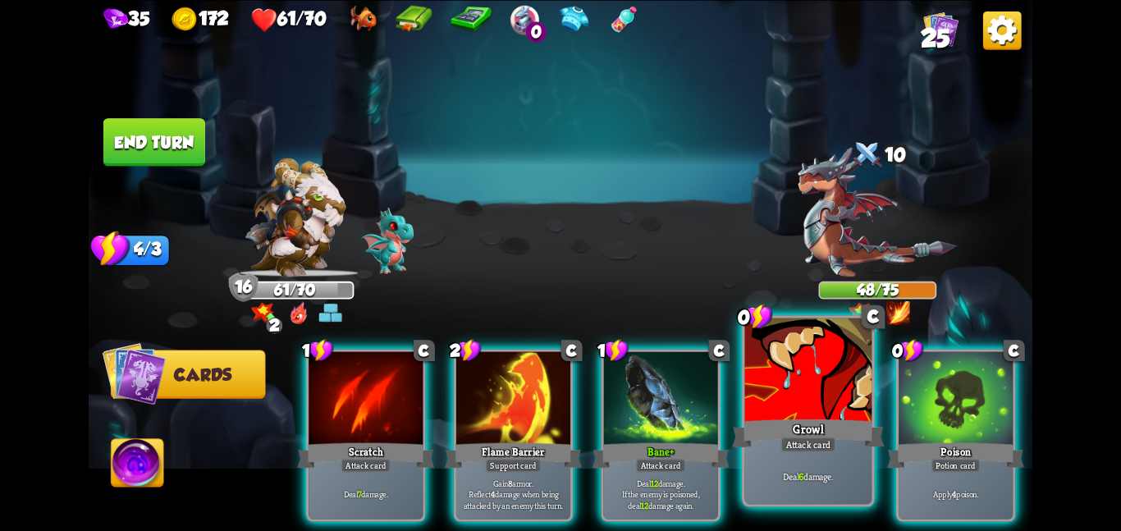
click at [796, 413] on div at bounding box center [808, 370] width 127 height 107
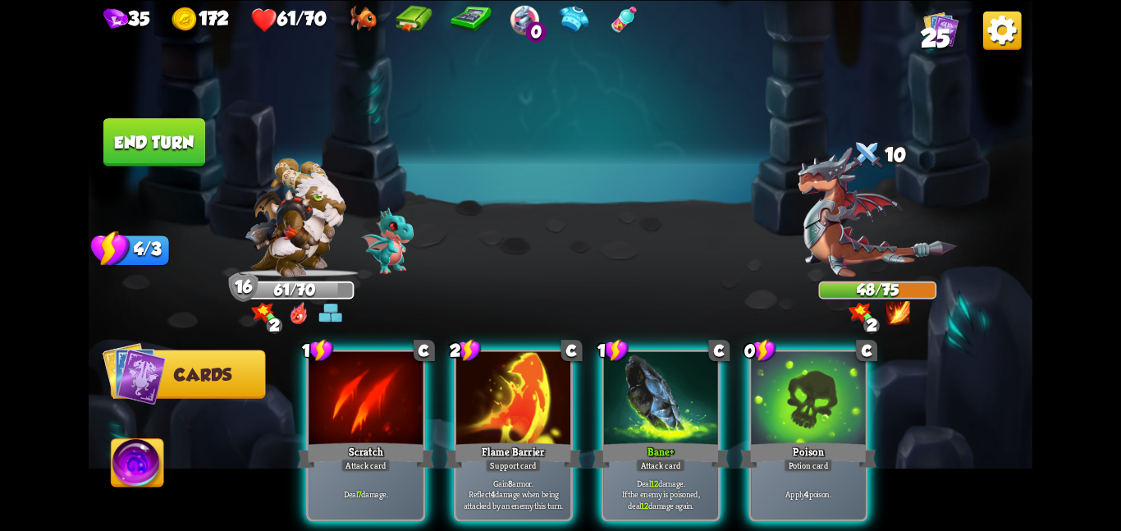
click at [796, 413] on div at bounding box center [808, 399] width 114 height 96
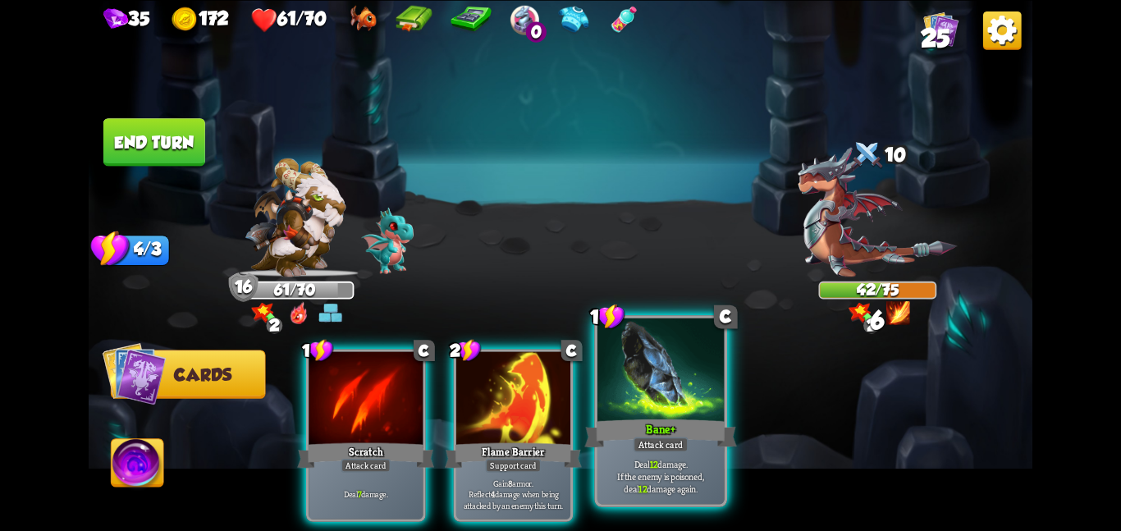
click at [715, 432] on div "Bane +" at bounding box center [660, 433] width 152 height 34
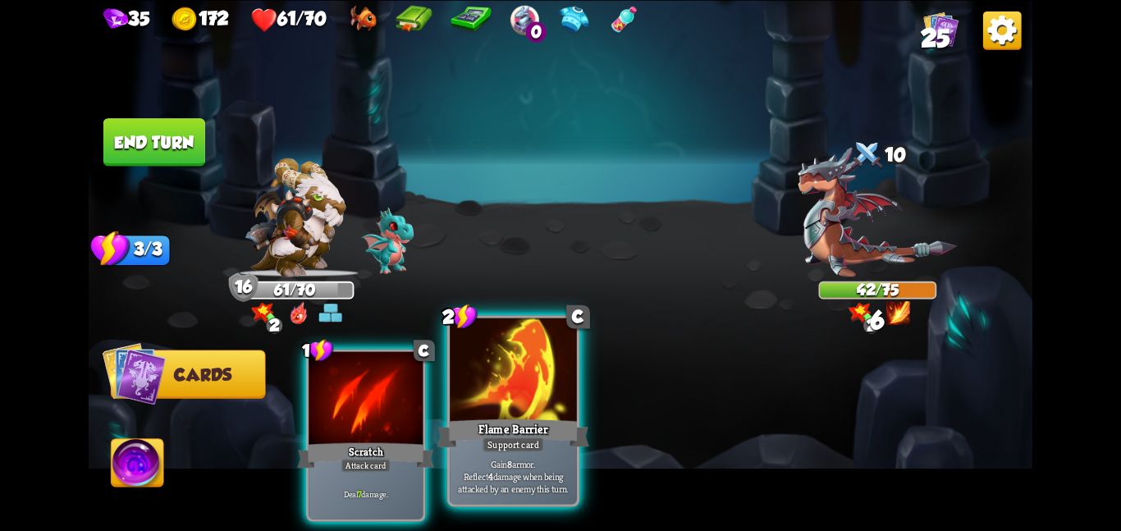
click at [520, 432] on div "Flame Barrier" at bounding box center [513, 433] width 152 height 34
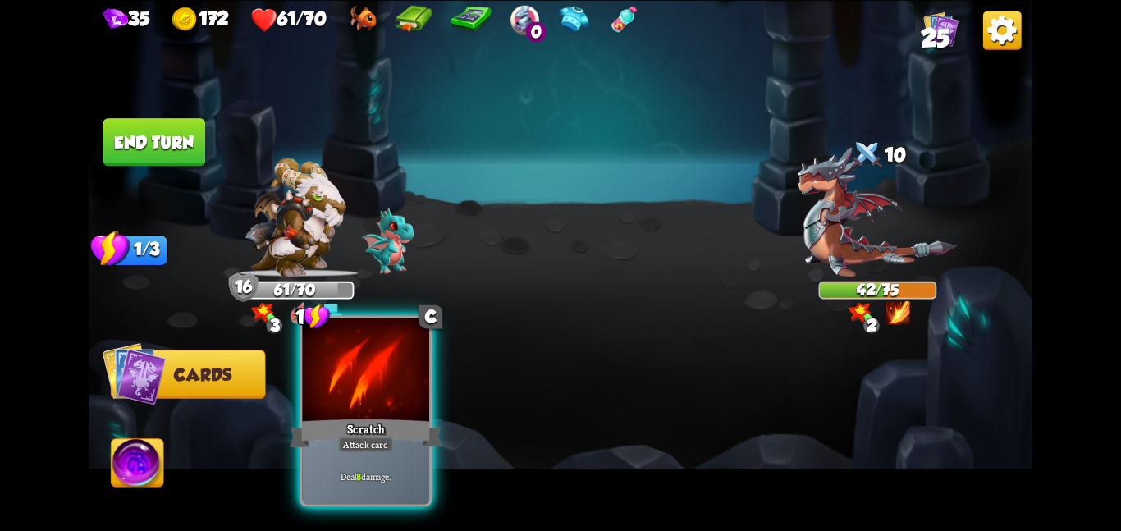
click at [350, 440] on div "Attack card" at bounding box center [365, 444] width 55 height 16
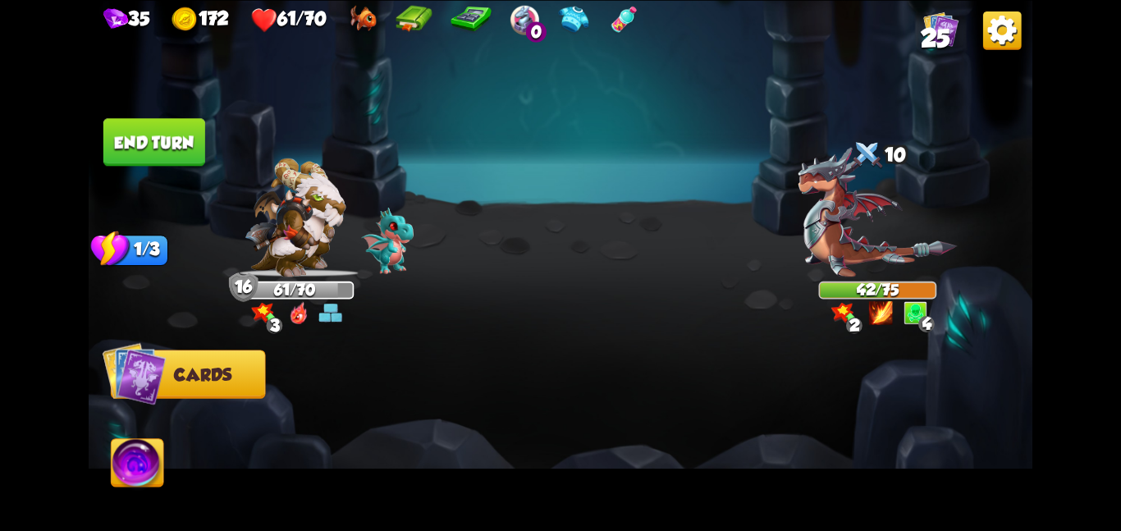
click at [174, 144] on button "End turn" at bounding box center [154, 142] width 102 height 48
